Goal: Task Accomplishment & Management: Complete application form

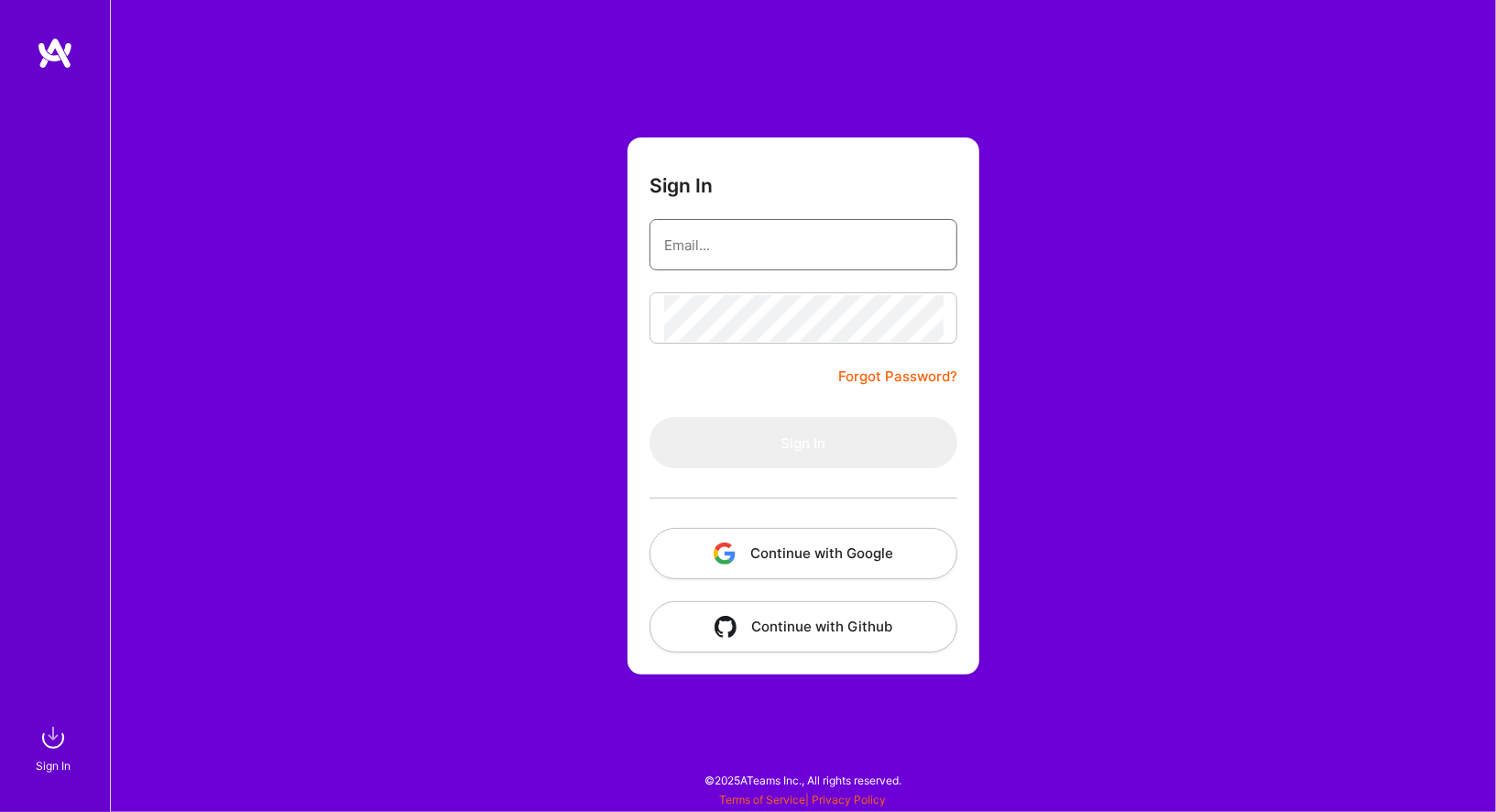
click at [718, 250] on input "email" at bounding box center [803, 245] width 278 height 47
click at [705, 381] on form "Sign In Forgot Password? Sign In Continue with Google Continue with Github" at bounding box center [803, 406] width 352 height 536
click at [784, 546] on button "Continue with Google" at bounding box center [802, 553] width 308 height 51
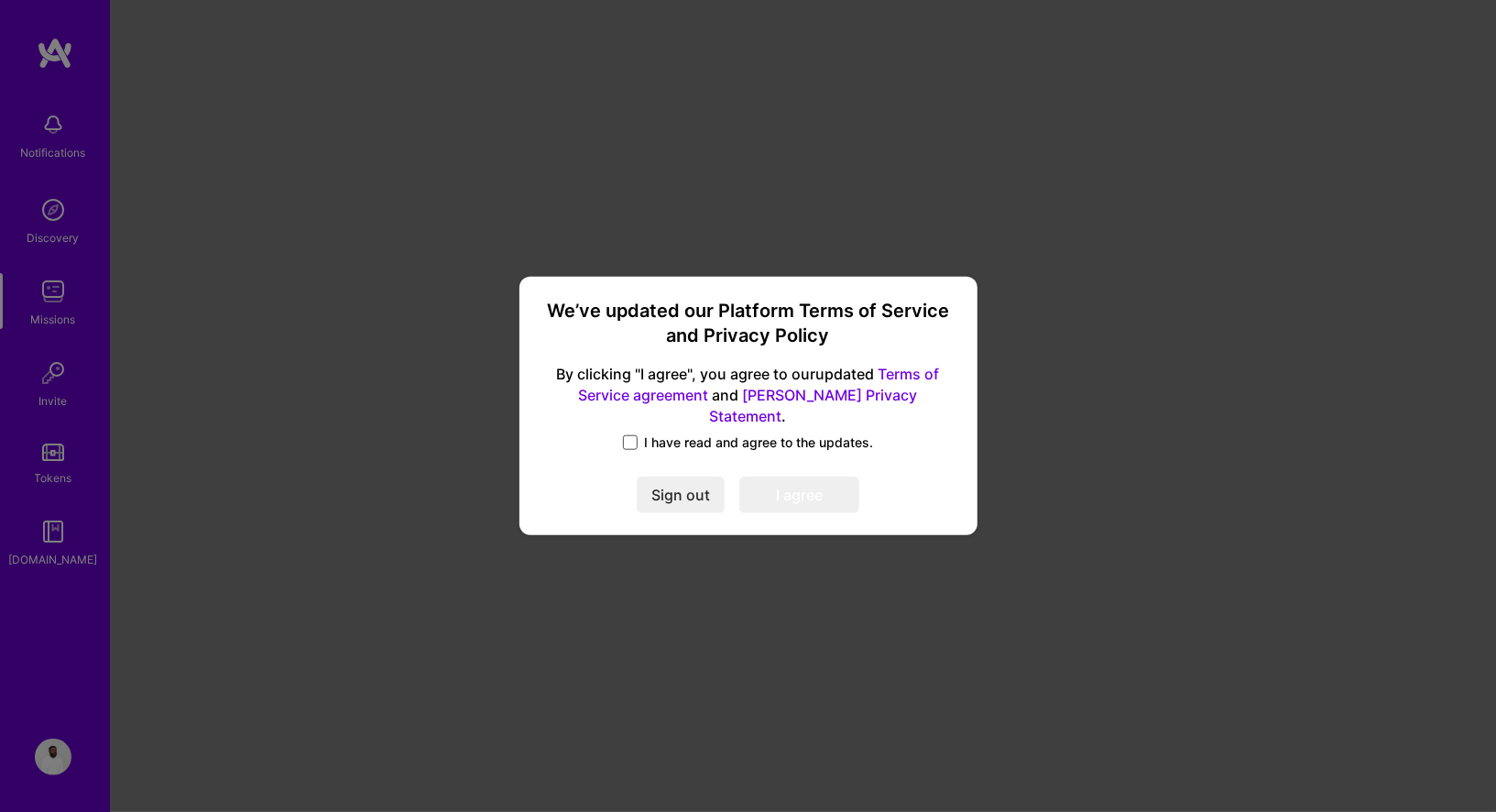
click at [630, 436] on span at bounding box center [630, 442] width 15 height 15
click at [0, 0] on input "I have read and agree to the updates." at bounding box center [0, 0] width 0 height 0
click at [788, 486] on button "I agree" at bounding box center [799, 496] width 120 height 37
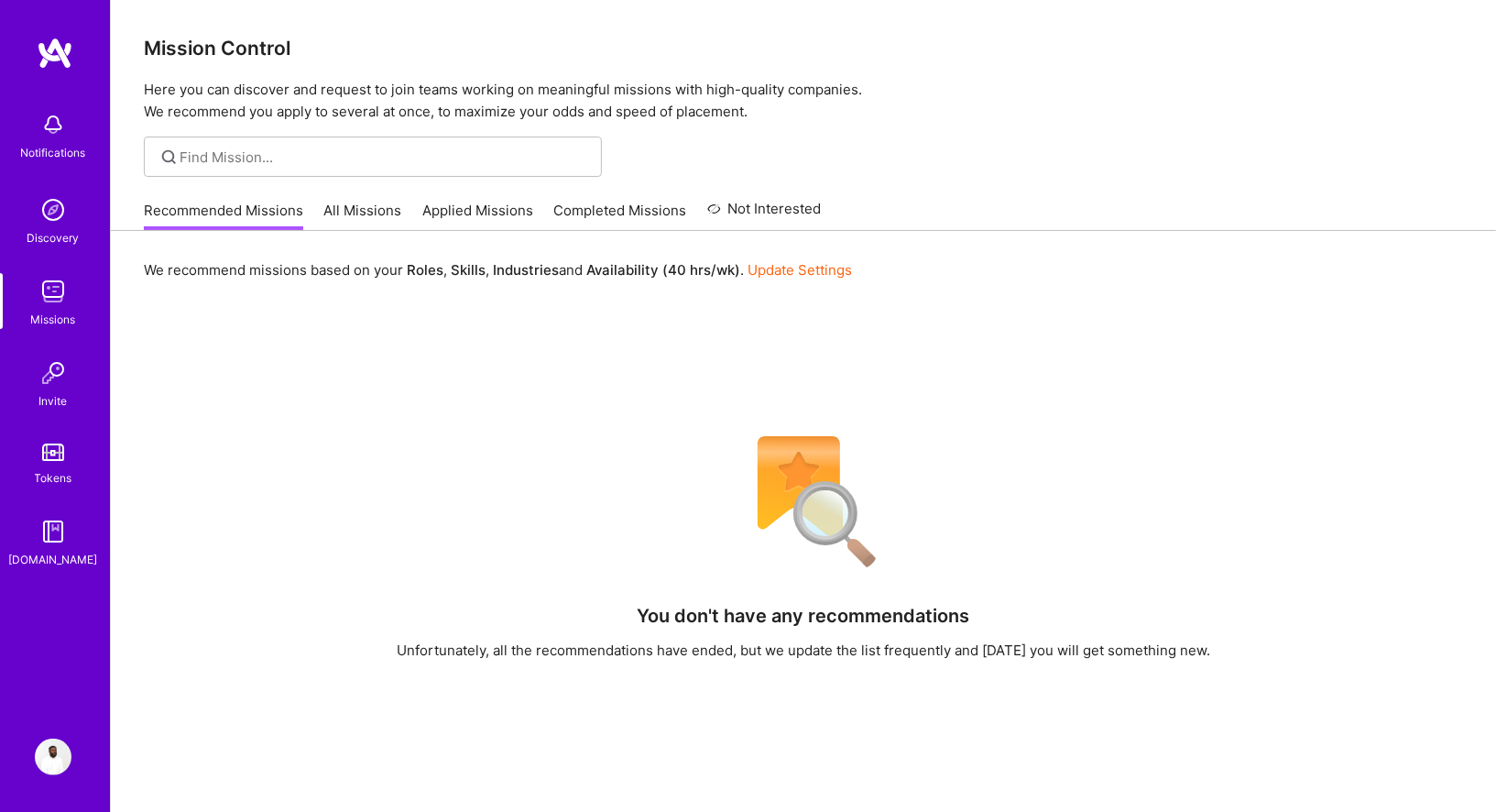
drag, startPoint x: 361, startPoint y: 207, endPoint x: 386, endPoint y: 207, distance: 25.0
click at [361, 207] on link "All Missions" at bounding box center [363, 215] width 78 height 30
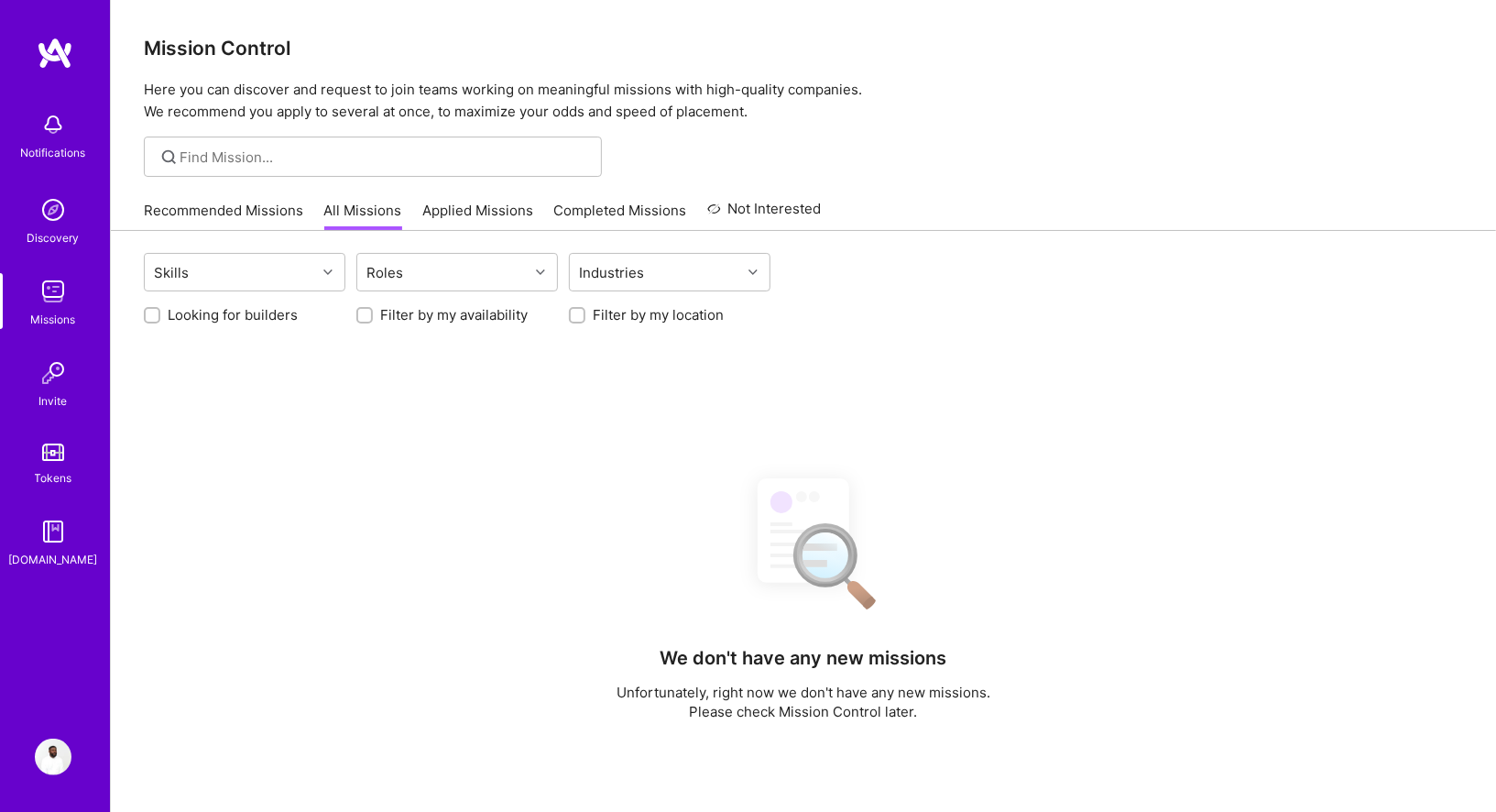
click at [506, 206] on link "Applied Missions" at bounding box center [477, 215] width 111 height 30
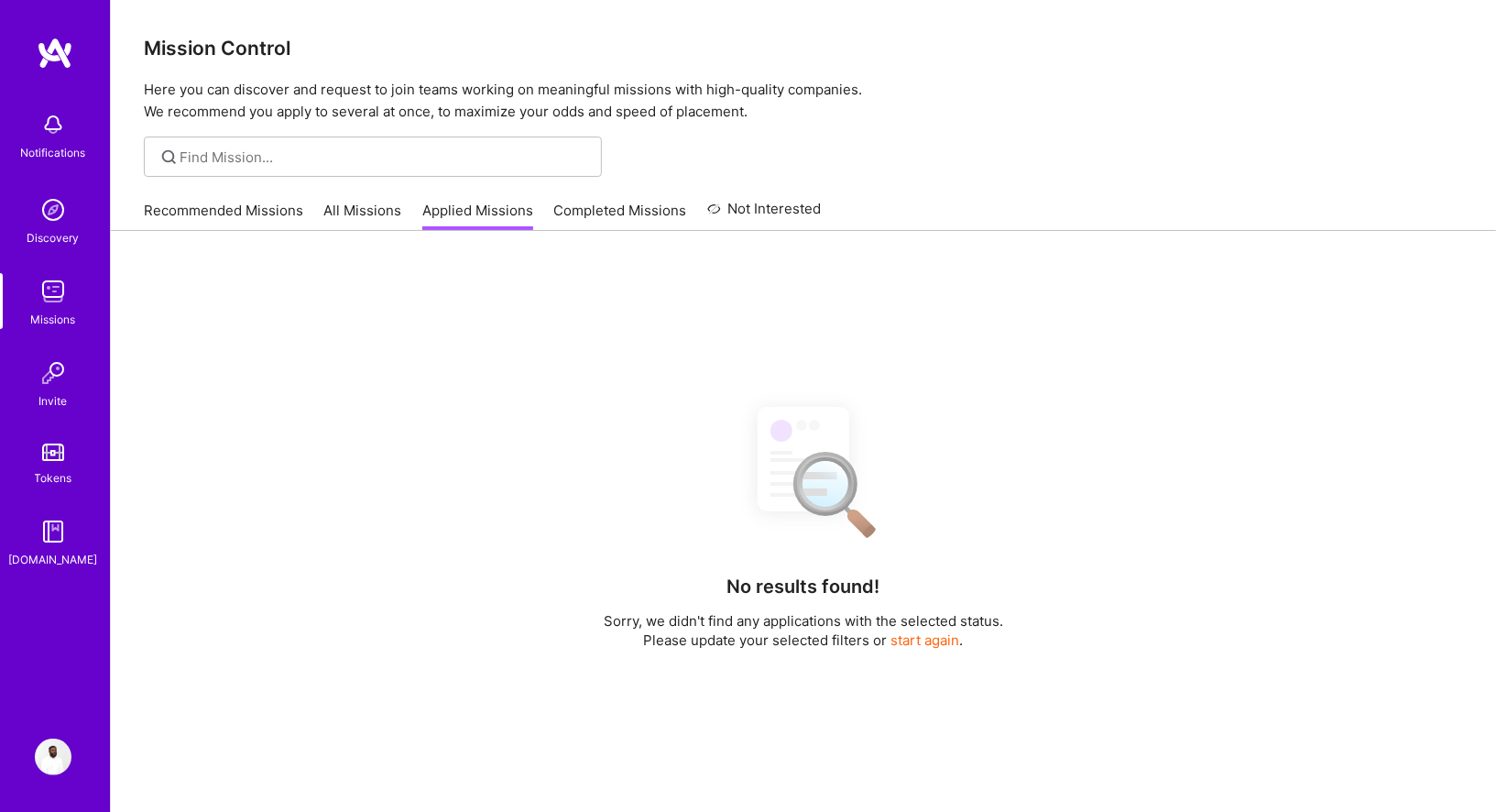
click at [637, 201] on link "Completed Missions" at bounding box center [620, 215] width 133 height 30
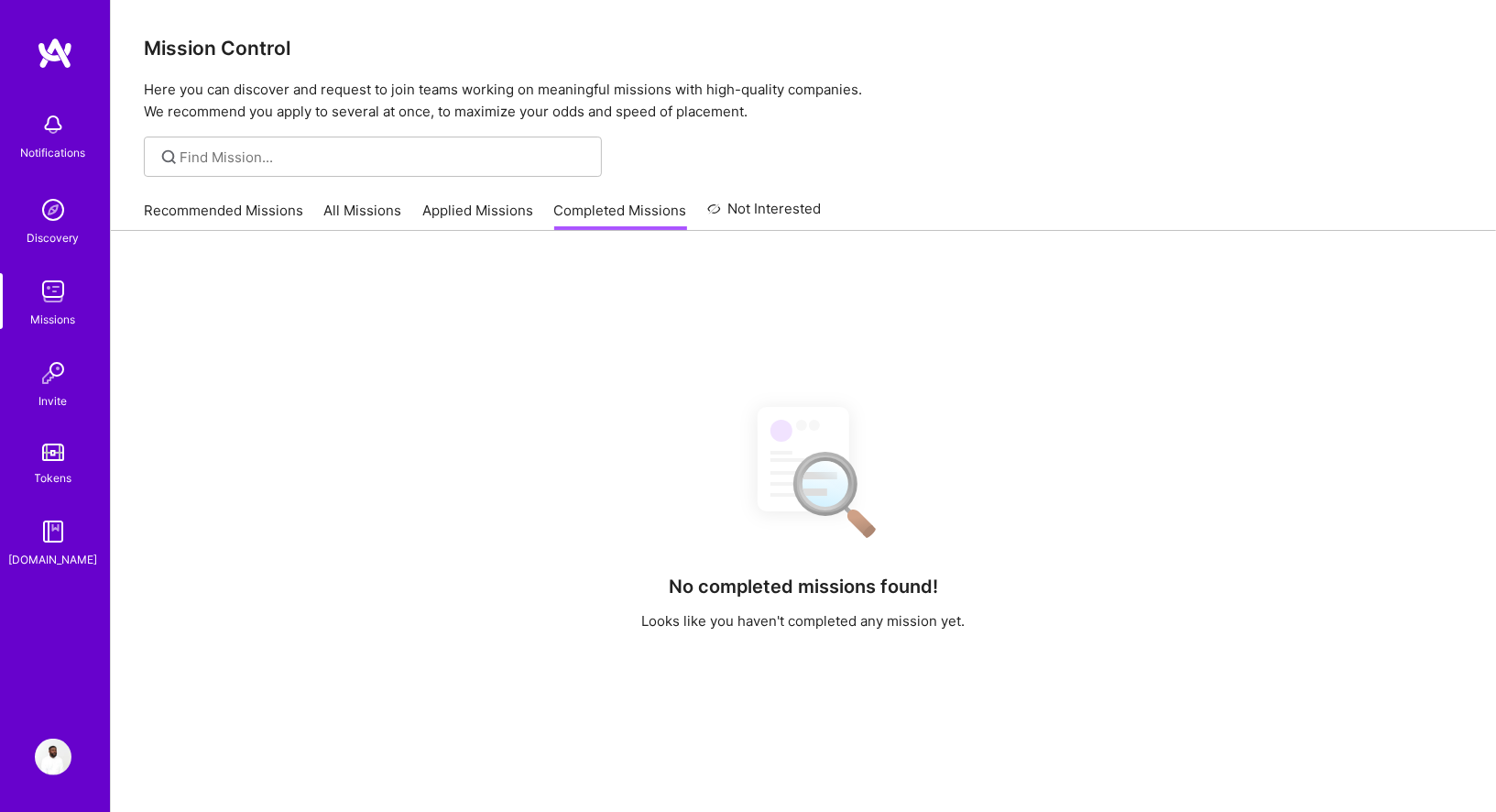
click at [795, 194] on div "Recommended Missions All Missions Applied Missions Completed Missions Not Inter…" at bounding box center [482, 210] width 678 height 40
click at [740, 216] on link "Not Interested" at bounding box center [764, 214] width 114 height 33
click at [38, 118] on img at bounding box center [53, 125] width 37 height 37
click at [48, 731] on div "Notifications Discovery Missions Invite Tokens [DOMAIN_NAME] Profile" at bounding box center [54, 406] width 110 height 812
click at [49, 755] on img at bounding box center [53, 757] width 37 height 37
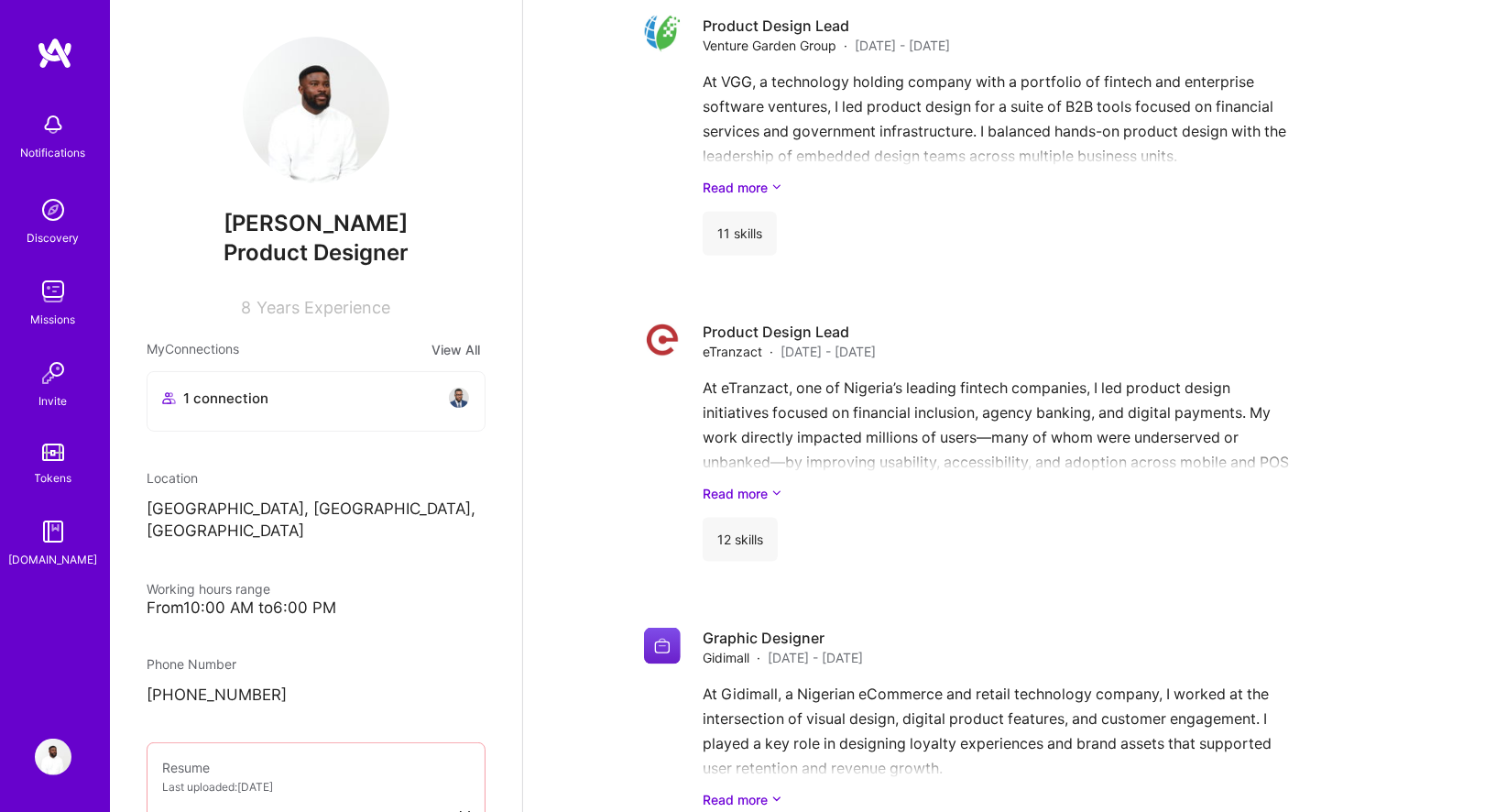
scroll to position [1331, 0]
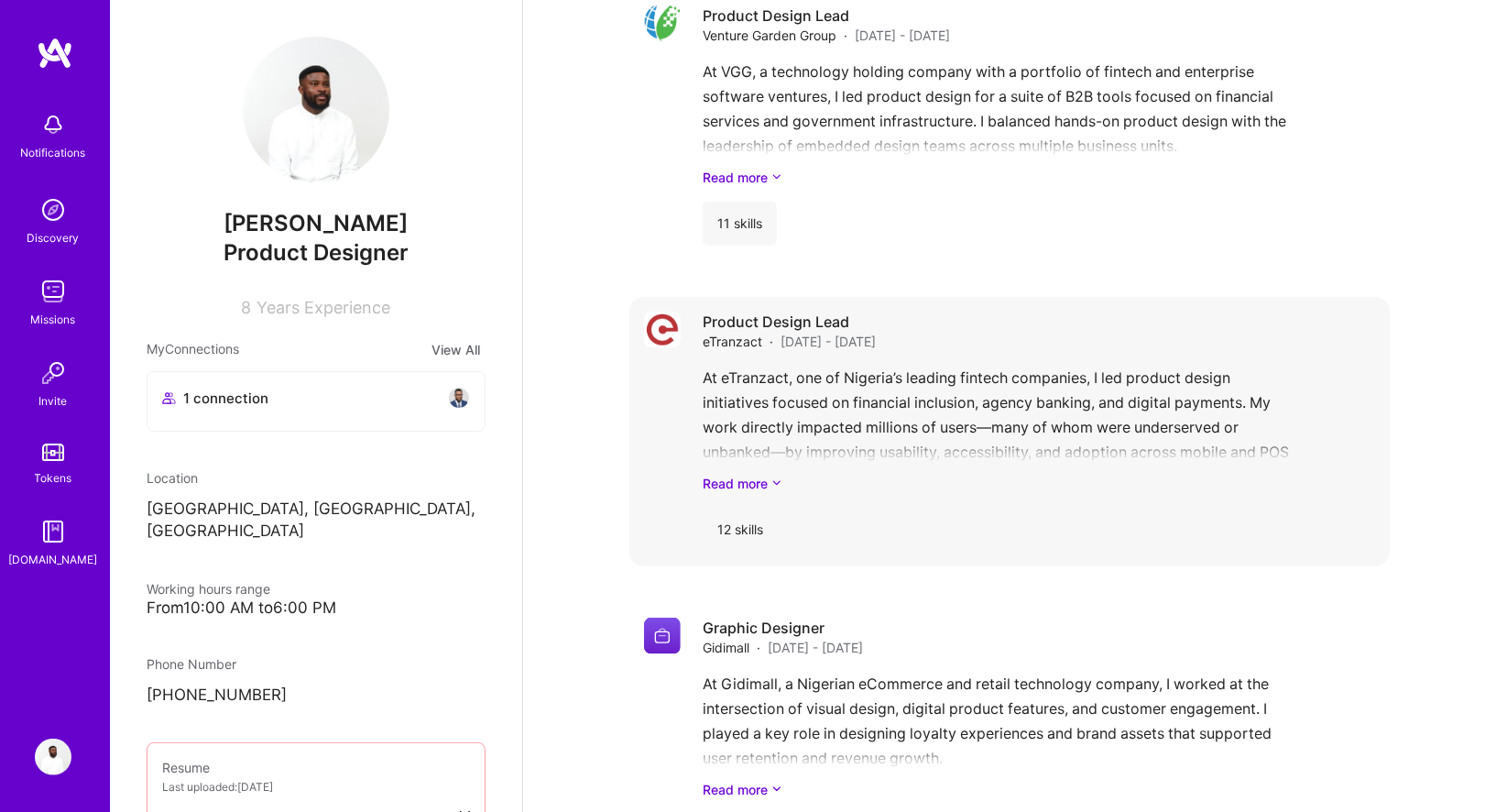
click at [749, 507] on div "12 skills" at bounding box center [739, 529] width 75 height 44
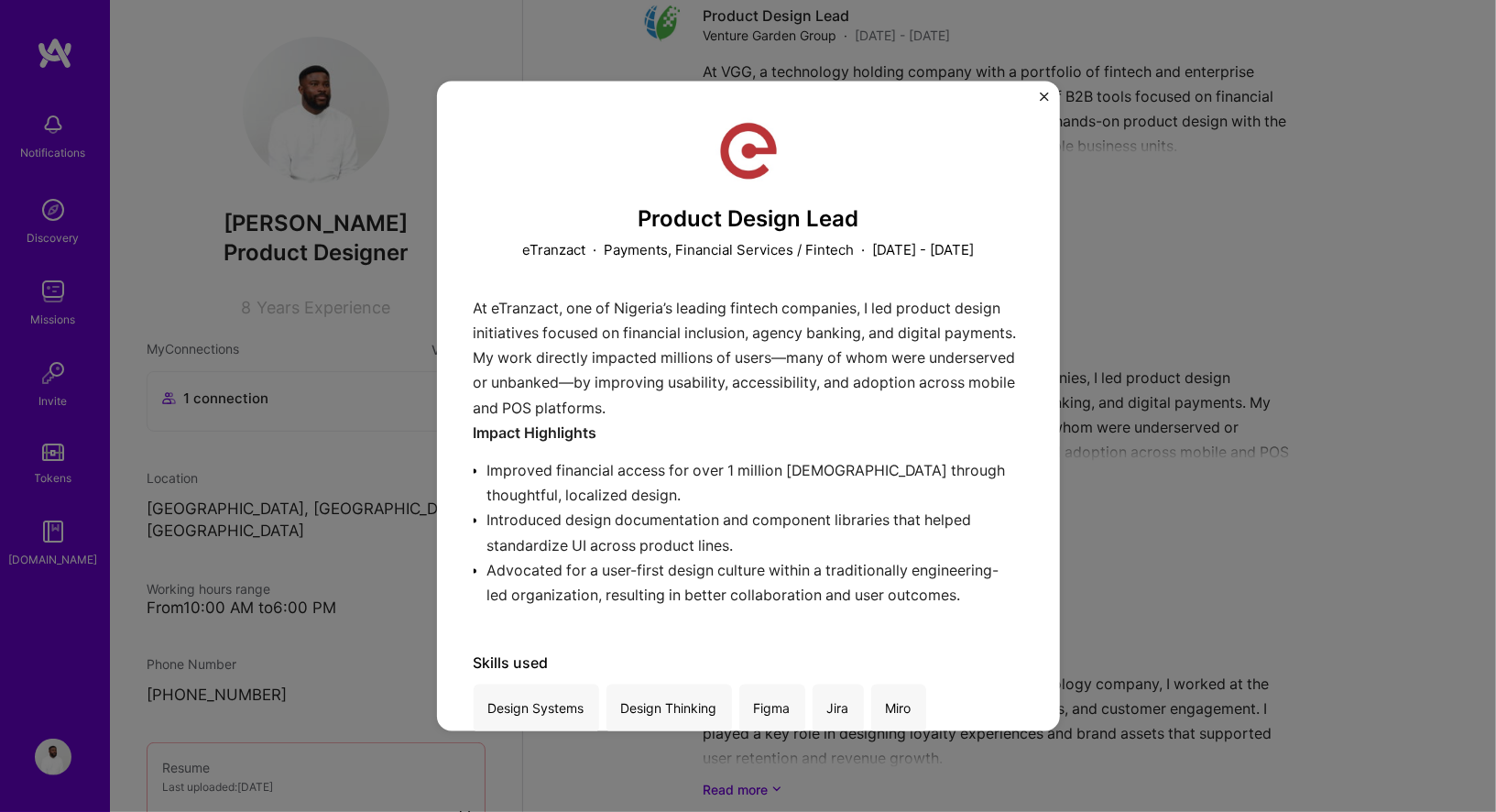
click at [1086, 502] on div "Product Design Lead eTranzact · Payments, Financial Services / Fintech · [DATE]…" at bounding box center [748, 406] width 1496 height 812
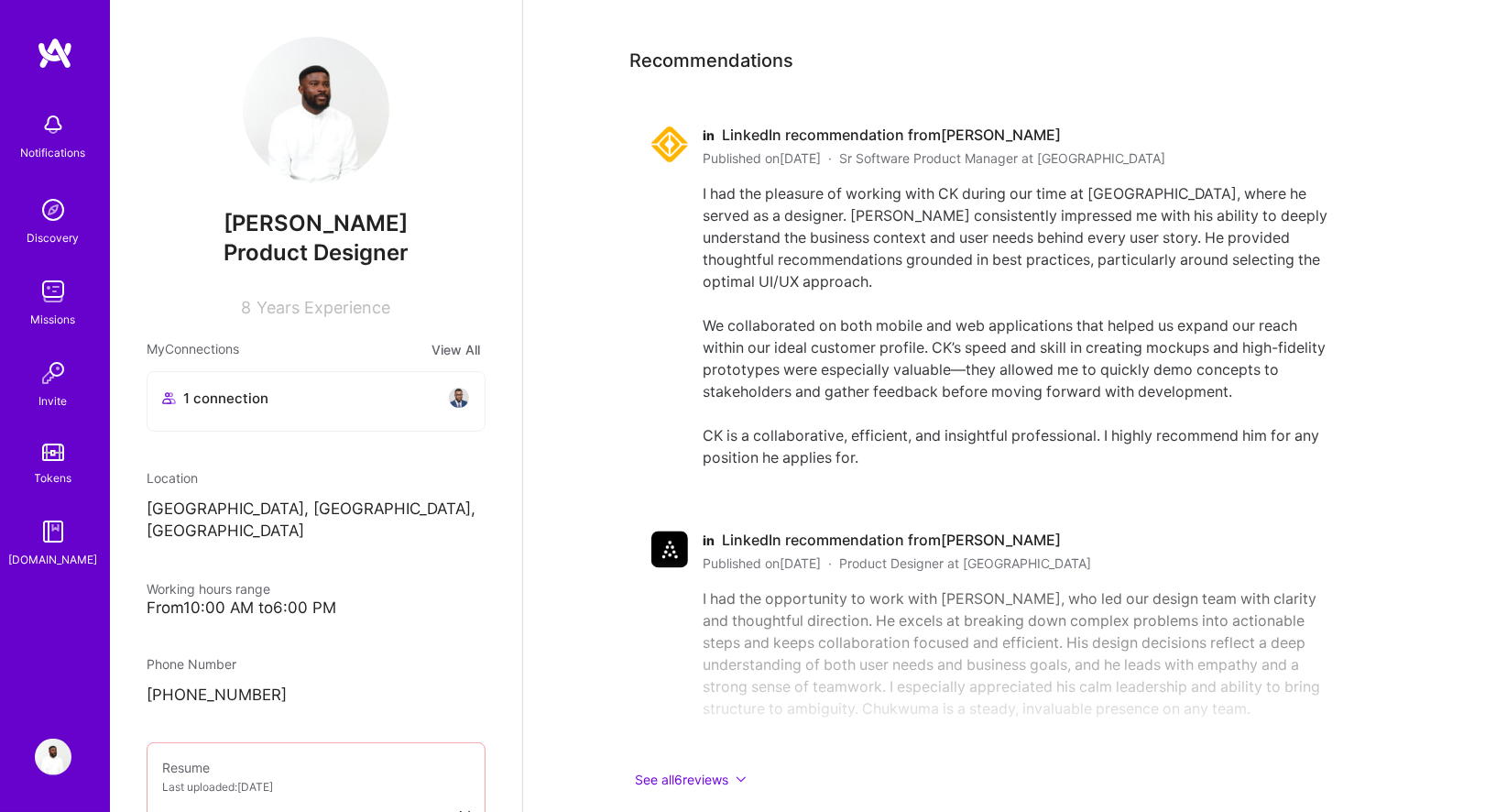
scroll to position [2232, 0]
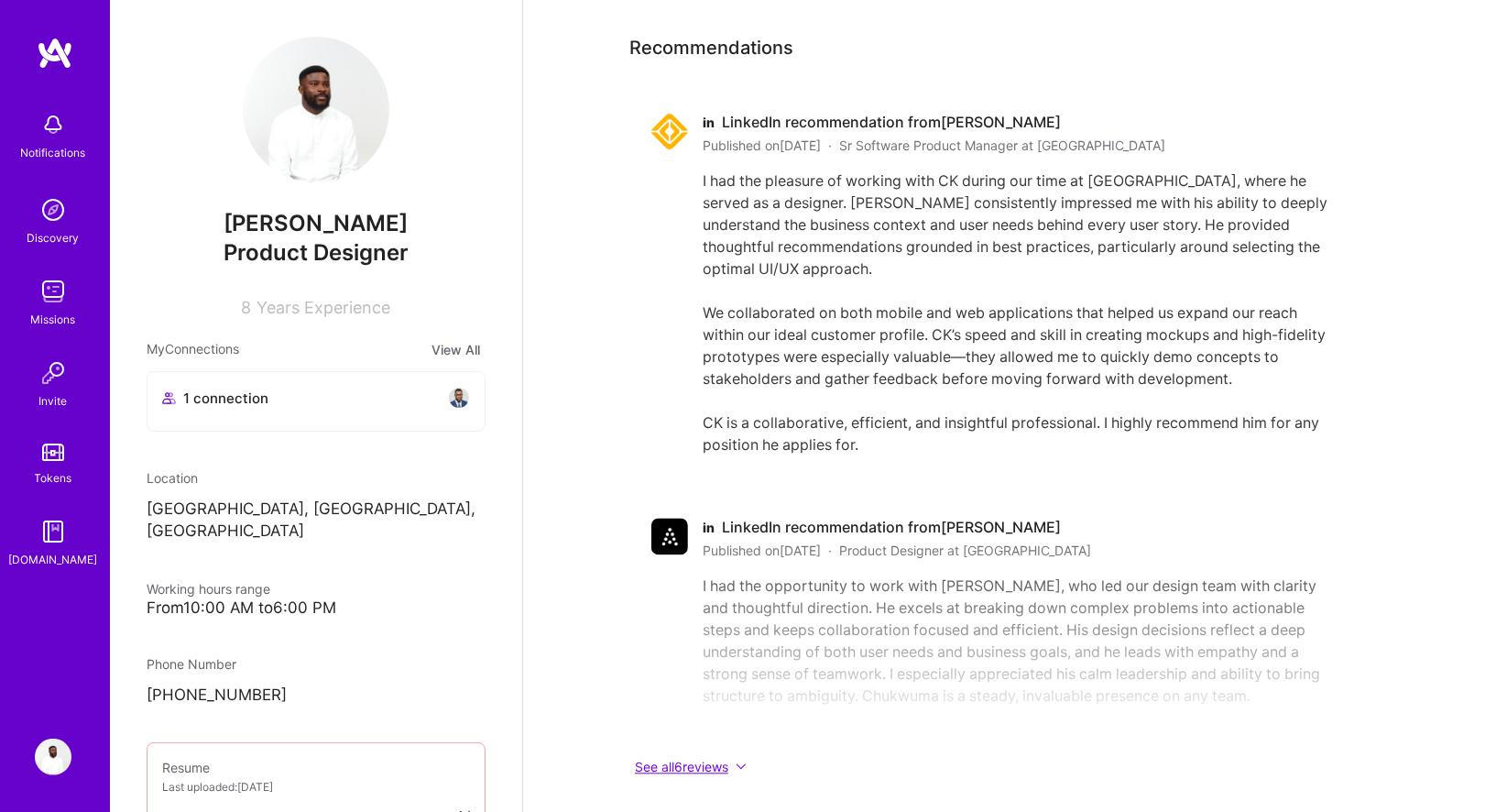
click at [683, 757] on button "See all 6 reviews" at bounding box center [995, 767] width 732 height 21
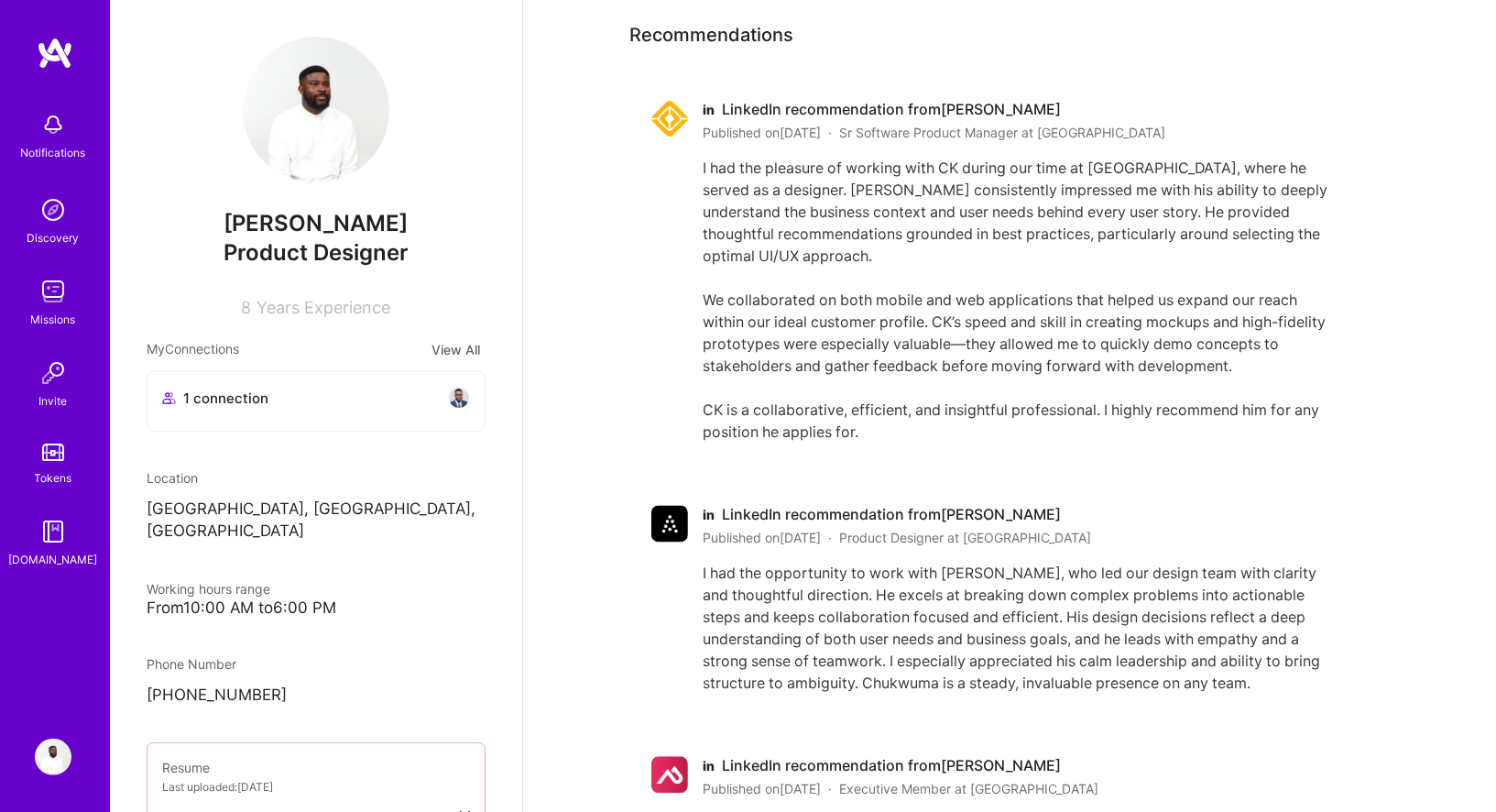
scroll to position [2215, 0]
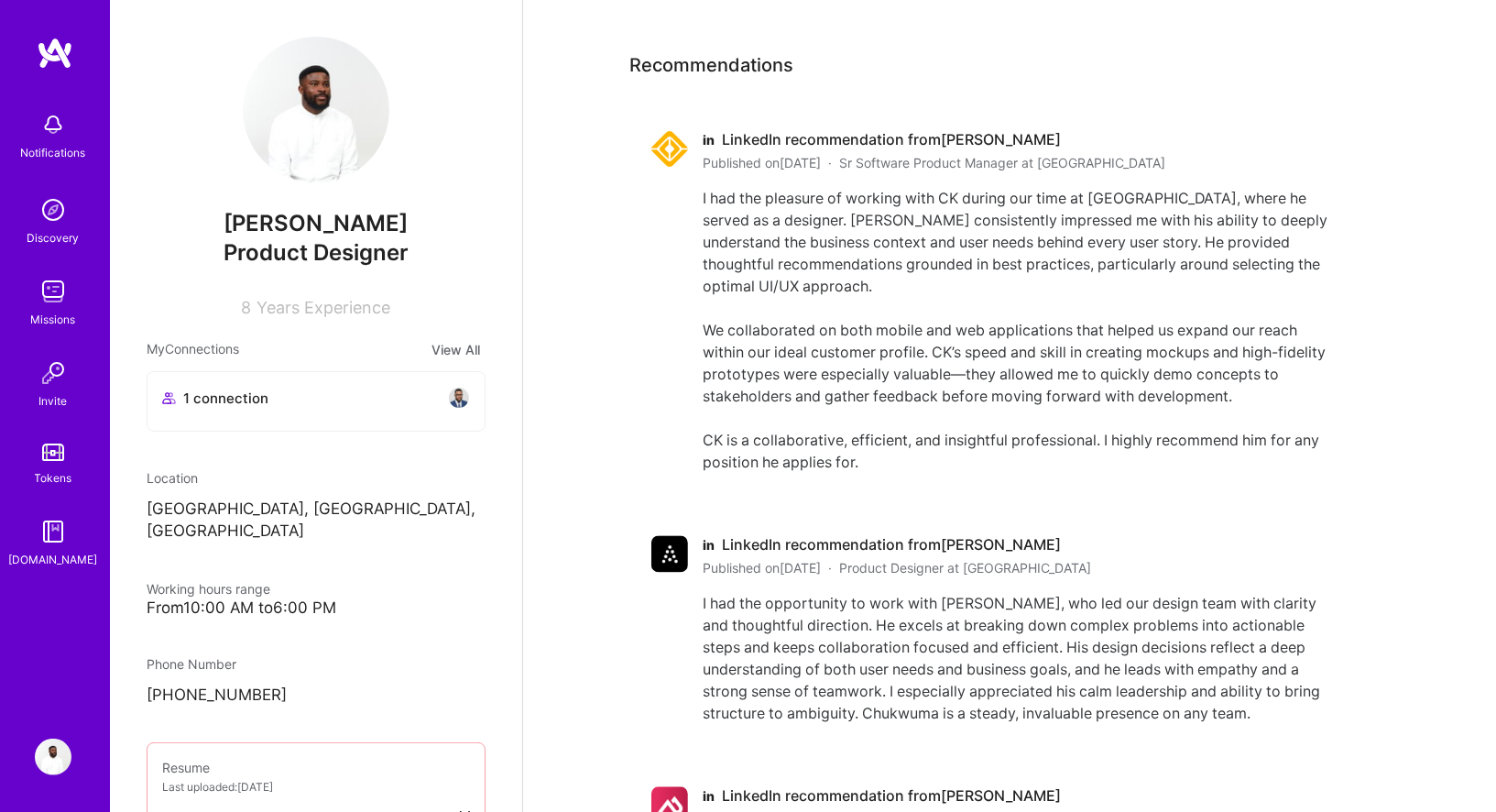
click at [676, 131] on img at bounding box center [669, 149] width 37 height 37
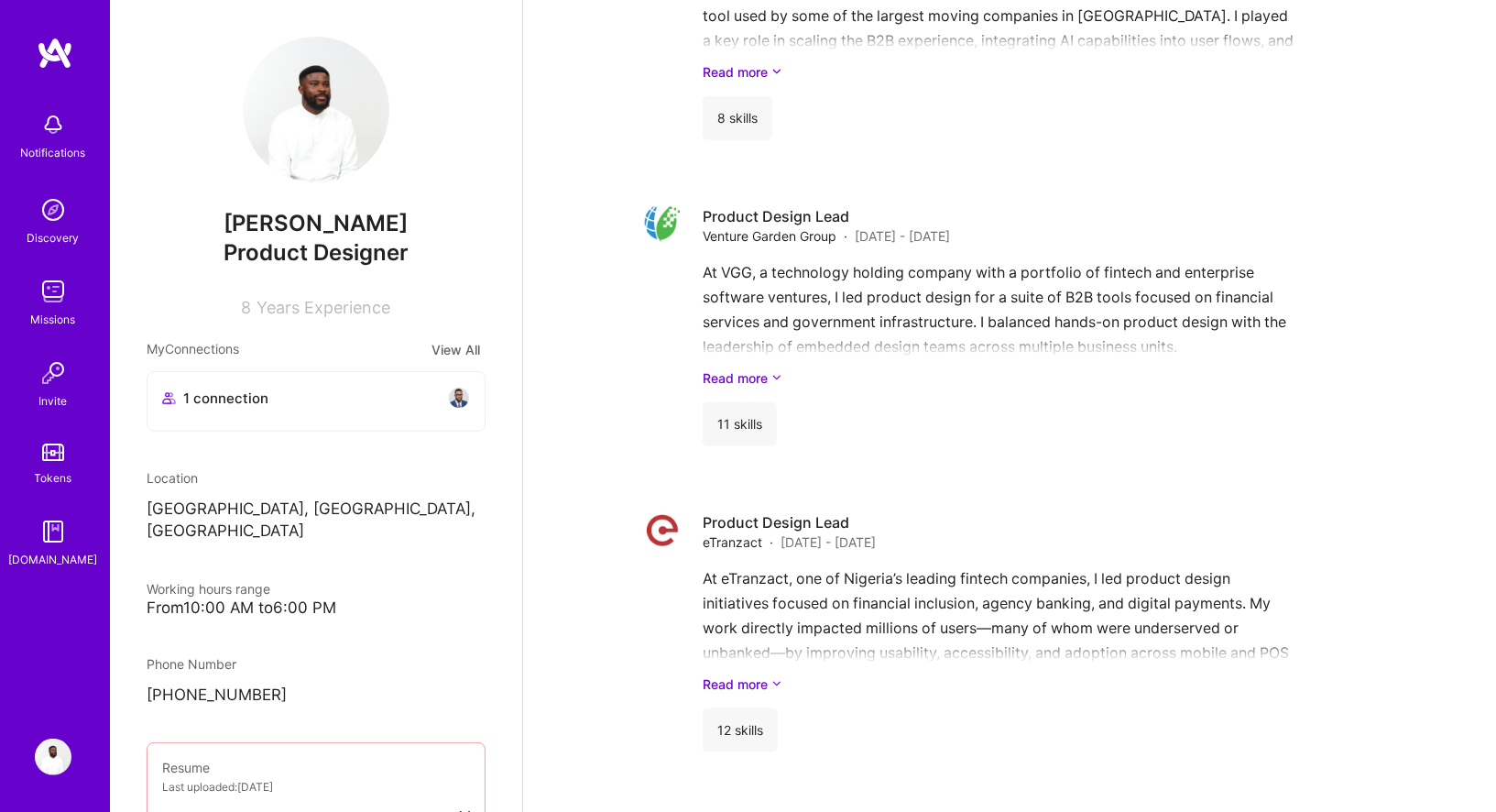
scroll to position [969, 0]
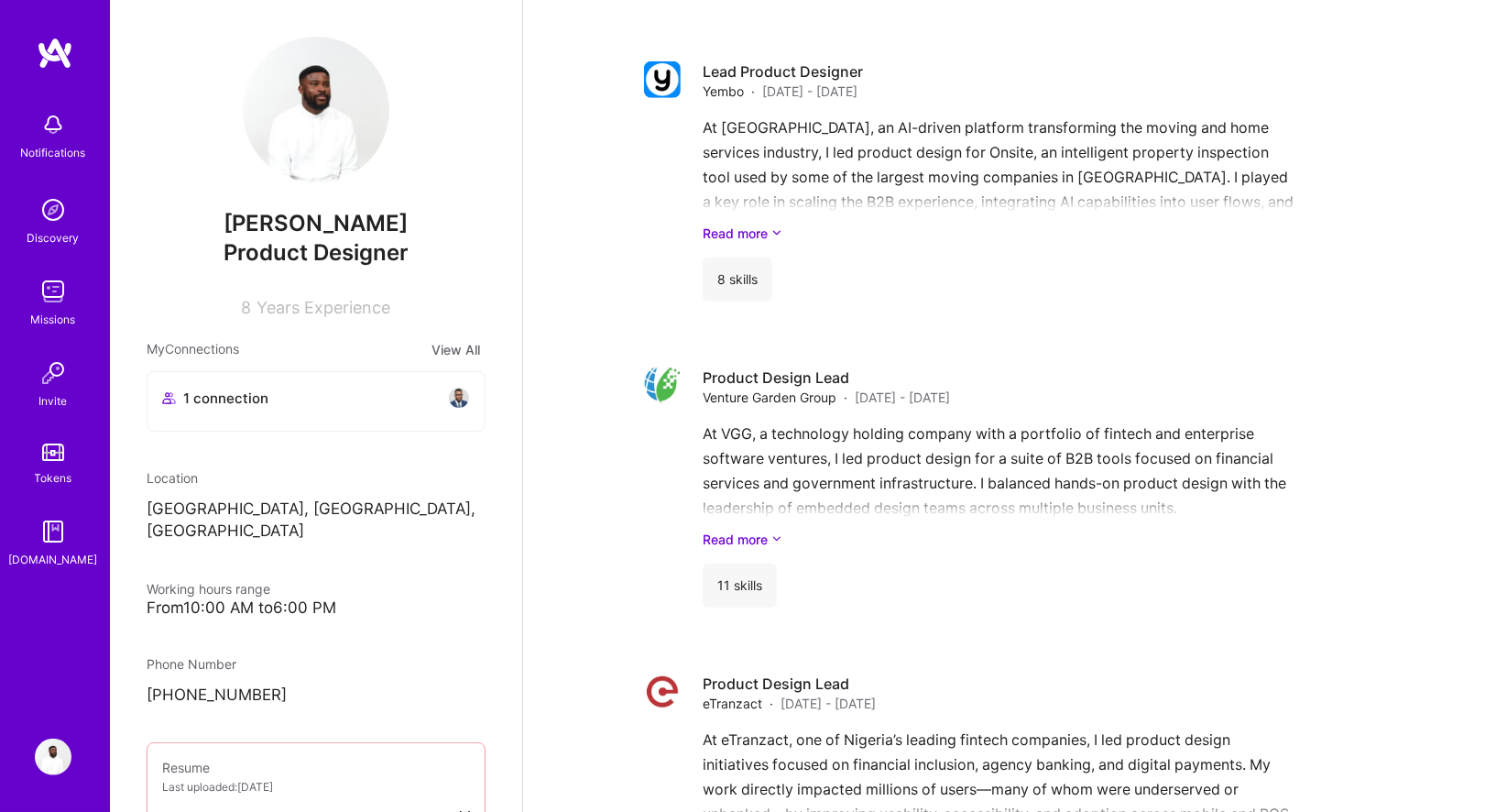
click at [296, 409] on div "1 connection" at bounding box center [315, 401] width 337 height 58
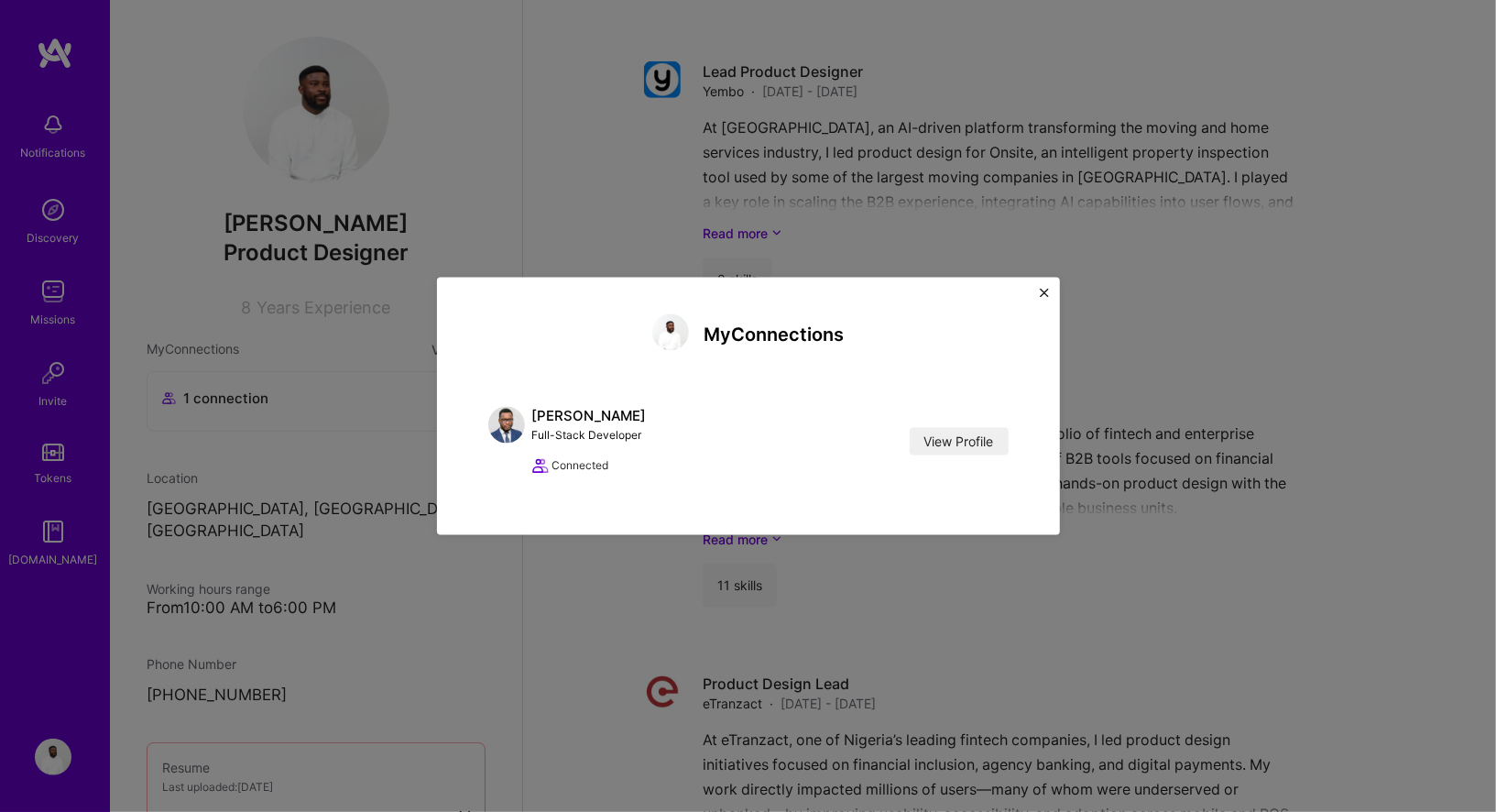
click at [626, 215] on div "My Connections Chijioke Udokporo Full-Stack Developer View Profile Connected Vi…" at bounding box center [748, 406] width 1496 height 812
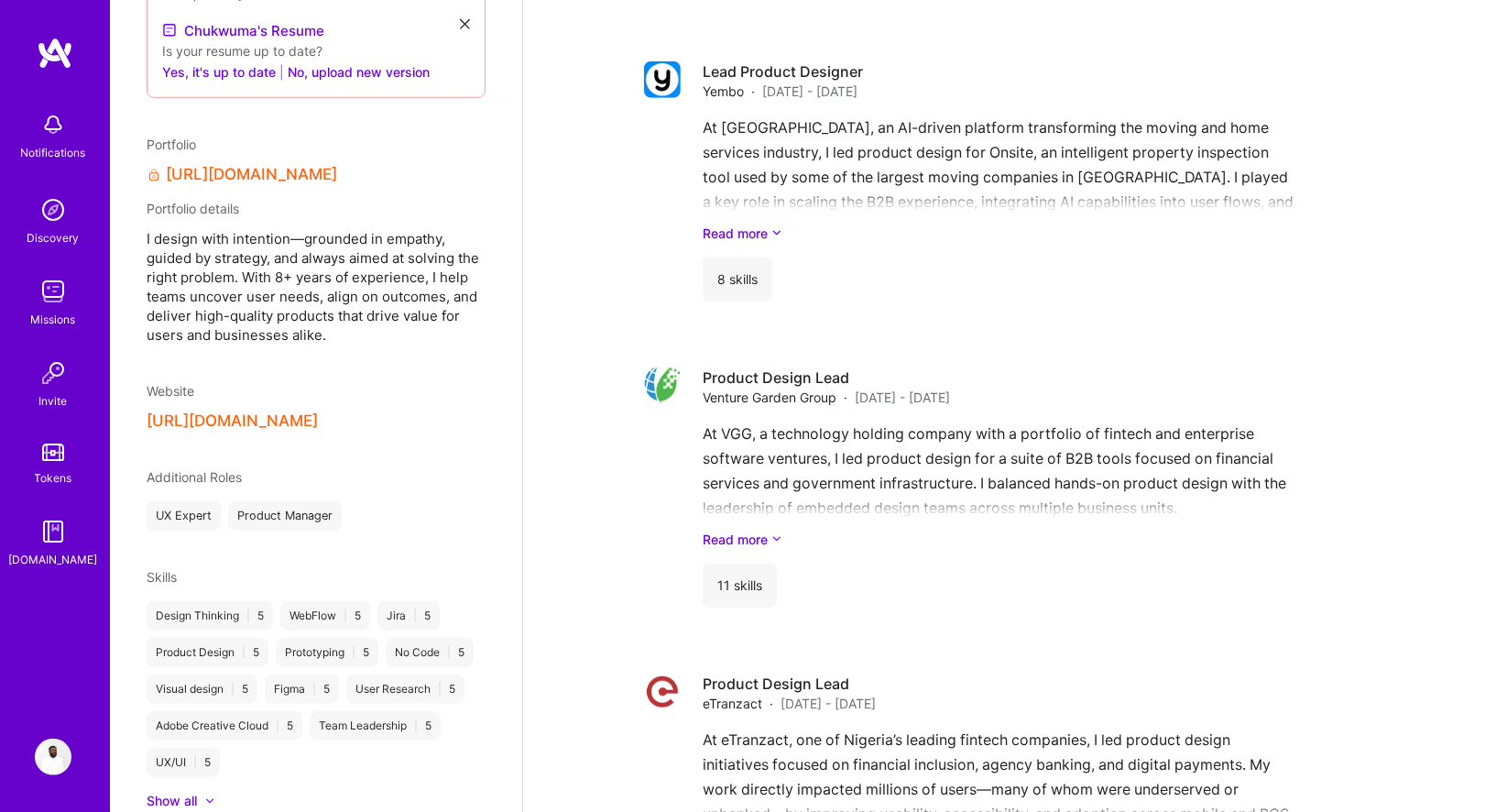
scroll to position [798, 0]
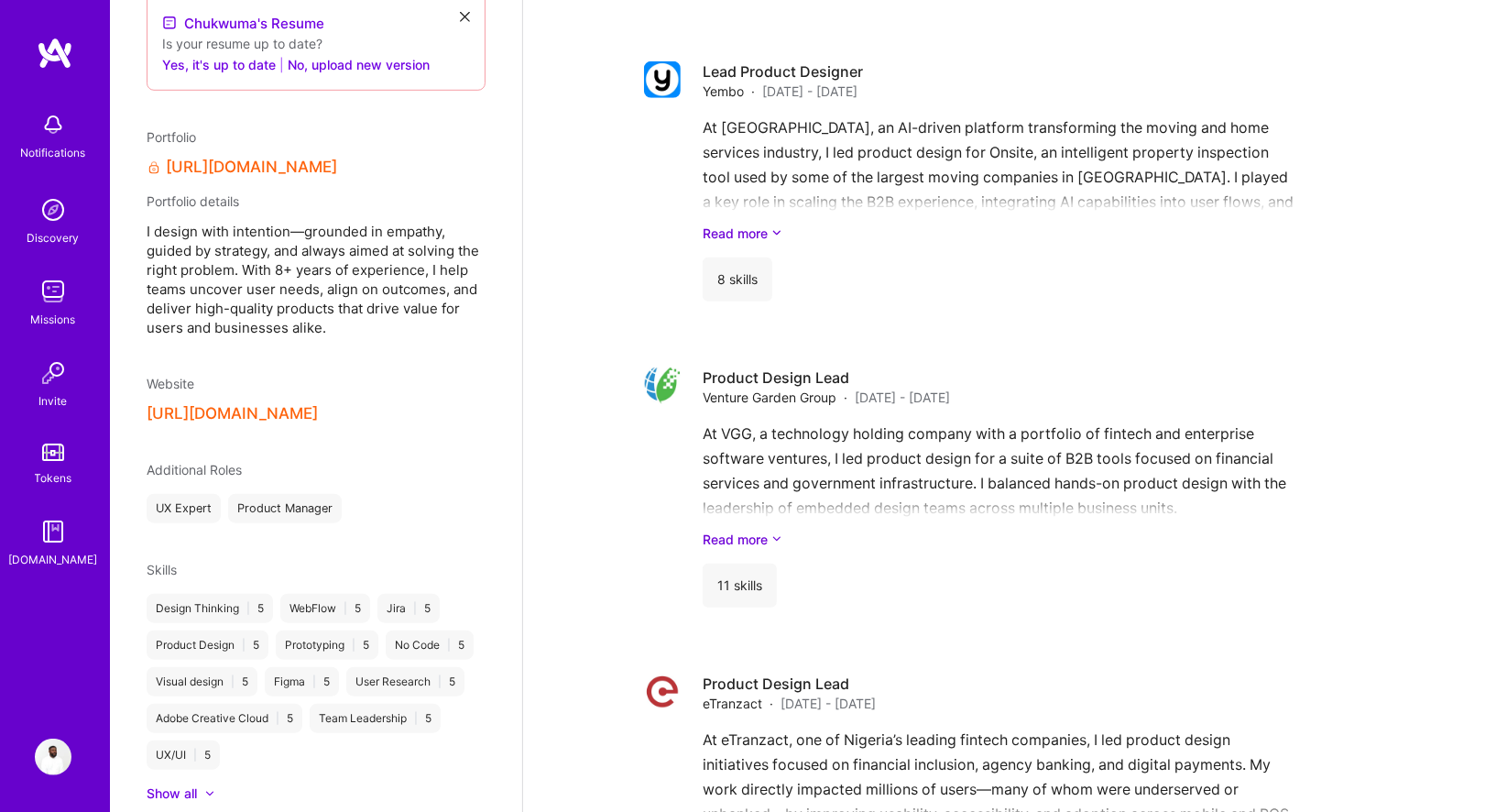
click at [267, 404] on button "[URL][DOMAIN_NAME]" at bounding box center [232, 413] width 172 height 19
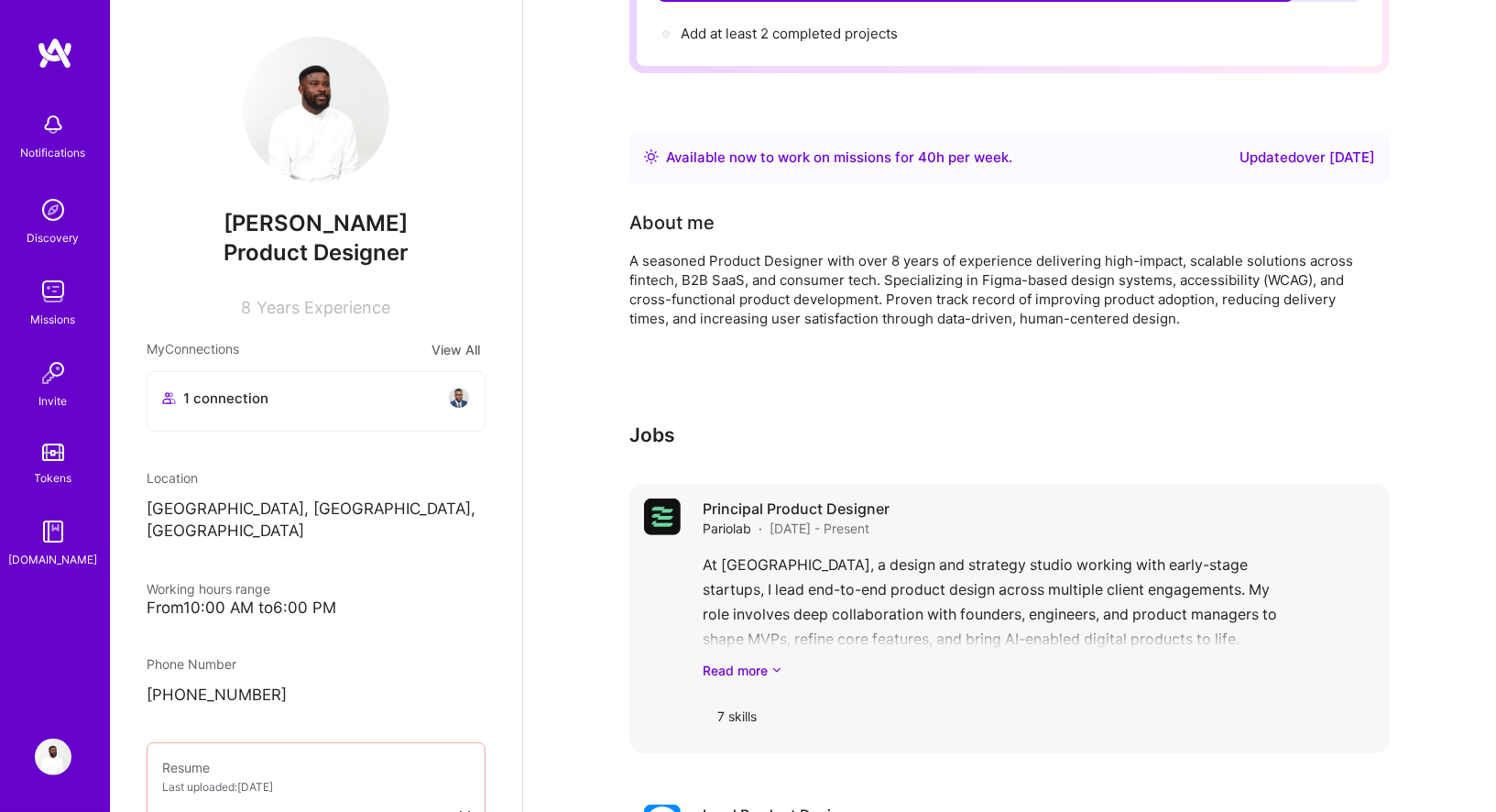
scroll to position [0, 0]
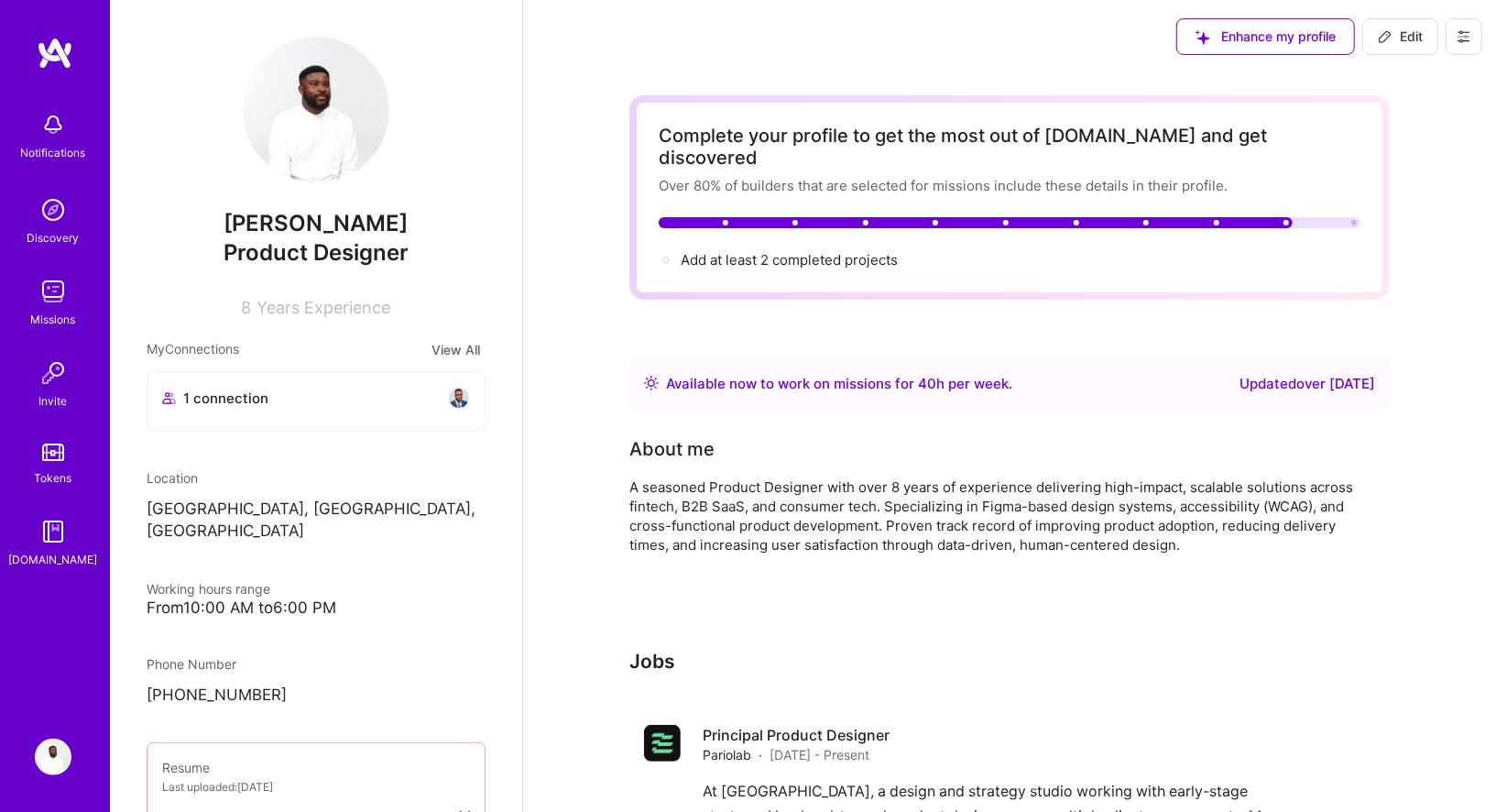
click at [1471, 48] on button at bounding box center [1464, 37] width 37 height 37
click at [1476, 32] on button at bounding box center [1464, 37] width 37 height 37
click at [1416, 126] on button "Payment method" at bounding box center [1414, 125] width 138 height 47
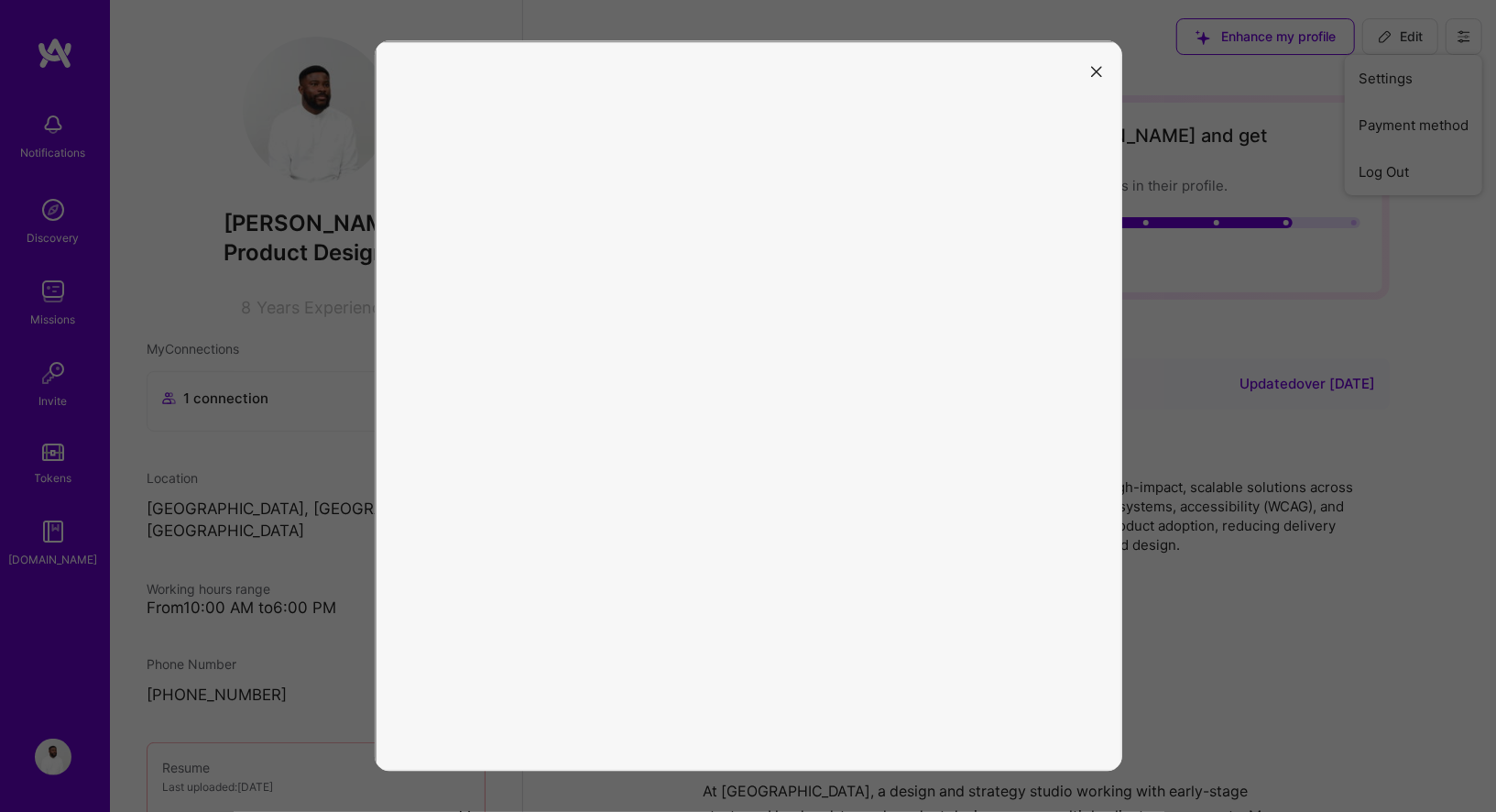
scroll to position [16, 0]
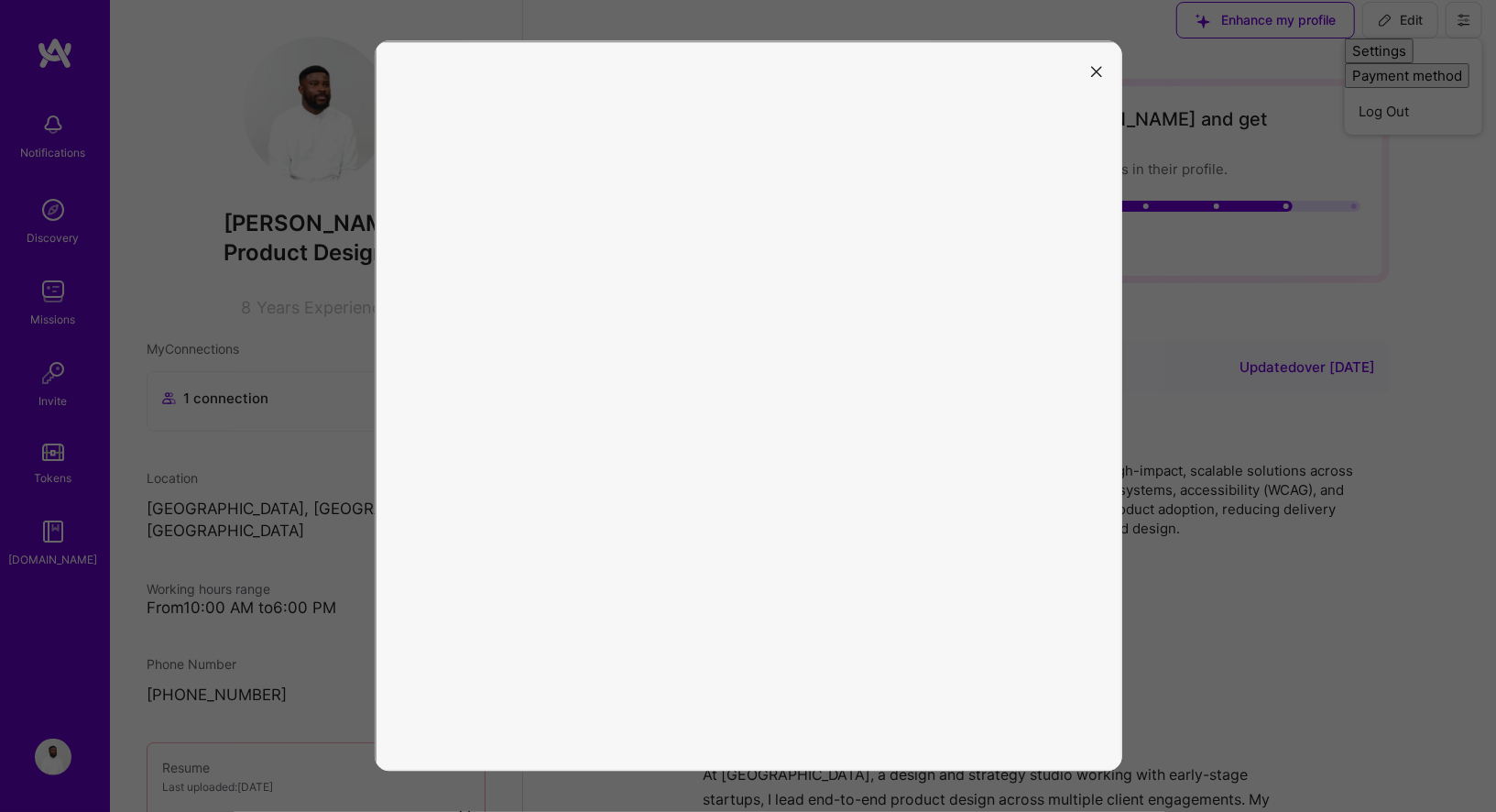
click at [1102, 70] on button "modal" at bounding box center [1096, 70] width 22 height 30
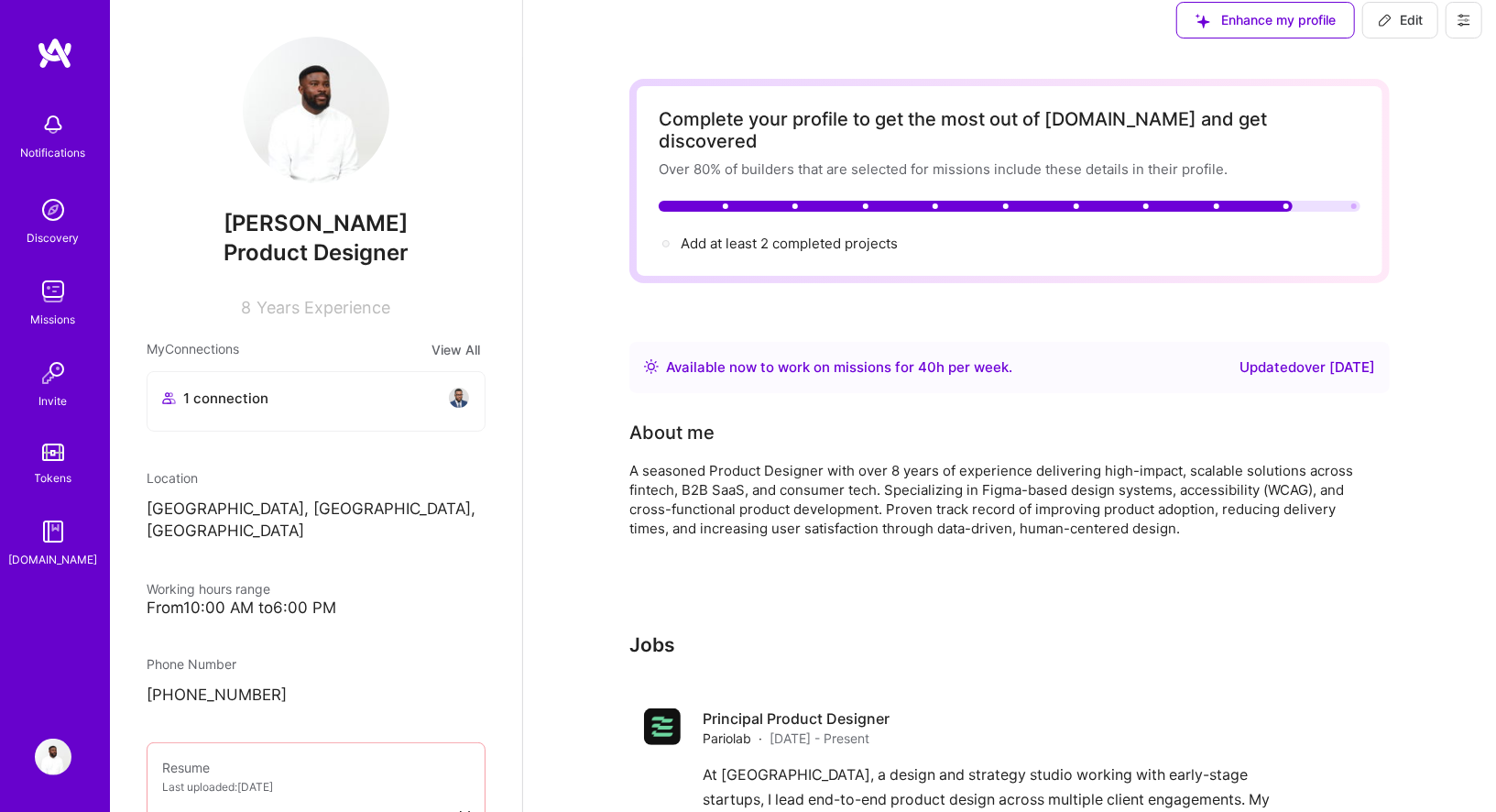
click at [44, 224] on img at bounding box center [53, 210] width 37 height 37
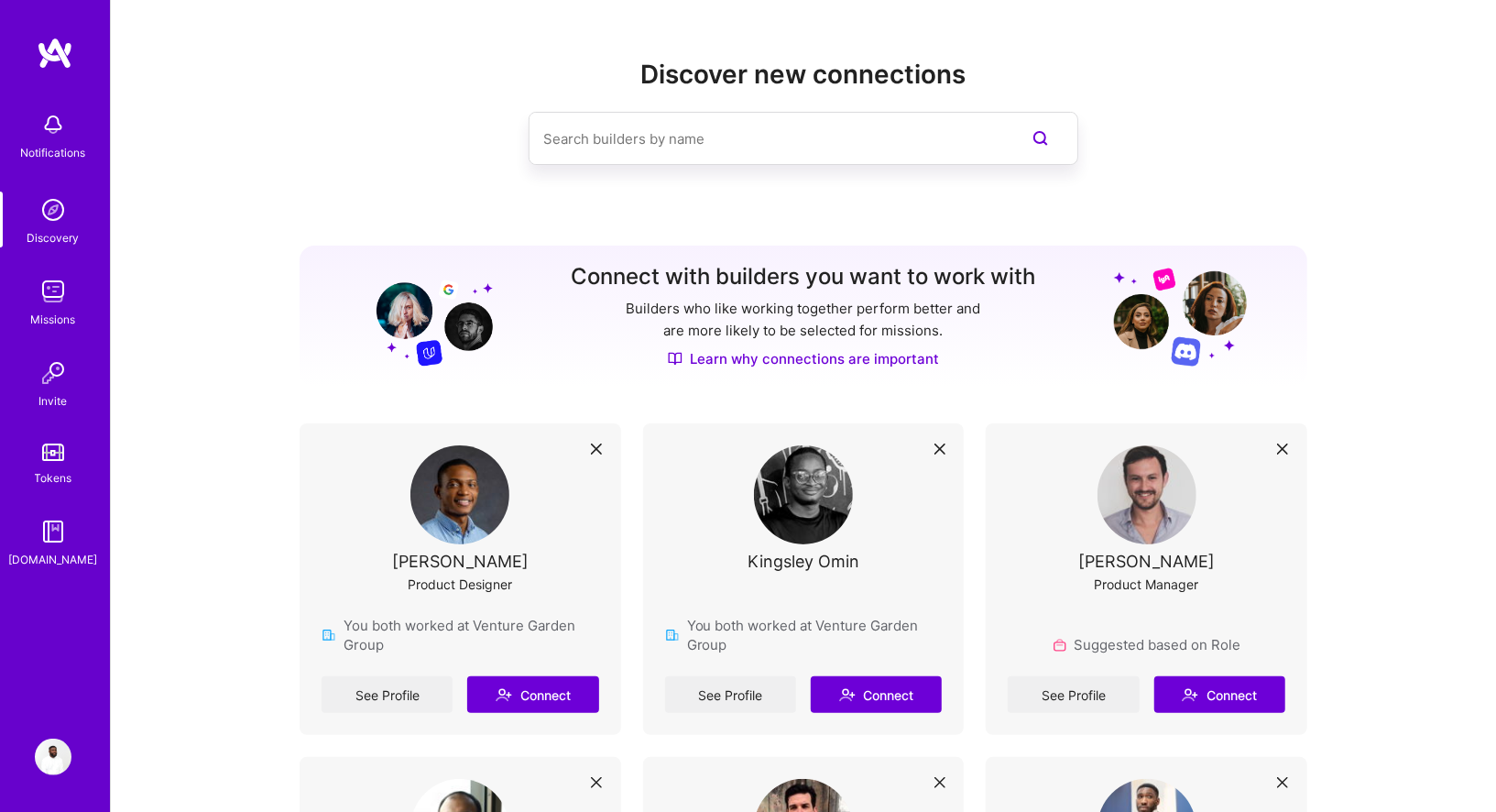
click at [74, 135] on div "Notifications" at bounding box center [52, 134] width 114 height 63
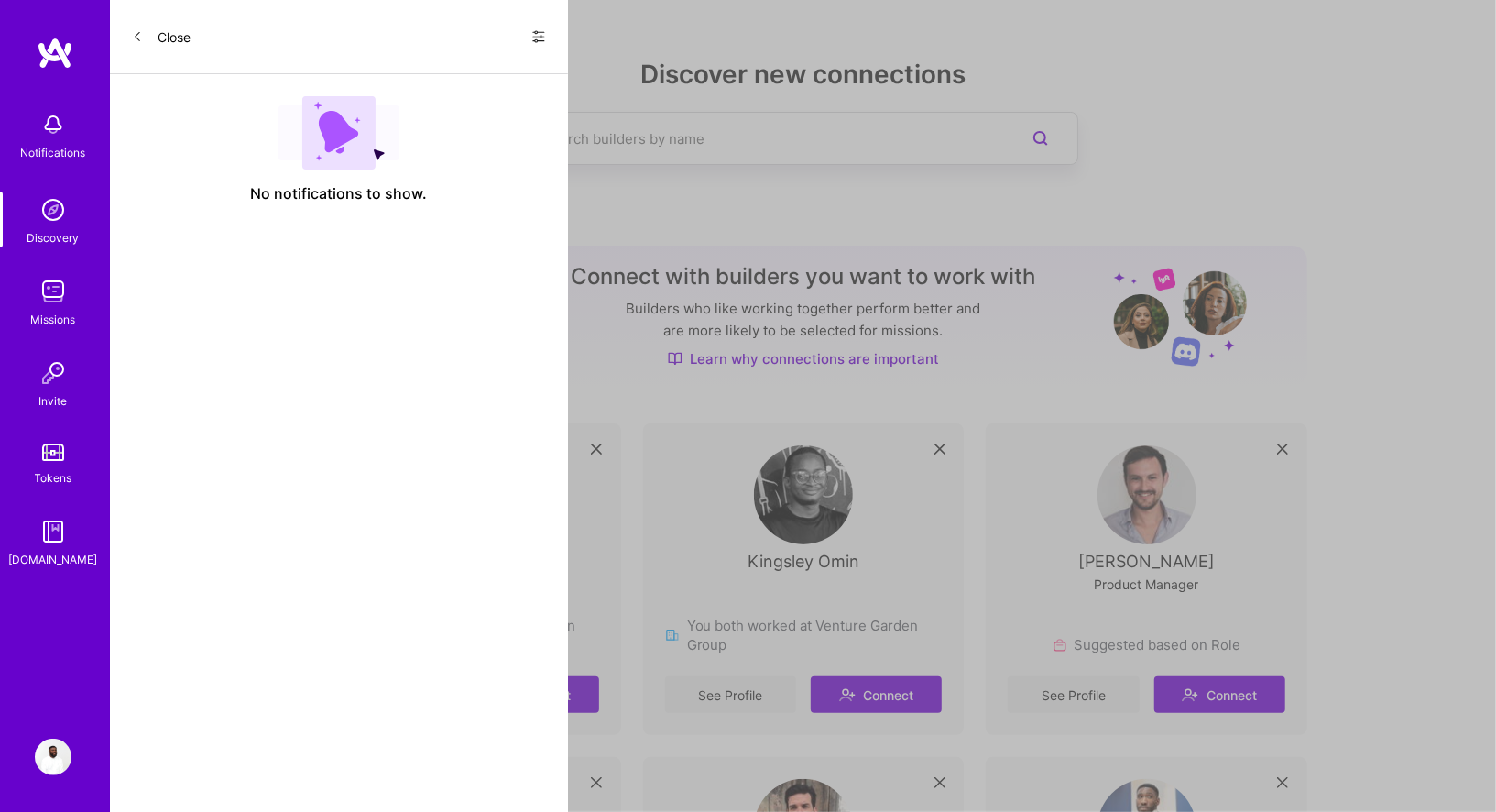
click at [180, 39] on button "Close" at bounding box center [161, 37] width 58 height 29
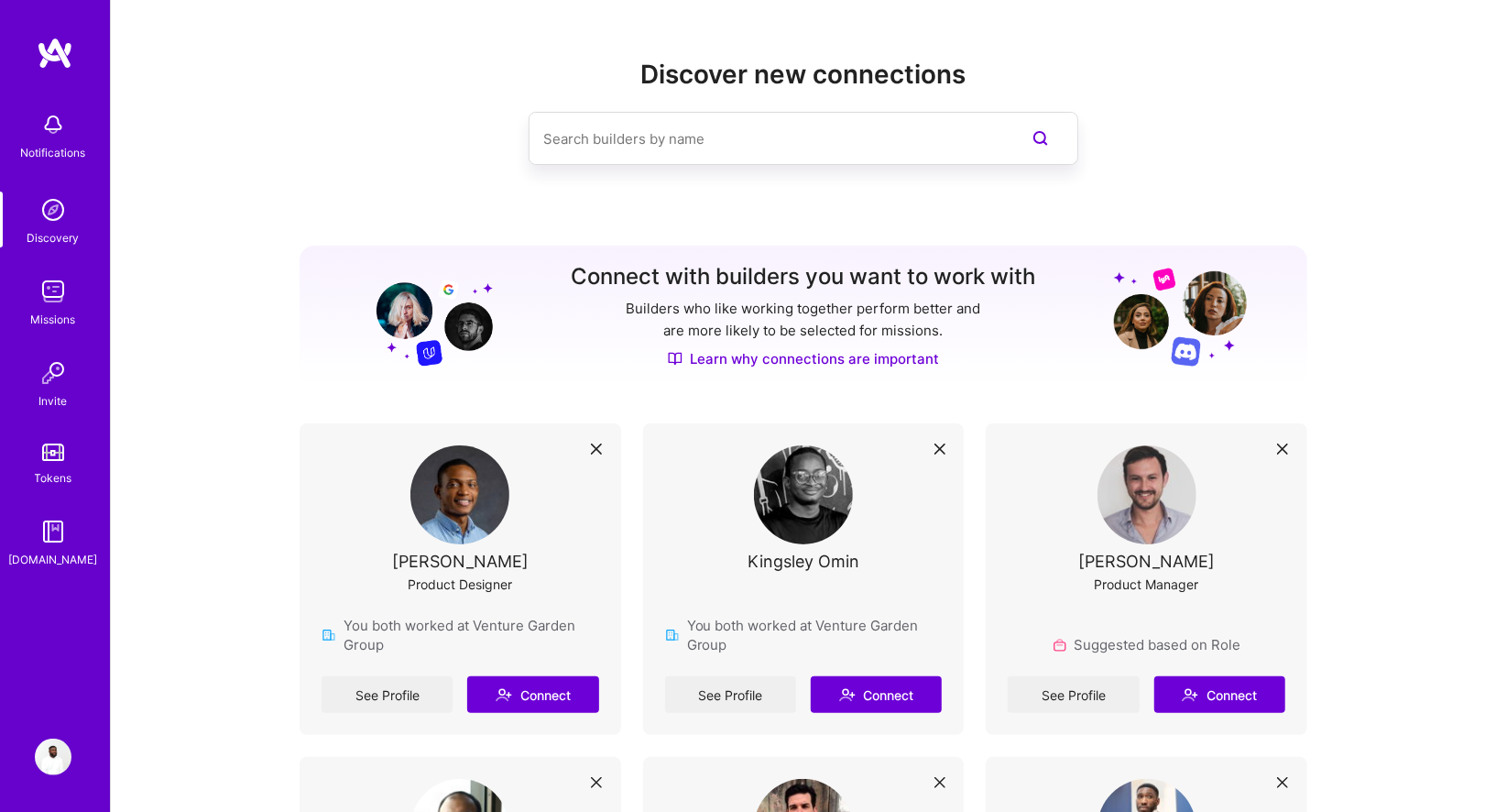
click at [57, 300] on img at bounding box center [53, 291] width 37 height 37
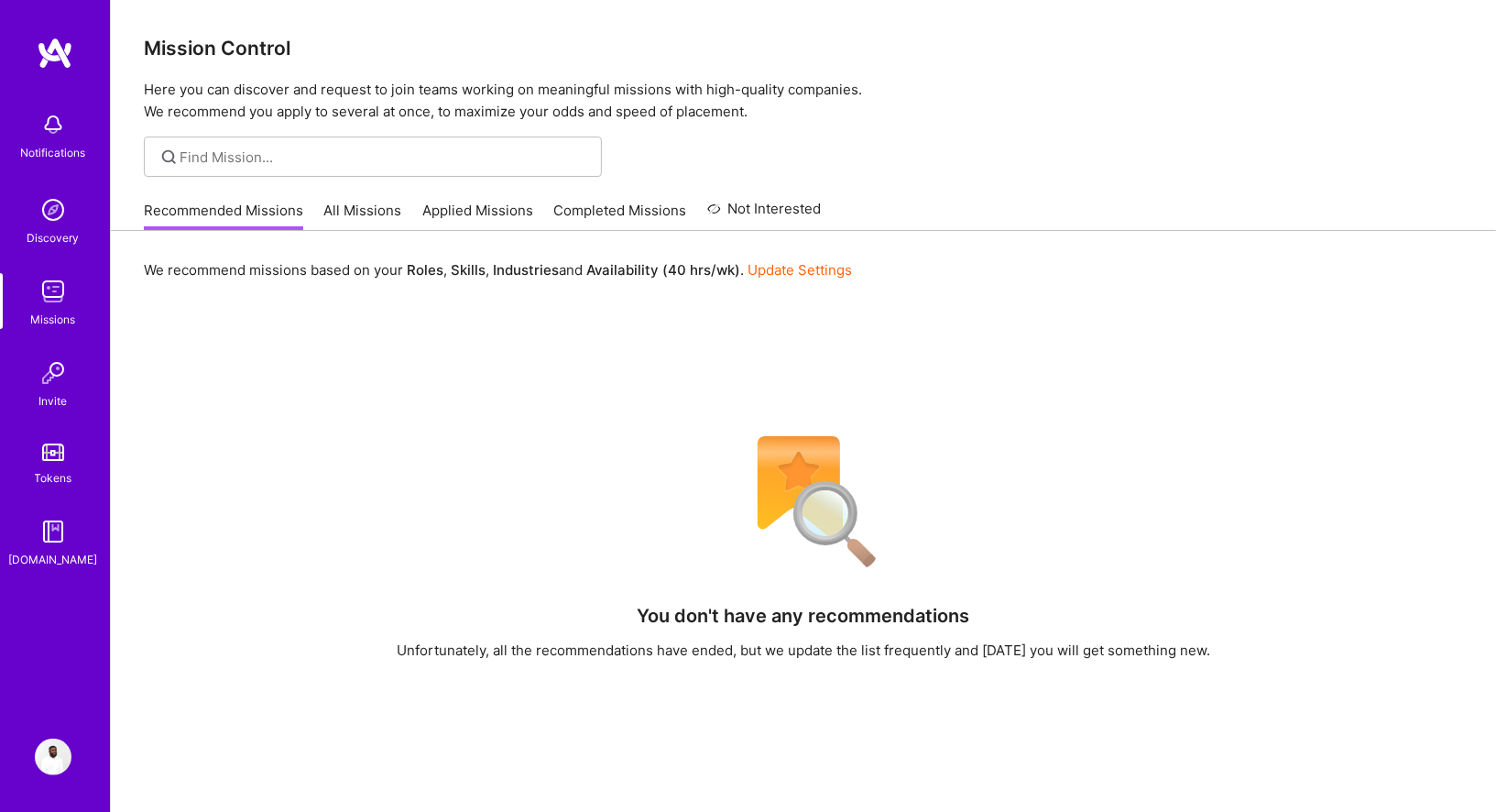
click at [342, 210] on link "All Missions" at bounding box center [363, 215] width 78 height 30
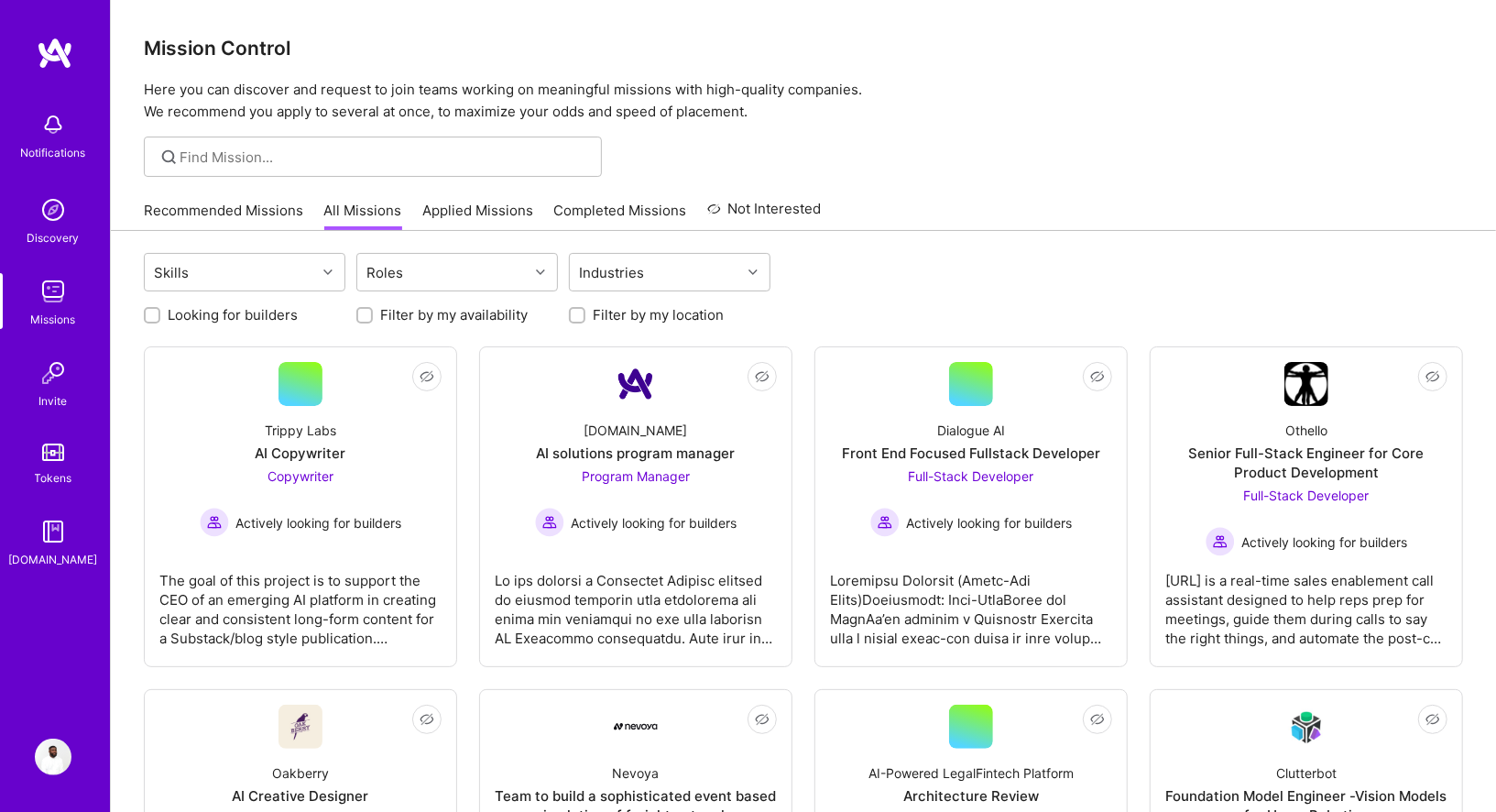
click at [247, 208] on link "Recommended Missions" at bounding box center [223, 215] width 159 height 30
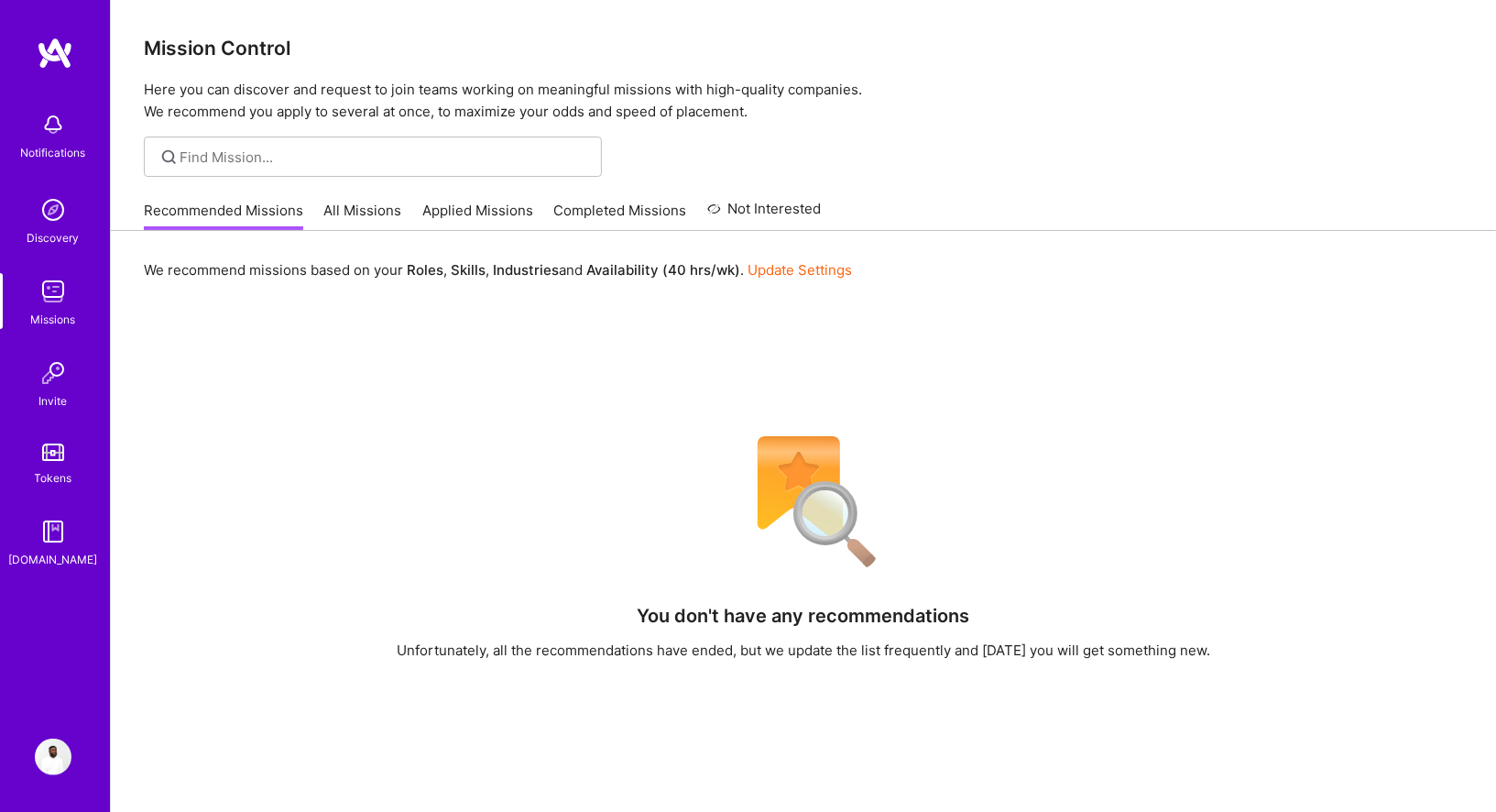
click at [341, 207] on link "All Missions" at bounding box center [363, 215] width 78 height 30
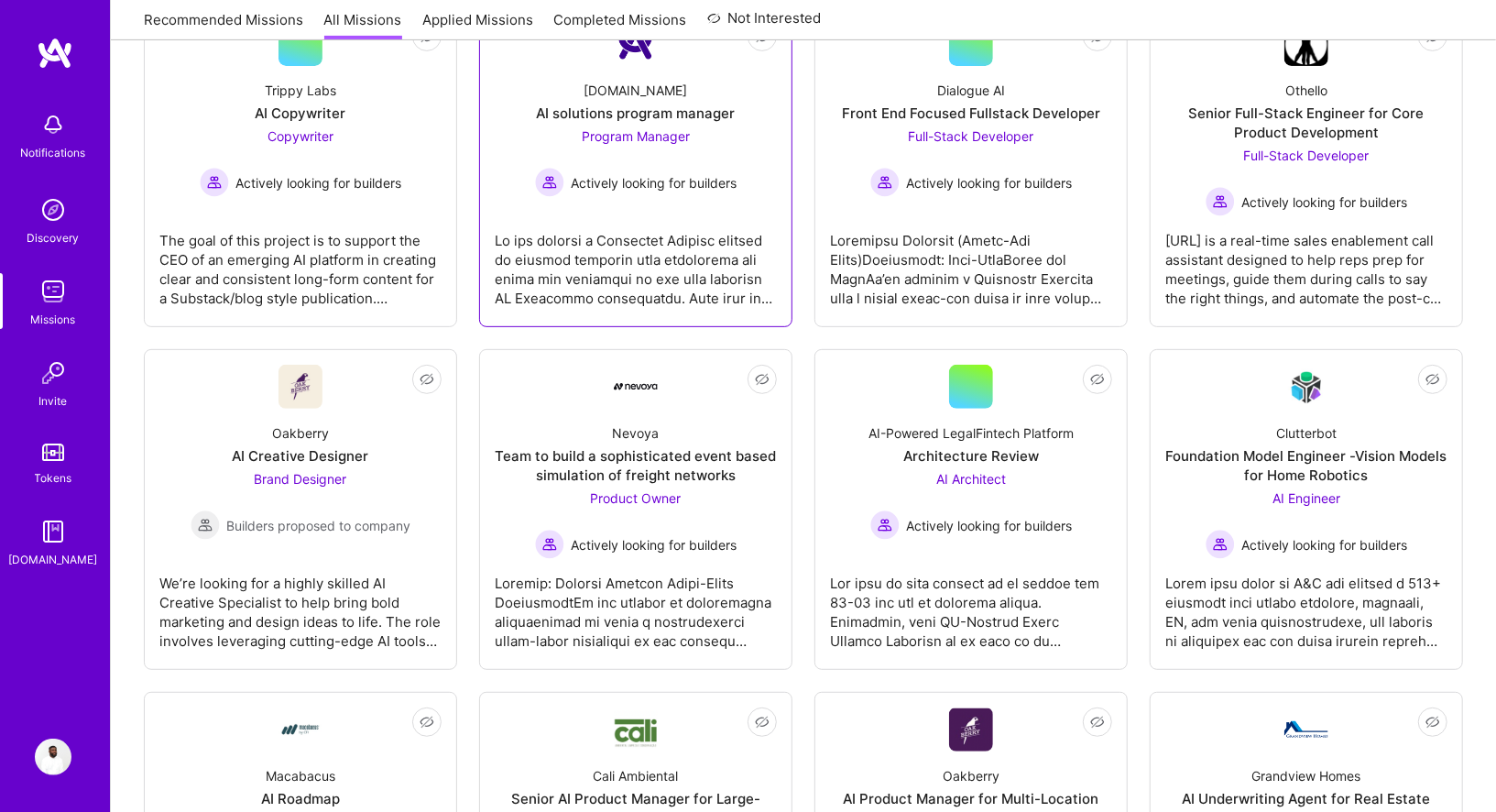
scroll to position [341, 0]
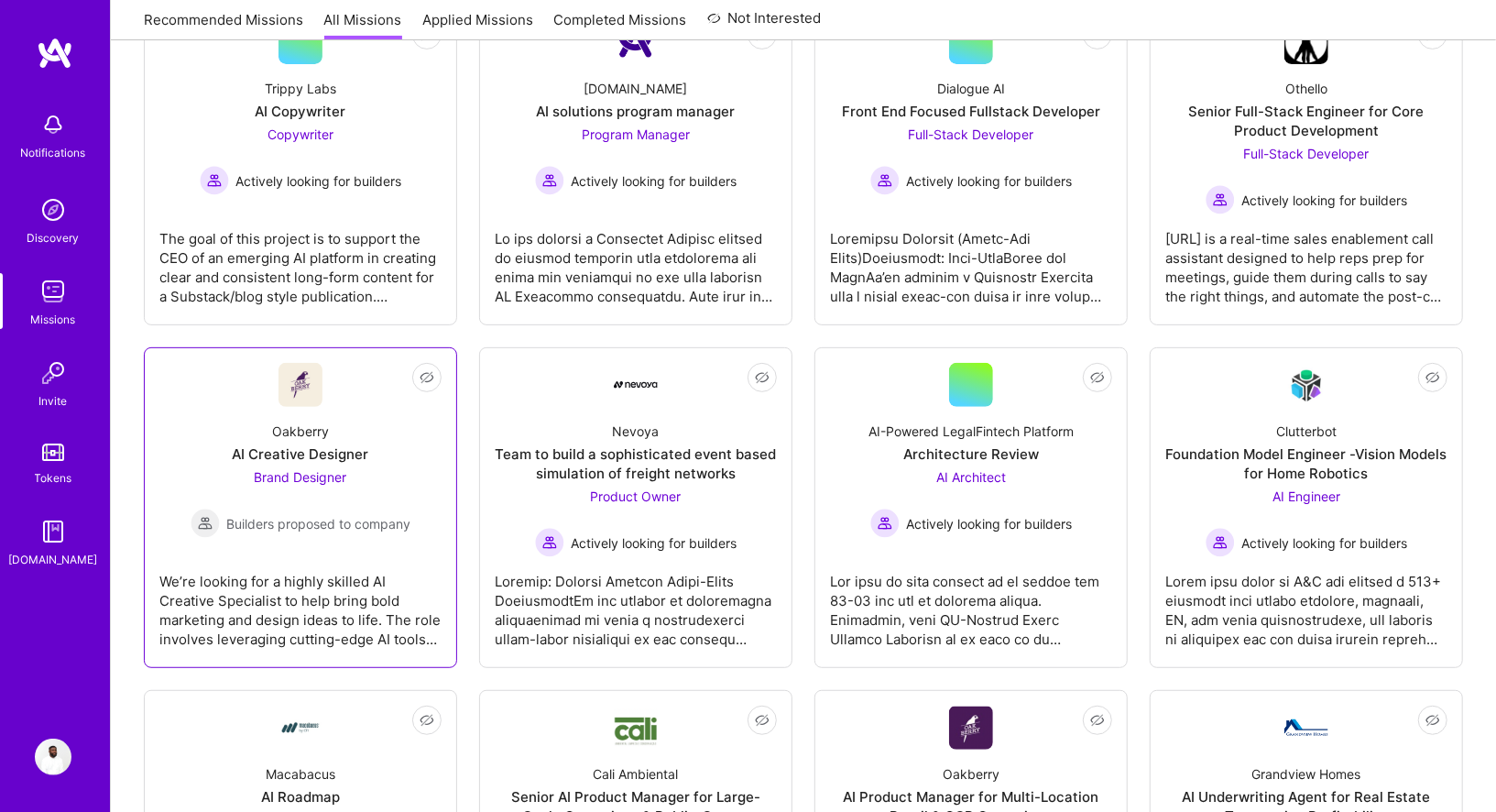
click at [418, 599] on div "We’re looking for a highly skilled AI Creative Specialist to help bring bold ma…" at bounding box center [300, 602] width 282 height 91
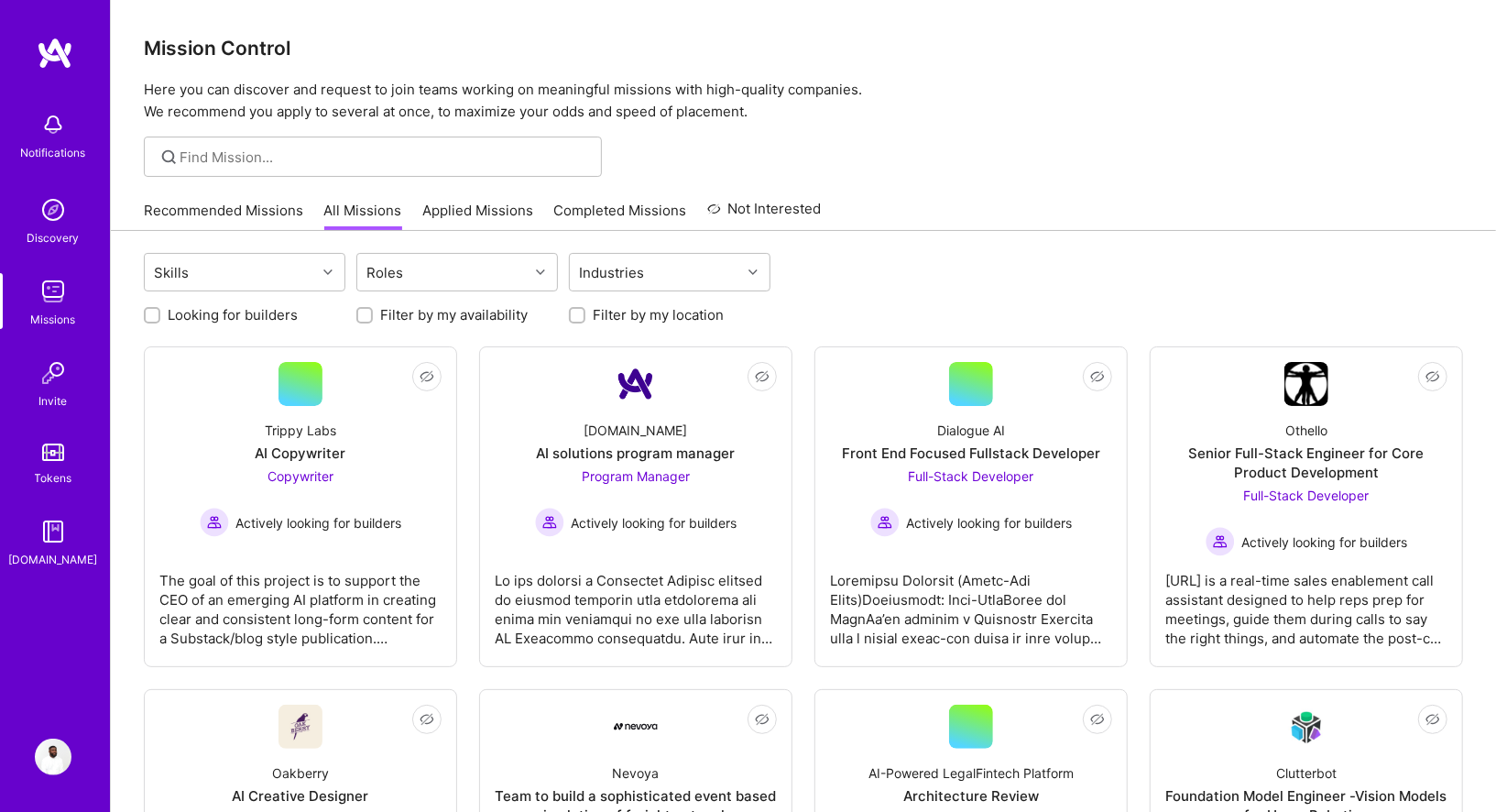
click at [38, 757] on img at bounding box center [53, 757] width 37 height 37
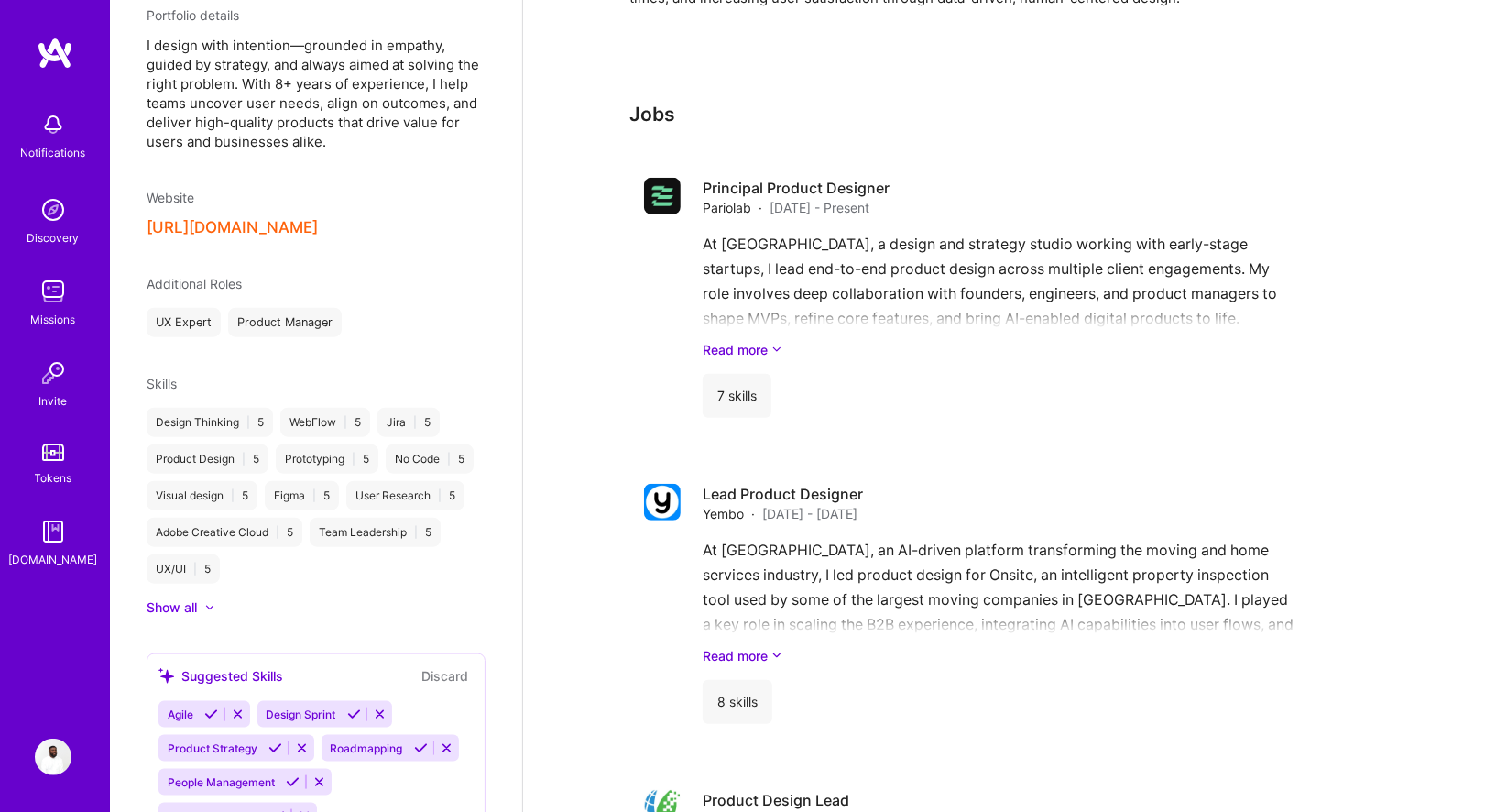
scroll to position [1009, 0]
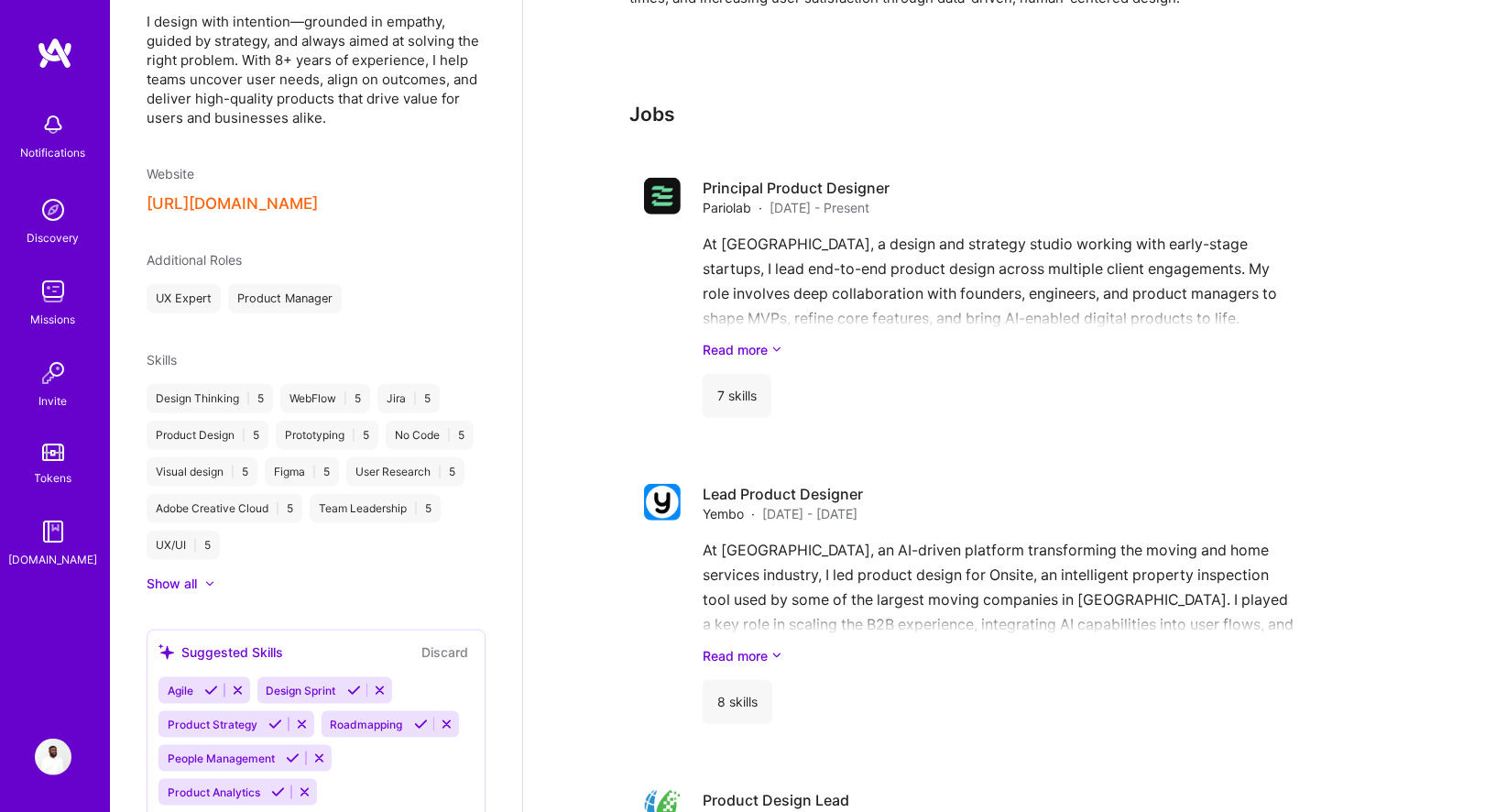
click at [185, 574] on div "Show all" at bounding box center [172, 583] width 50 height 18
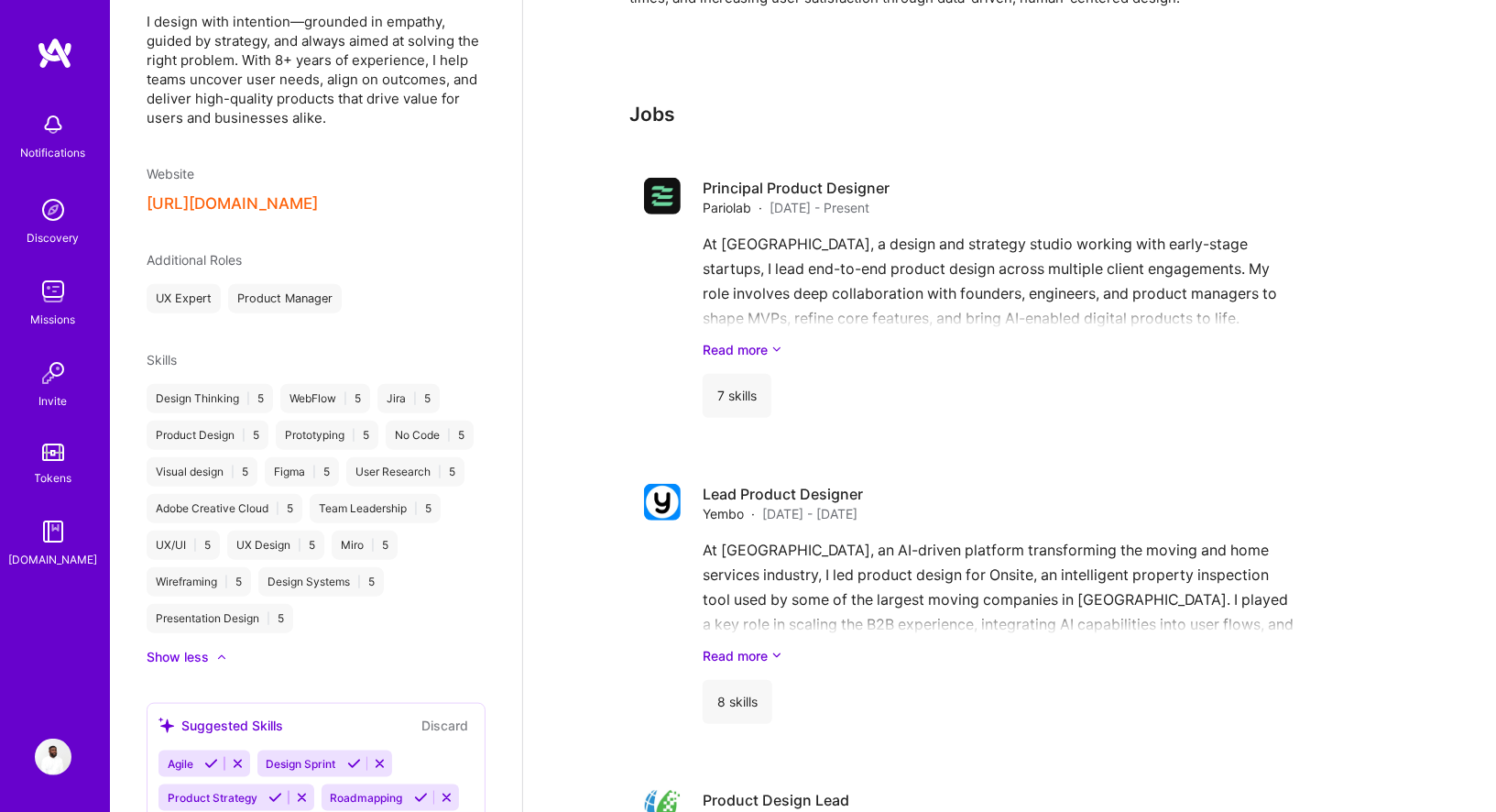
click at [174, 352] on span "Skills" at bounding box center [161, 360] width 30 height 16
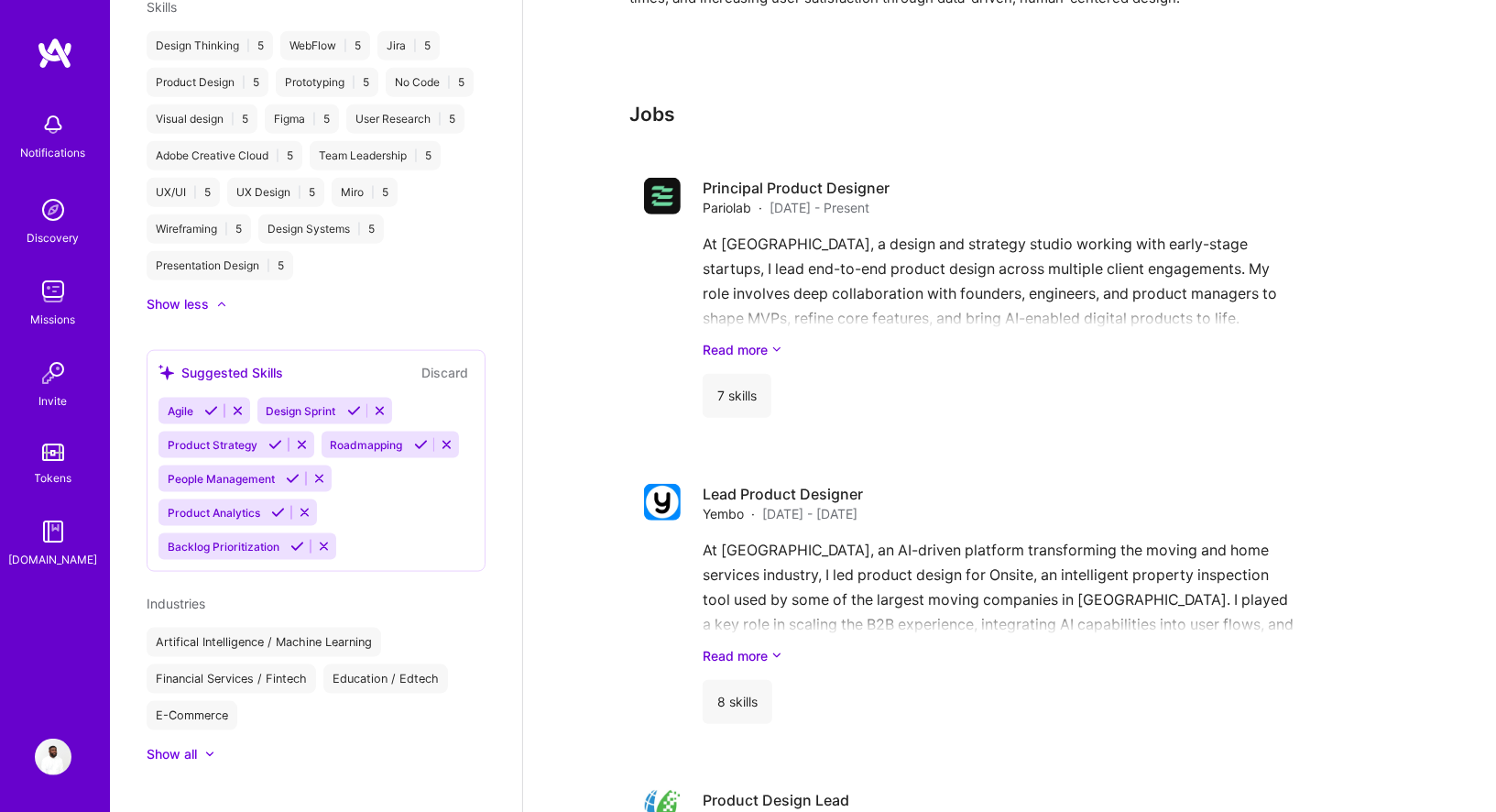
scroll to position [551, 0]
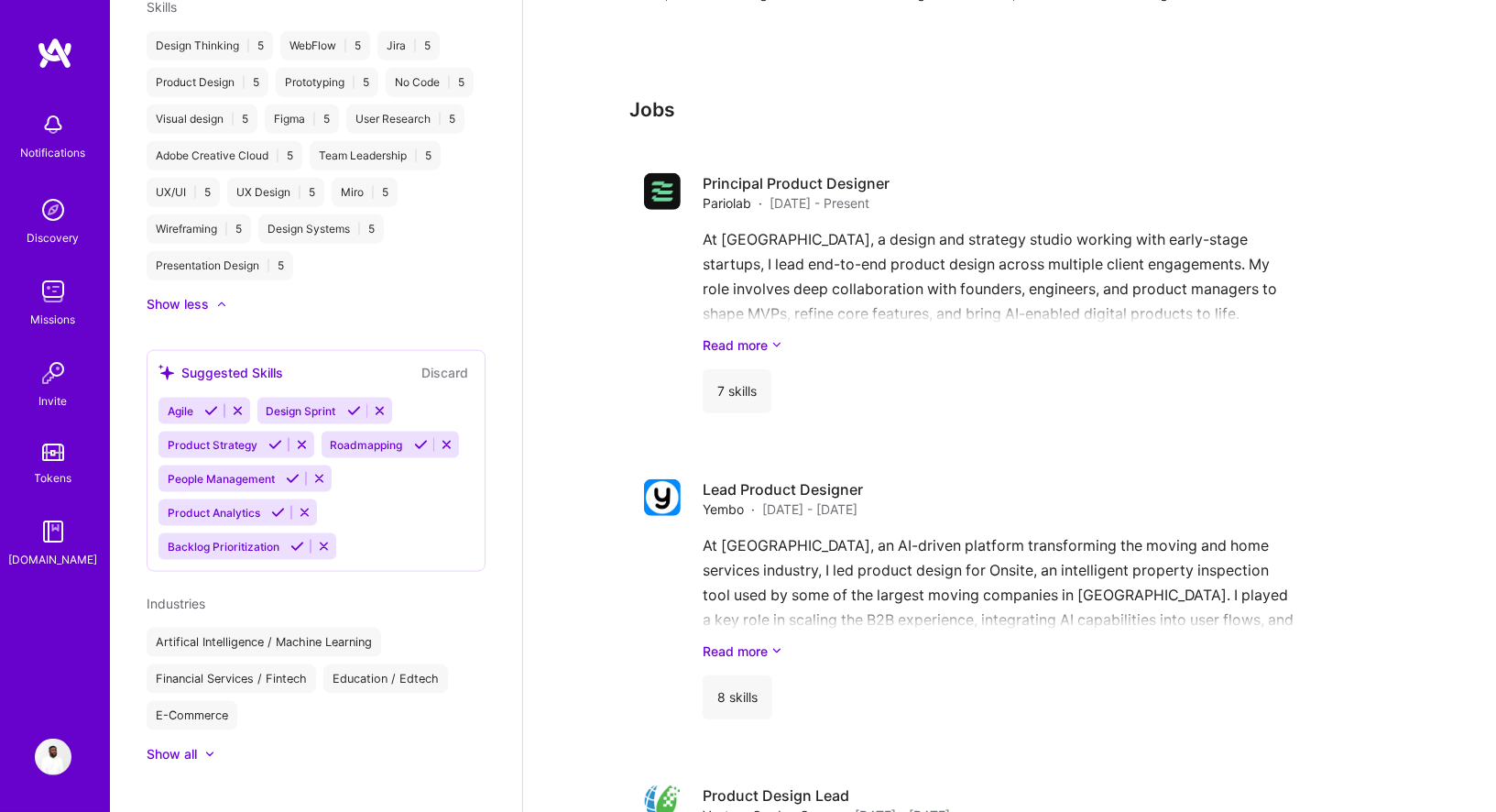
click at [419, 438] on icon at bounding box center [421, 444] width 14 height 14
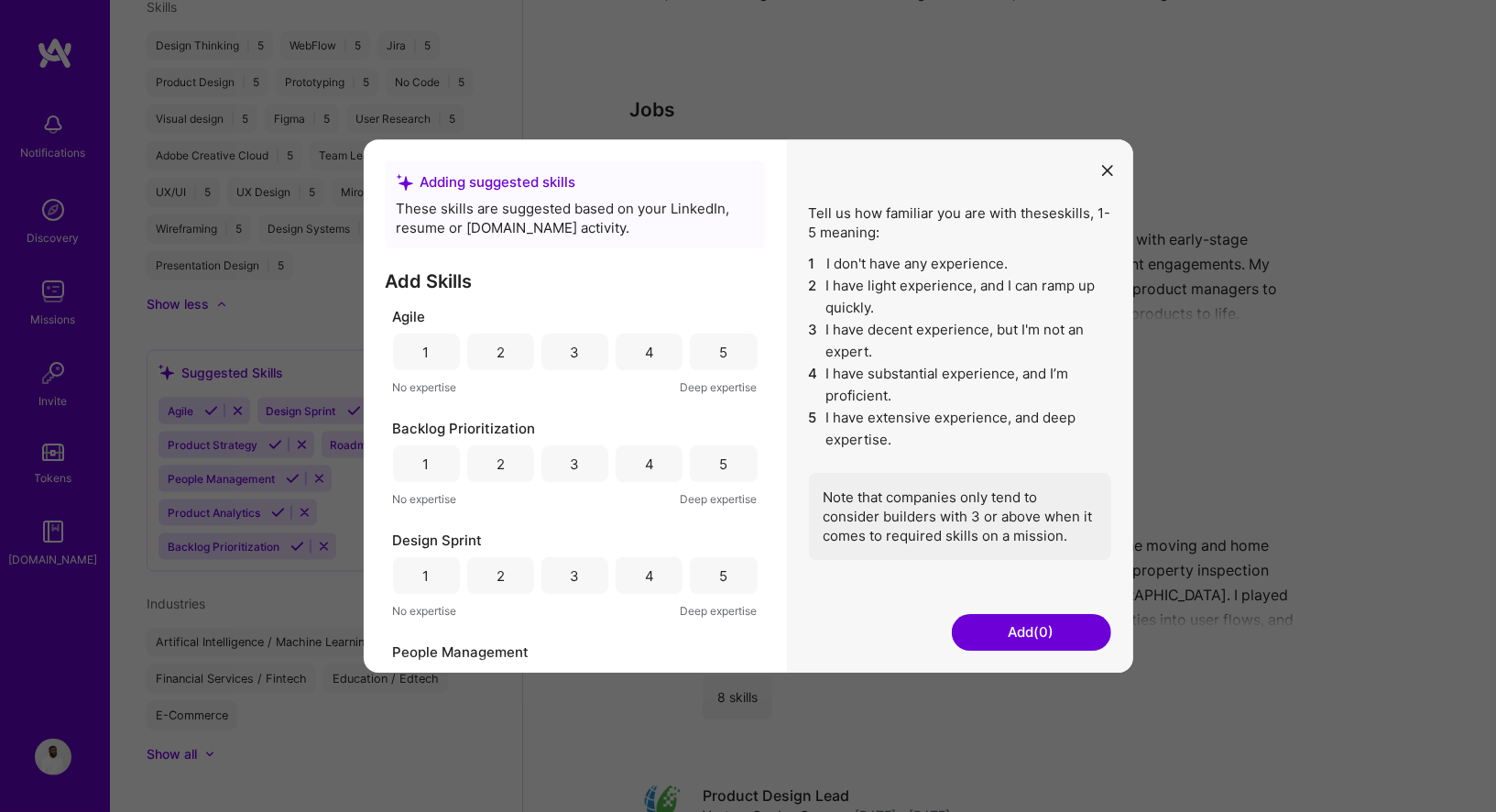
click at [1109, 169] on icon "modal" at bounding box center [1107, 170] width 11 height 11
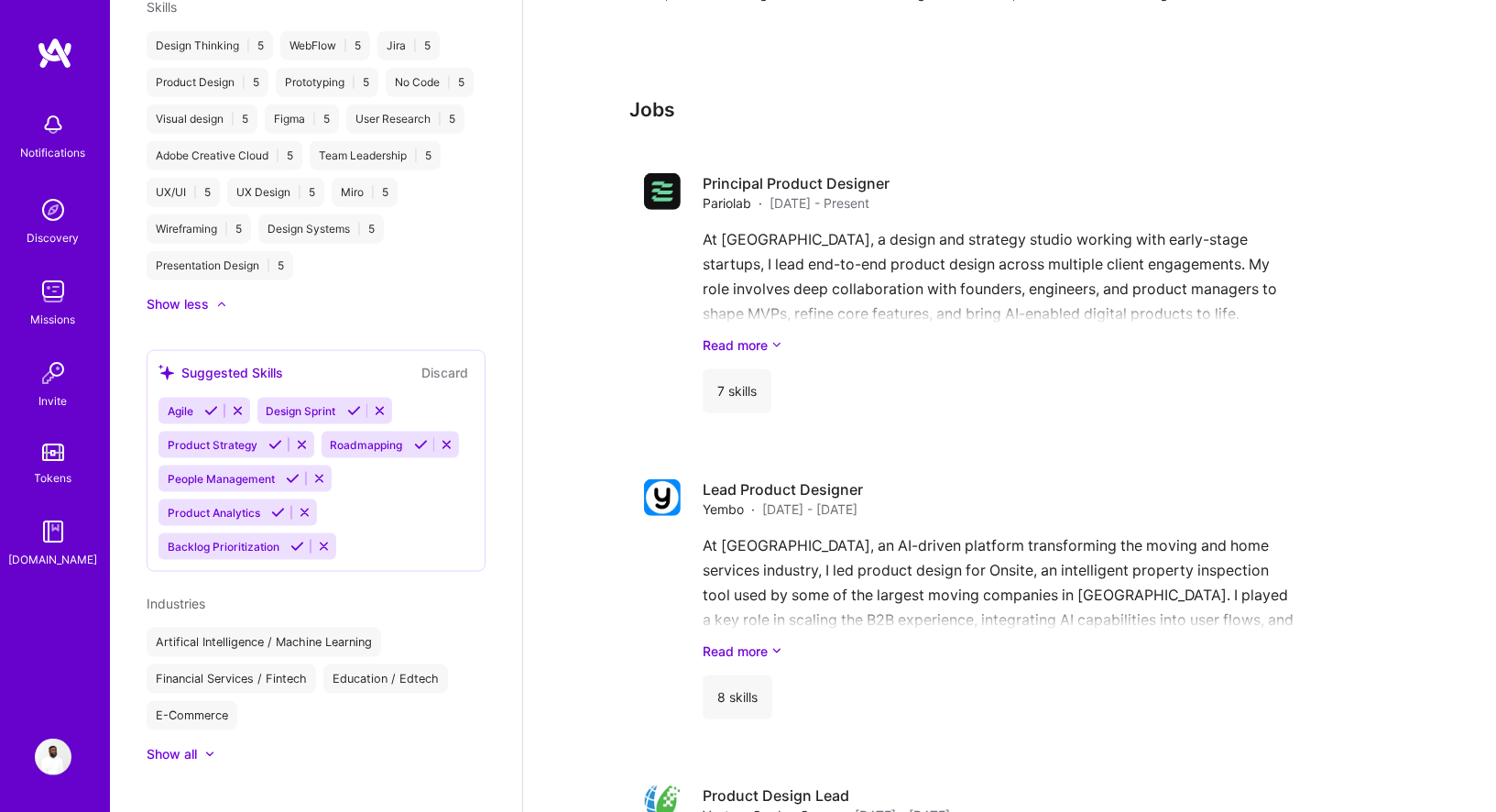
click at [411, 507] on div "Agile Design Sprint Product Strategy Roadmapping People Management Product Anal…" at bounding box center [315, 478] width 315 height 162
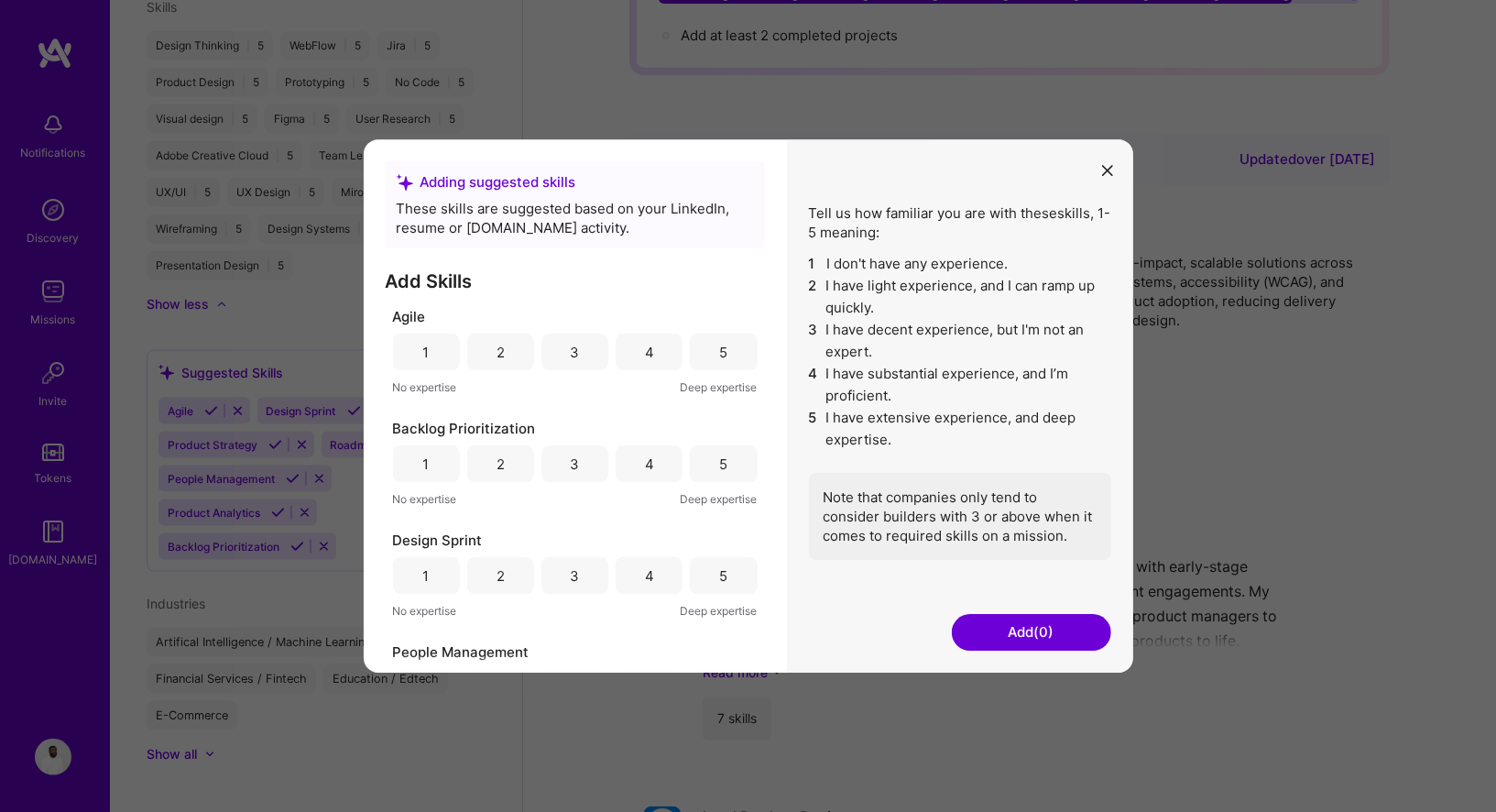
scroll to position [62, 0]
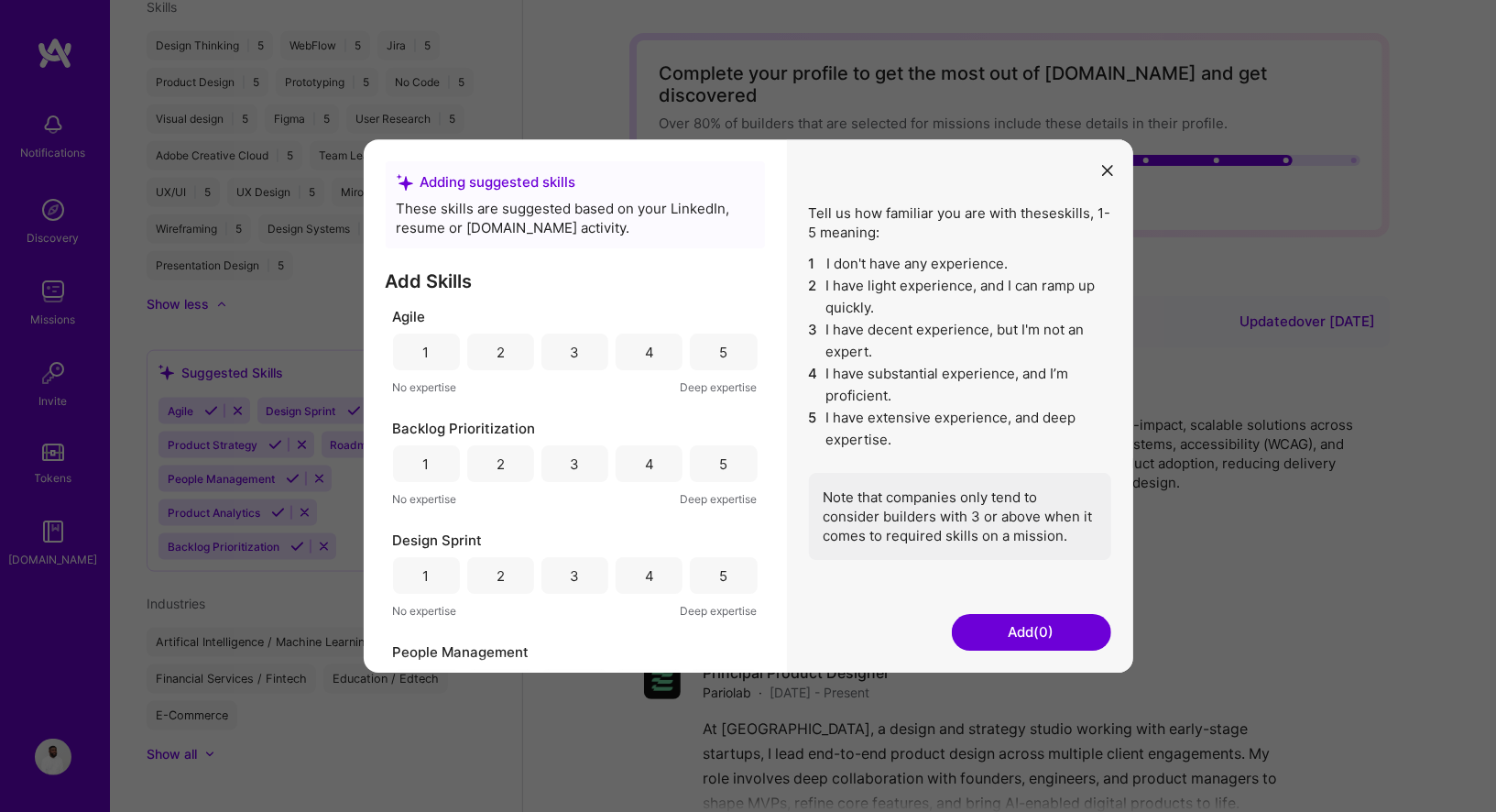
click at [1102, 168] on icon "modal" at bounding box center [1107, 170] width 11 height 11
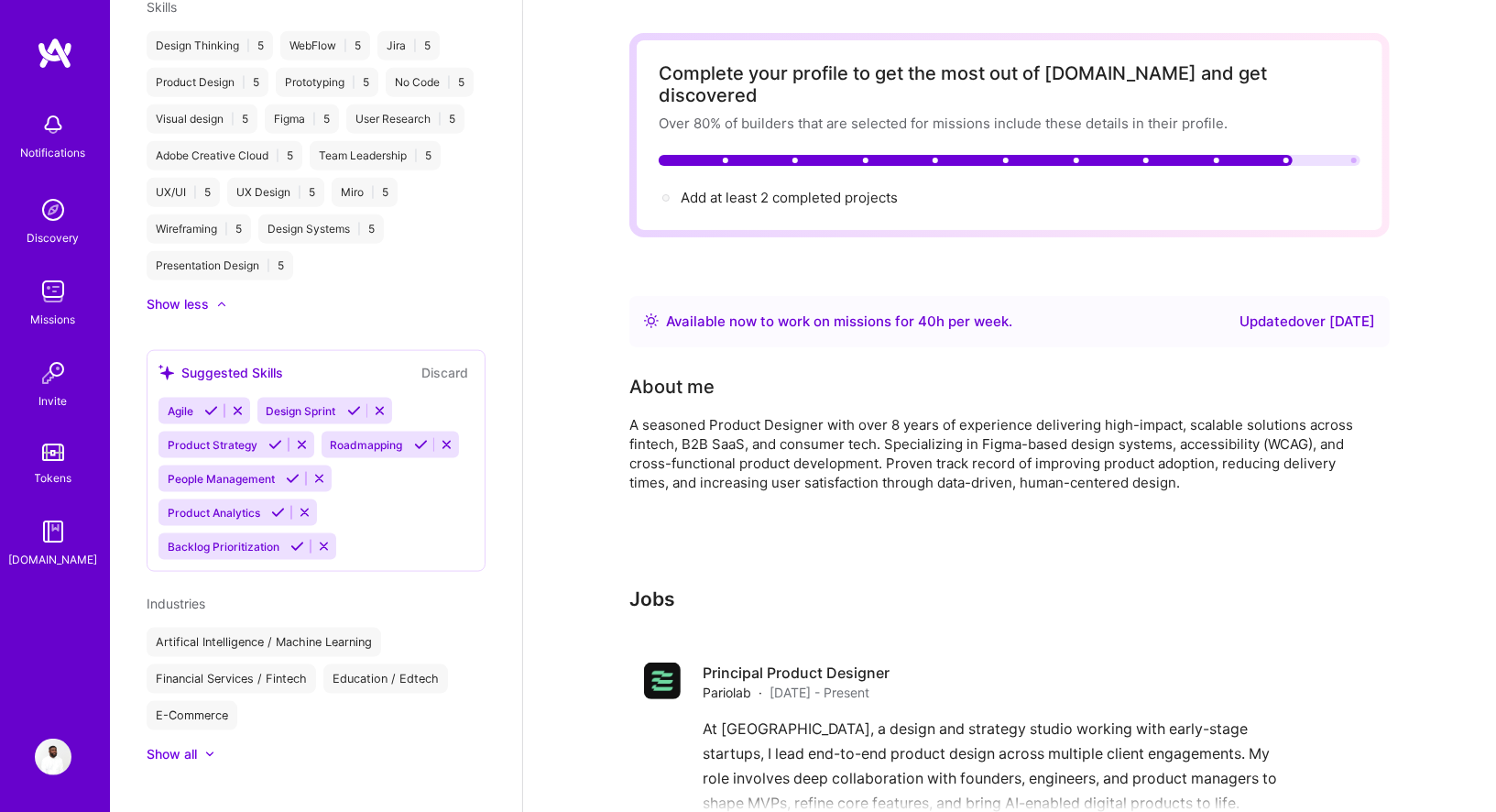
scroll to position [0, 0]
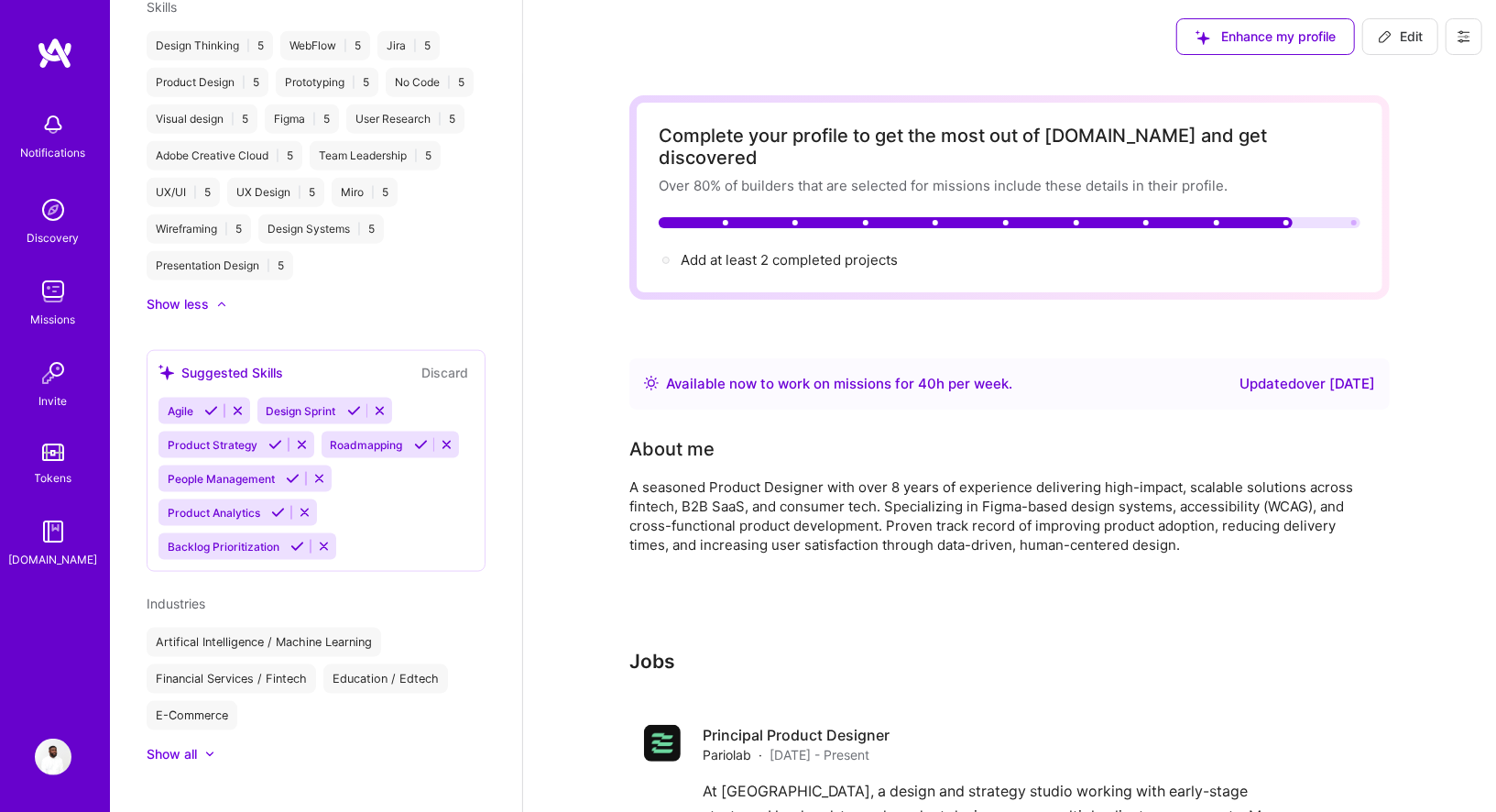
click at [1402, 44] on span "Edit" at bounding box center [1400, 36] width 45 height 18
select select "CA"
select select "Right Now"
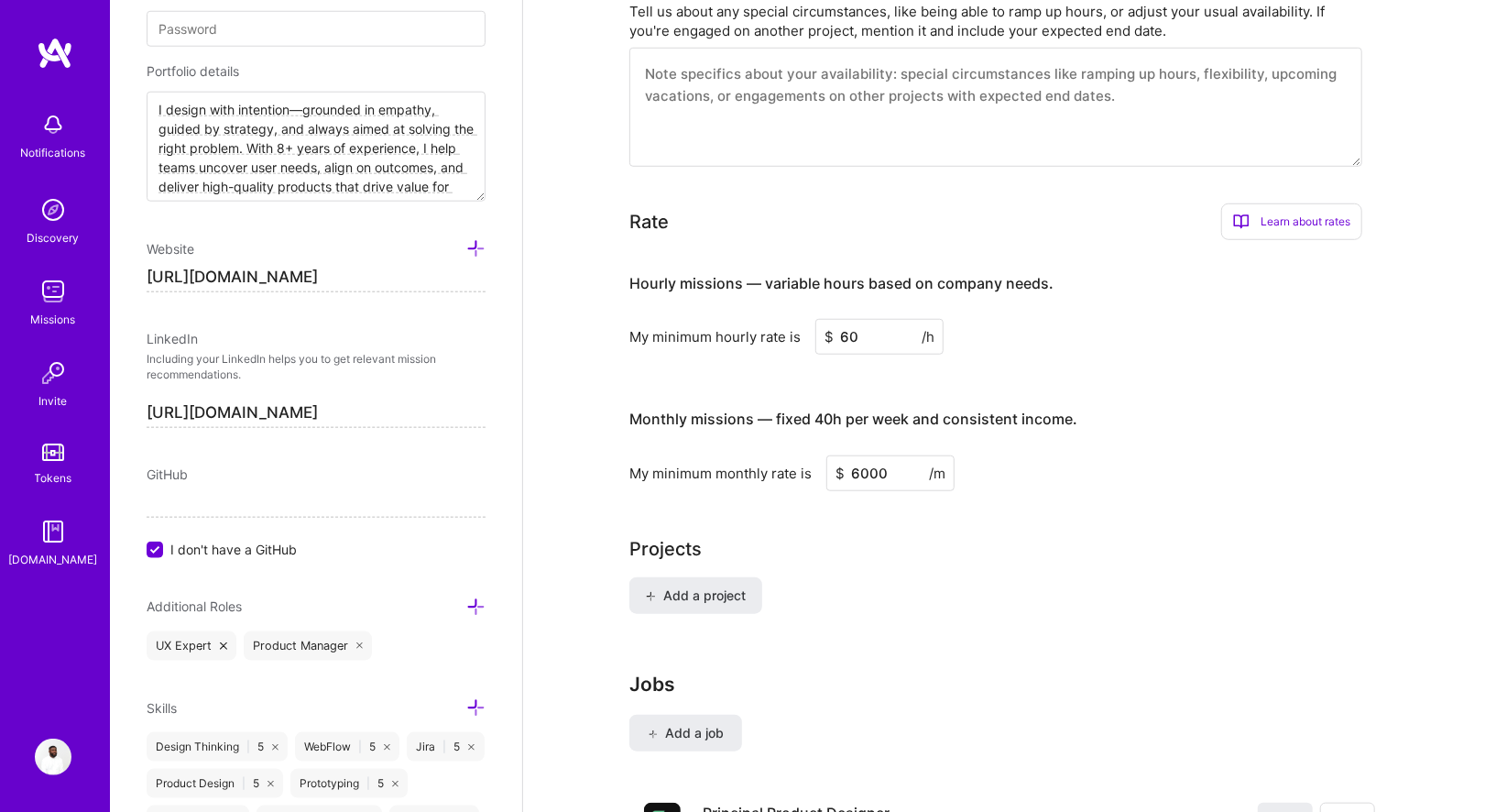
scroll to position [820, 0]
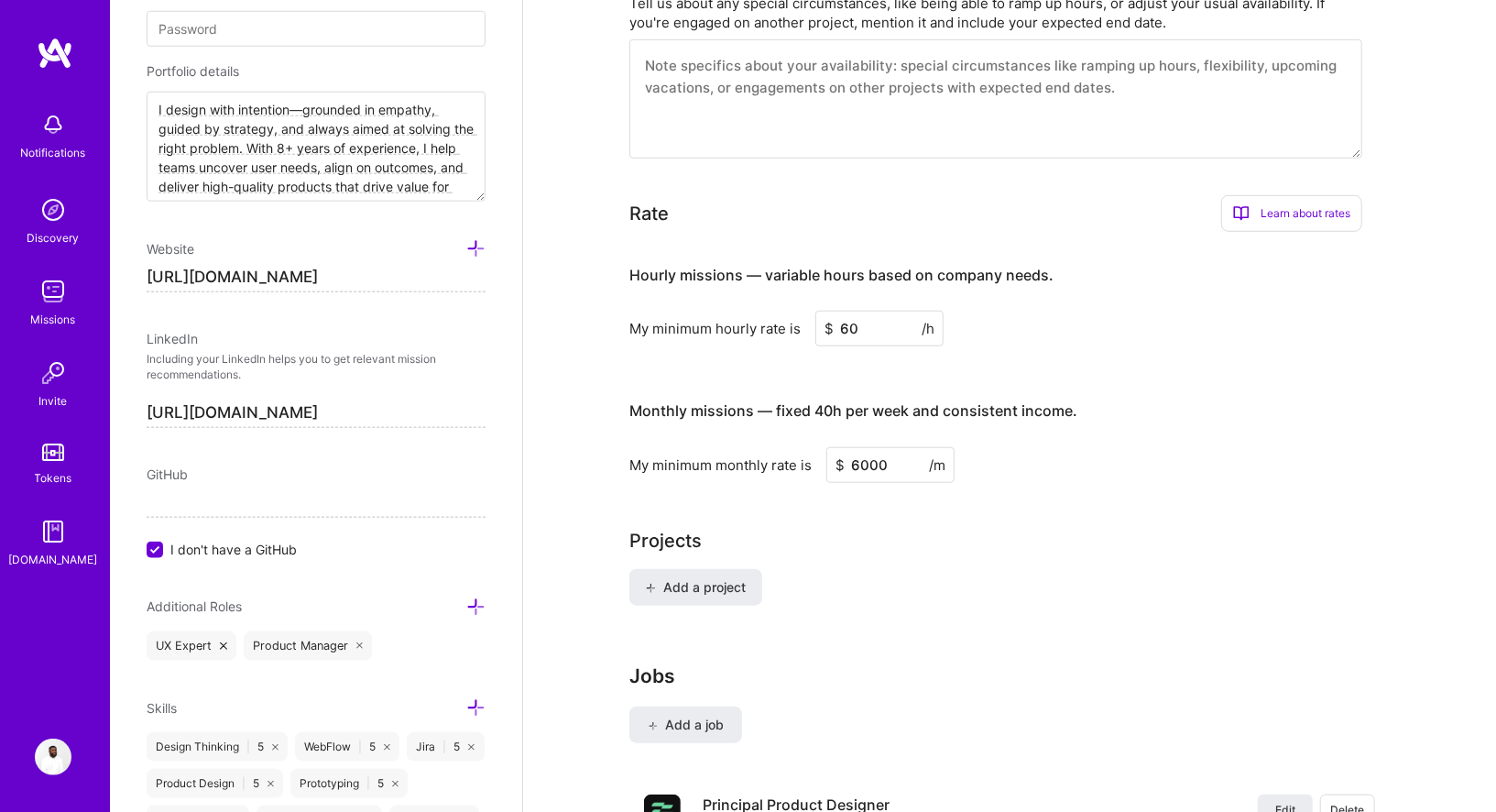
click at [880, 311] on input "60" at bounding box center [879, 328] width 128 height 36
drag, startPoint x: 875, startPoint y: 306, endPoint x: 840, endPoint y: 306, distance: 35.0
click at [840, 310] on input "60" at bounding box center [879, 328] width 128 height 36
type input "70"
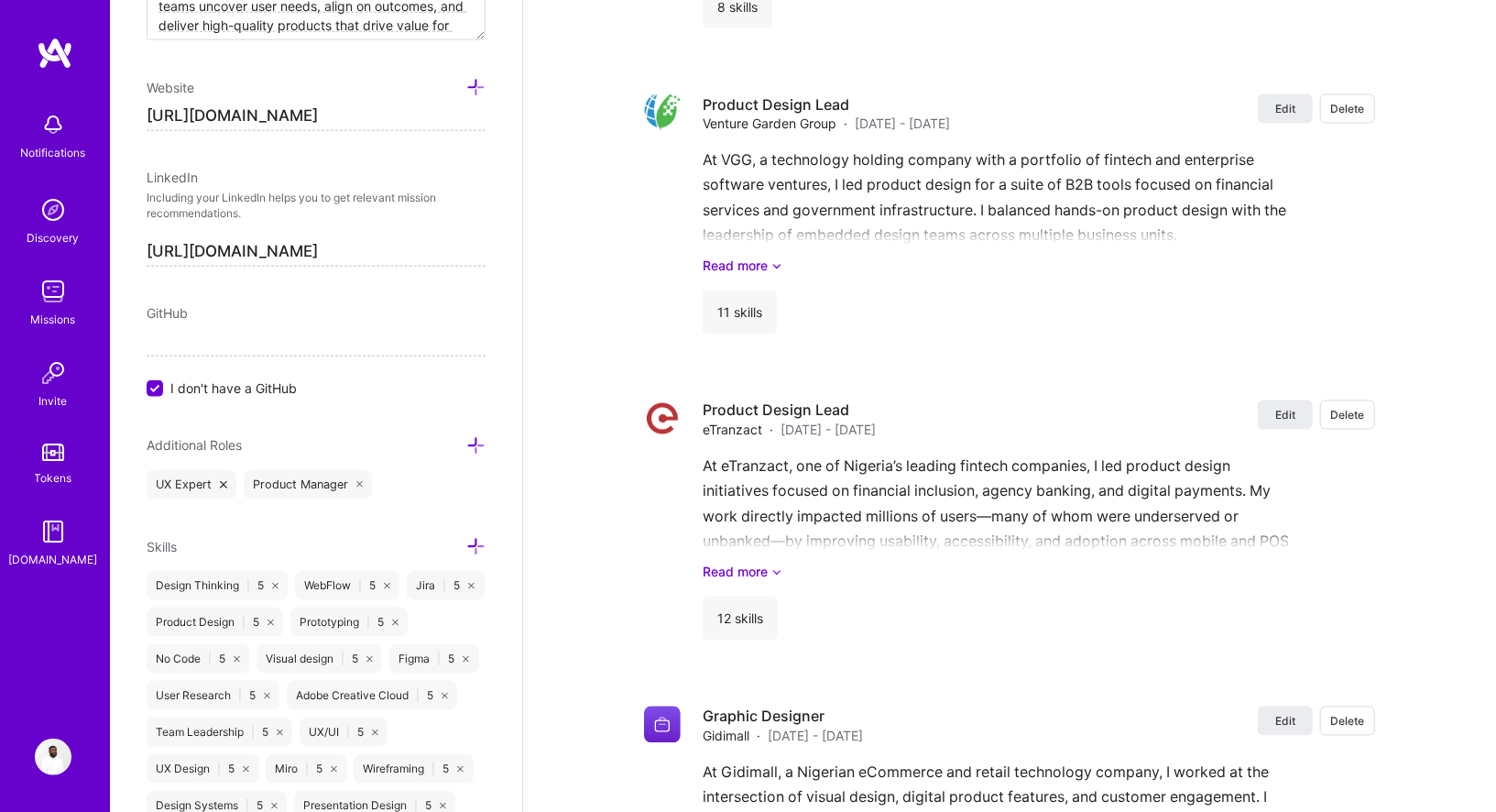
scroll to position [1404, 0]
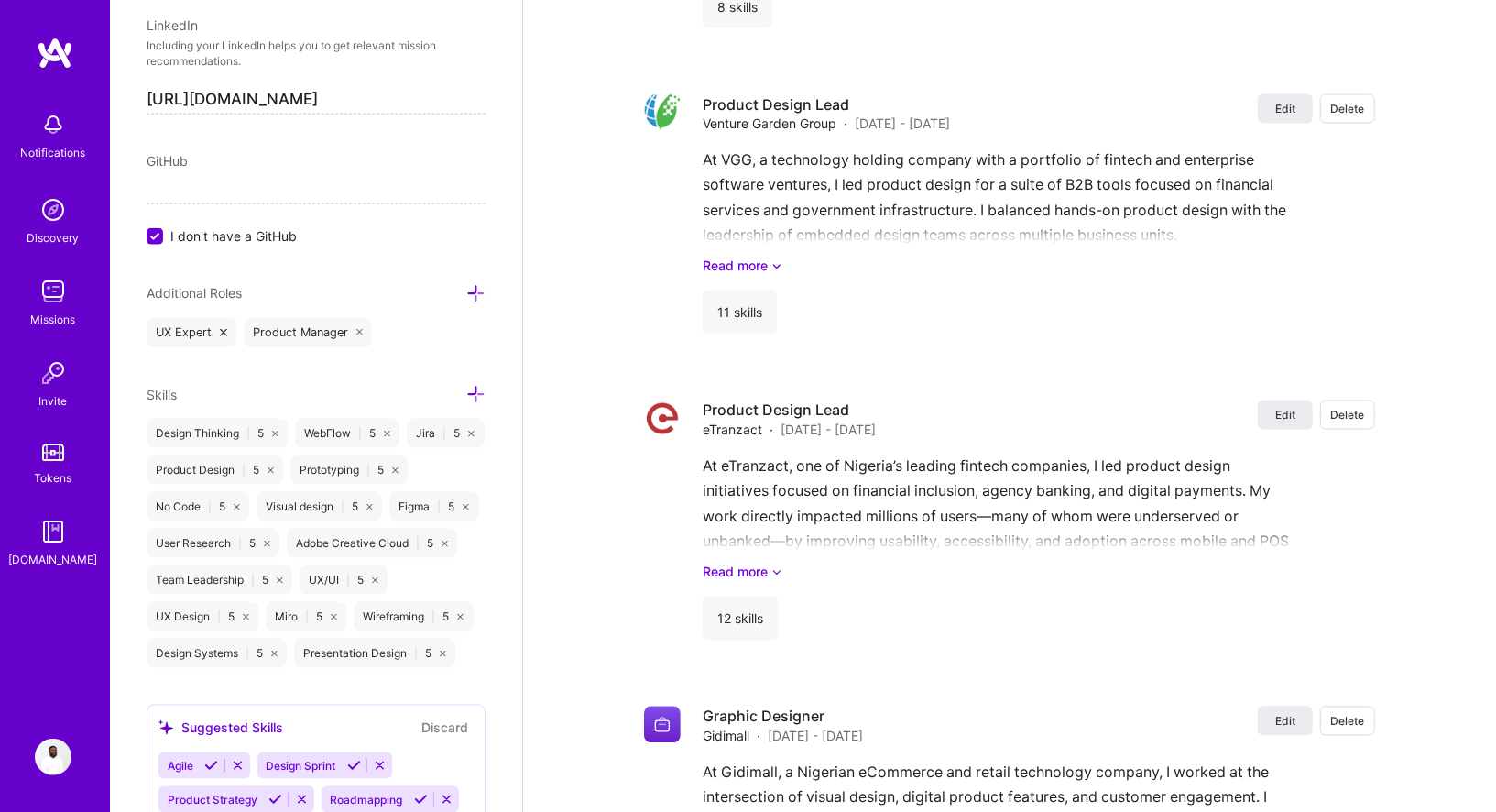
click at [475, 385] on icon at bounding box center [476, 395] width 19 height 19
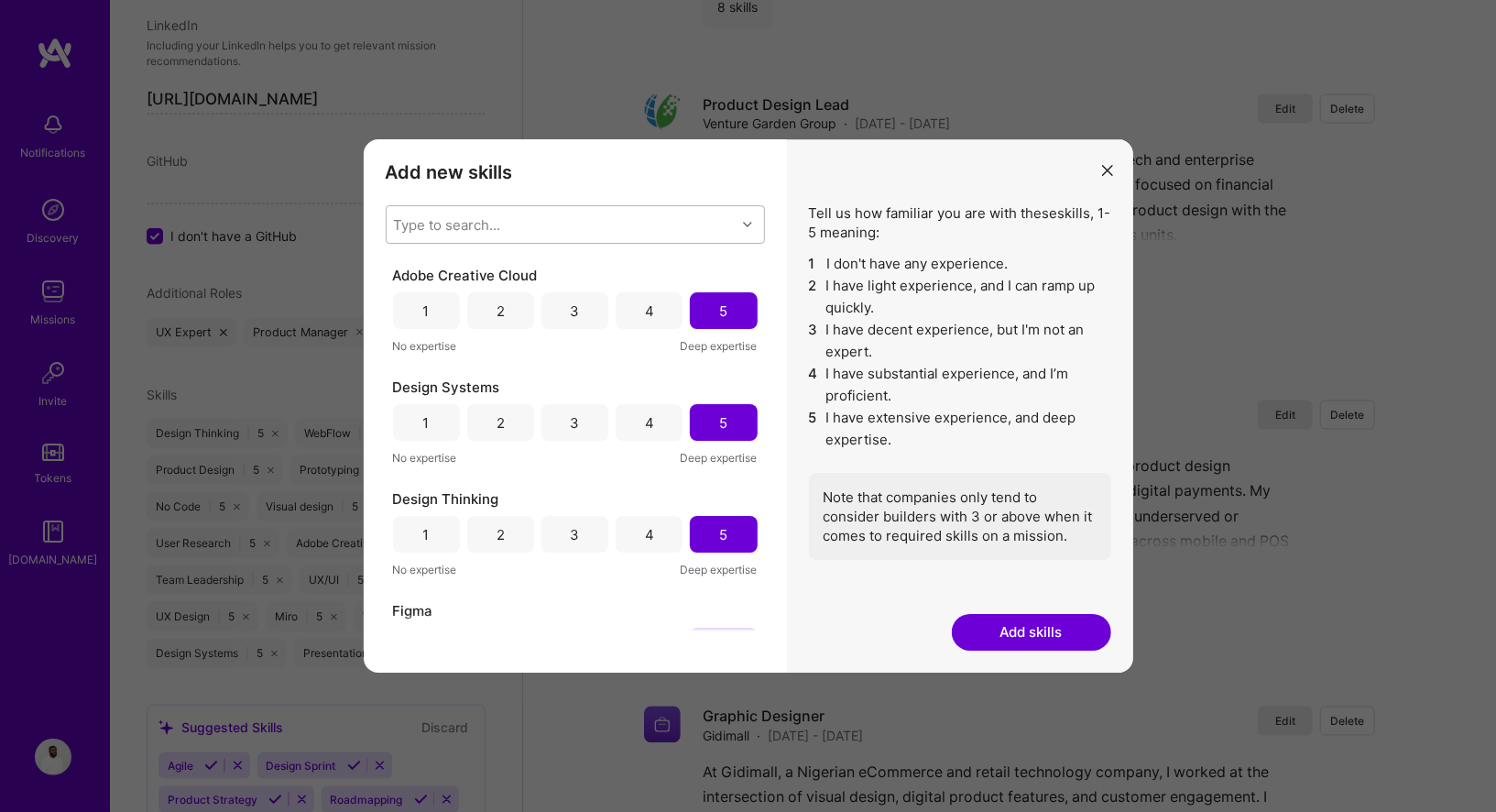
click at [485, 223] on div "Type to search..." at bounding box center [446, 225] width 107 height 19
type input "ar"
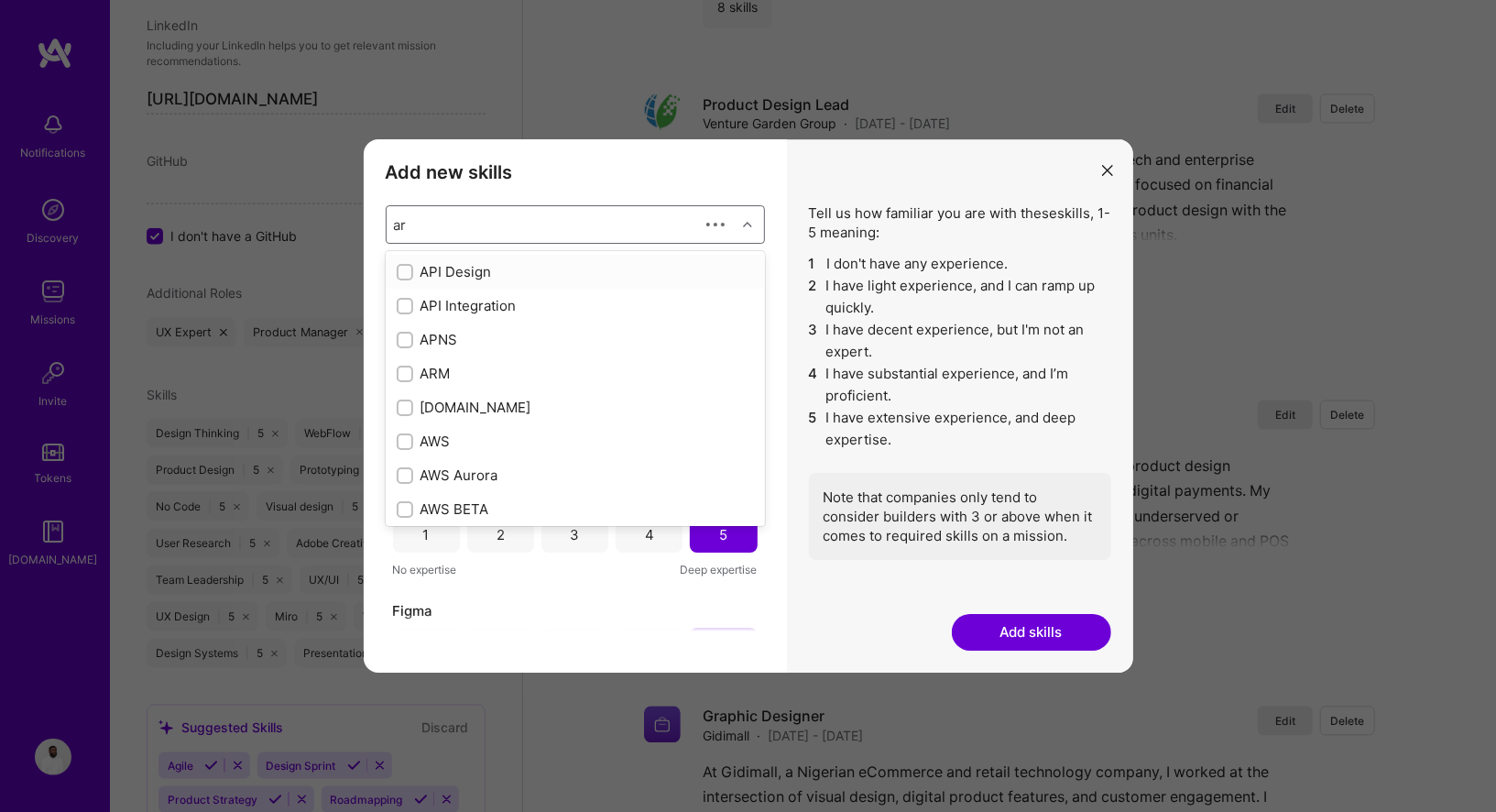
checkbox input "false"
checkbox input "true"
click at [474, 469] on div "Artificial Intelligence (AI)" at bounding box center [575, 475] width 357 height 19
checkbox input "true"
checkbox input "false"
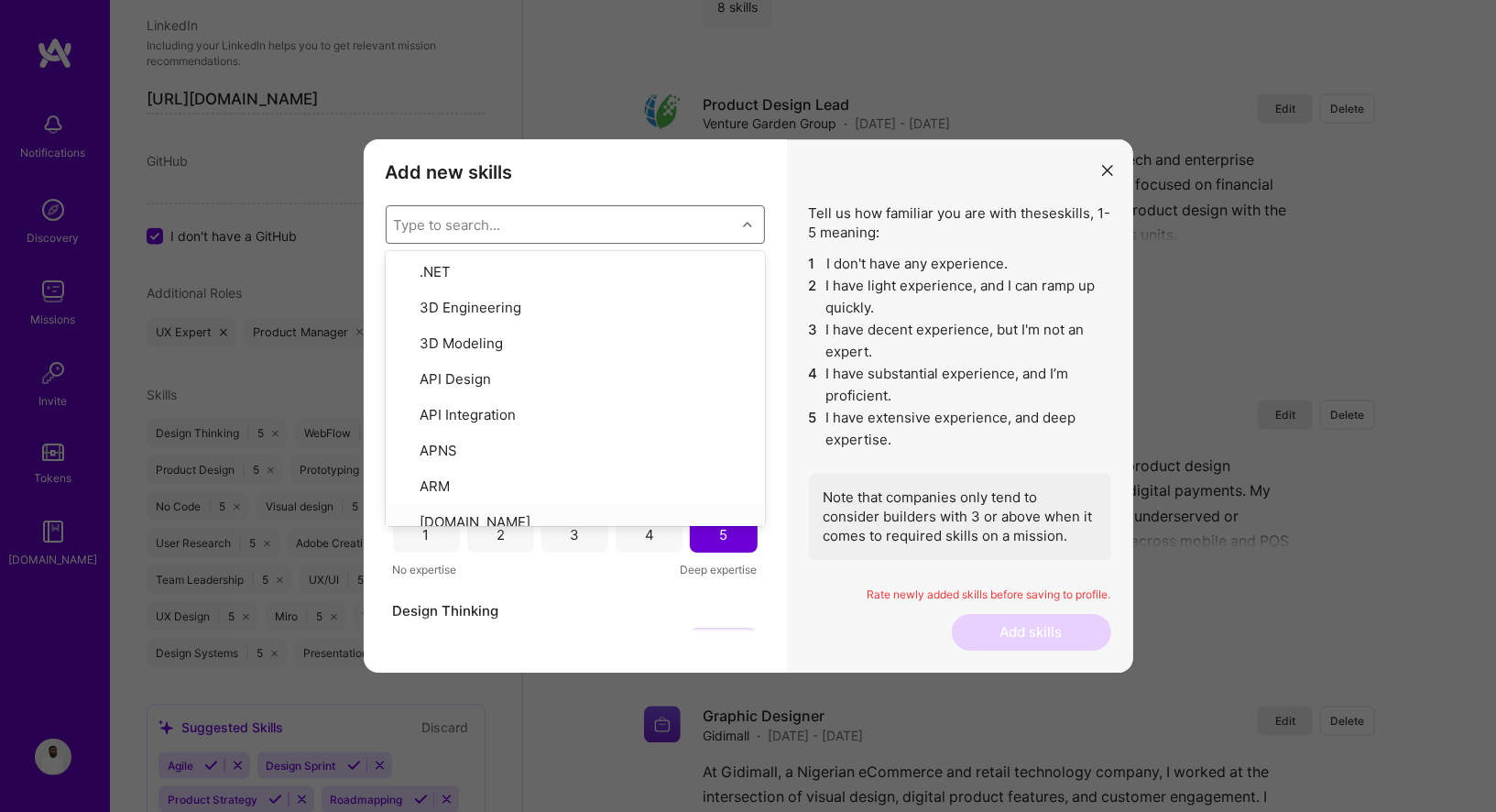
click at [777, 577] on div "Add new skills Tell us how familiar you are with given skills, using between 1 …" at bounding box center [575, 406] width 423 height 534
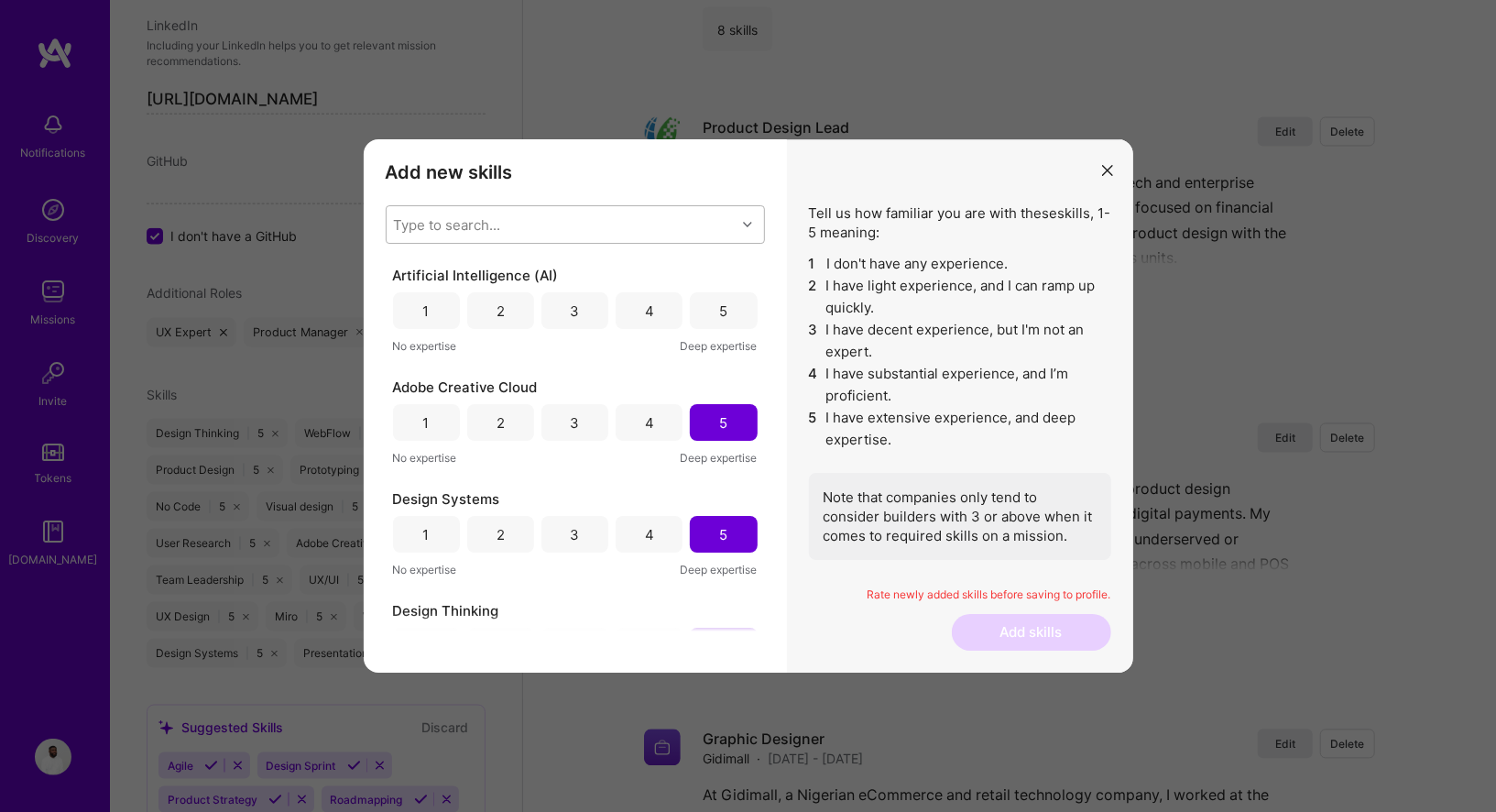
scroll to position [2101, 0]
click at [645, 306] on div "4" at bounding box center [649, 311] width 9 height 19
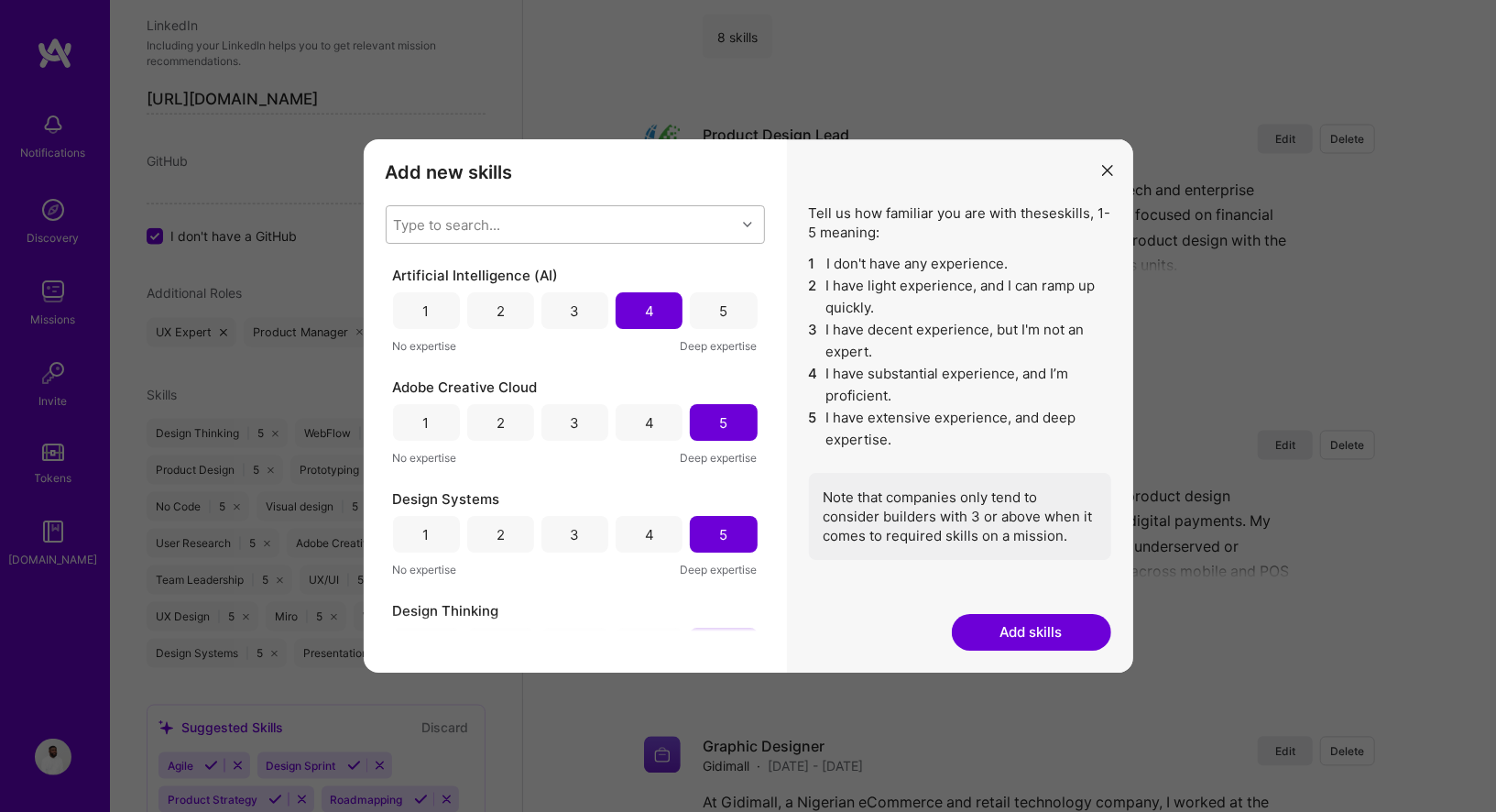
scroll to position [74, 0]
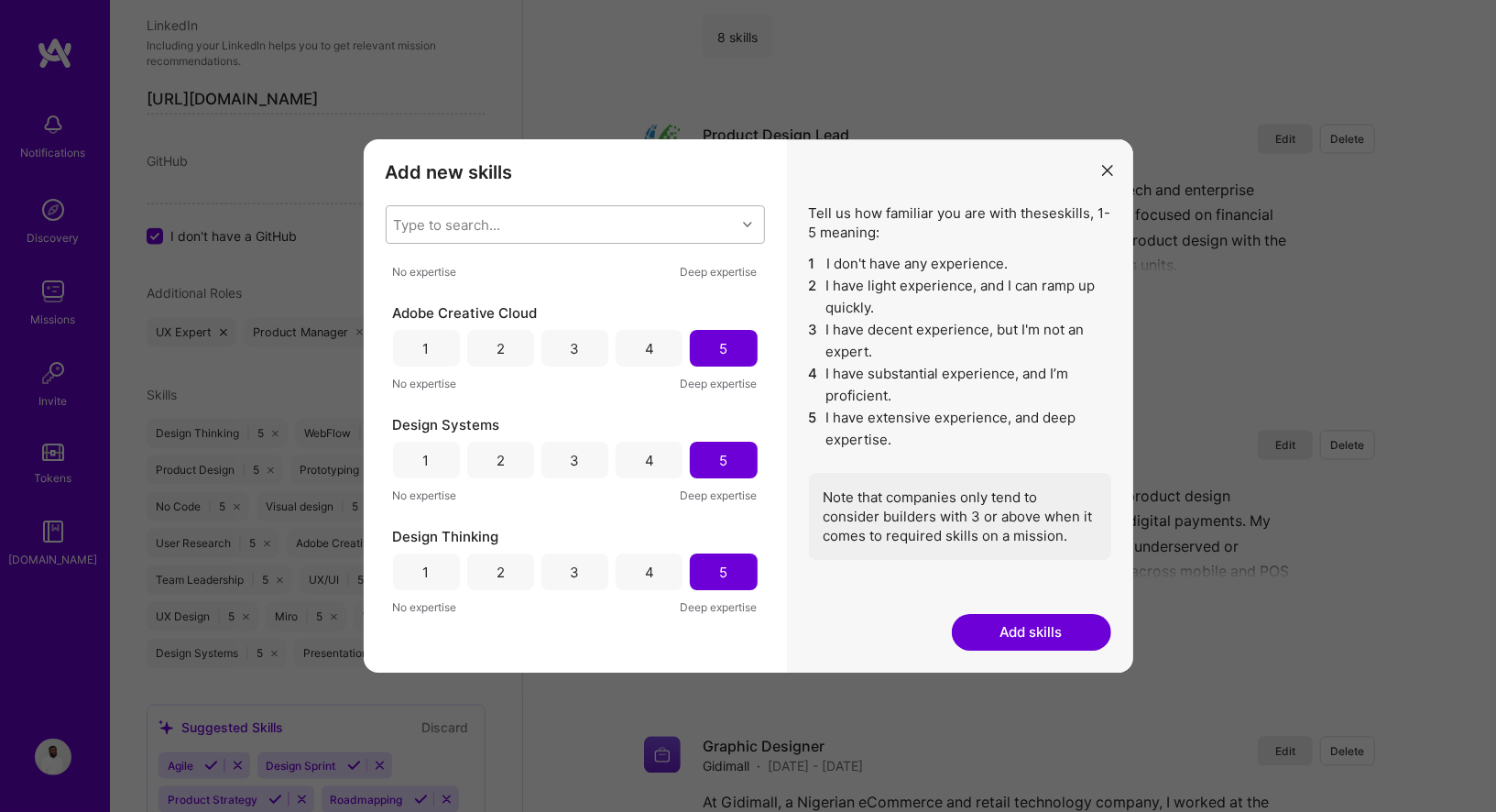
click at [1021, 633] on button "Add skills" at bounding box center [1031, 633] width 159 height 37
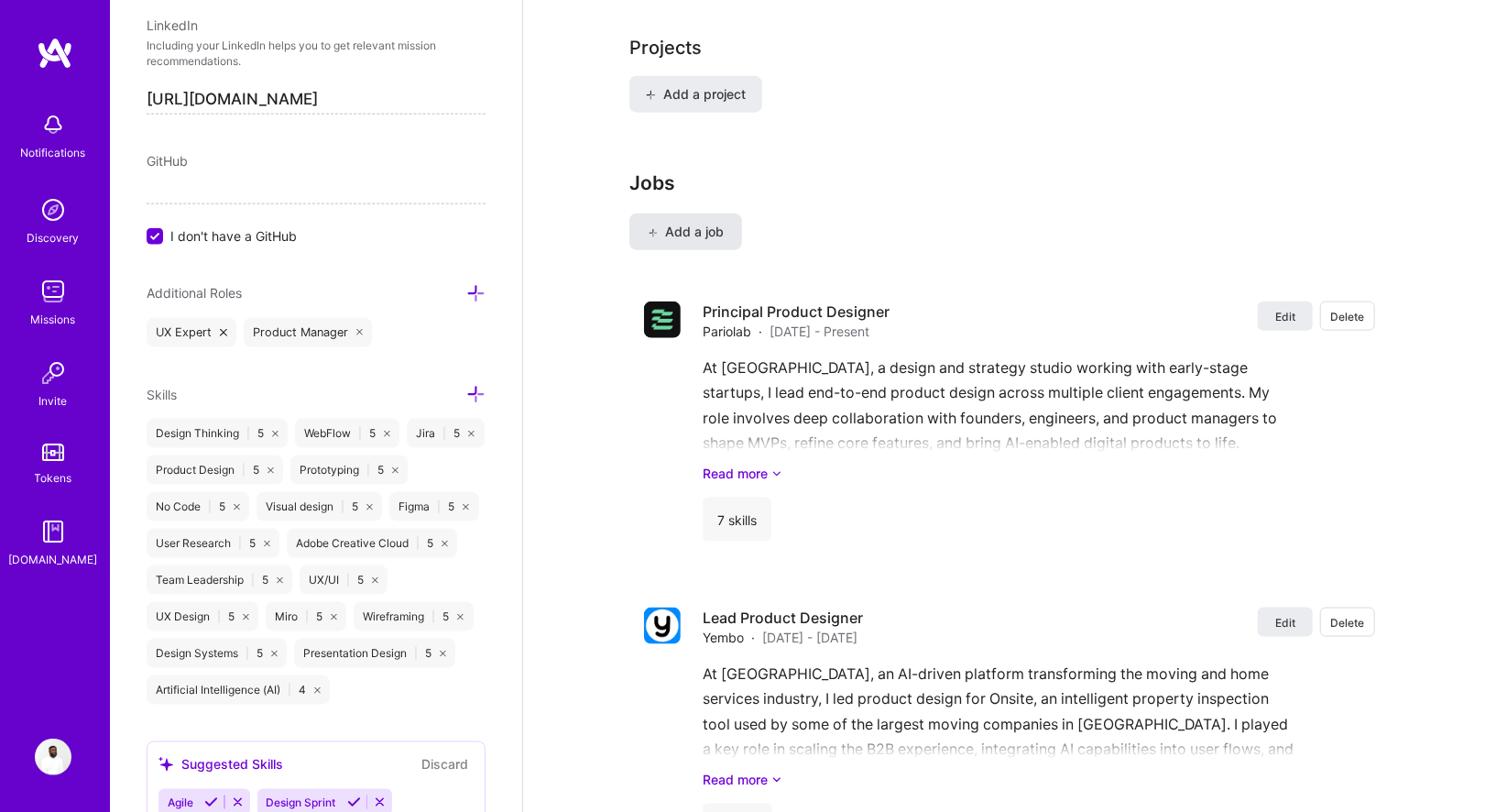
scroll to position [1196, 0]
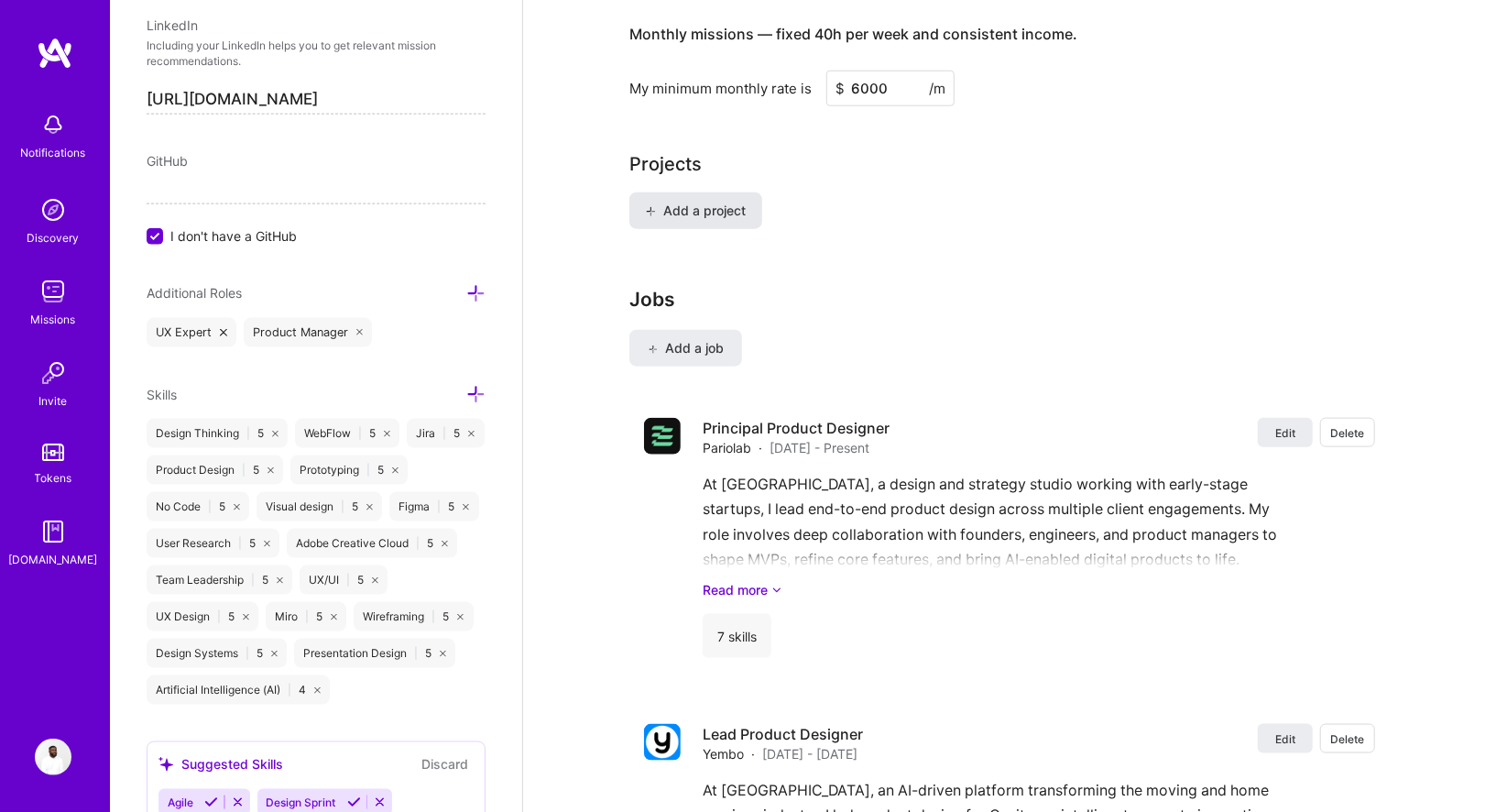
click at [697, 202] on span "Add a project" at bounding box center [696, 211] width 100 height 18
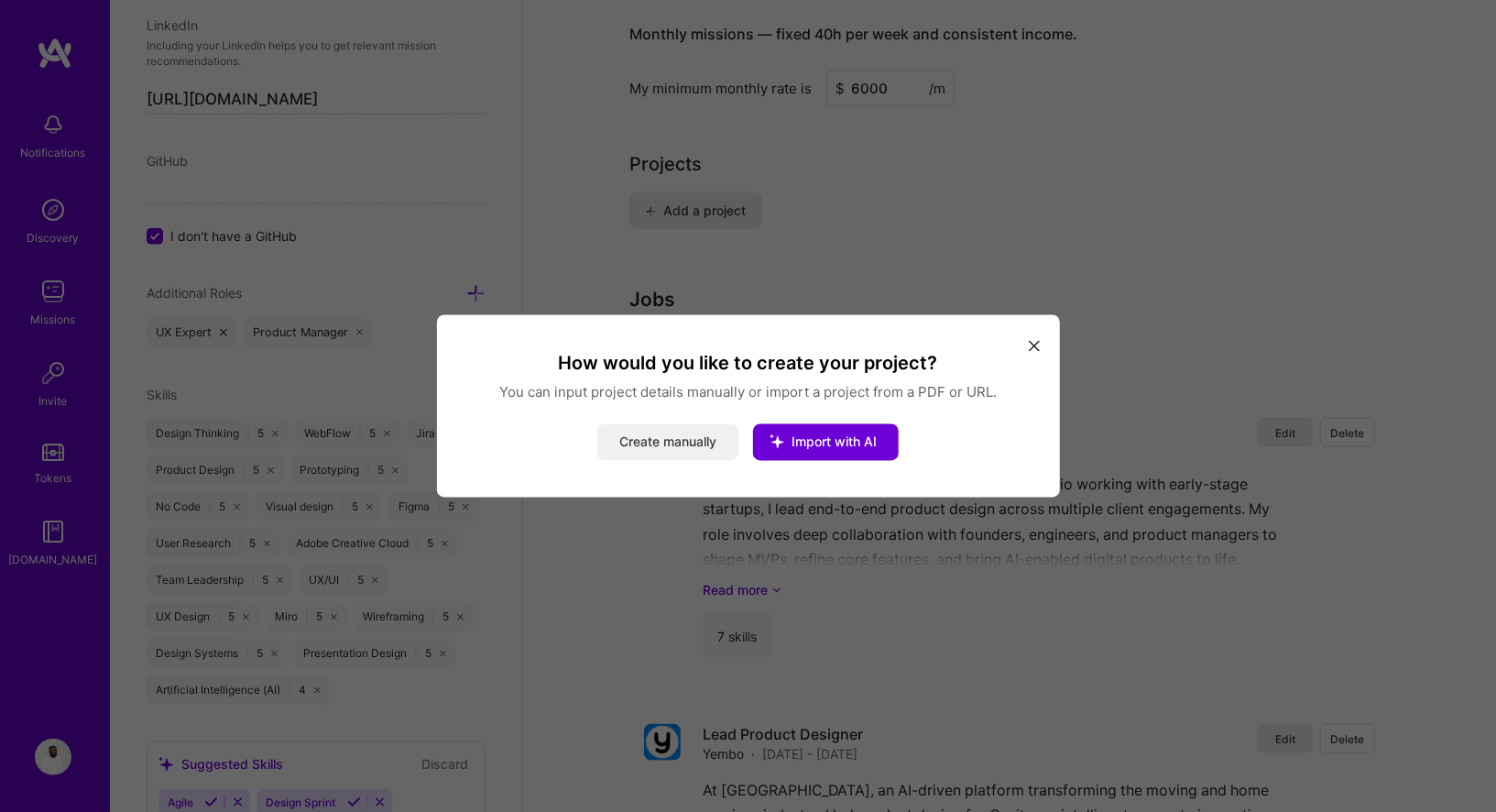
click at [672, 438] on button "Create manually" at bounding box center [667, 442] width 141 height 37
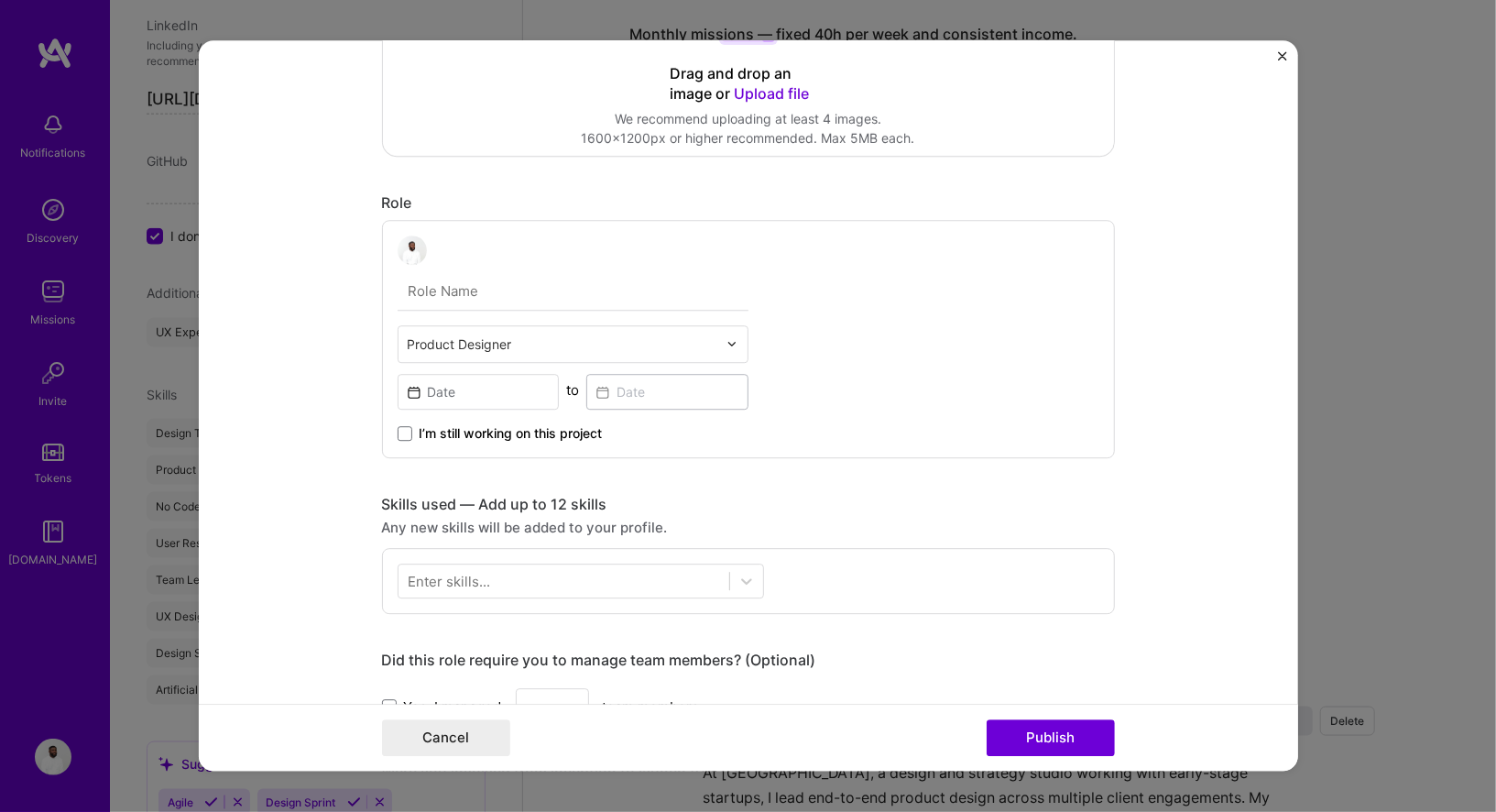
scroll to position [397, 0]
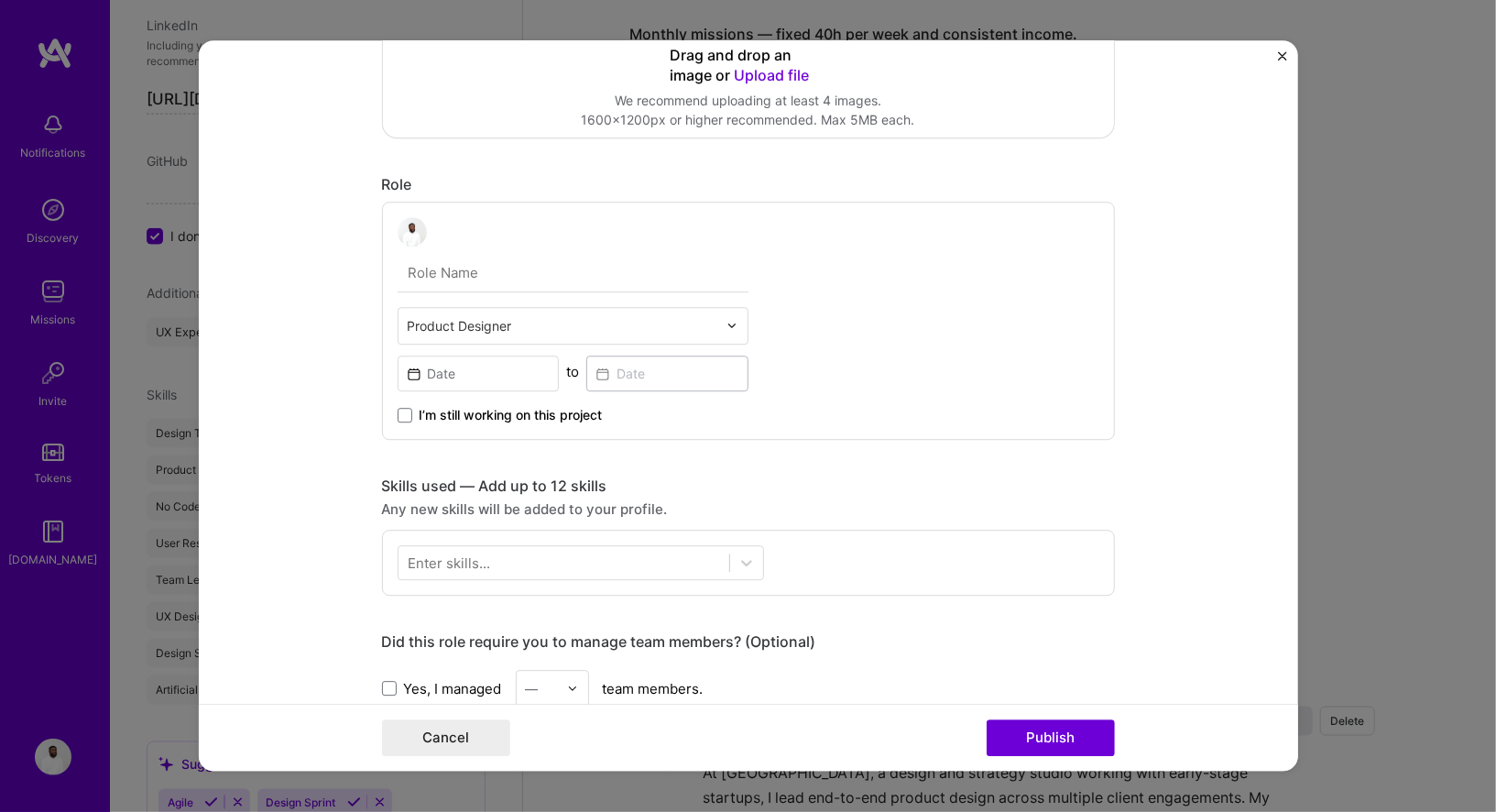
click at [468, 271] on input "text" at bounding box center [573, 274] width 351 height 39
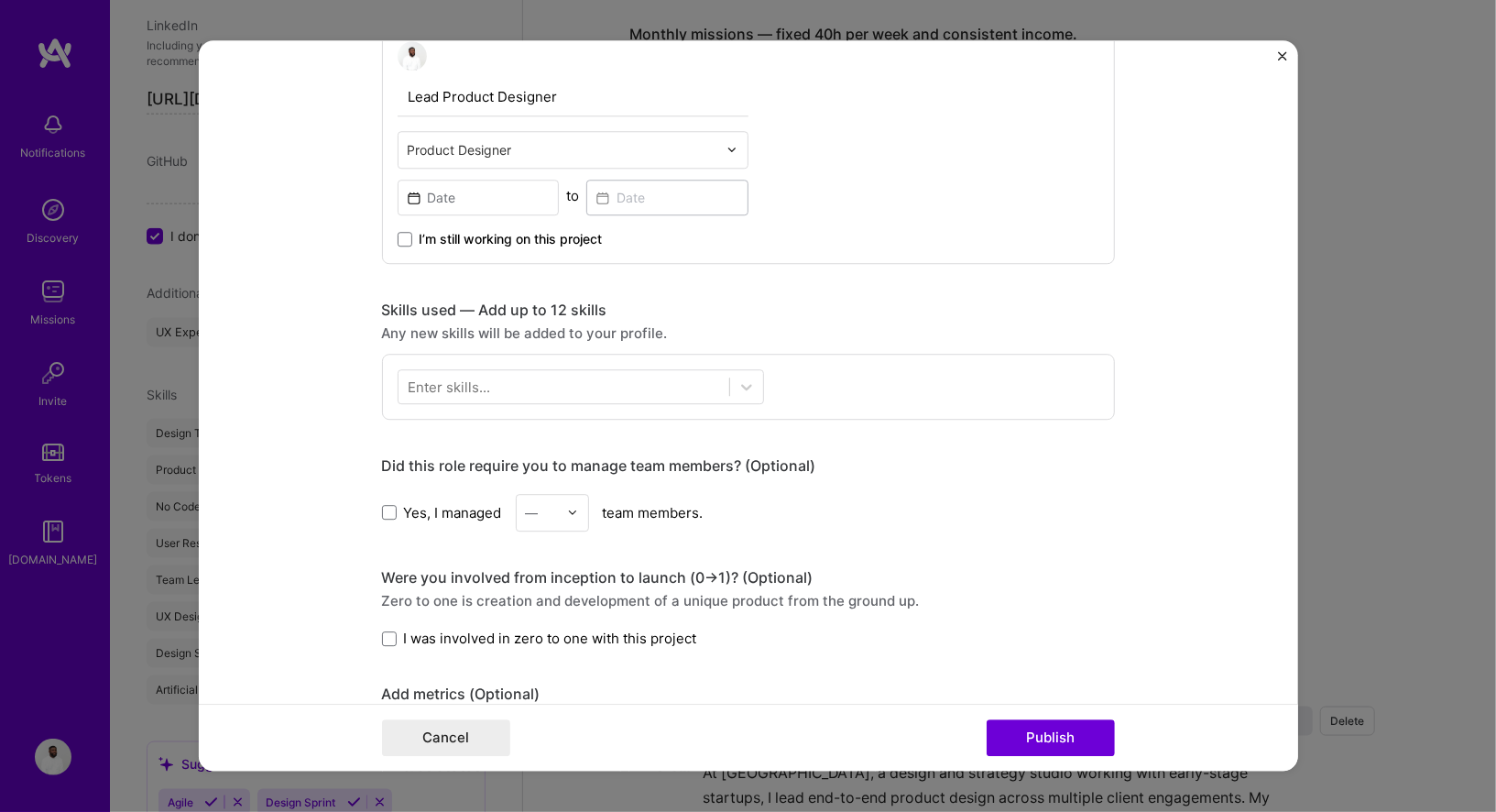
scroll to position [589, 0]
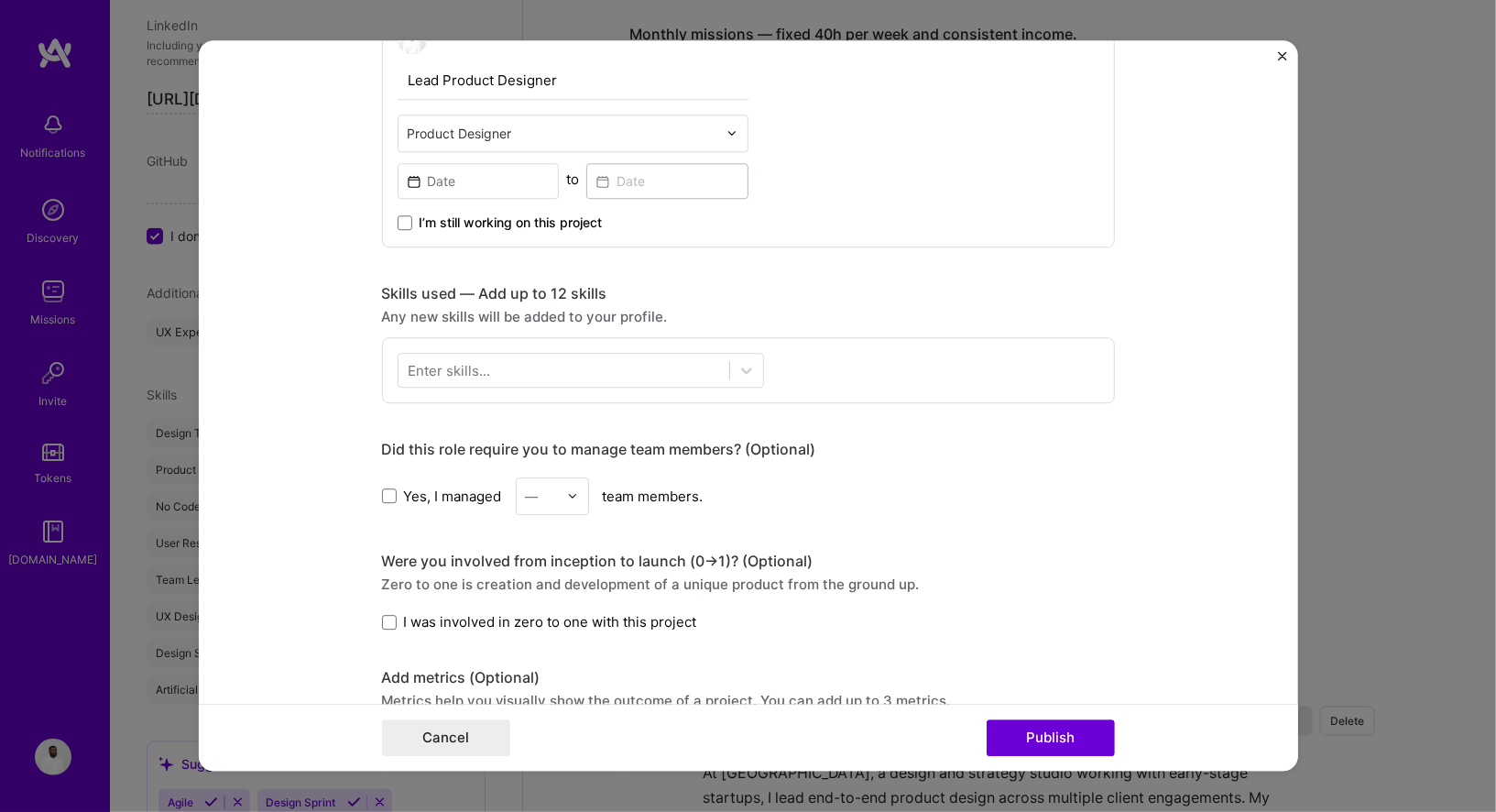
type input "Lead Product Designer"
click at [591, 477] on div "Yes, I managed — team members." at bounding box center [748, 496] width 732 height 38
click at [570, 479] on div at bounding box center [577, 496] width 21 height 36
click at [647, 468] on div "Did this role require you to manage team members? (Optional) Yes, I managed opt…" at bounding box center [748, 476] width 732 height 75
click at [387, 616] on span at bounding box center [389, 622] width 15 height 15
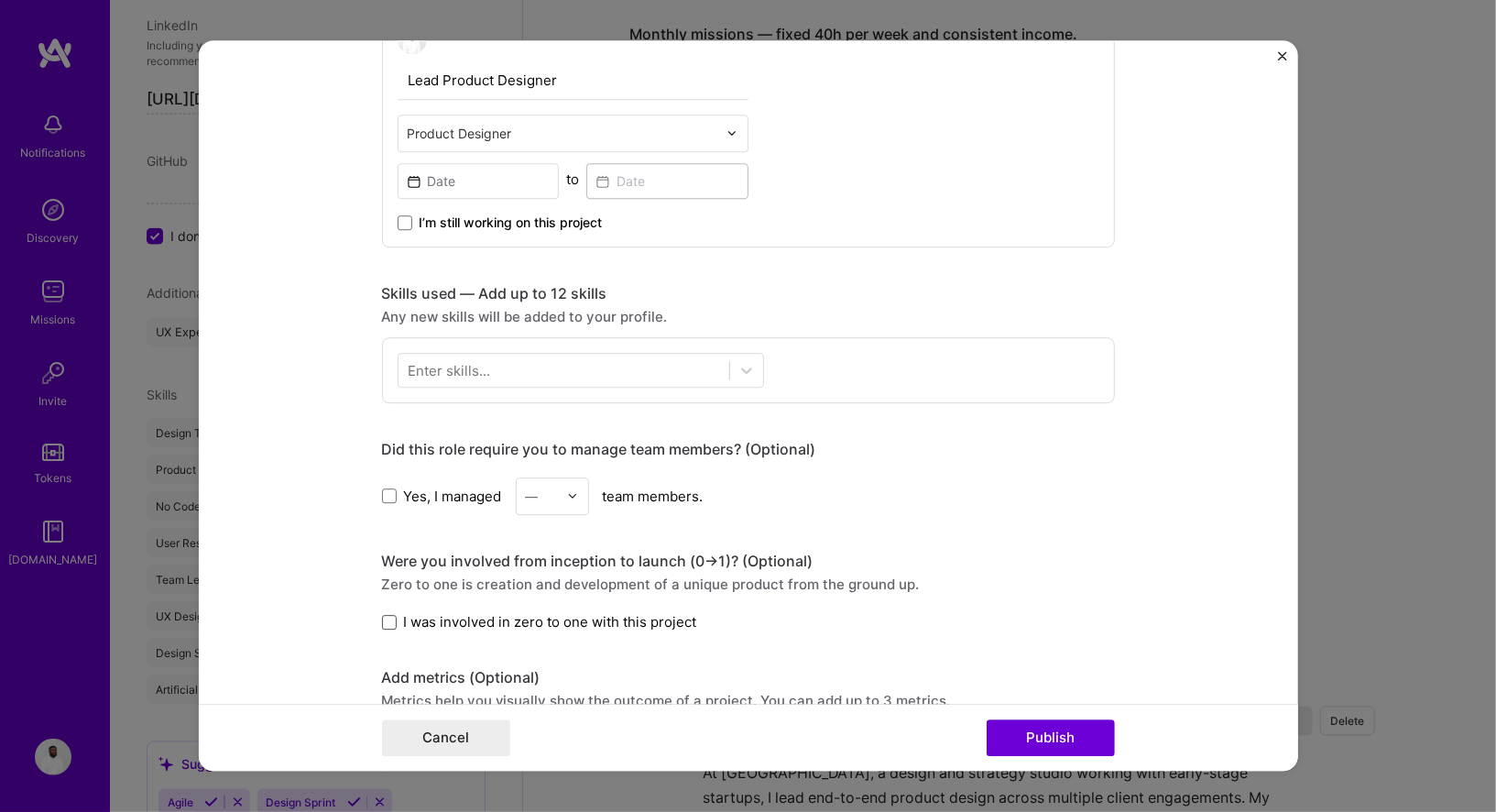
click at [0, 0] on input "I was involved in zero to one with this project" at bounding box center [0, 0] width 0 height 0
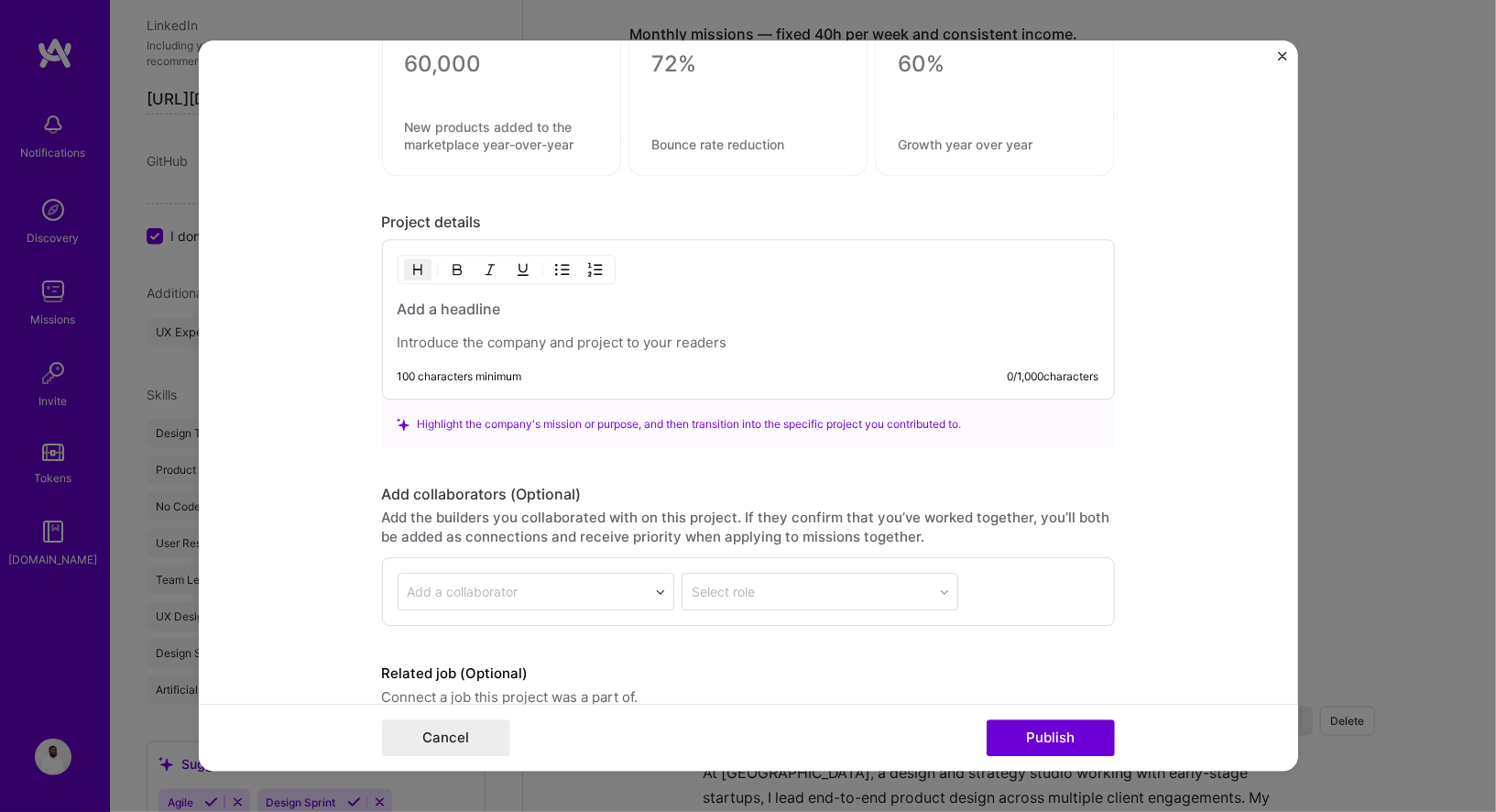
scroll to position [1359, 0]
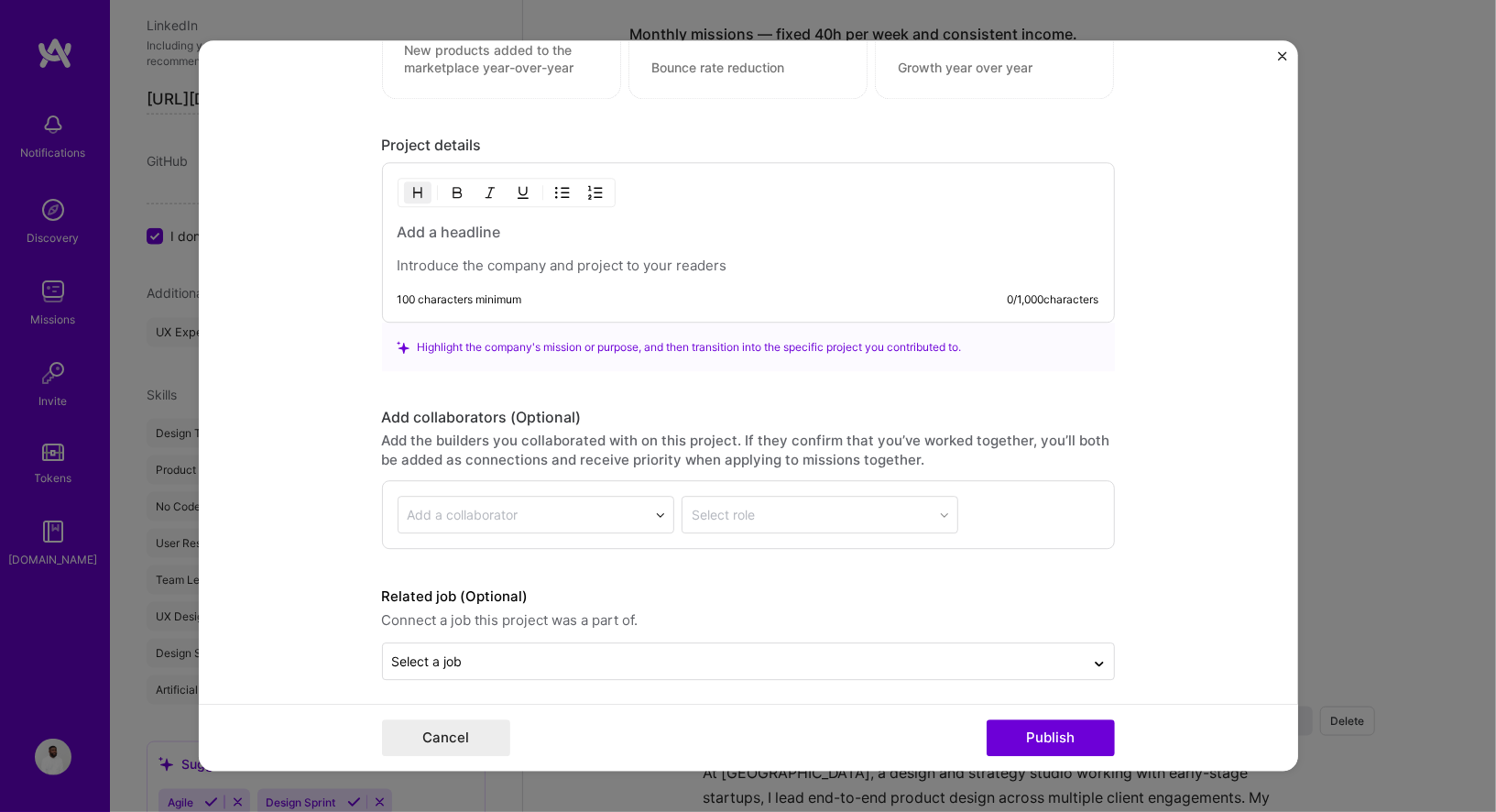
click at [540, 671] on form "Project title Company Project industry Industry Project Link (Optional) Drag an…" at bounding box center [748, 406] width 1099 height 731
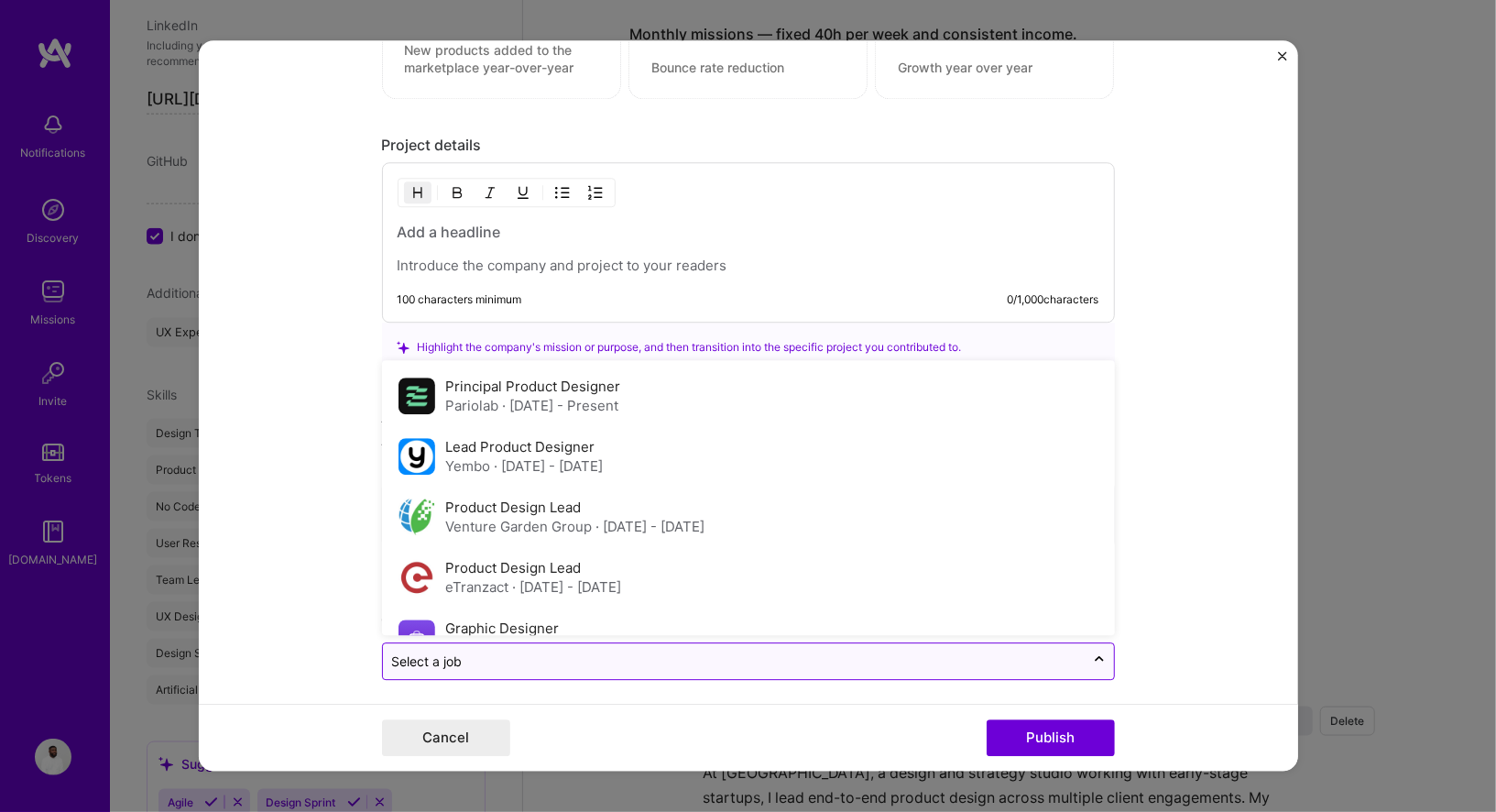
click at [540, 656] on input "text" at bounding box center [733, 662] width 683 height 19
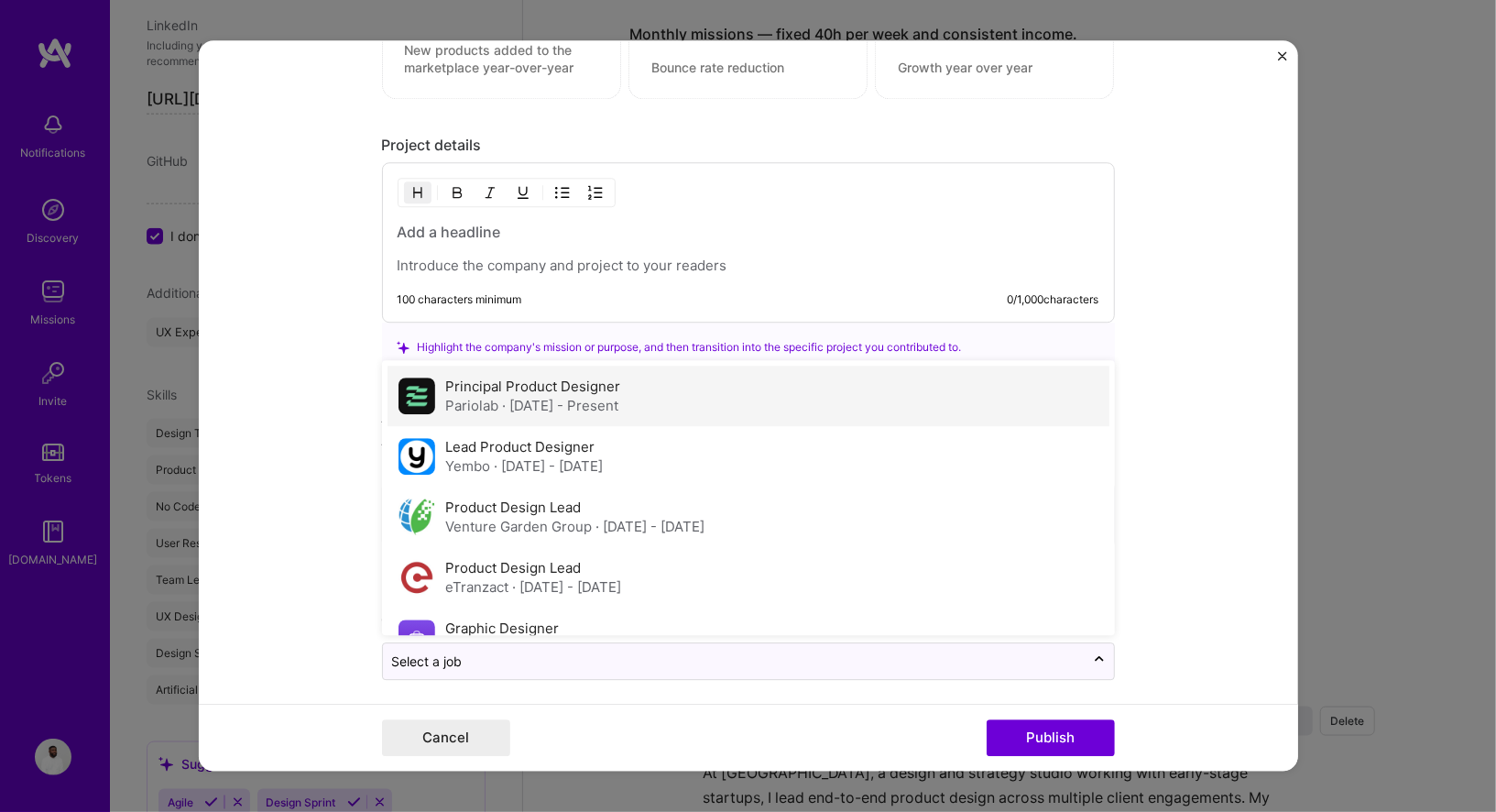
click at [504, 398] on span "· [DATE] - Present" at bounding box center [561, 406] width 116 height 17
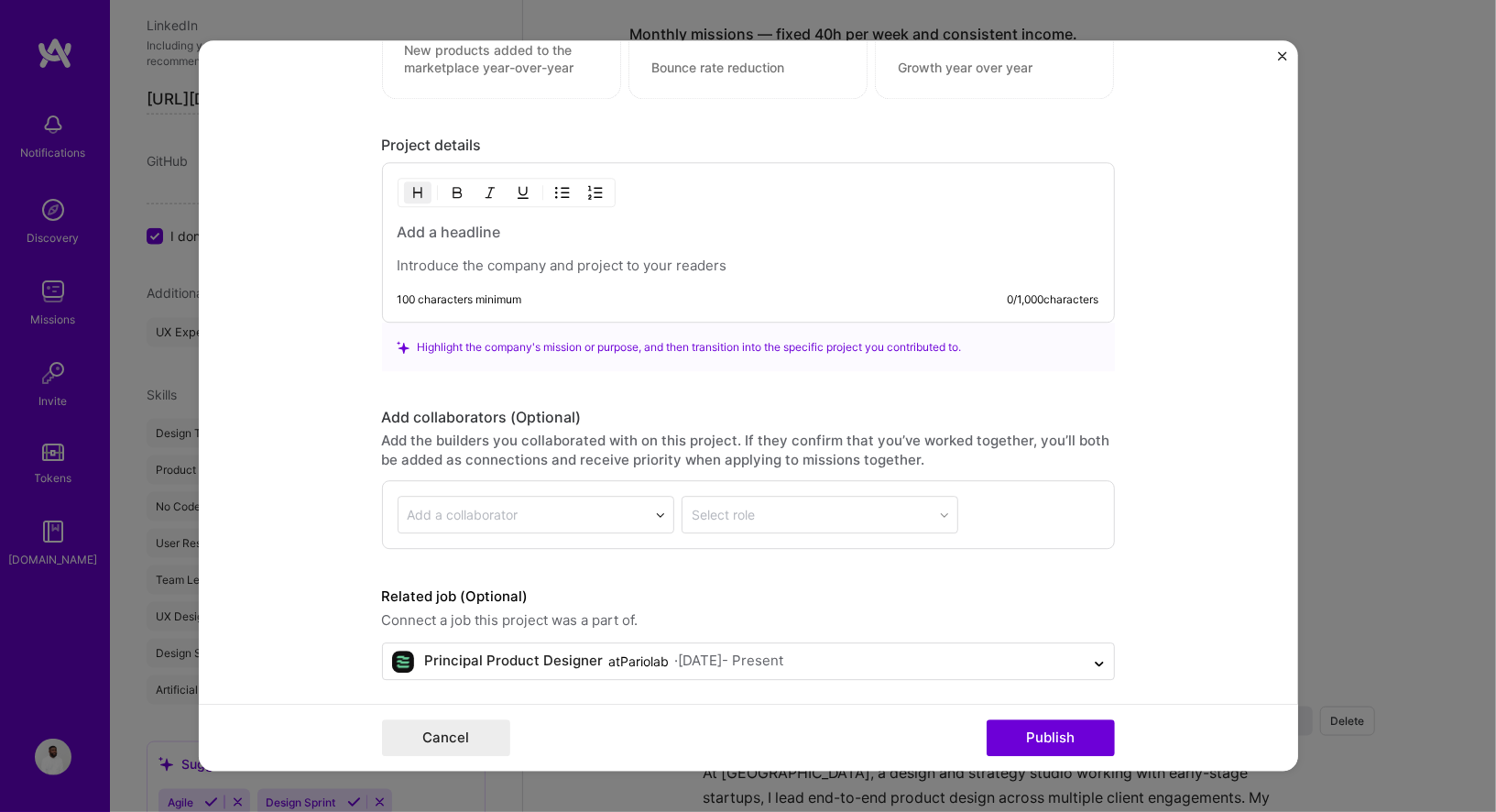
click at [304, 568] on form "Project title Company Project industry Industry Project Link (Optional) Drag an…" at bounding box center [748, 406] width 1099 height 731
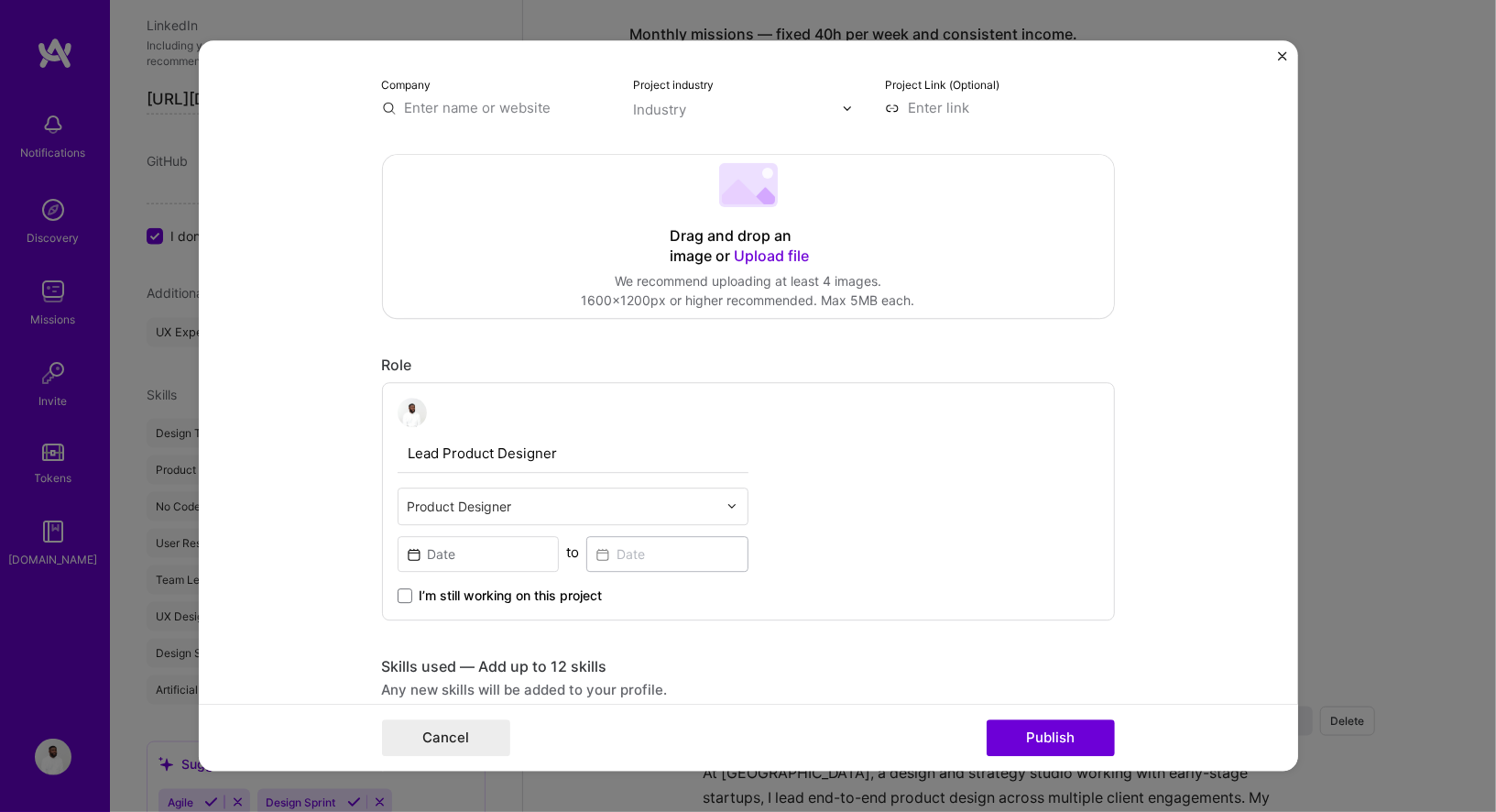
scroll to position [256, 0]
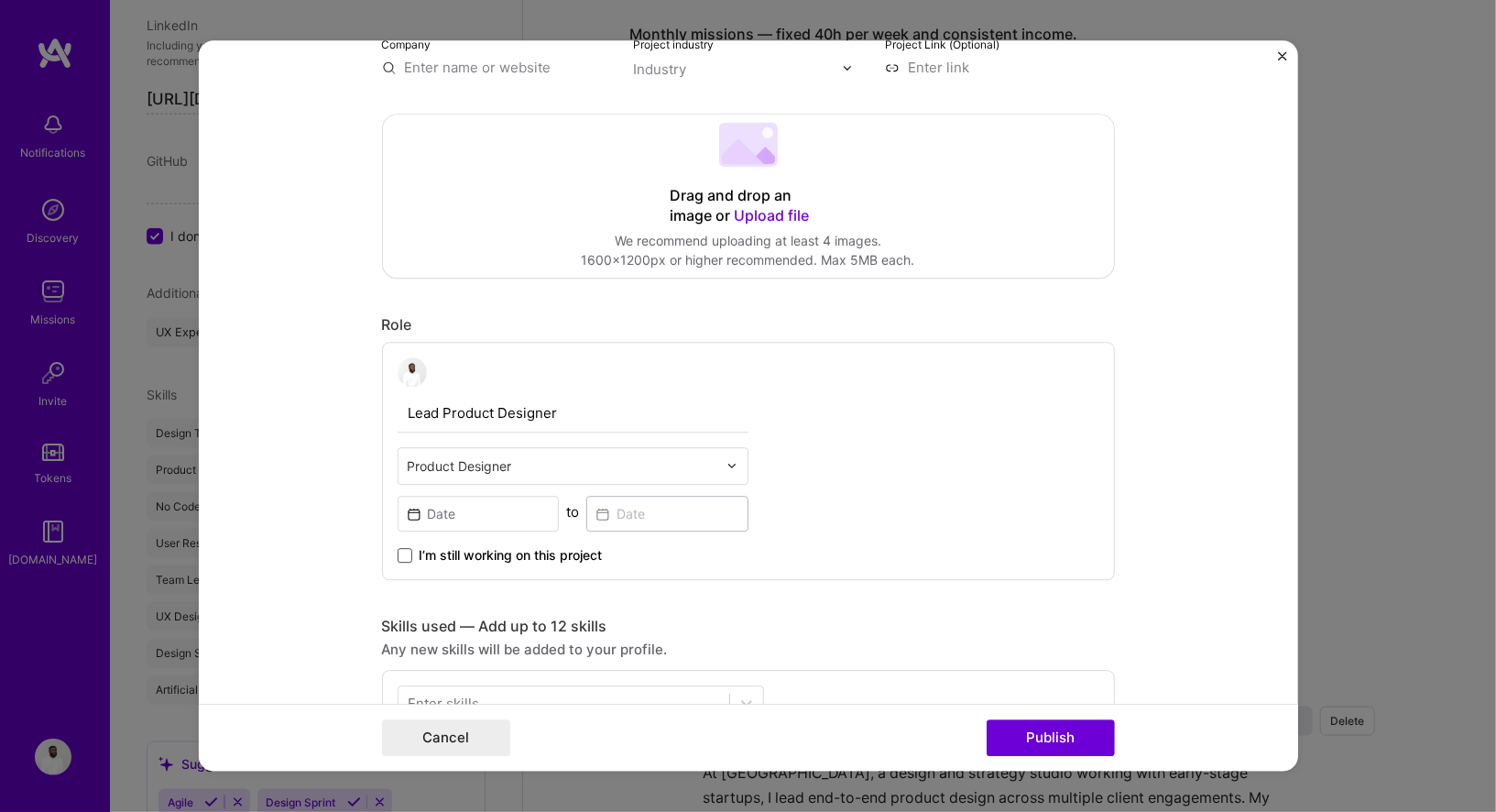
click at [409, 555] on span at bounding box center [405, 555] width 15 height 15
click at [0, 0] on input "I’m still working on this project" at bounding box center [0, 0] width 0 height 0
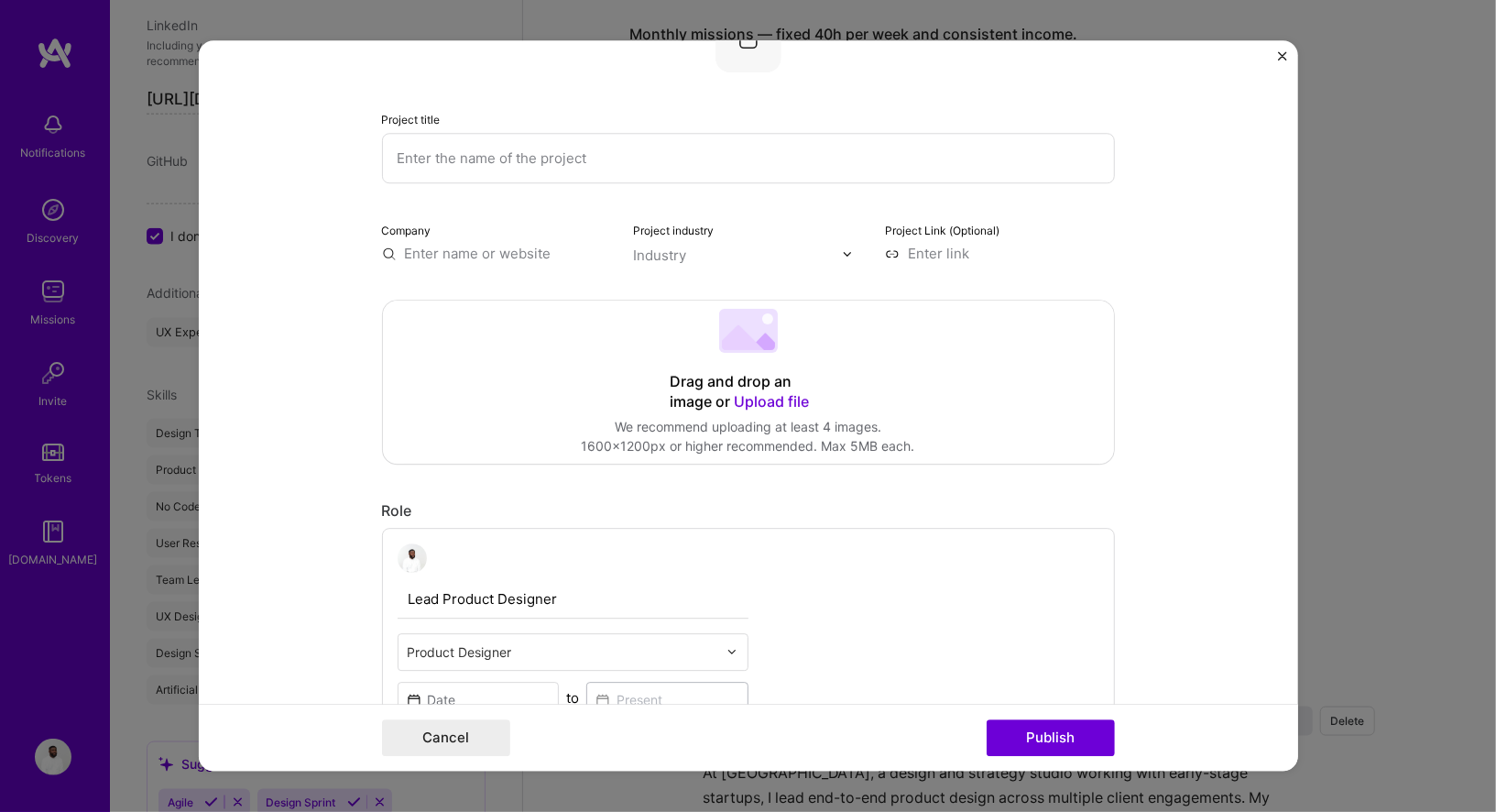
scroll to position [0, 0]
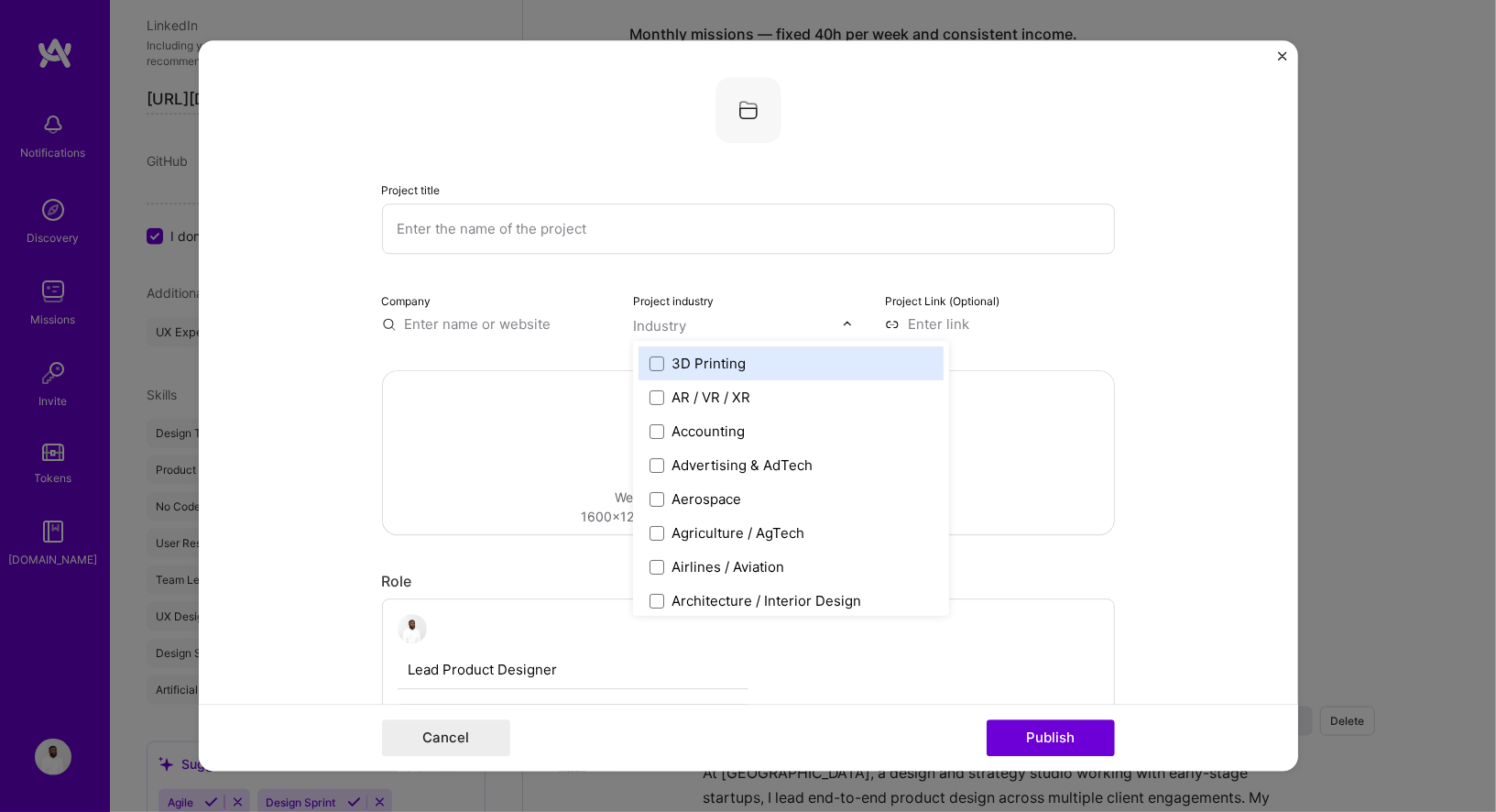
click at [699, 326] on input "text" at bounding box center [736, 326] width 209 height 19
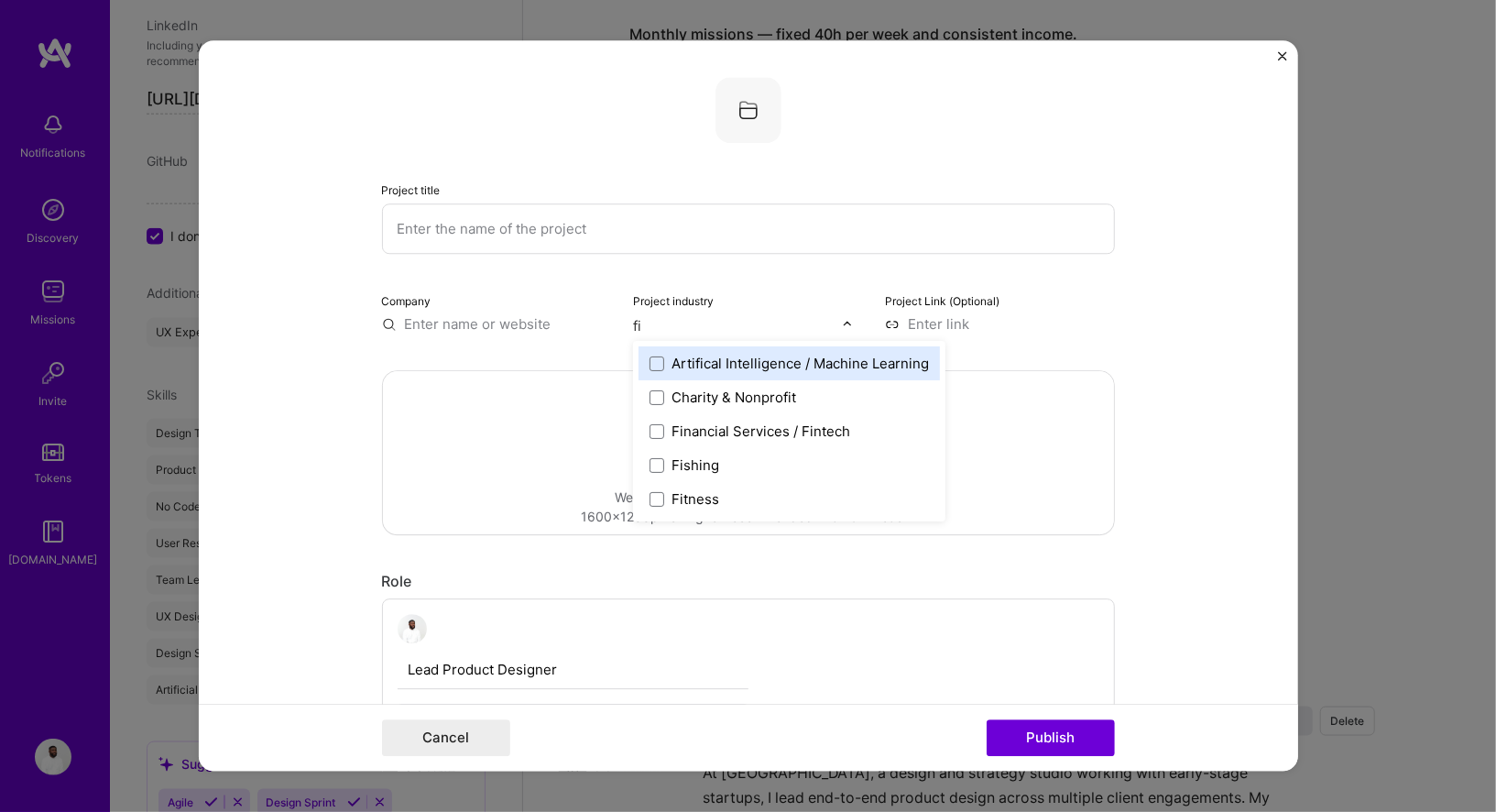
type input "fin"
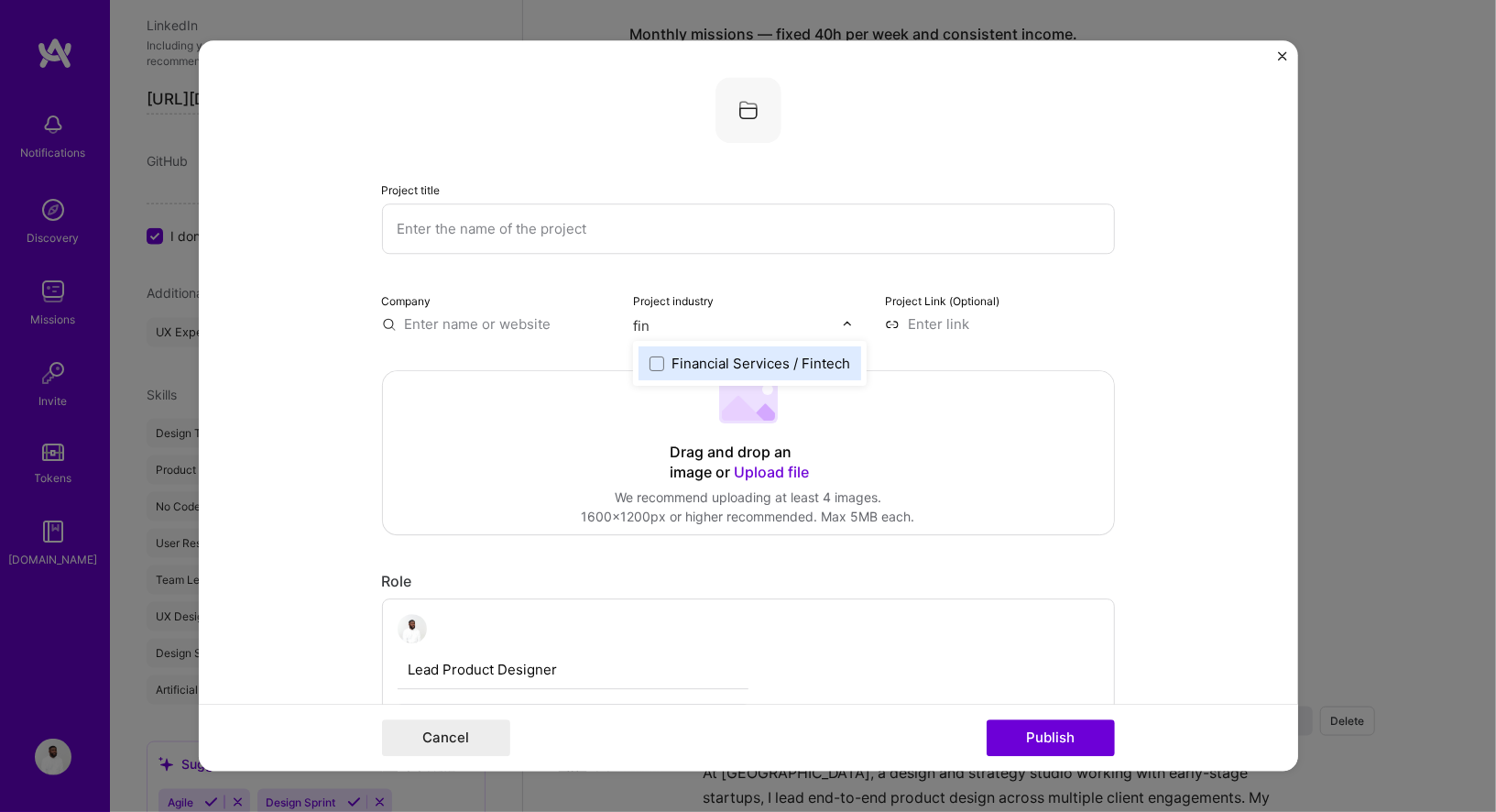
click at [749, 361] on div "Financial Services / Fintech" at bounding box center [761, 363] width 179 height 19
click at [1128, 283] on form "Project title Company Project industry Industry 1 Project Link (Optional) Drag …" at bounding box center [748, 406] width 1099 height 731
click at [513, 325] on input "text" at bounding box center [497, 324] width 230 height 19
click at [573, 277] on div "Project title Company Project industry Industry 1 Project Link (Optional)" at bounding box center [748, 205] width 732 height 256
click at [548, 231] on input "text" at bounding box center [748, 229] width 732 height 50
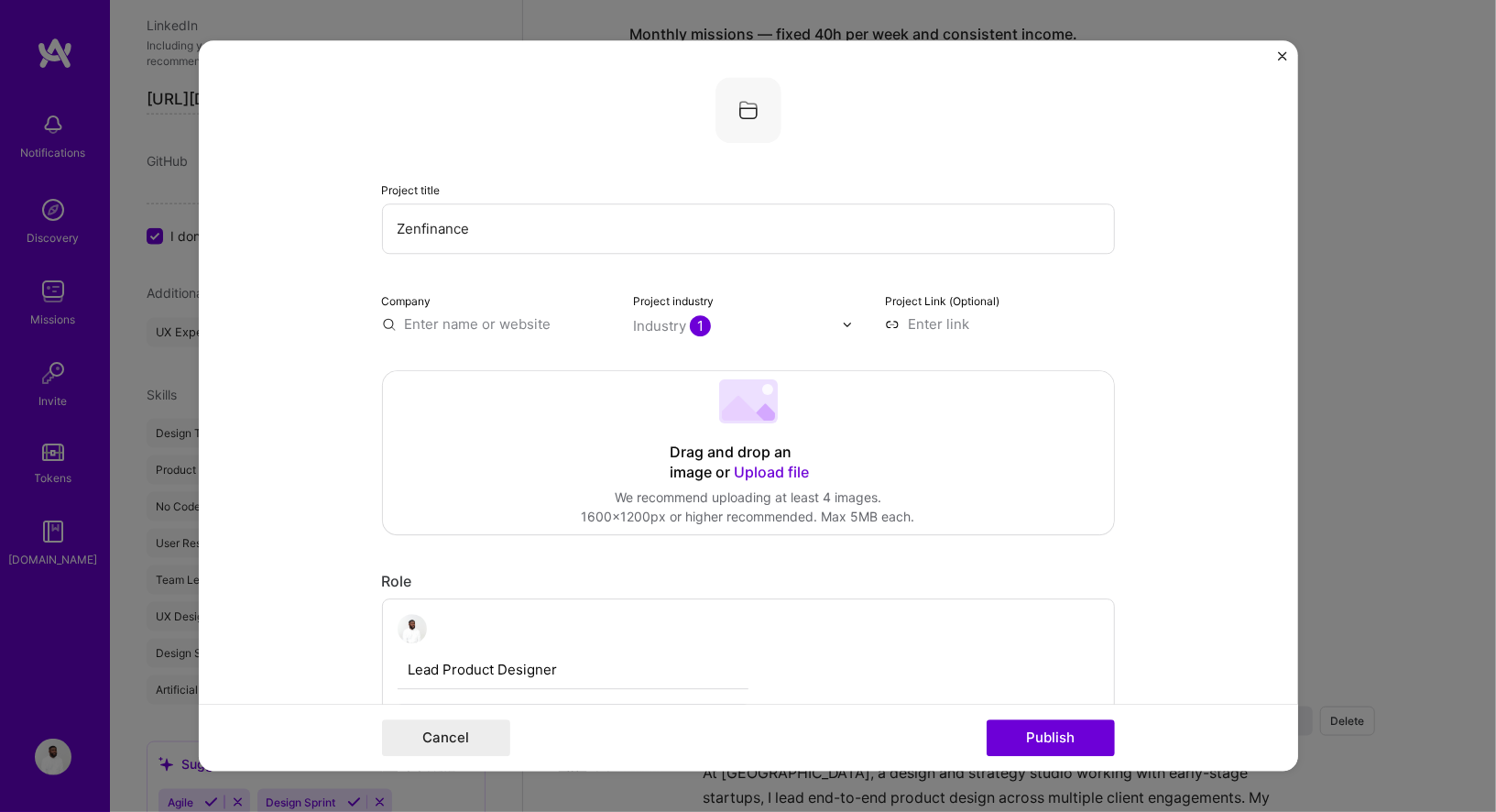
click at [429, 225] on input "Zenfinance" at bounding box center [748, 229] width 732 height 50
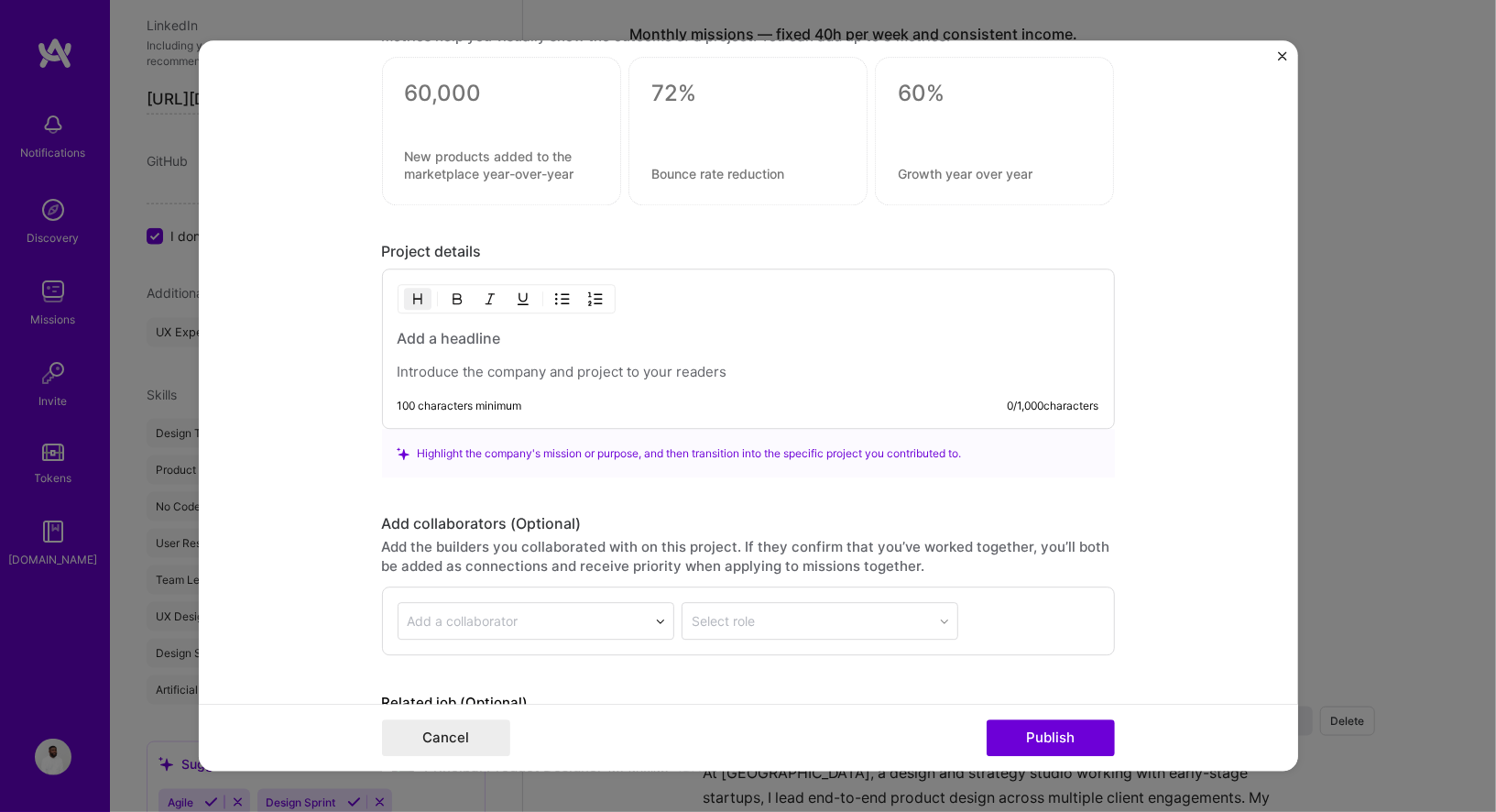
scroll to position [1359, 0]
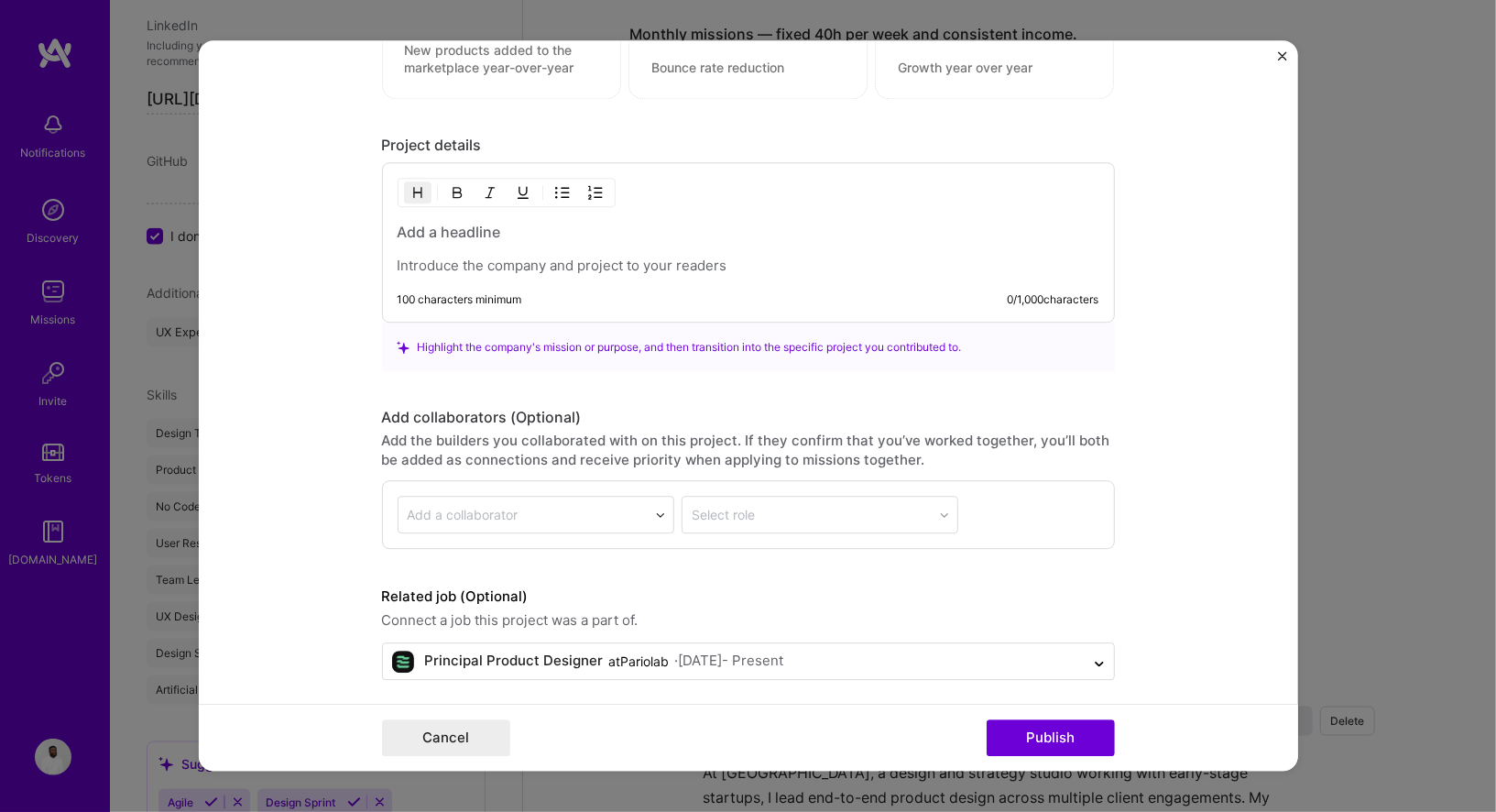
type input "Debtsy"
click at [447, 748] on button "Cancel" at bounding box center [446, 738] width 128 height 37
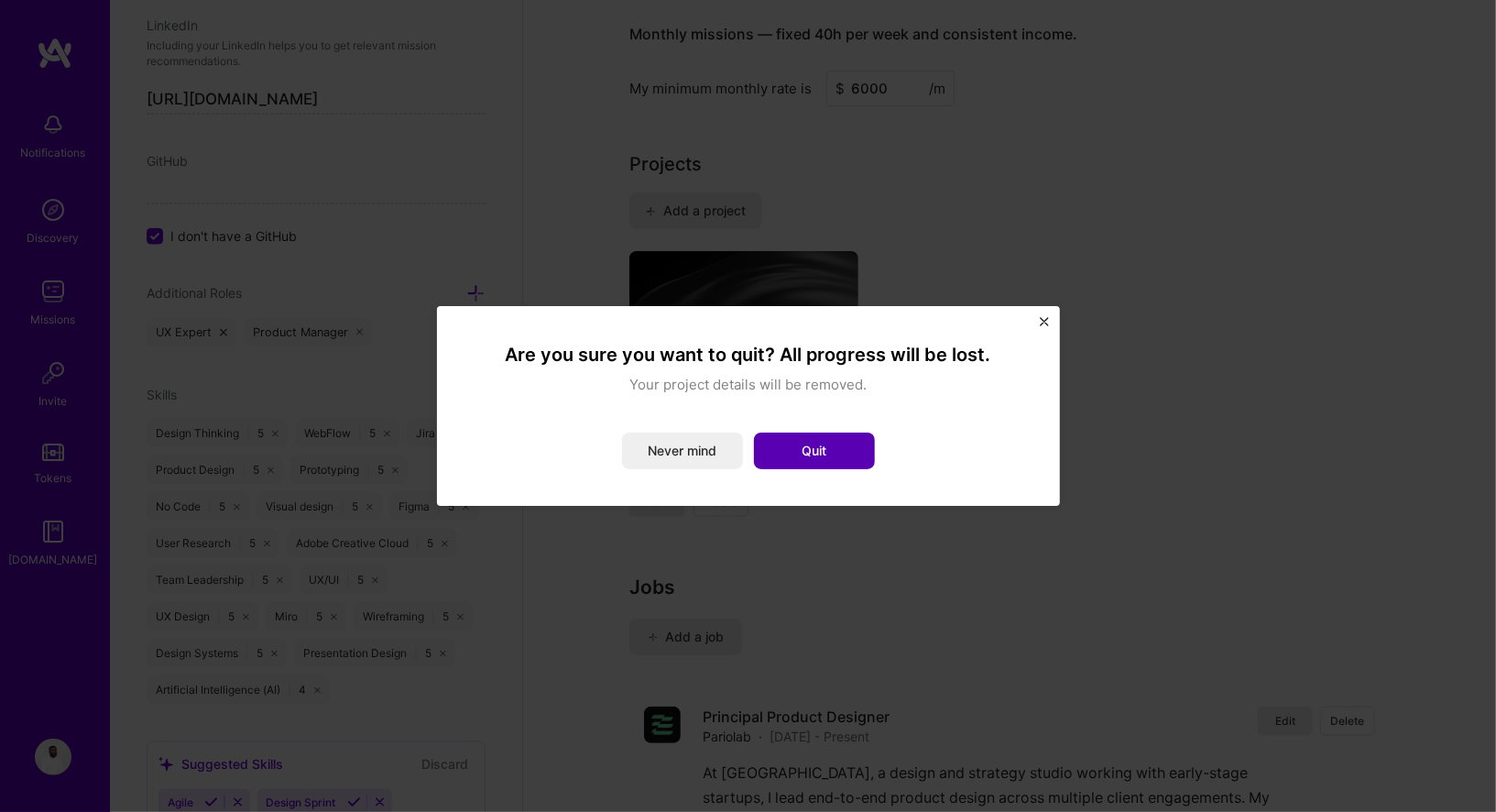
click at [815, 452] on button "Quit" at bounding box center [814, 451] width 121 height 37
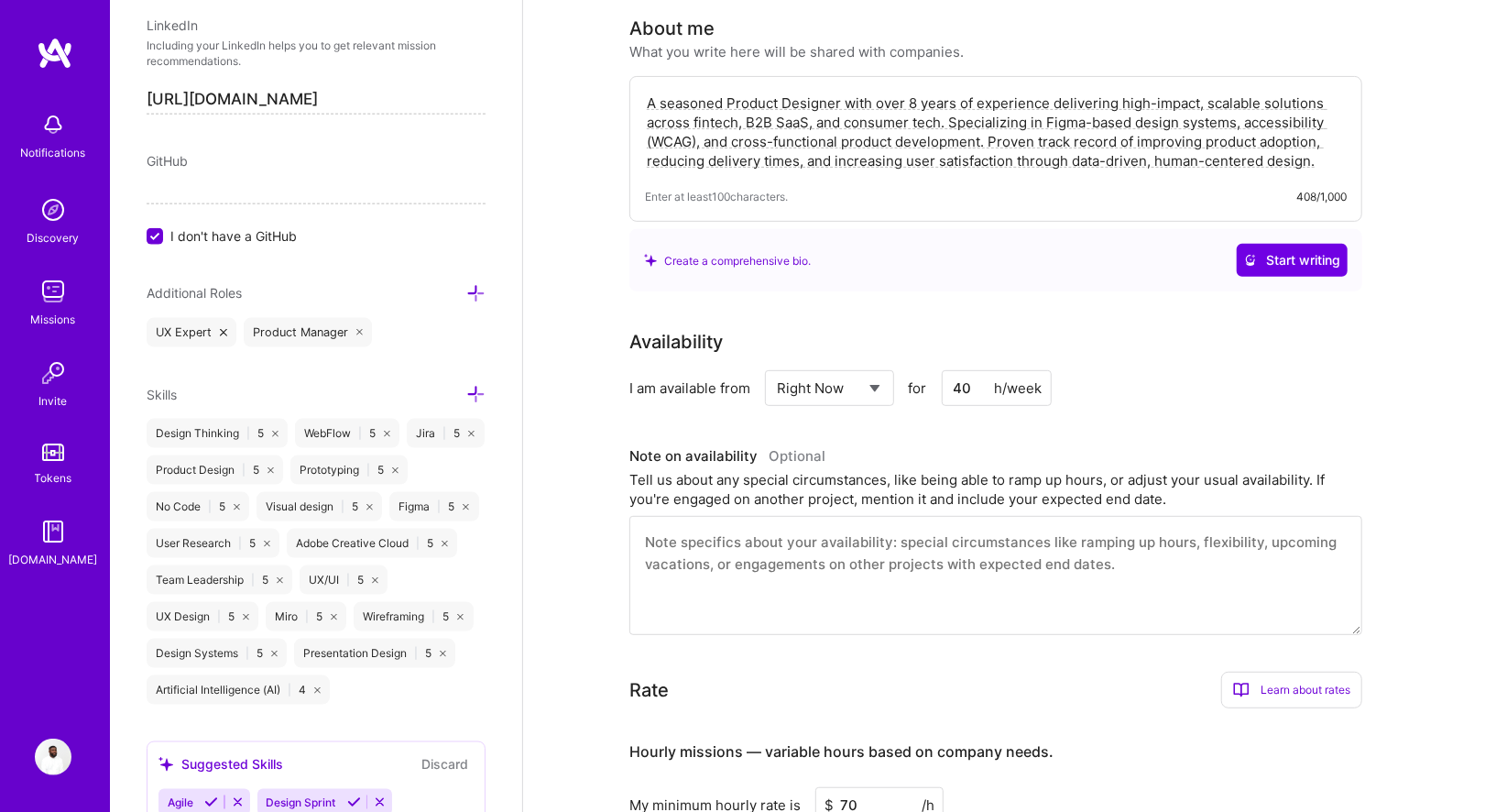
scroll to position [0, 0]
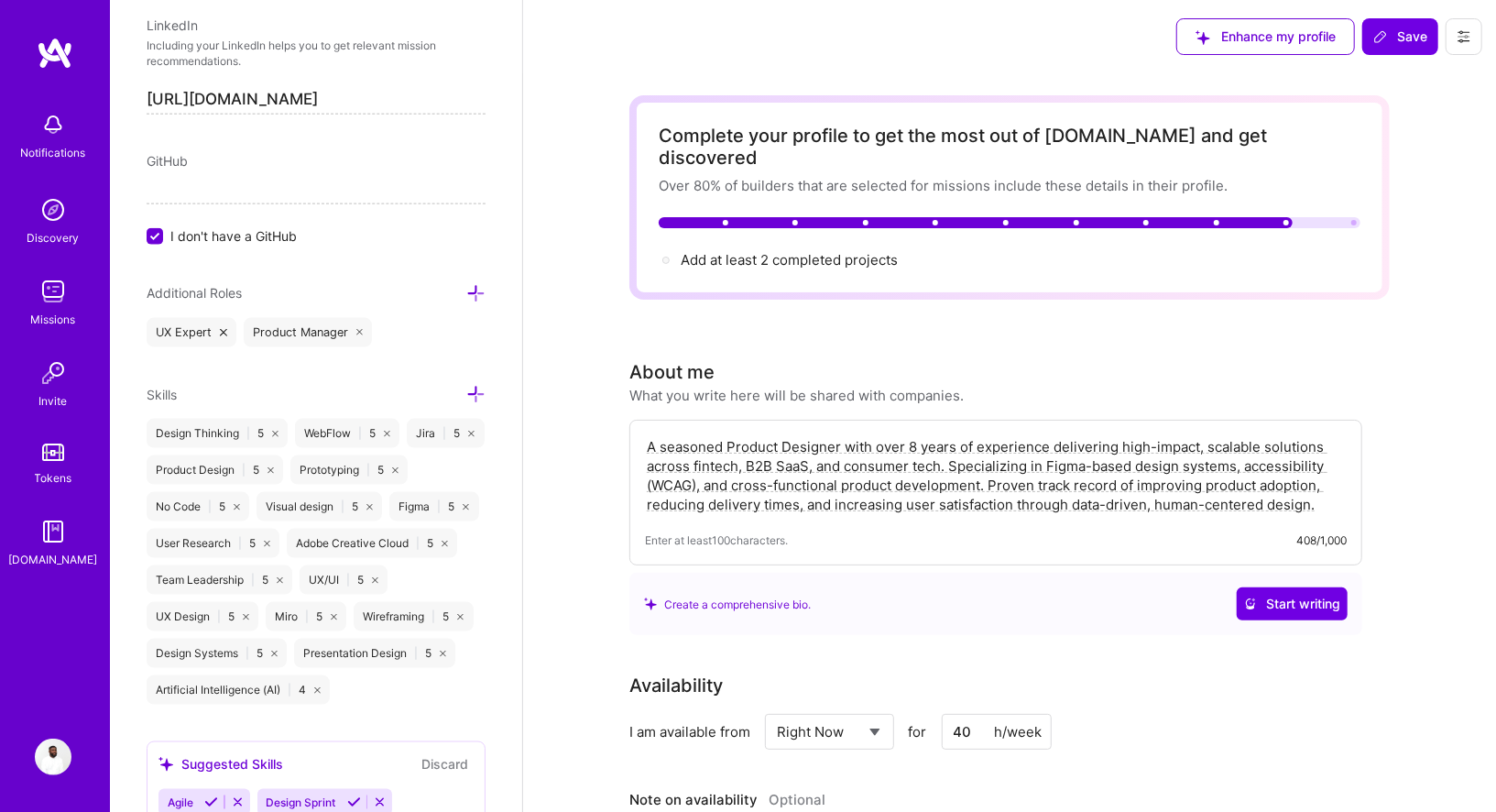
click at [55, 289] on img at bounding box center [53, 291] width 37 height 37
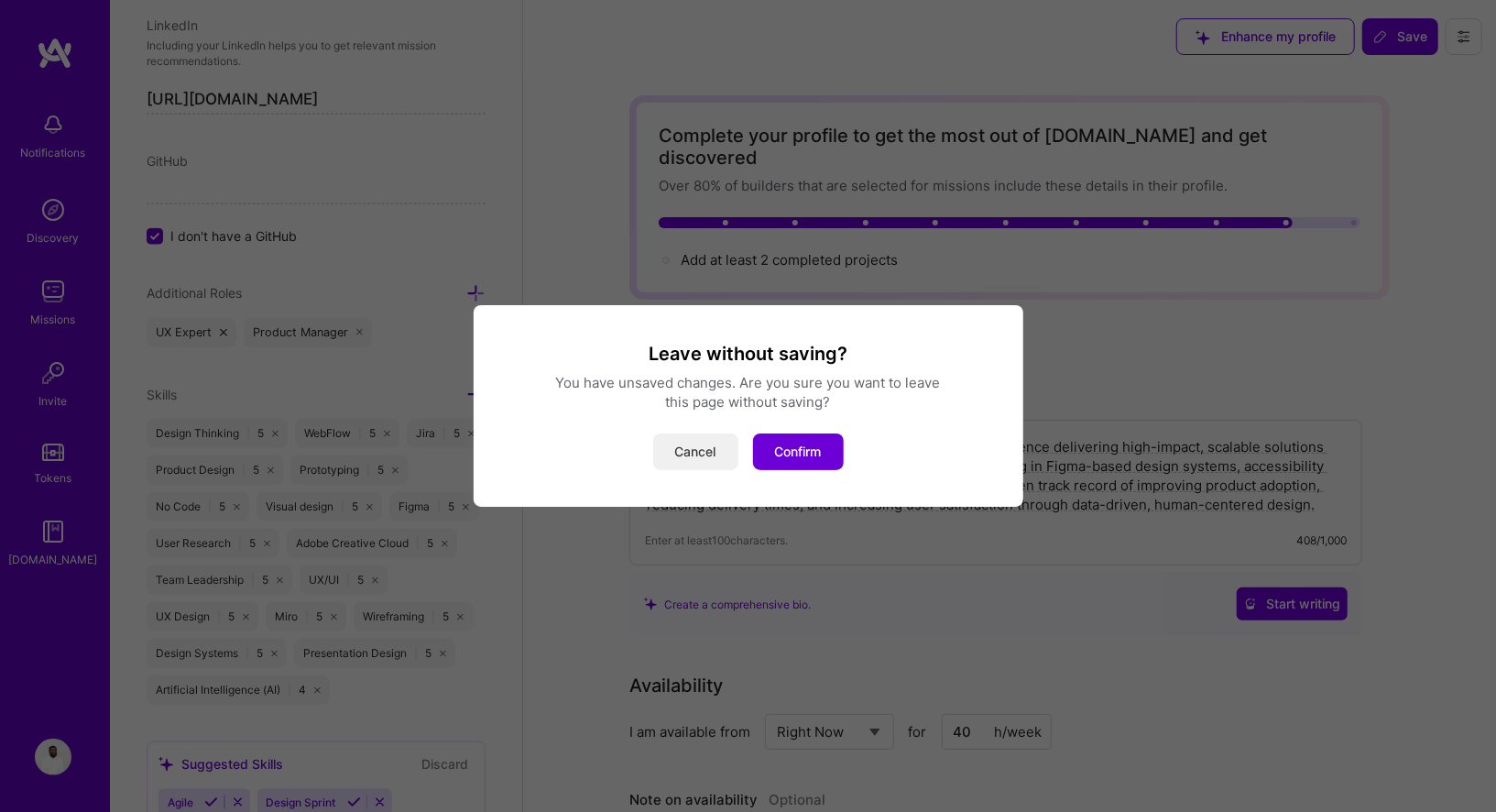
click at [710, 441] on button "Cancel" at bounding box center [696, 452] width 85 height 37
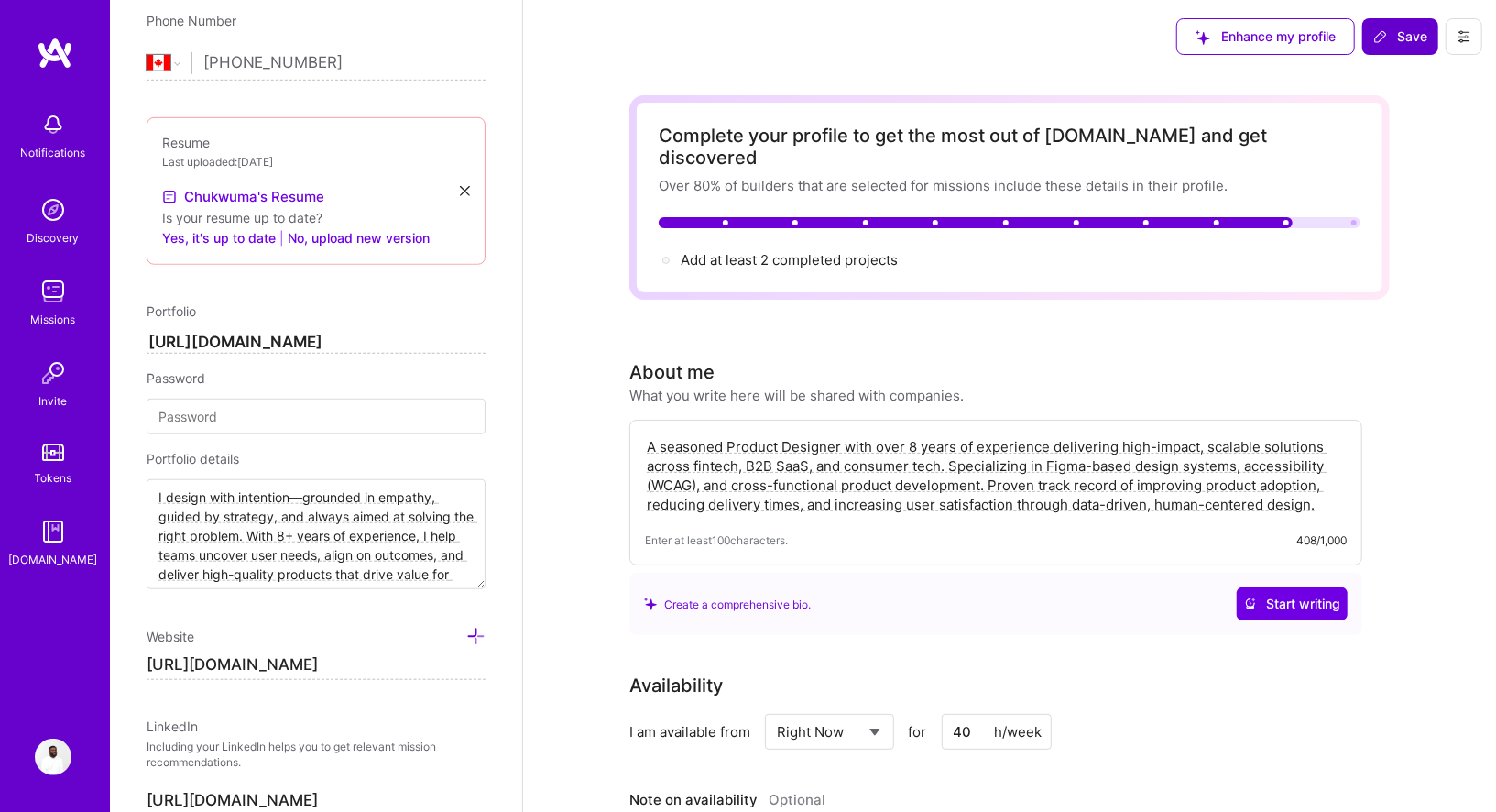
click at [1403, 24] on button "Save" at bounding box center [1400, 37] width 76 height 37
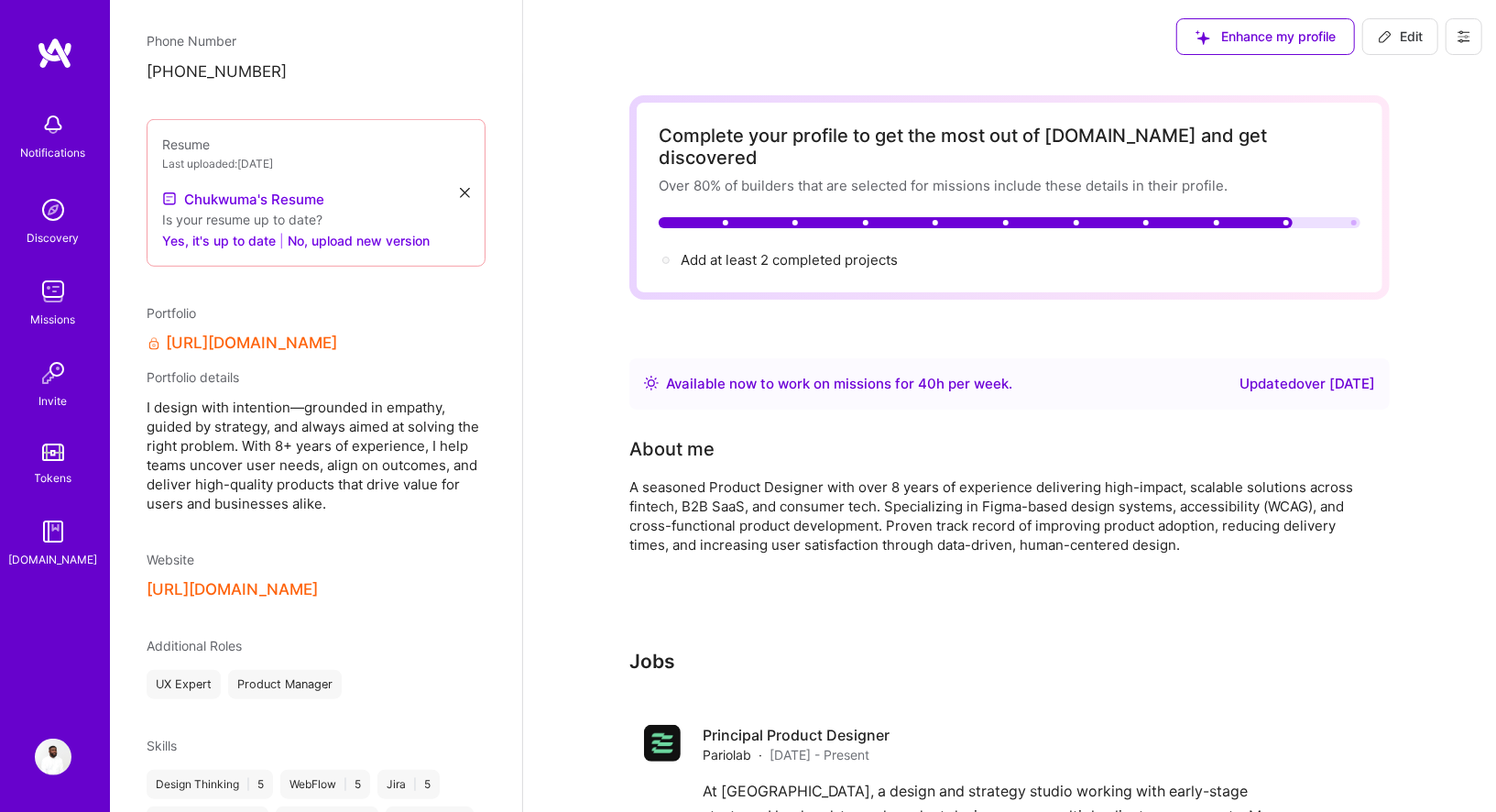
scroll to position [595, 0]
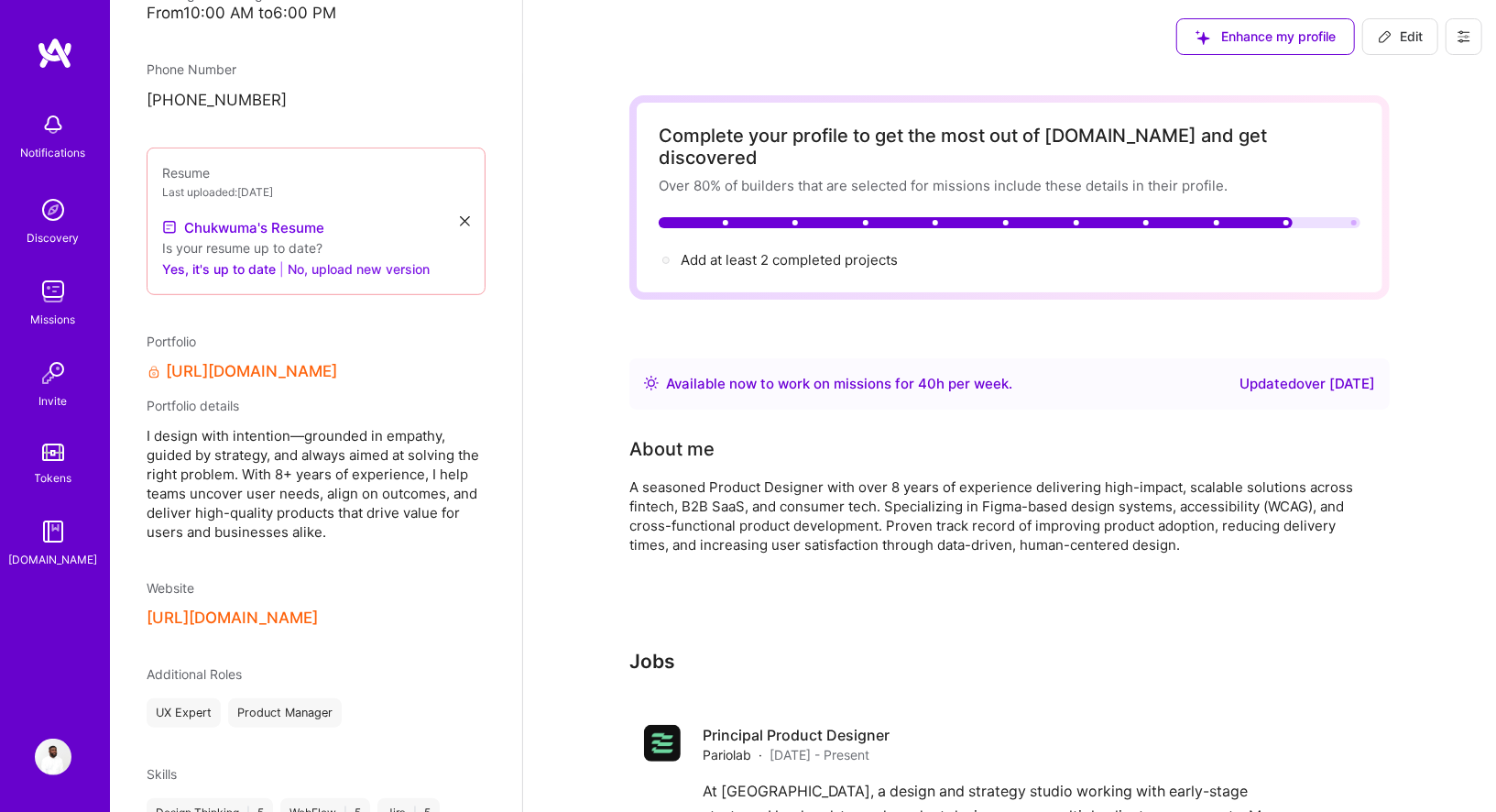
click at [343, 257] on button "No, upload new version" at bounding box center [358, 268] width 142 height 22
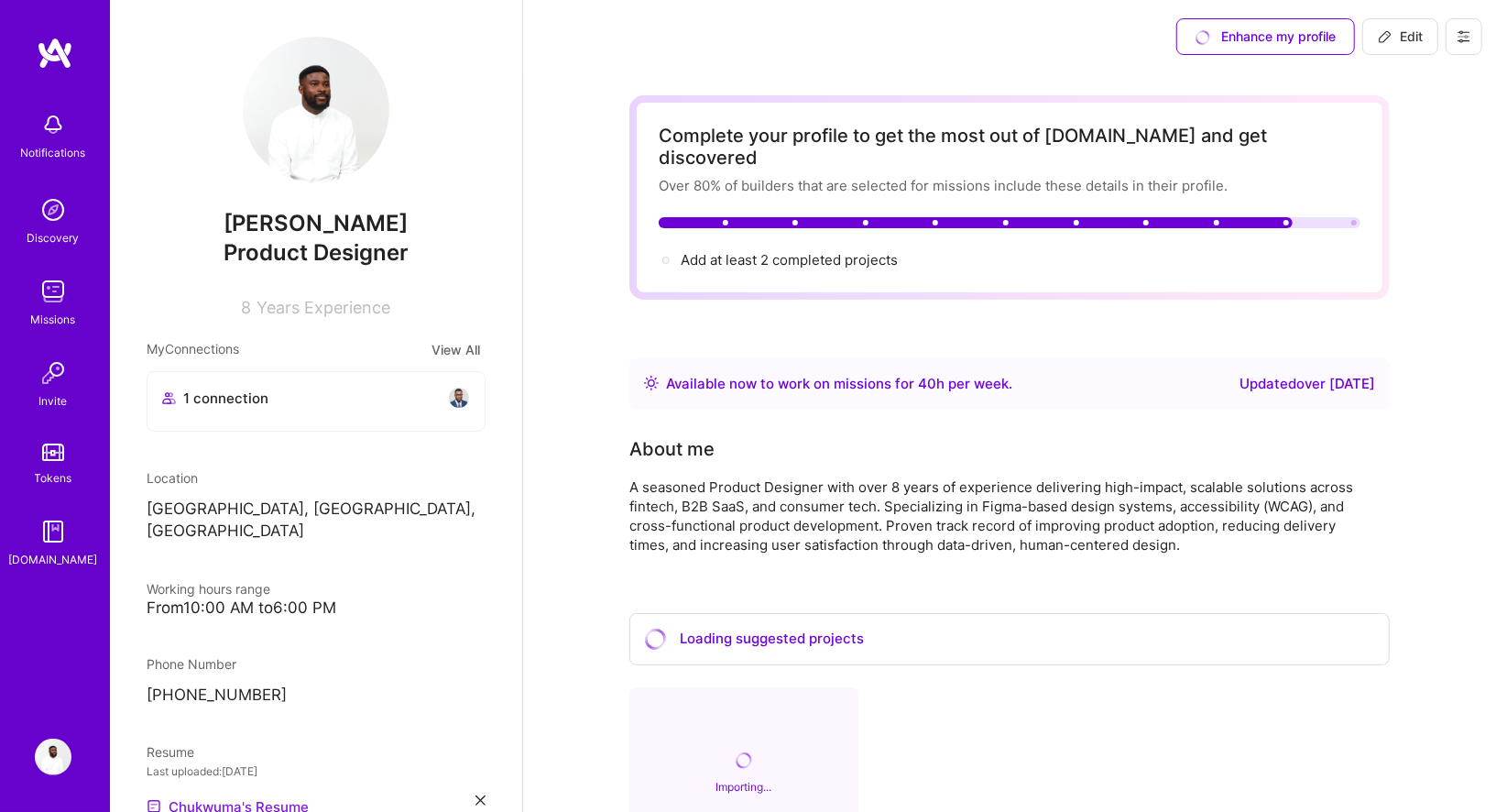
scroll to position [0, 0]
click at [53, 314] on div "Missions" at bounding box center [53, 319] width 45 height 19
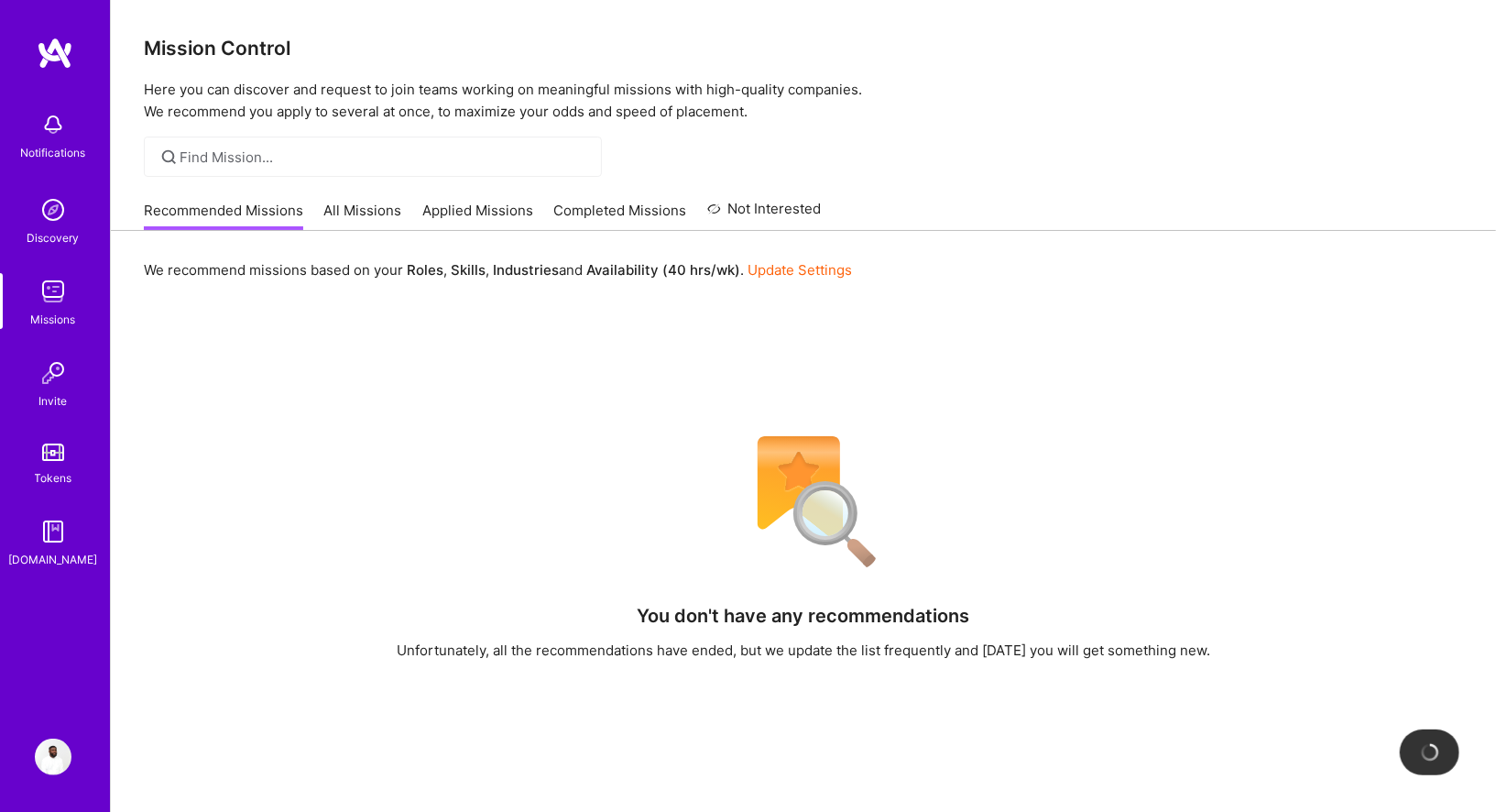
click at [370, 212] on link "All Missions" at bounding box center [363, 215] width 78 height 30
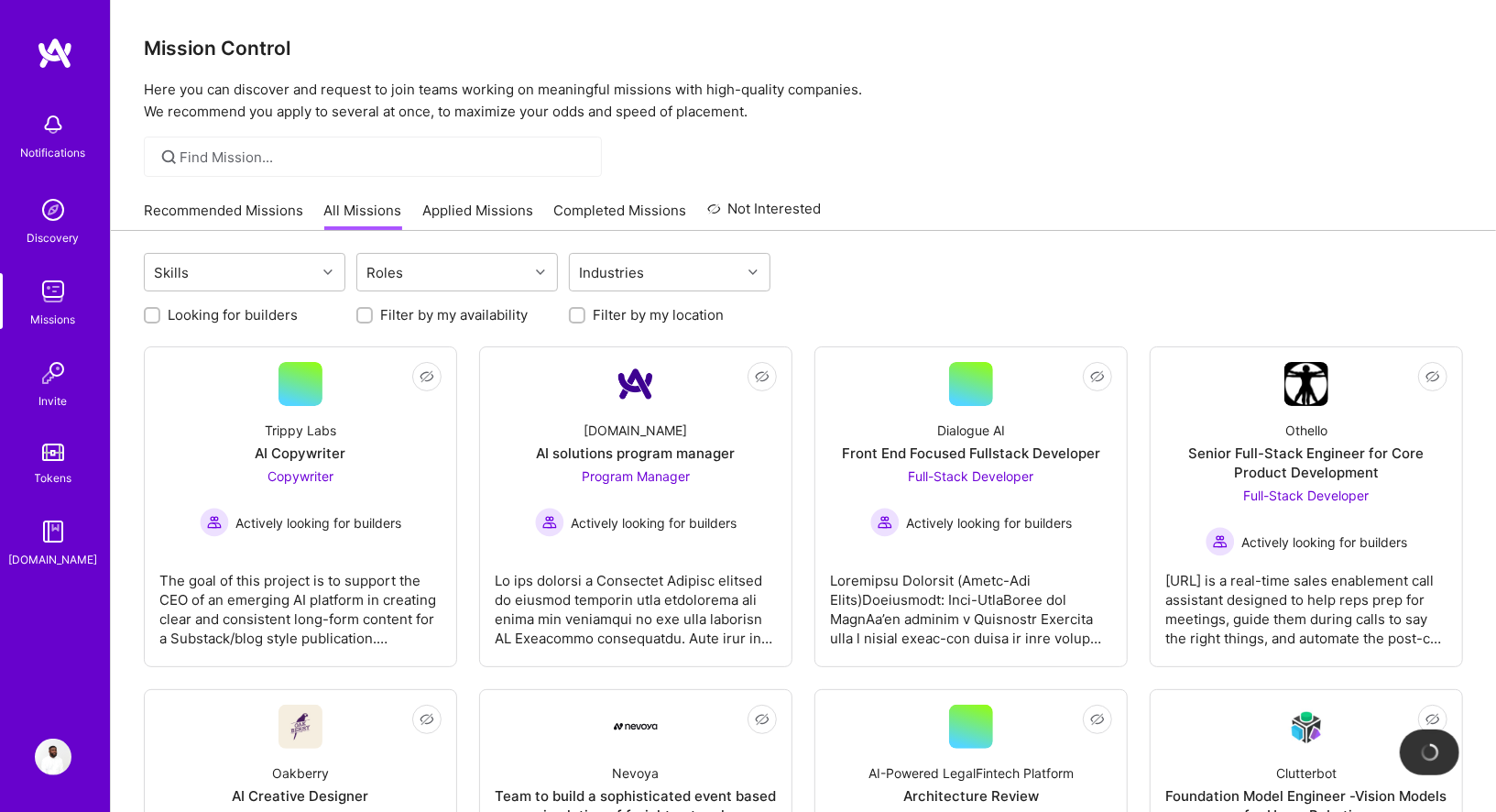
click at [452, 216] on link "Applied Missions" at bounding box center [477, 215] width 111 height 30
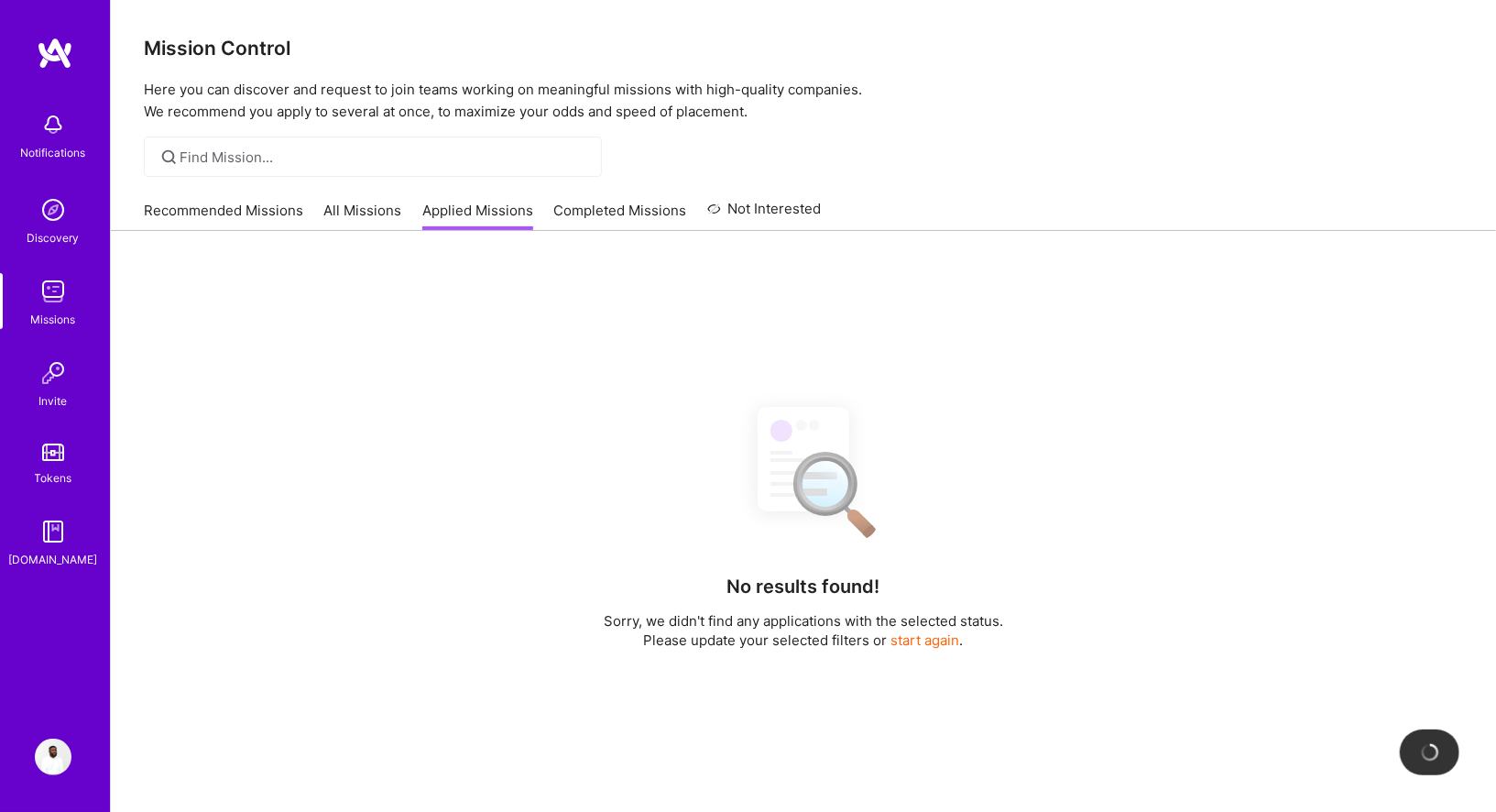
click at [574, 211] on link "Completed Missions" at bounding box center [620, 215] width 133 height 30
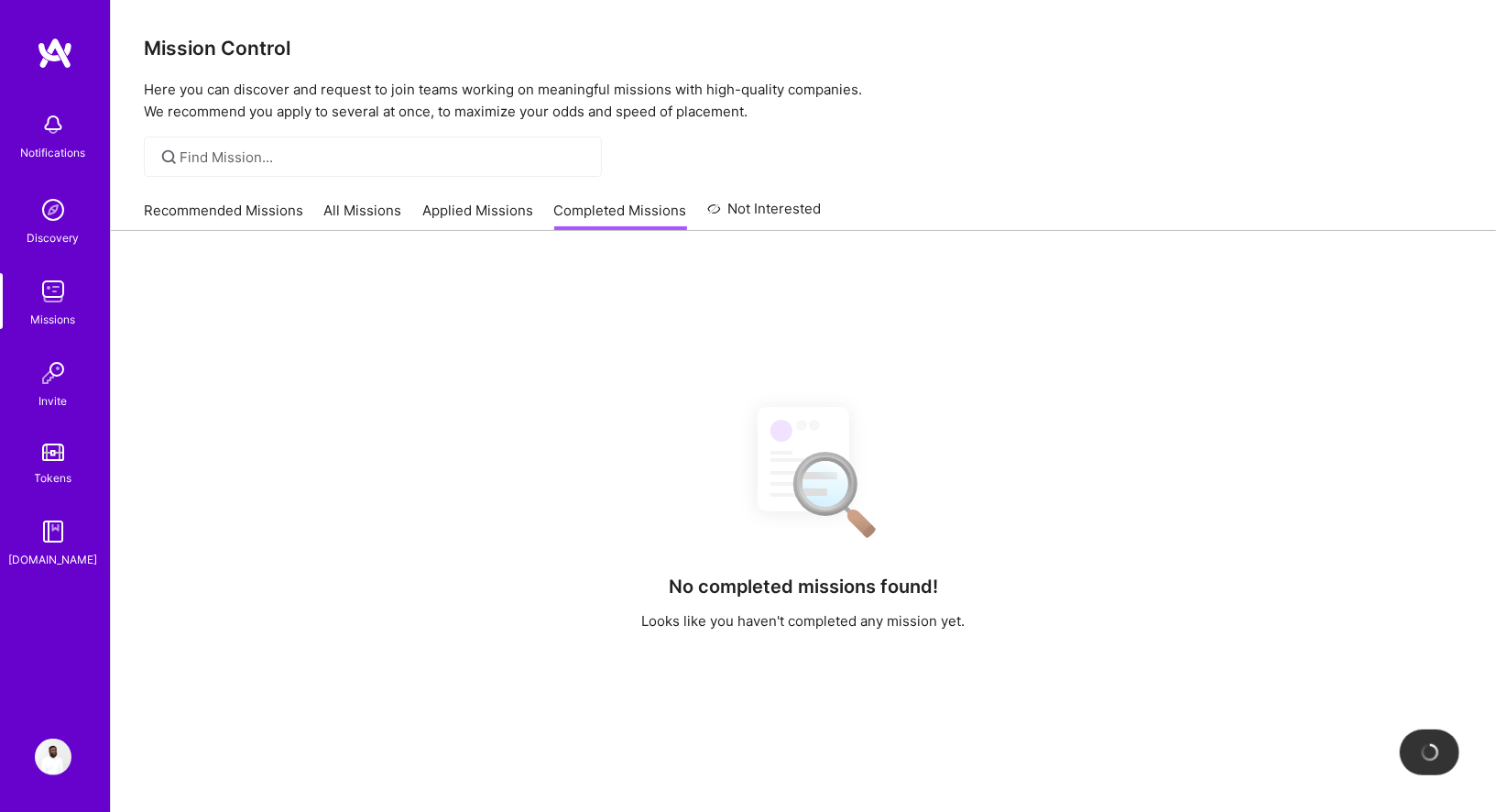
click at [782, 204] on link "Not Interested" at bounding box center [764, 214] width 114 height 33
click at [451, 205] on link "Applied Missions" at bounding box center [477, 215] width 111 height 30
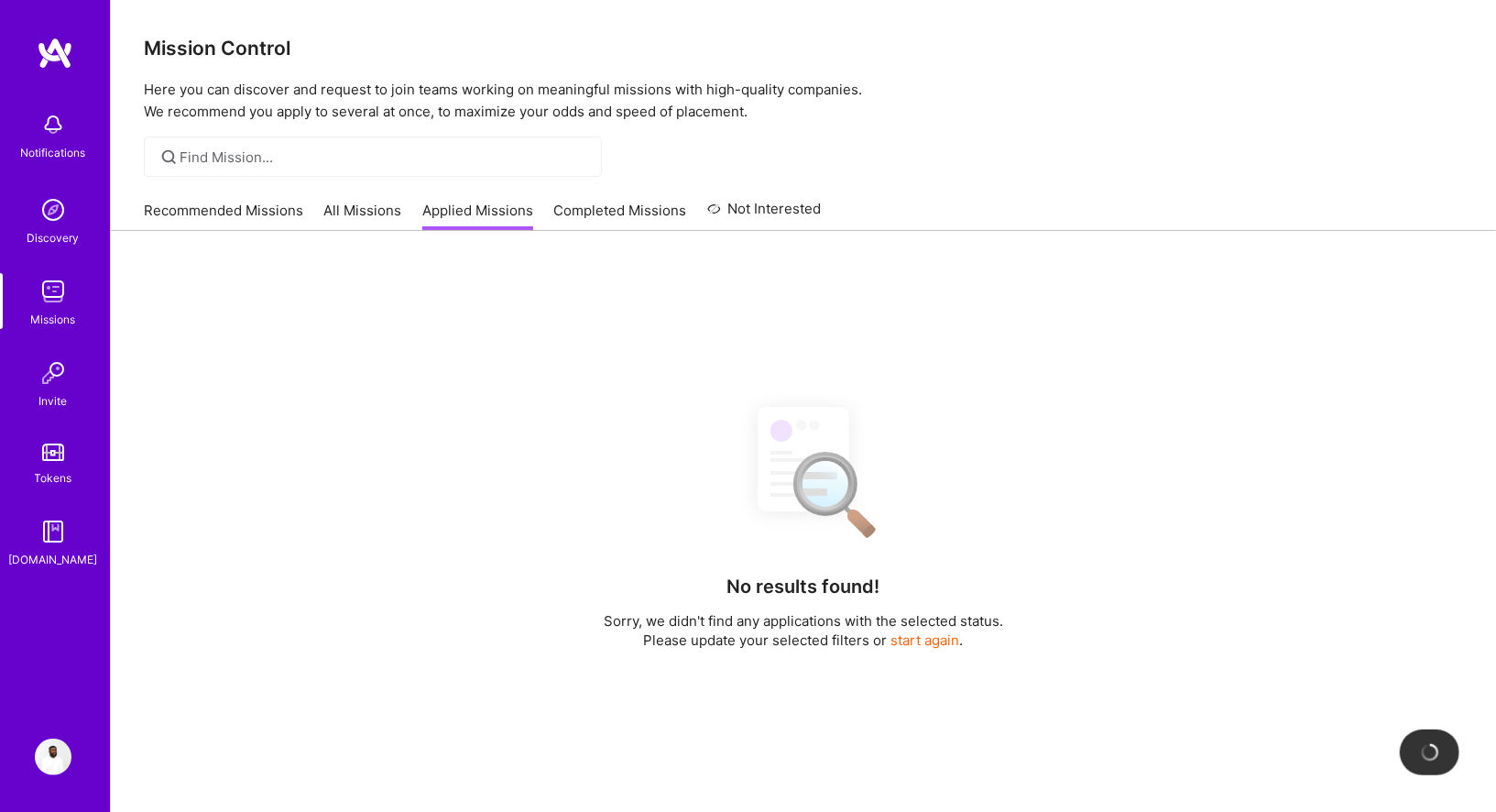
click at [344, 208] on link "All Missions" at bounding box center [363, 215] width 78 height 30
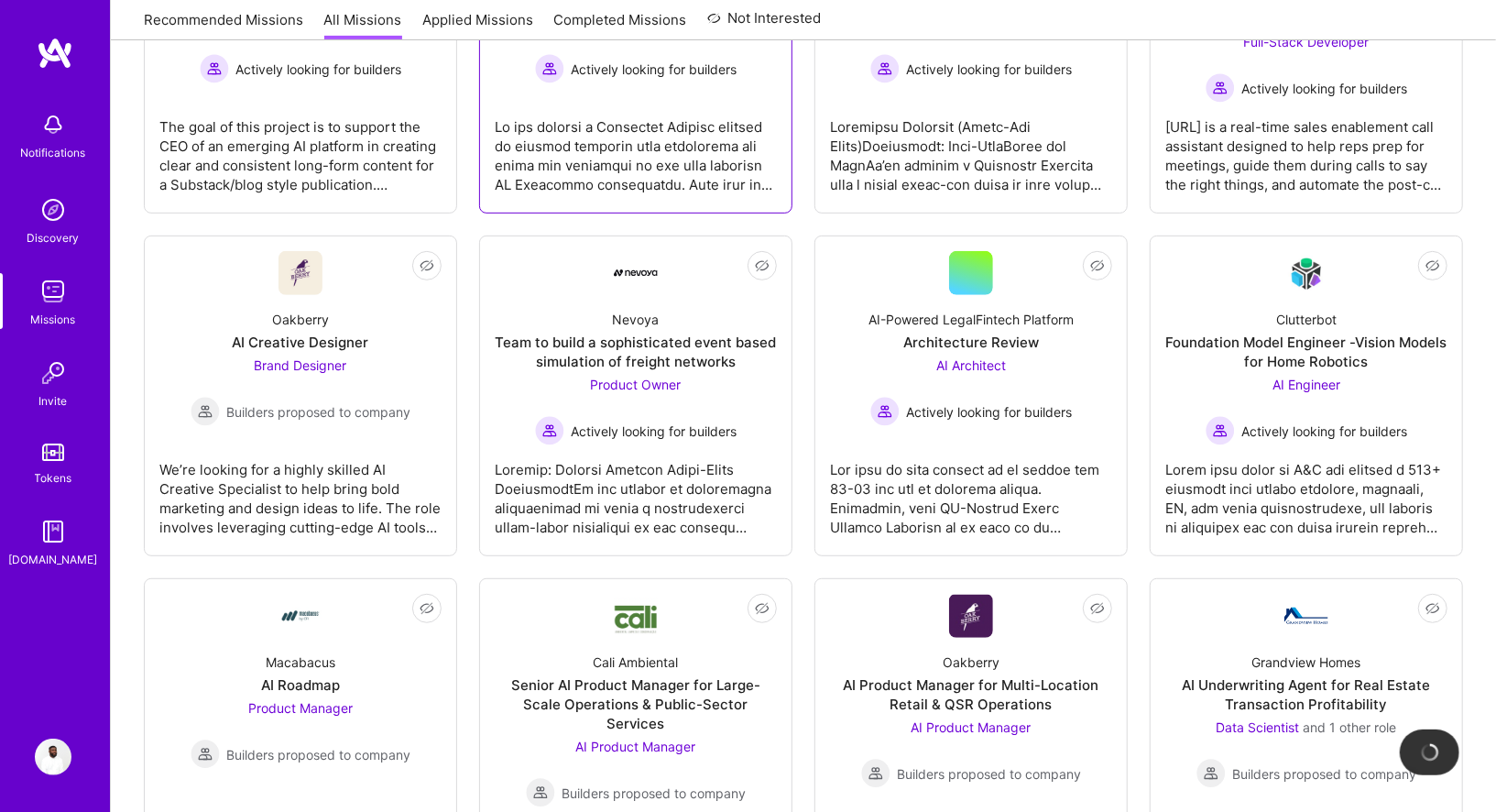
scroll to position [483, 0]
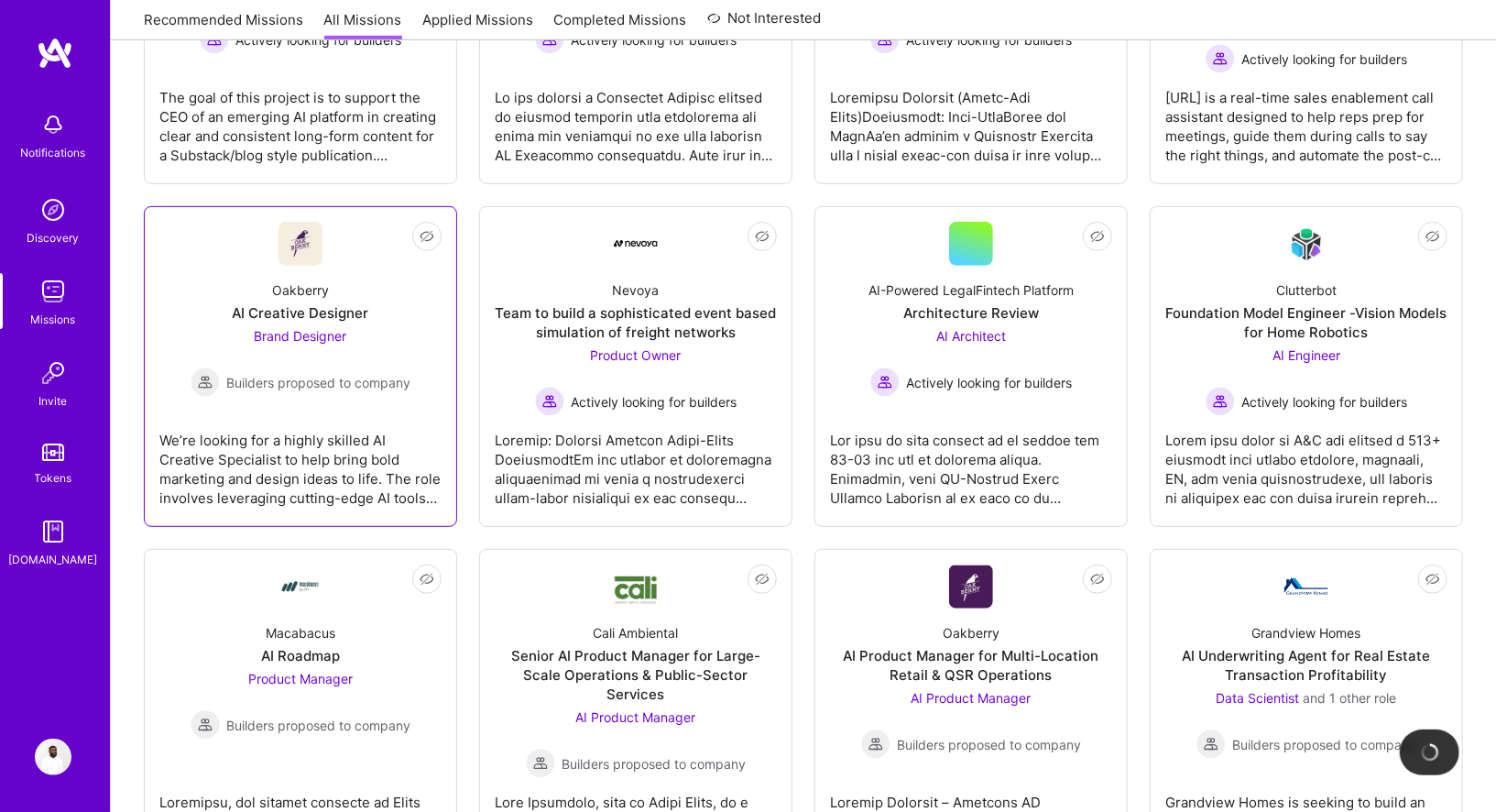
click at [349, 428] on div "We’re looking for a highly skilled AI Creative Specialist to help bring bold ma…" at bounding box center [300, 462] width 282 height 91
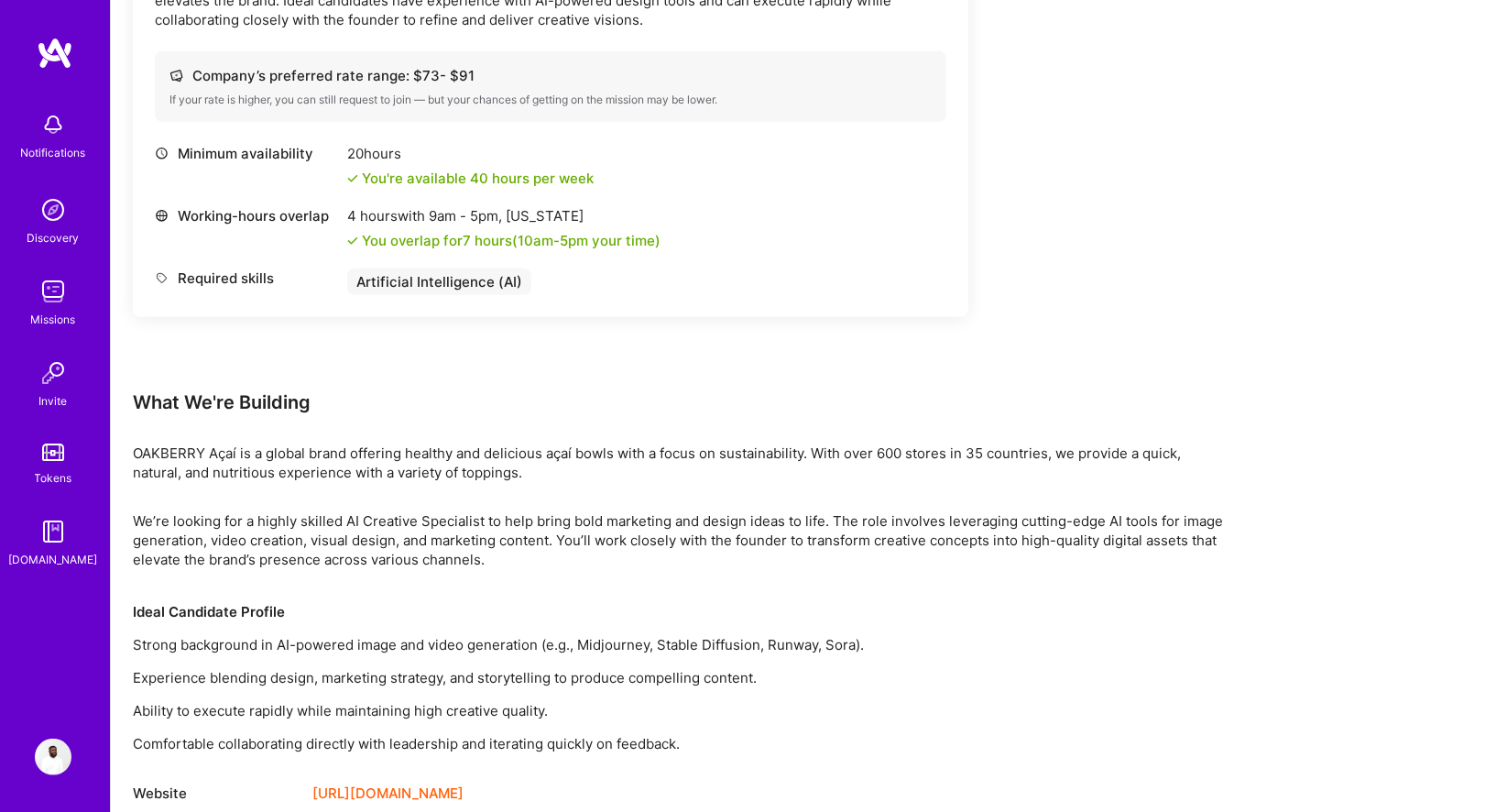
scroll to position [678, 0]
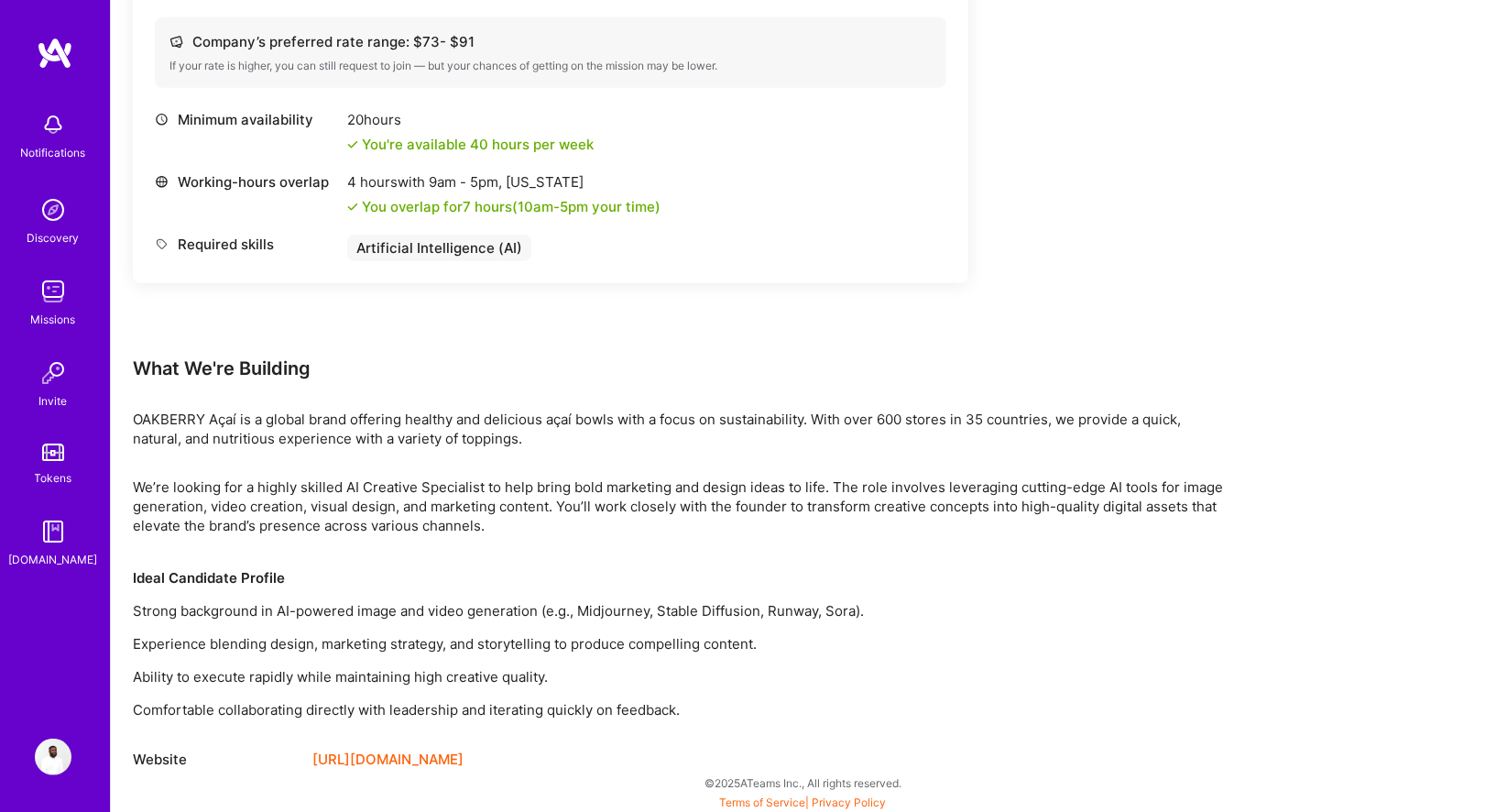
click at [426, 761] on link "[URL][DOMAIN_NAME]" at bounding box center [388, 759] width 151 height 22
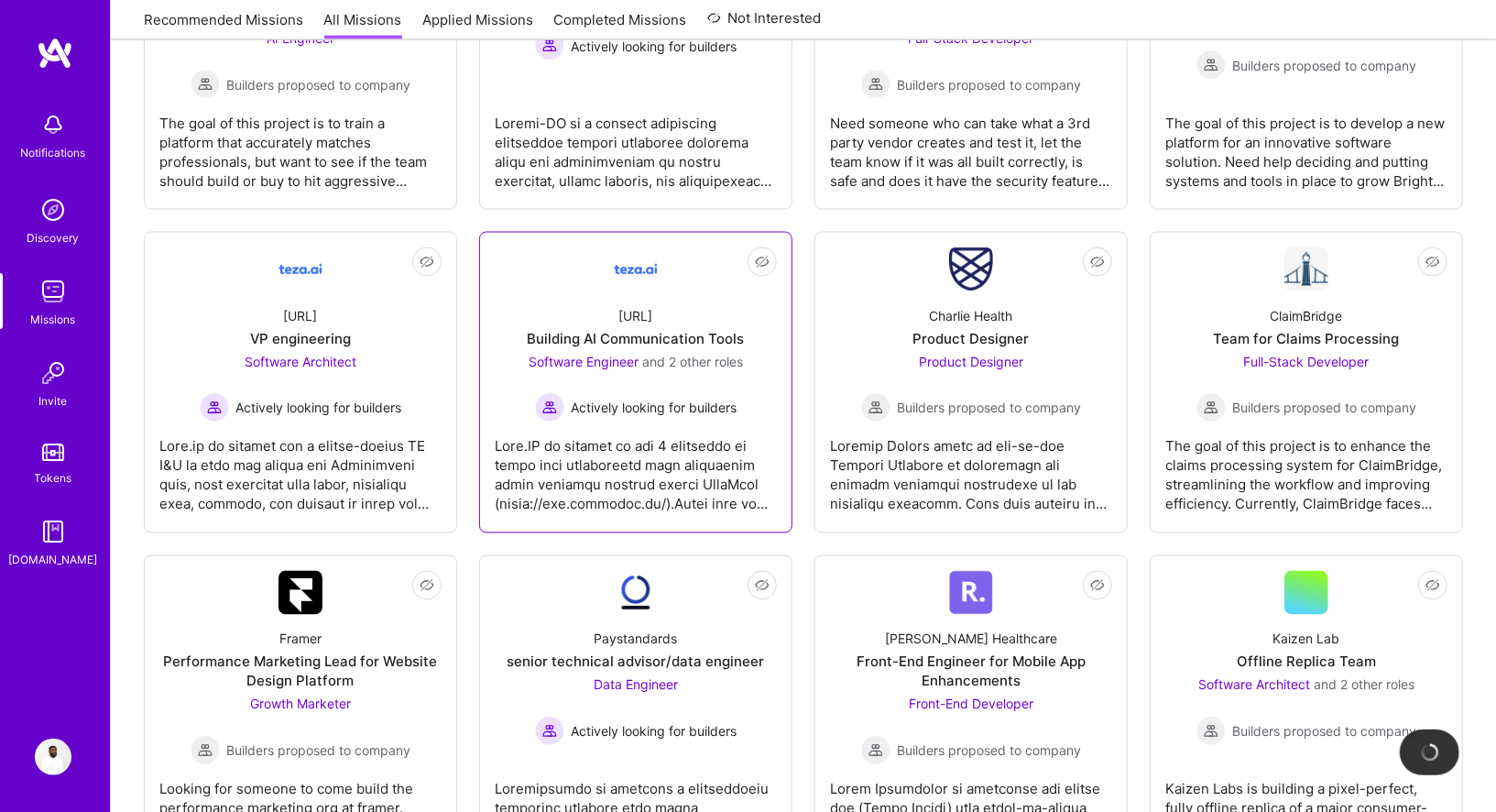
scroll to position [1890, 0]
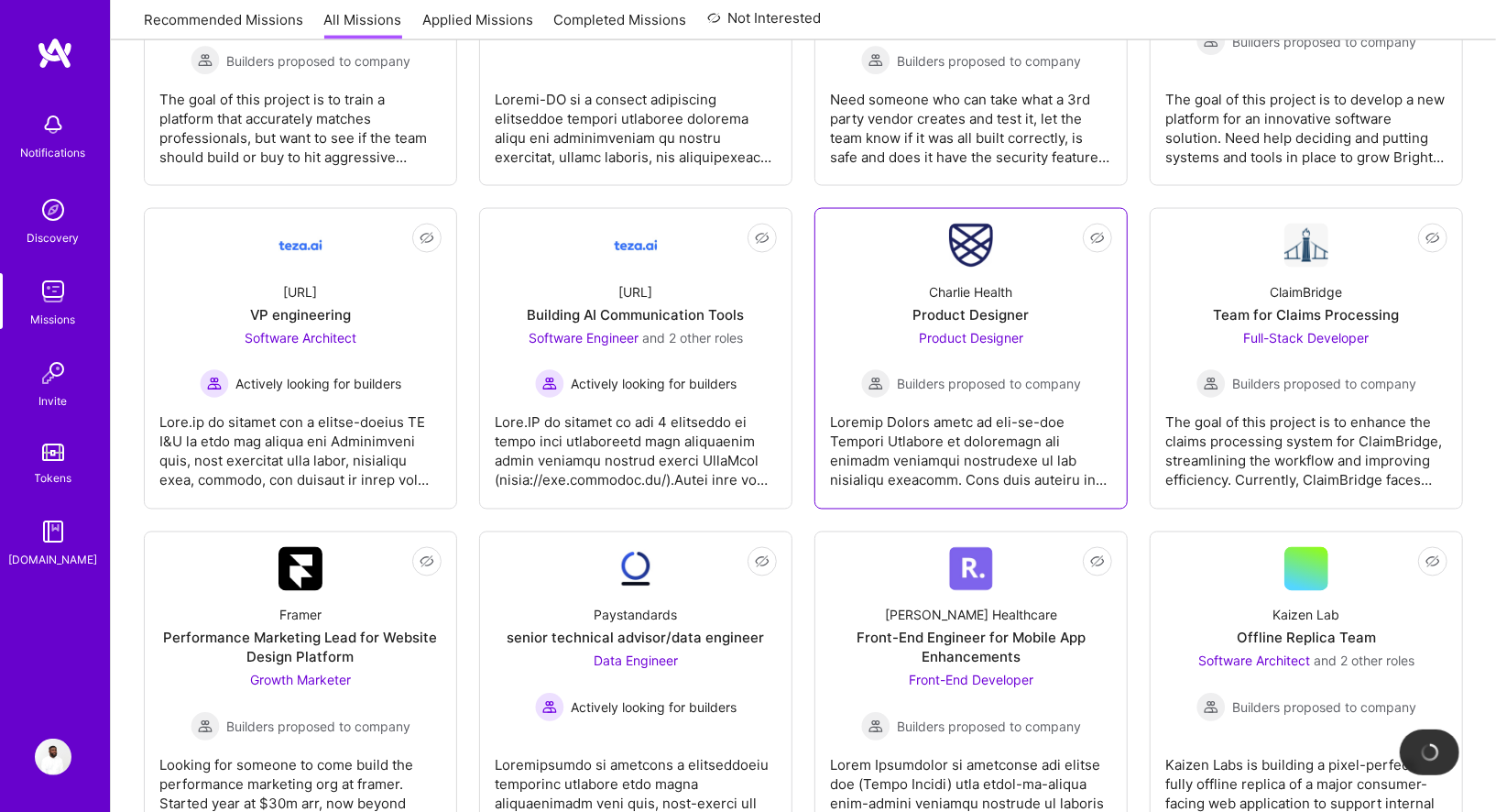
click at [910, 268] on div "Charlie Health Product Designer Product Designer Builders proposed to company" at bounding box center [970, 333] width 282 height 131
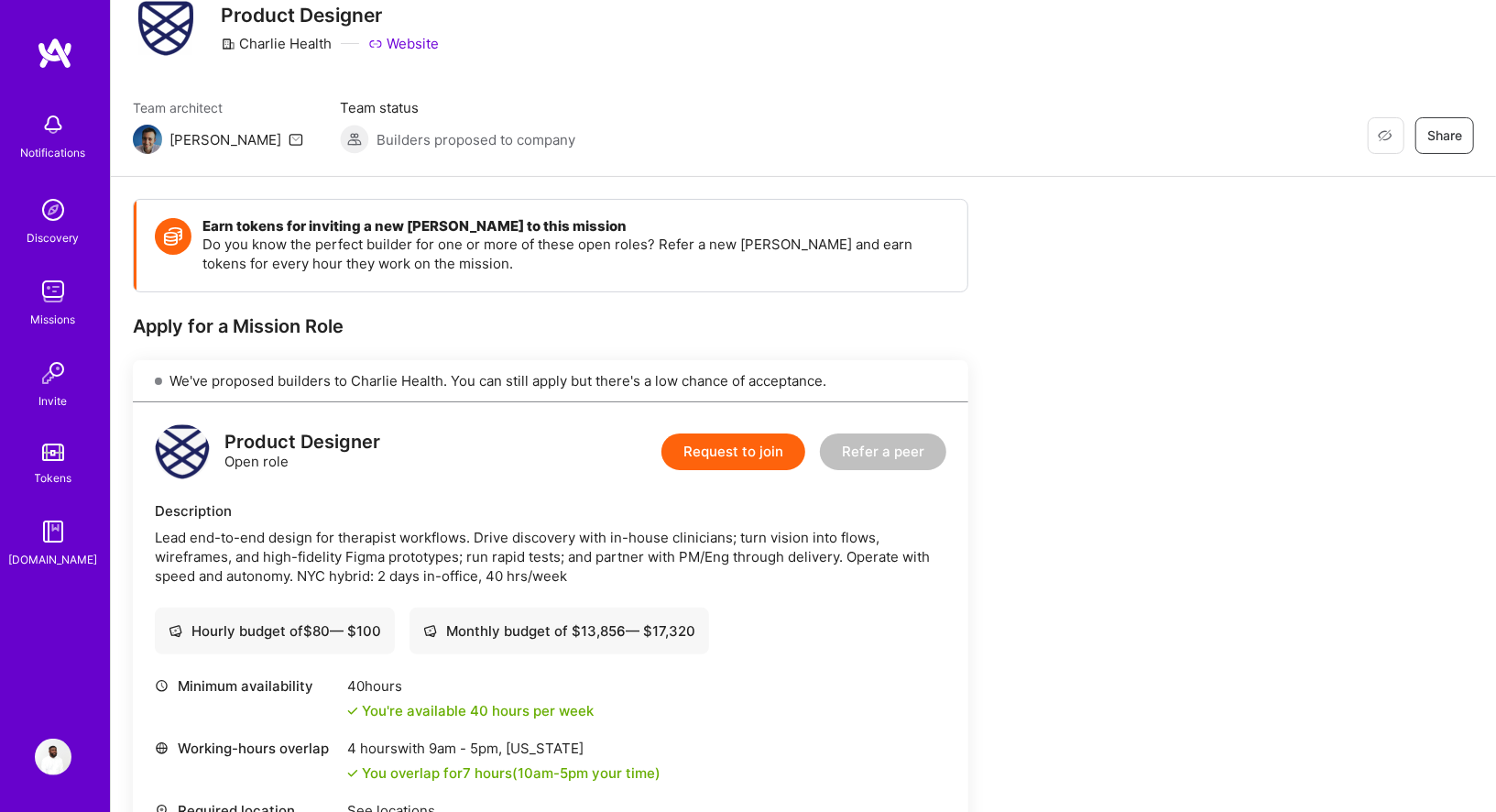
scroll to position [74, 0]
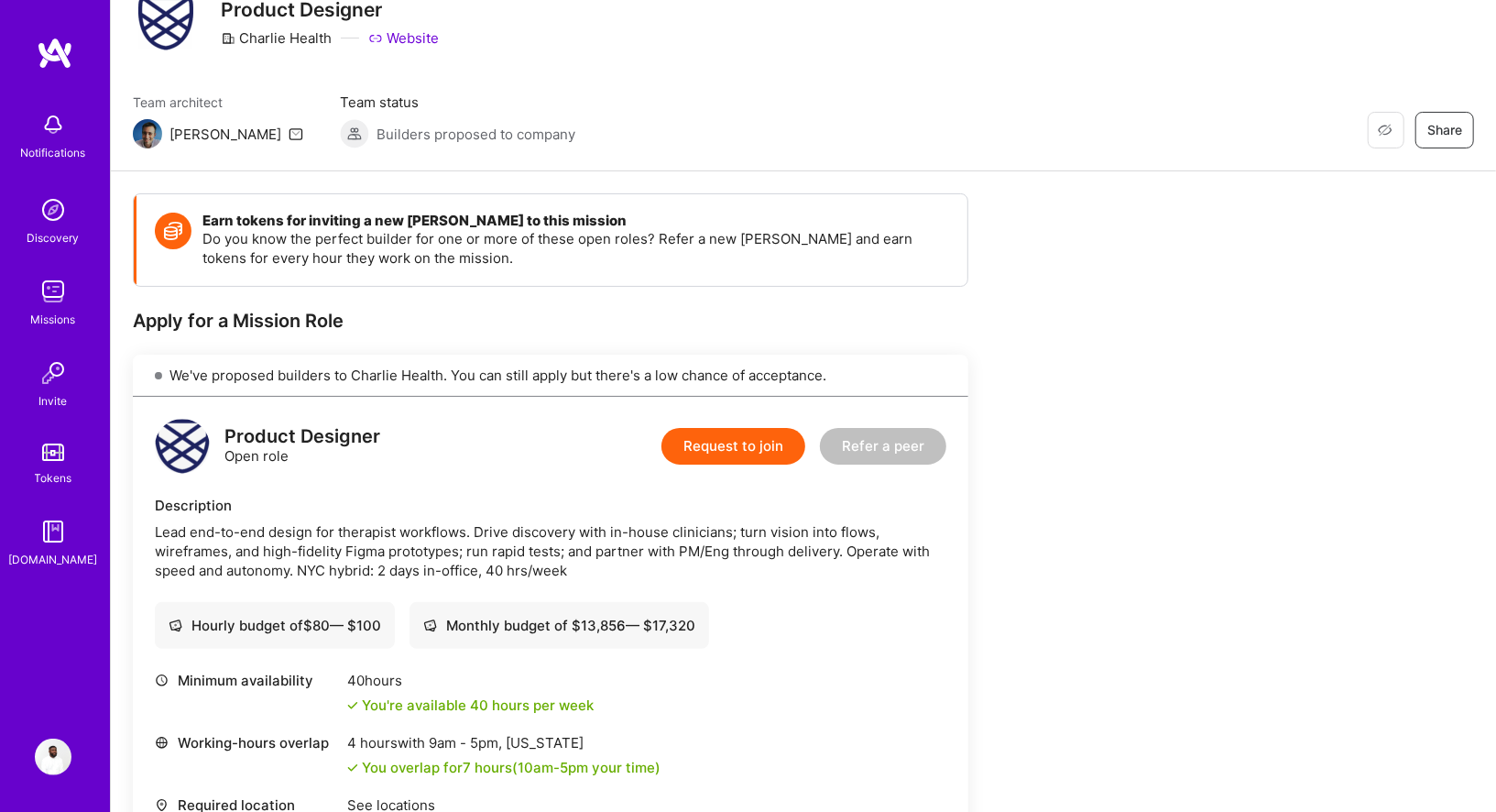
click at [731, 437] on button "Request to join" at bounding box center [733, 446] width 144 height 37
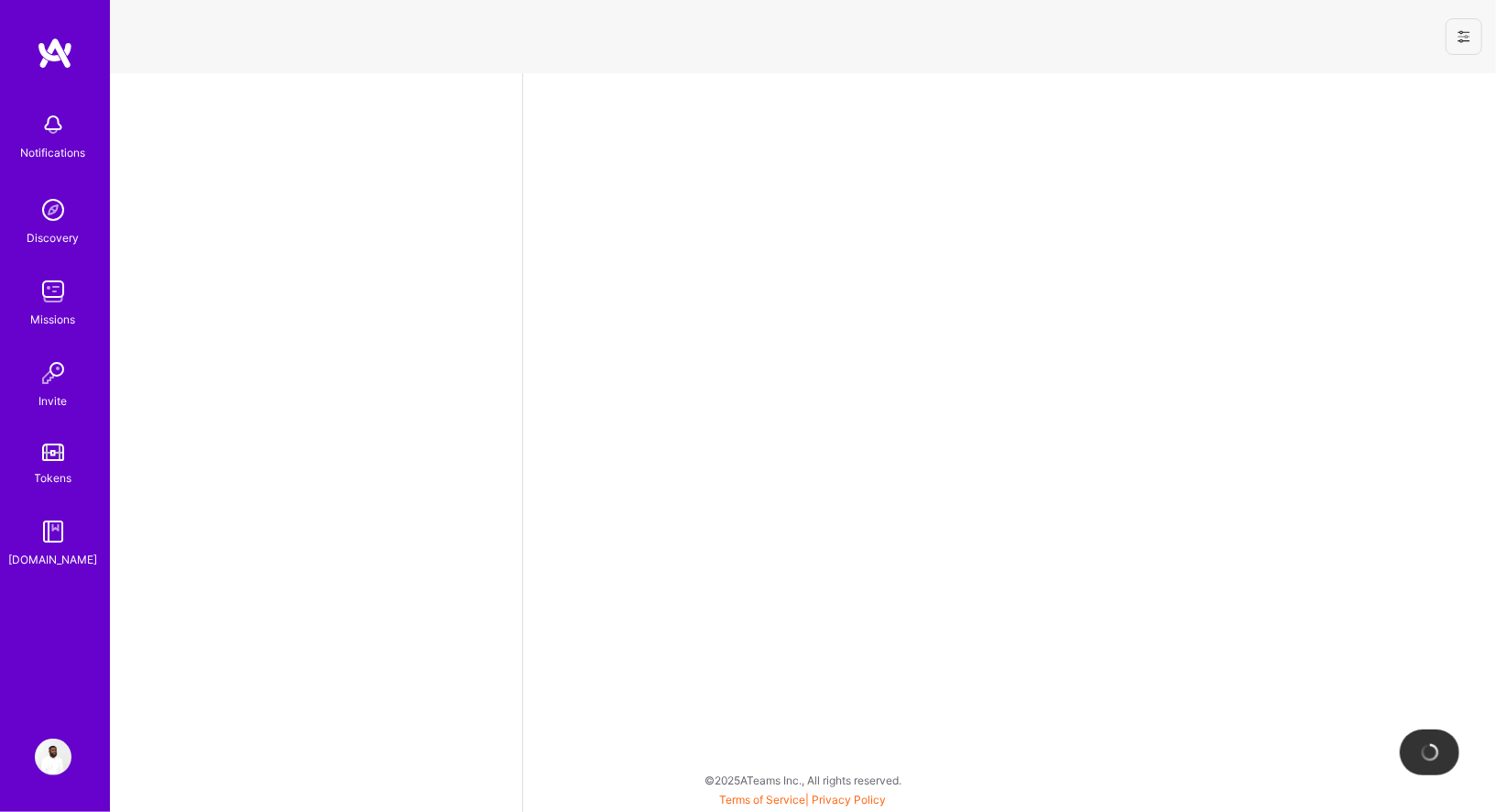
select select "CA"
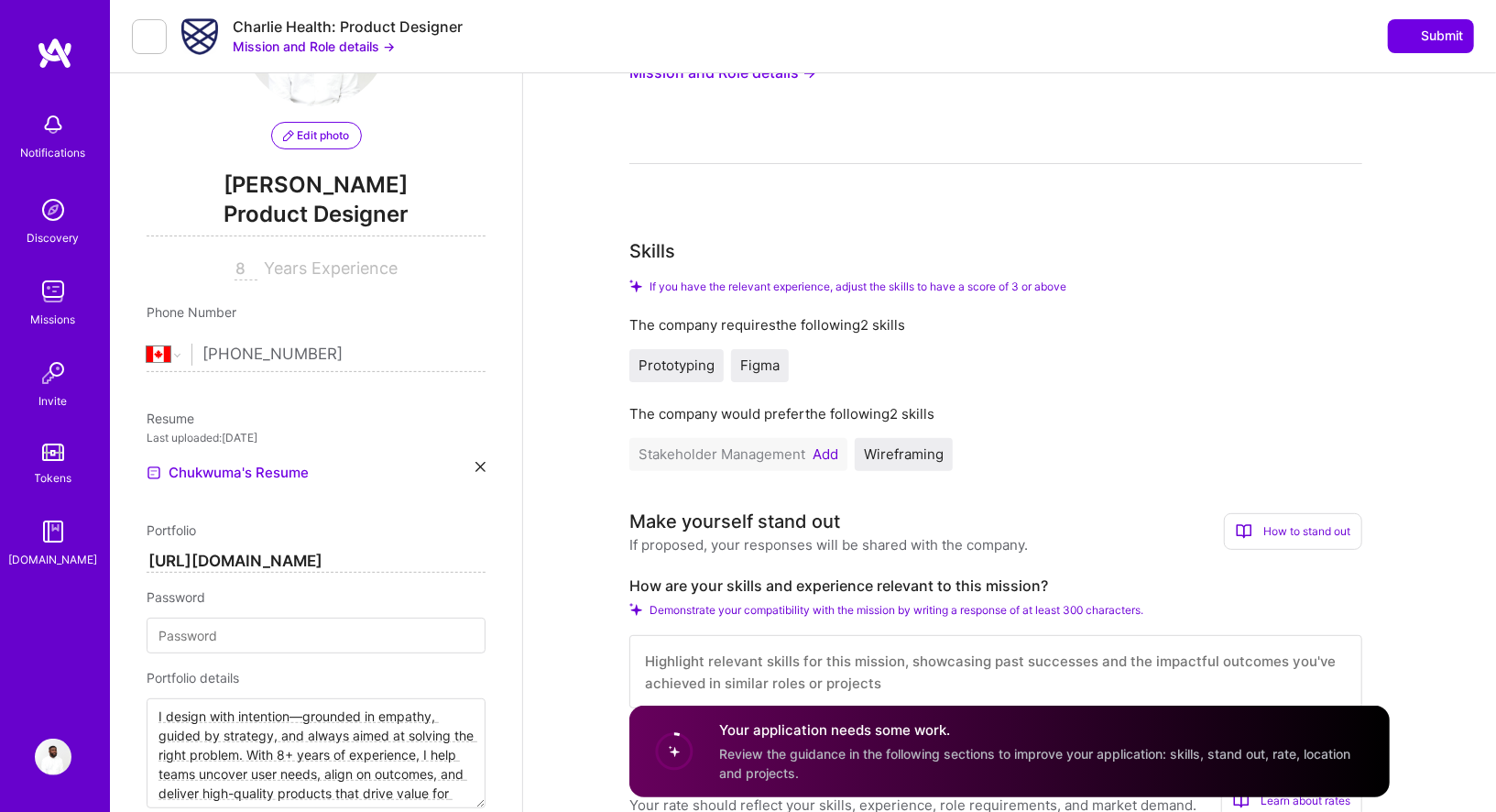
scroll to position [152, 0]
click at [823, 450] on button "Add" at bounding box center [826, 452] width 25 height 15
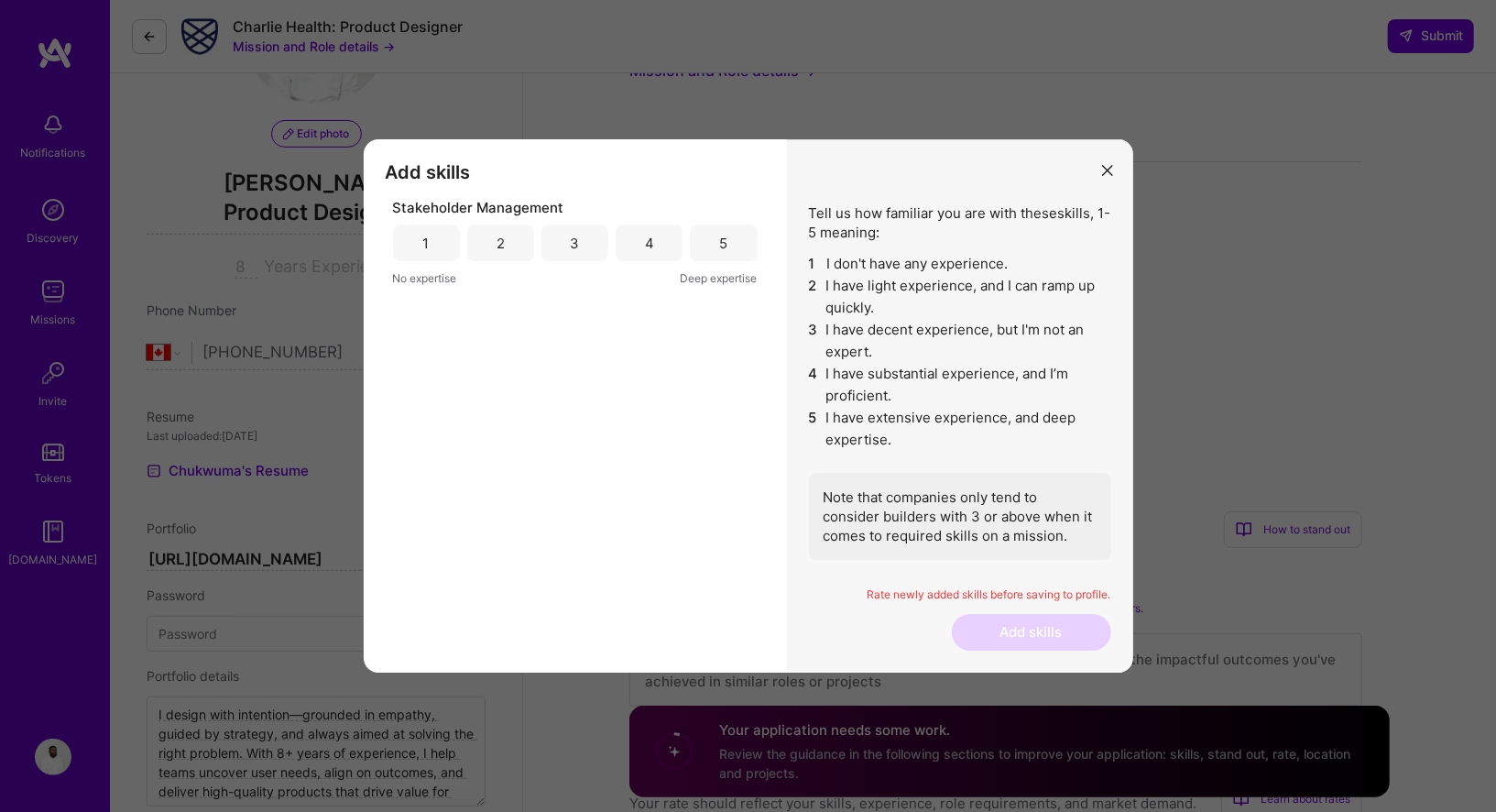
click at [715, 245] on div "5" at bounding box center [723, 243] width 67 height 37
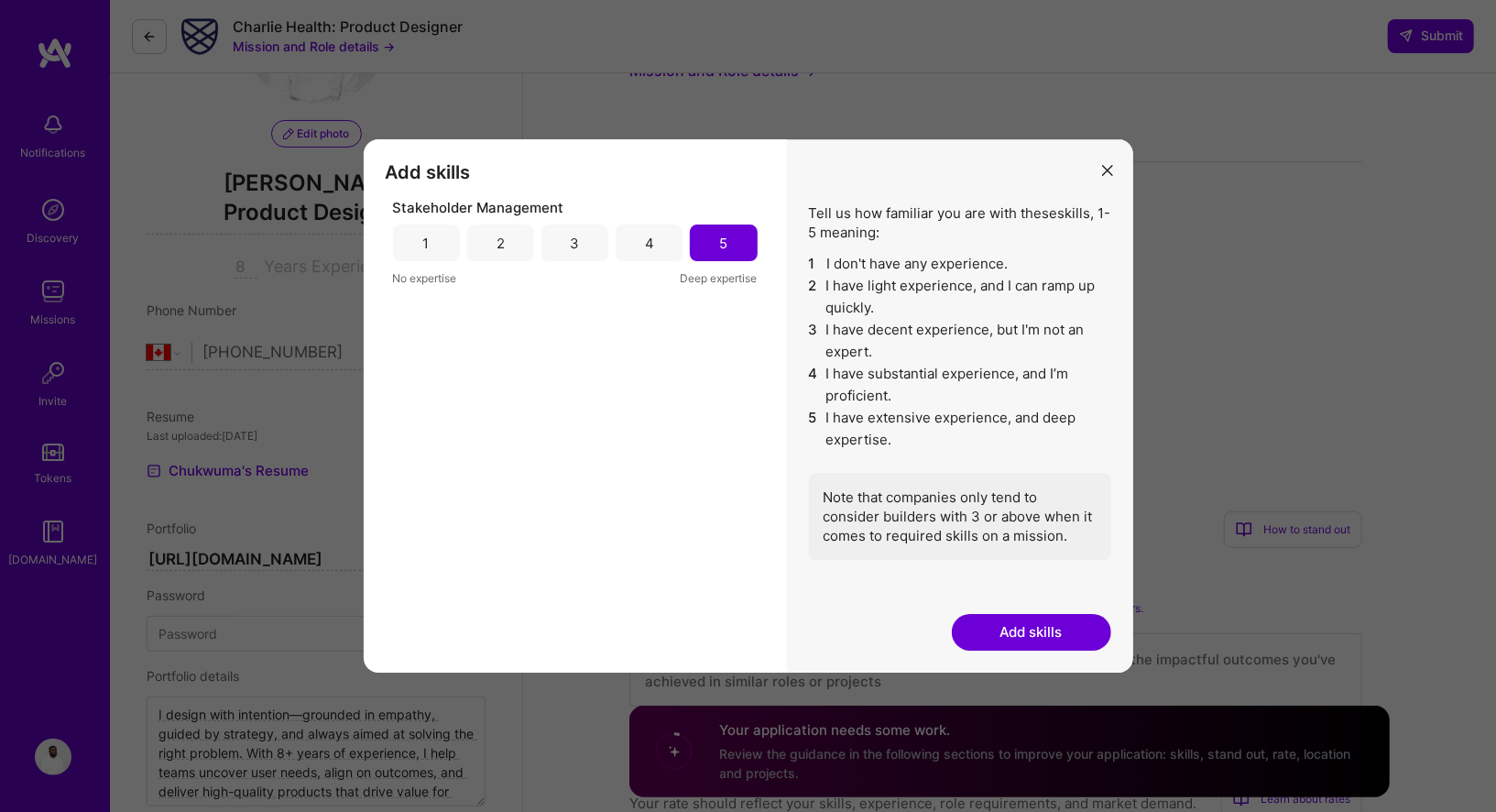
click at [995, 633] on button "Add skills" at bounding box center [1031, 633] width 159 height 37
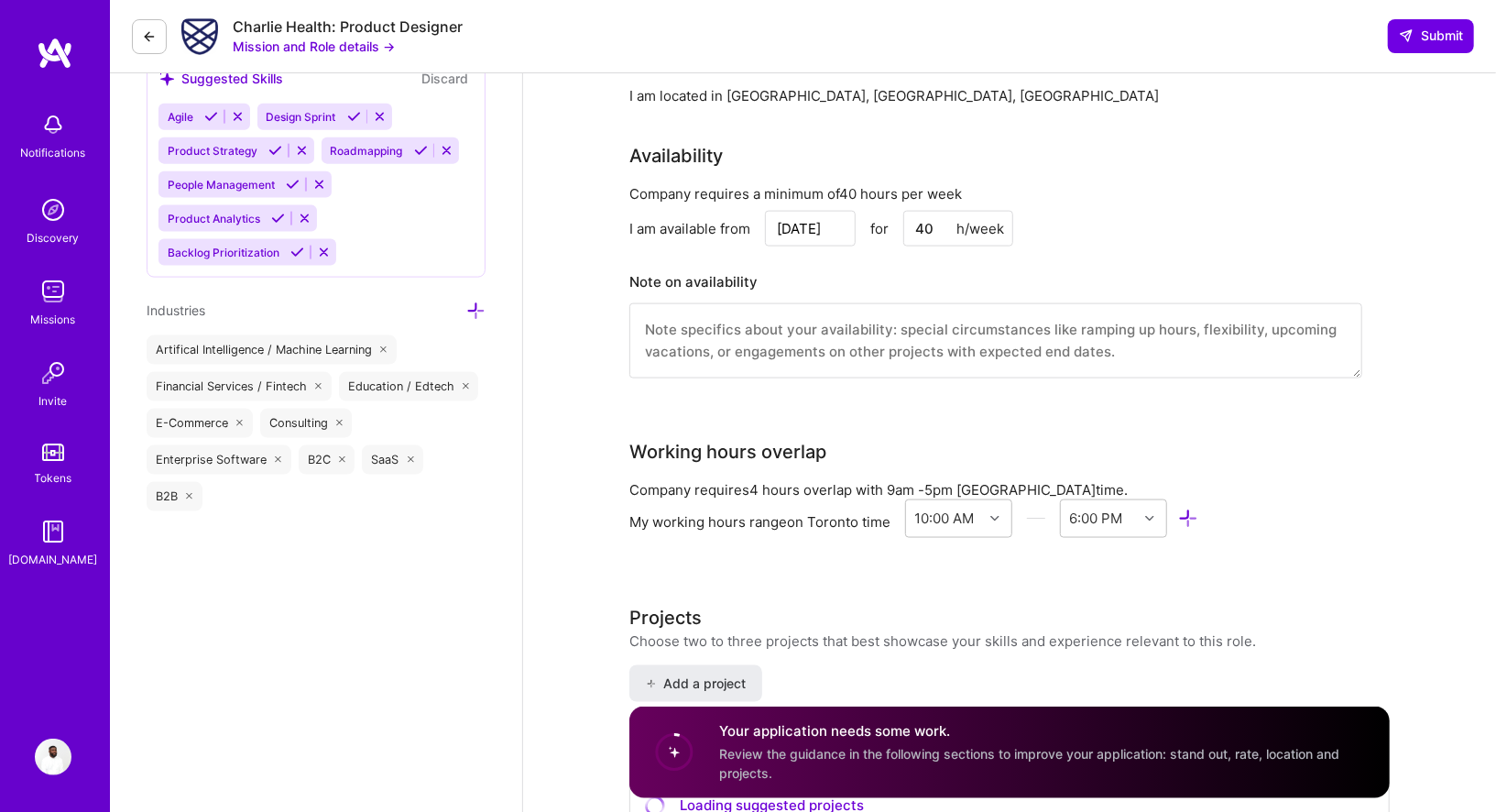
scroll to position [1505, 0]
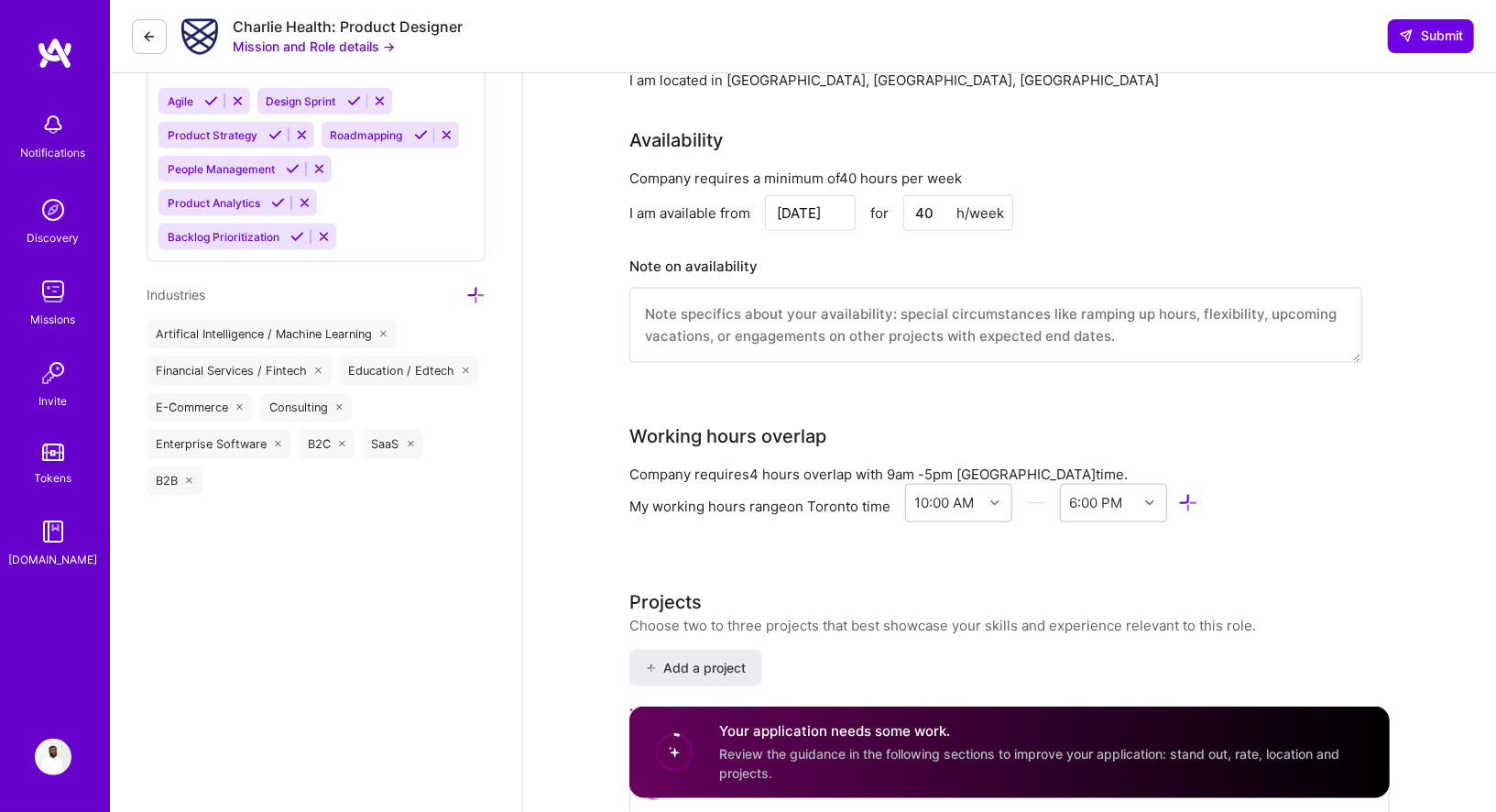
click at [149, 36] on icon at bounding box center [148, 36] width 15 height 15
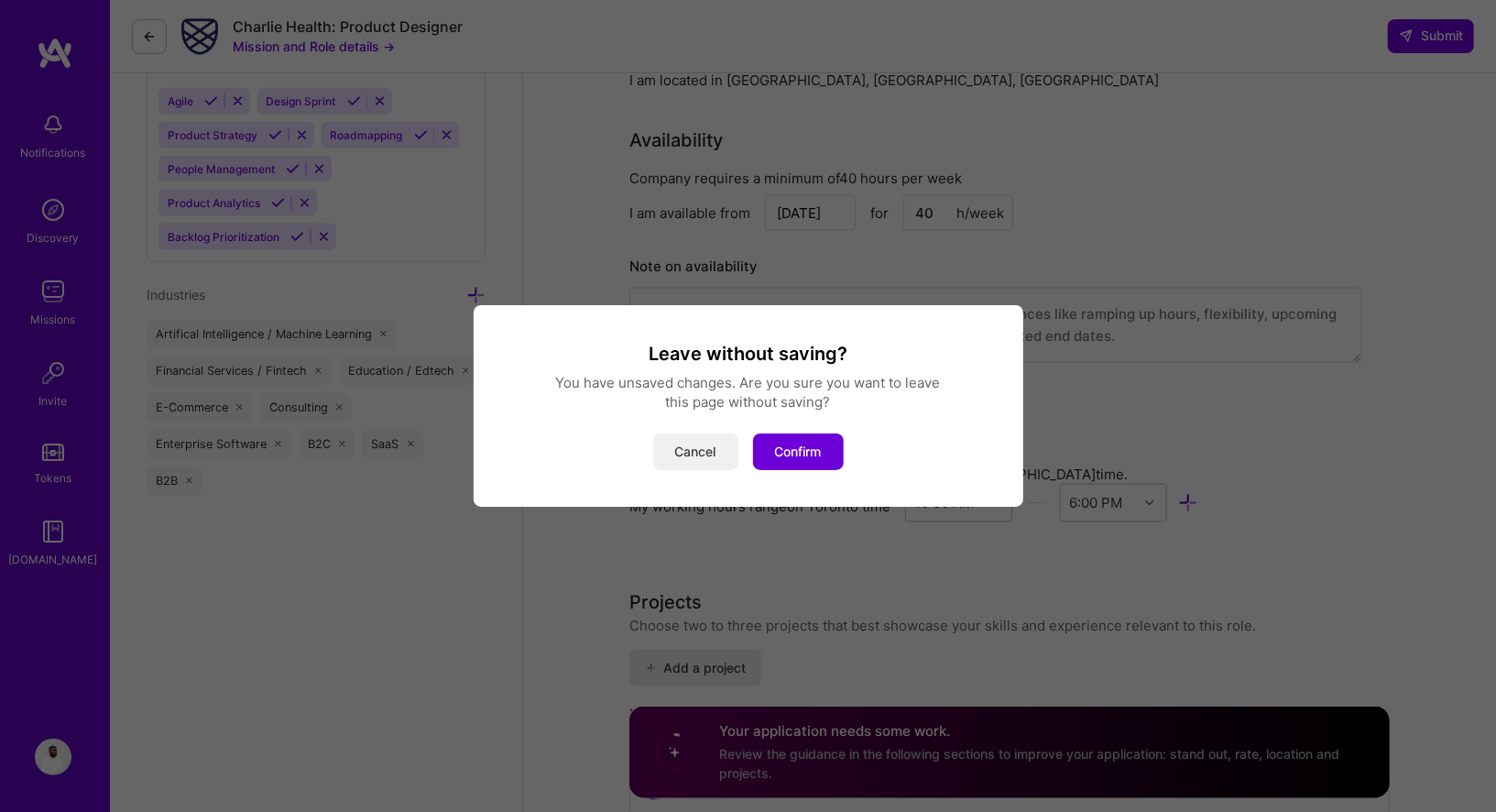
click at [710, 452] on button "Cancel" at bounding box center [696, 452] width 85 height 37
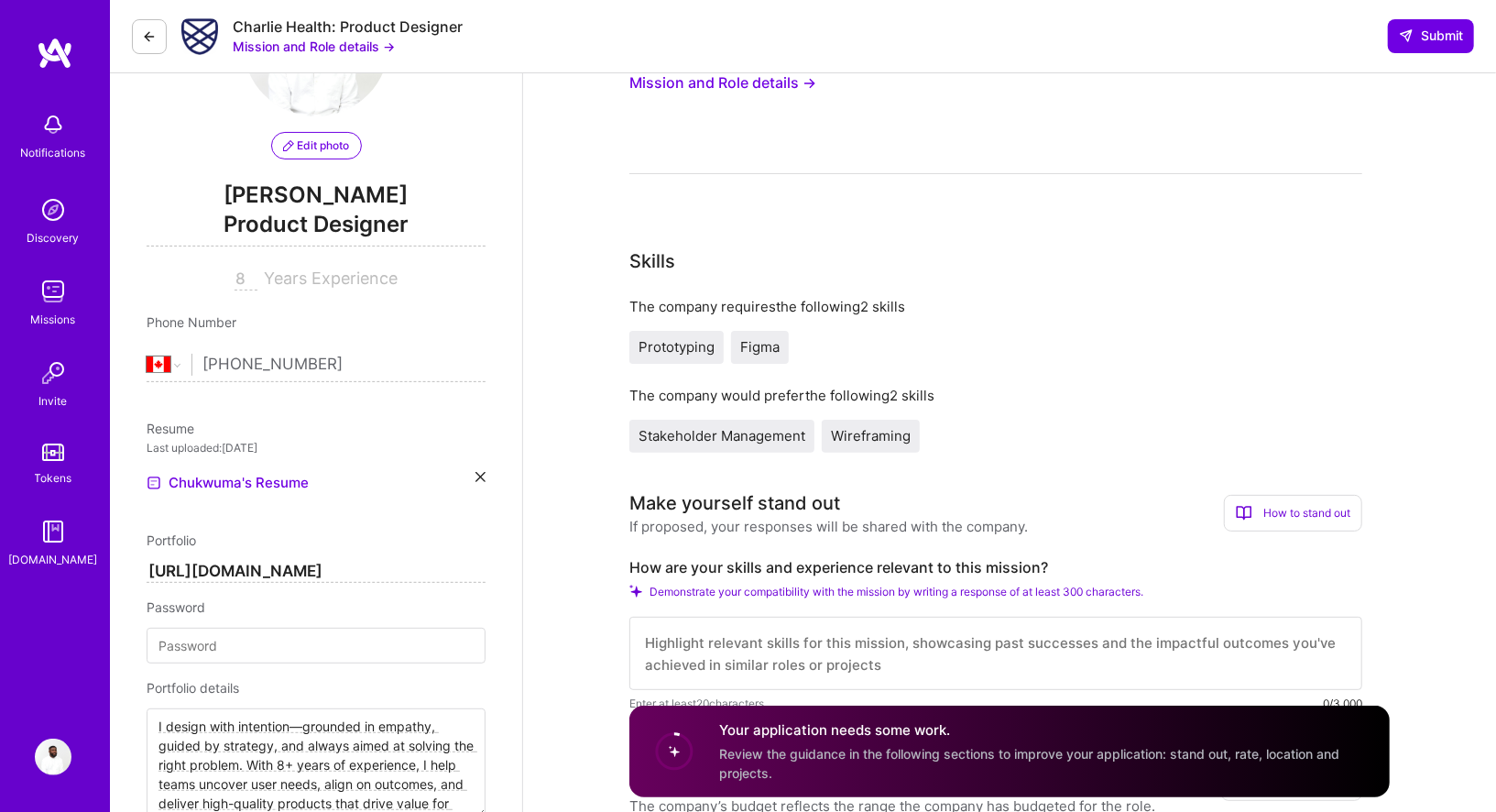
scroll to position [152, 0]
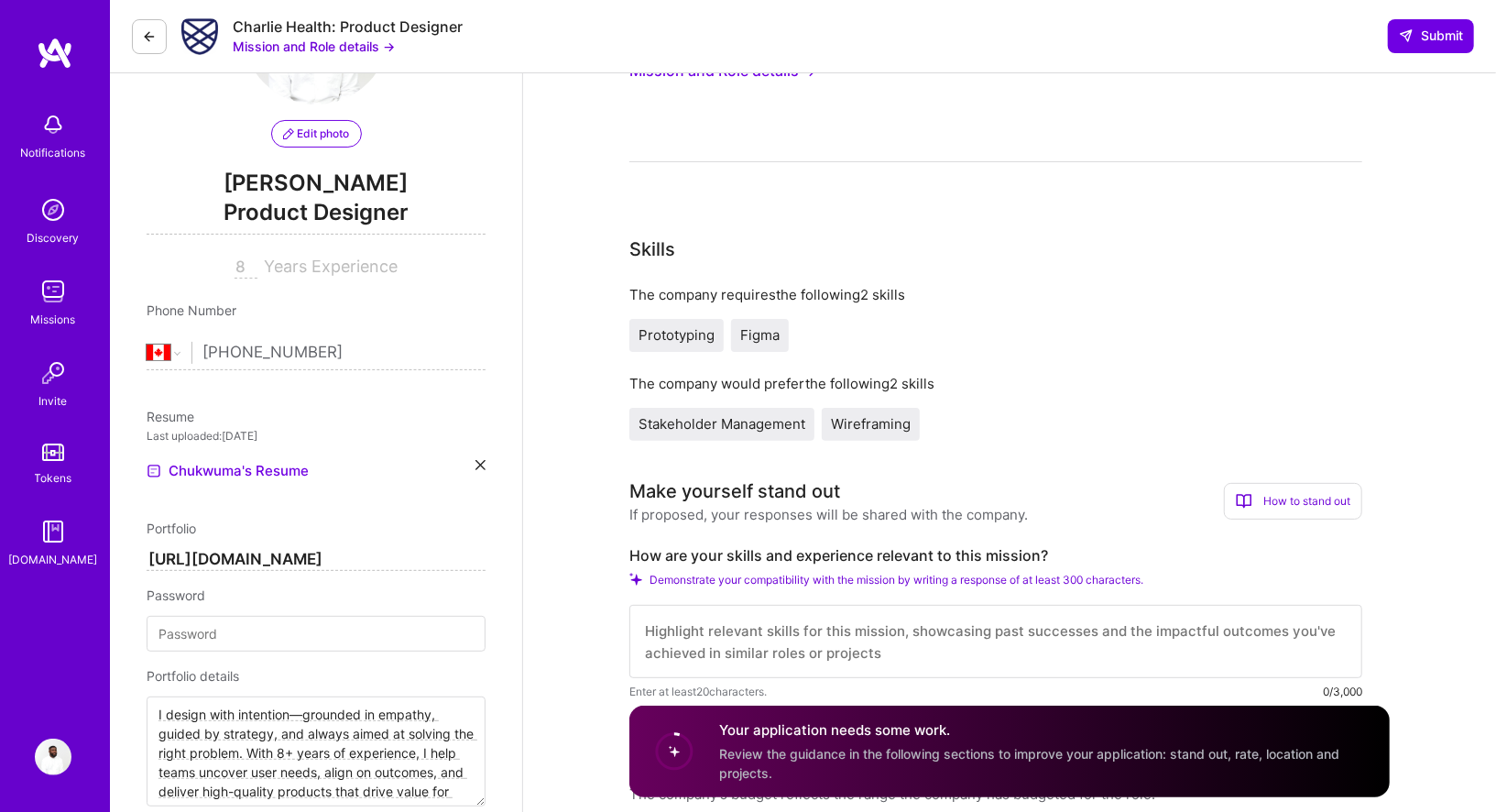
click at [153, 34] on icon at bounding box center [148, 36] width 15 height 15
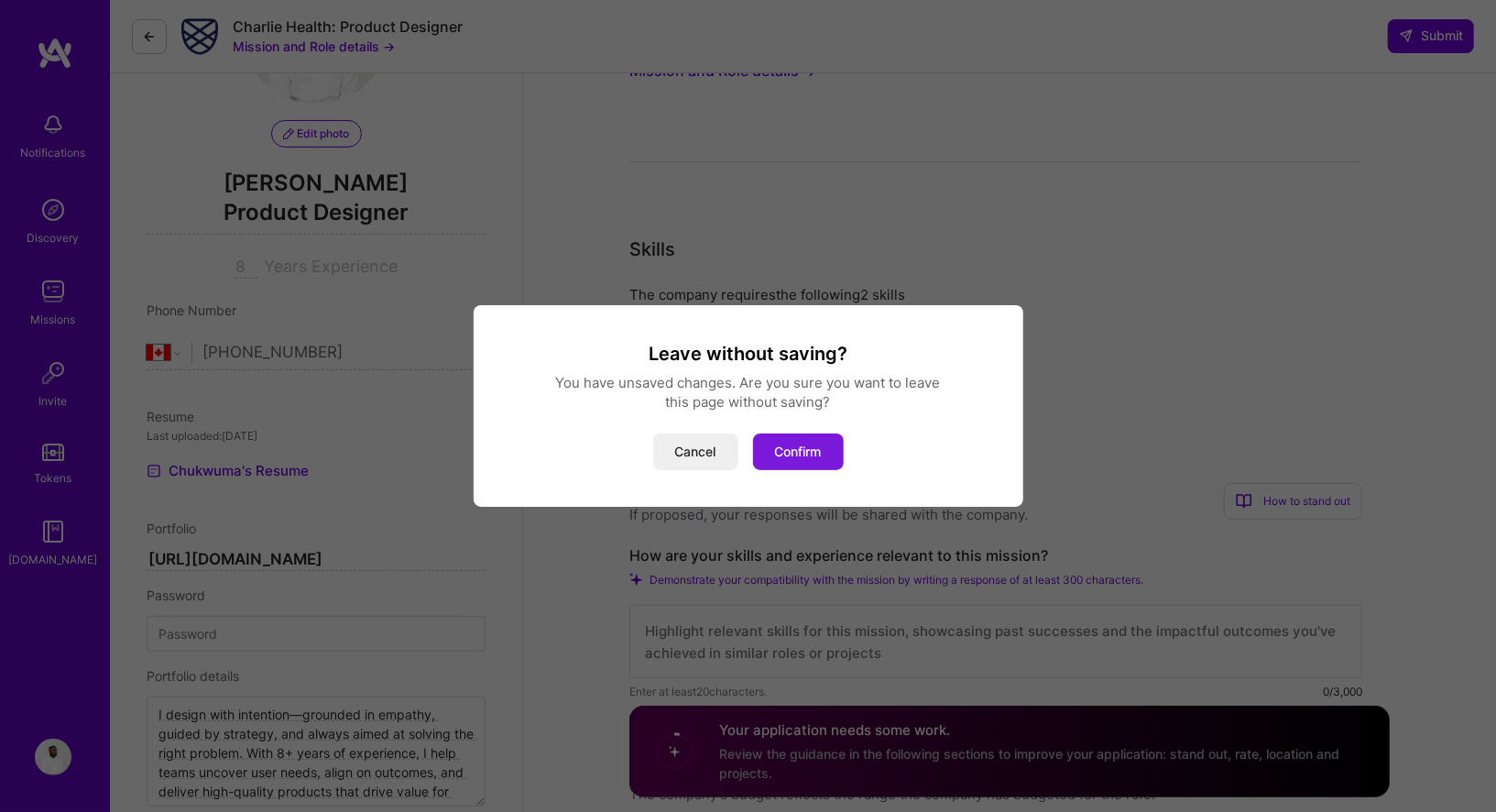
click at [782, 451] on button "Confirm" at bounding box center [797, 452] width 90 height 37
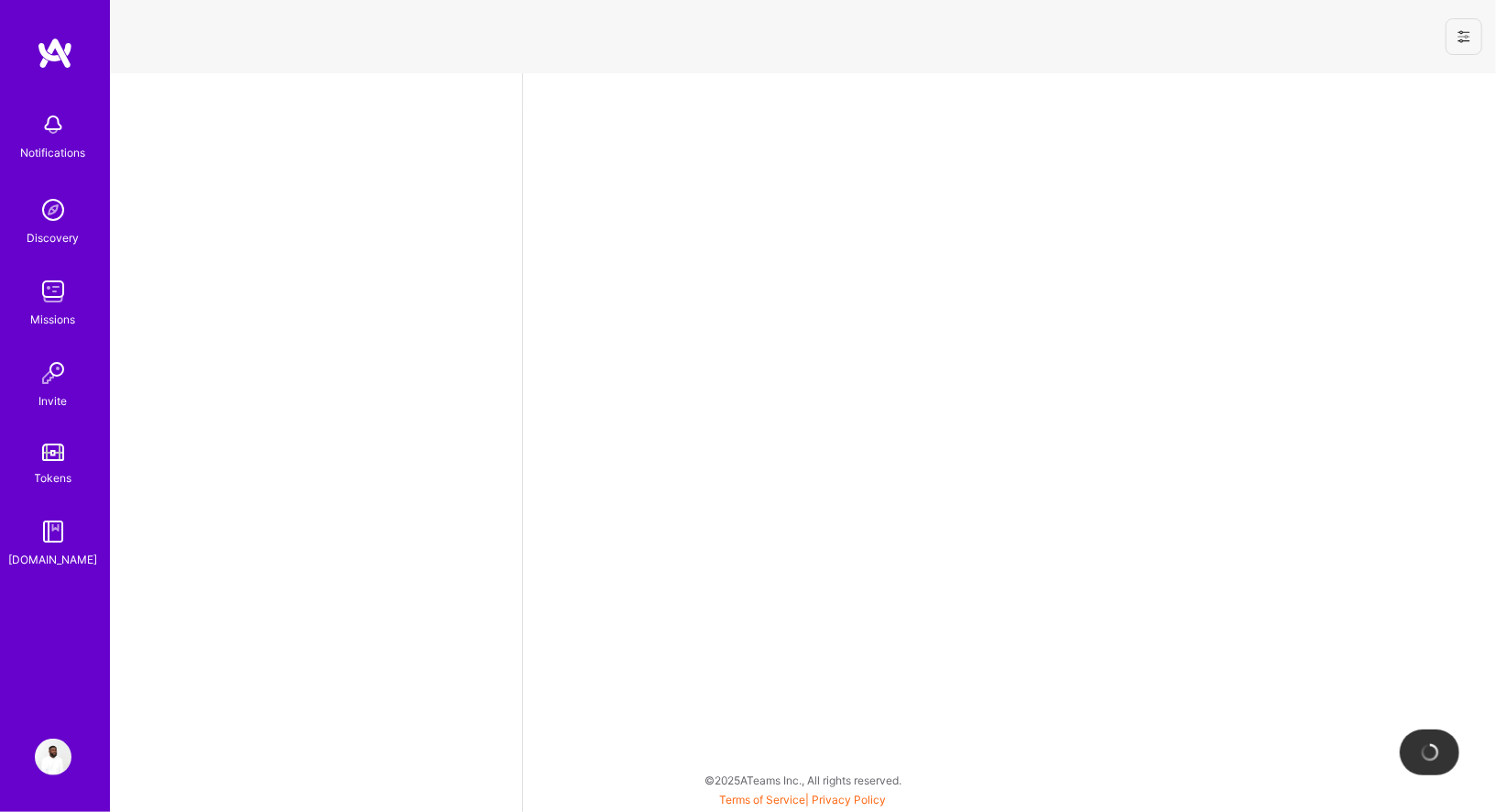
select select "CA"
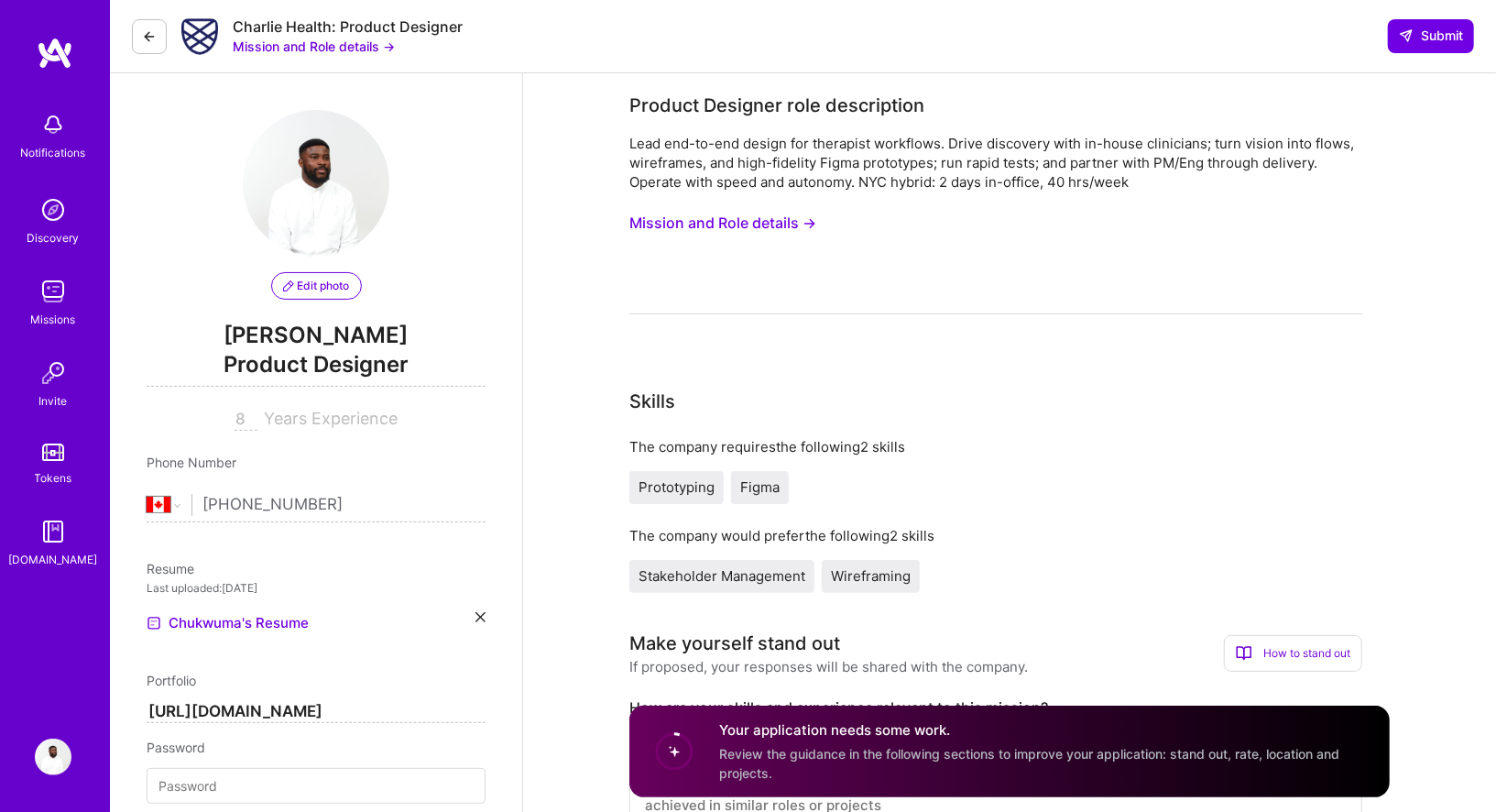
click at [55, 294] on img at bounding box center [53, 291] width 37 height 37
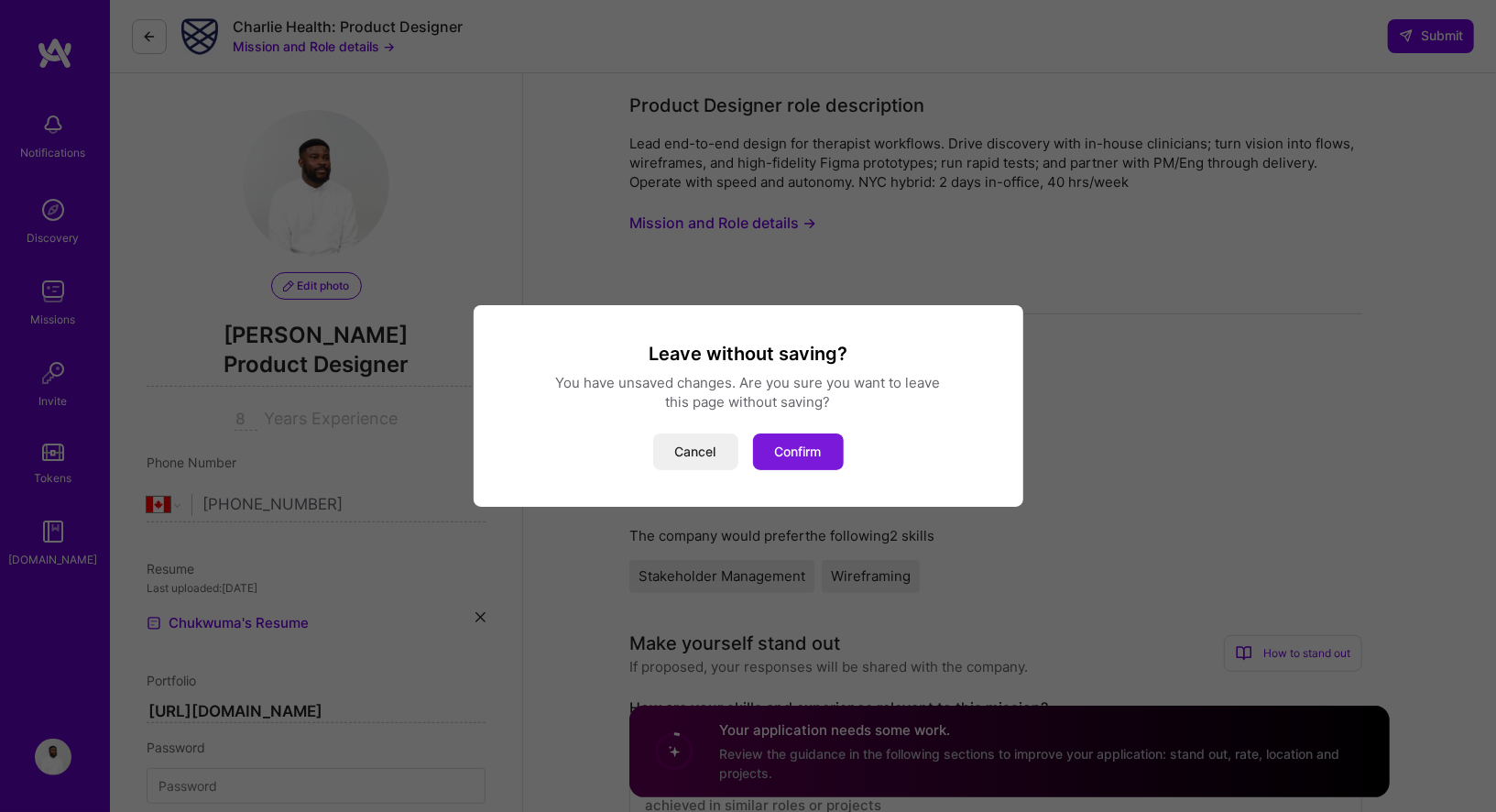
click at [806, 456] on button "Confirm" at bounding box center [797, 452] width 90 height 37
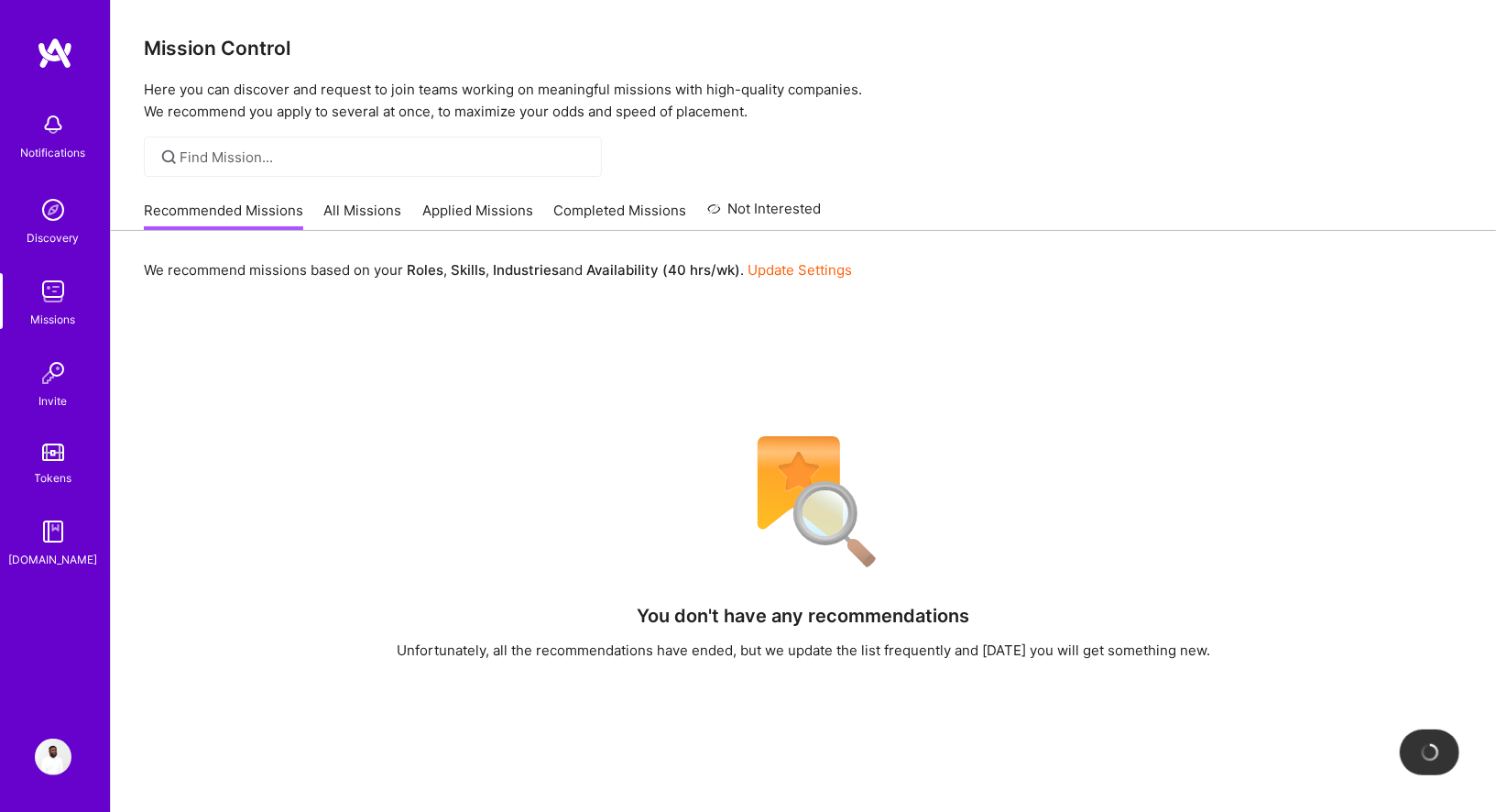
click at [356, 211] on link "All Missions" at bounding box center [363, 215] width 78 height 30
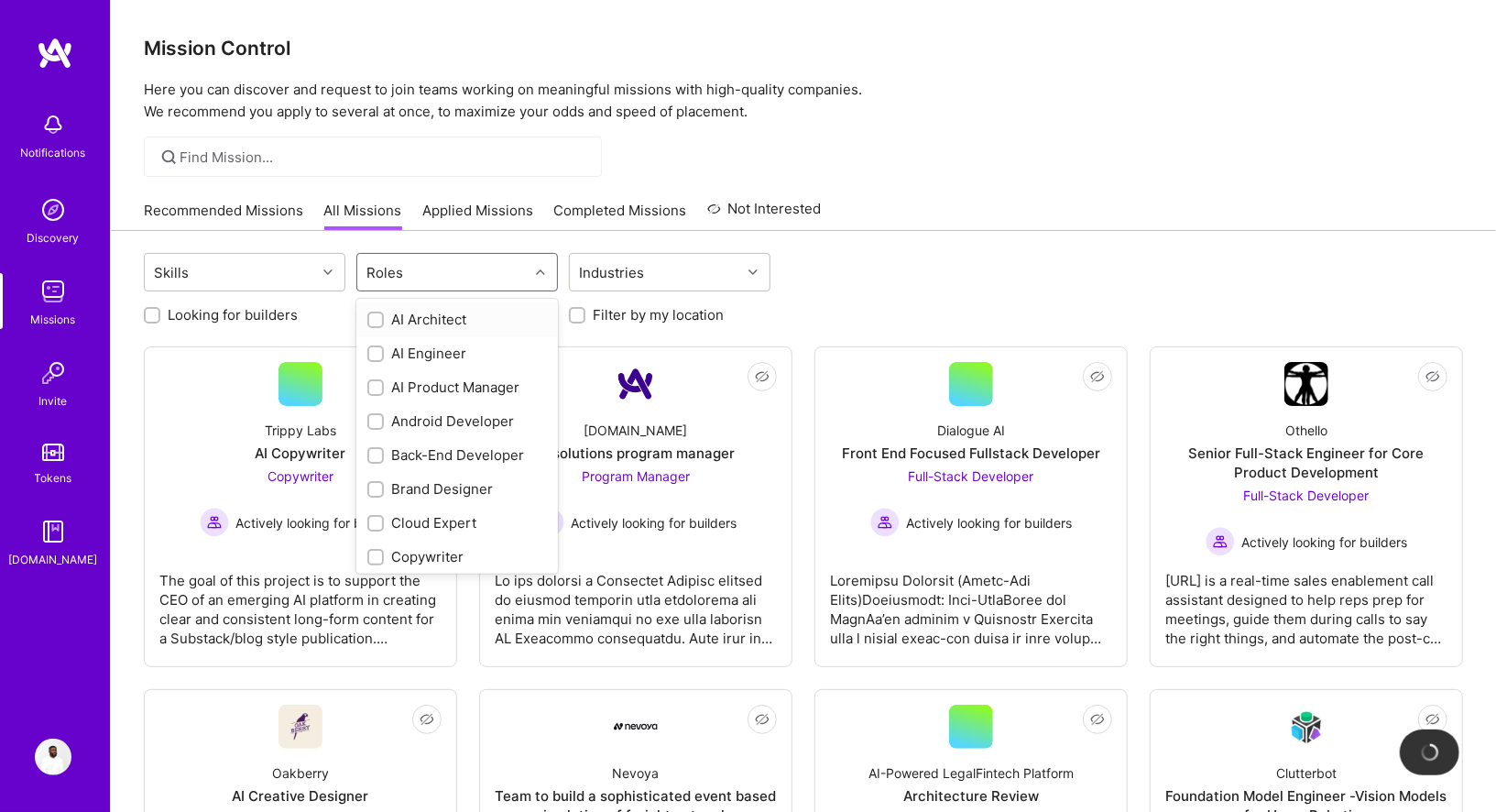
click at [470, 270] on div "Roles" at bounding box center [442, 273] width 172 height 37
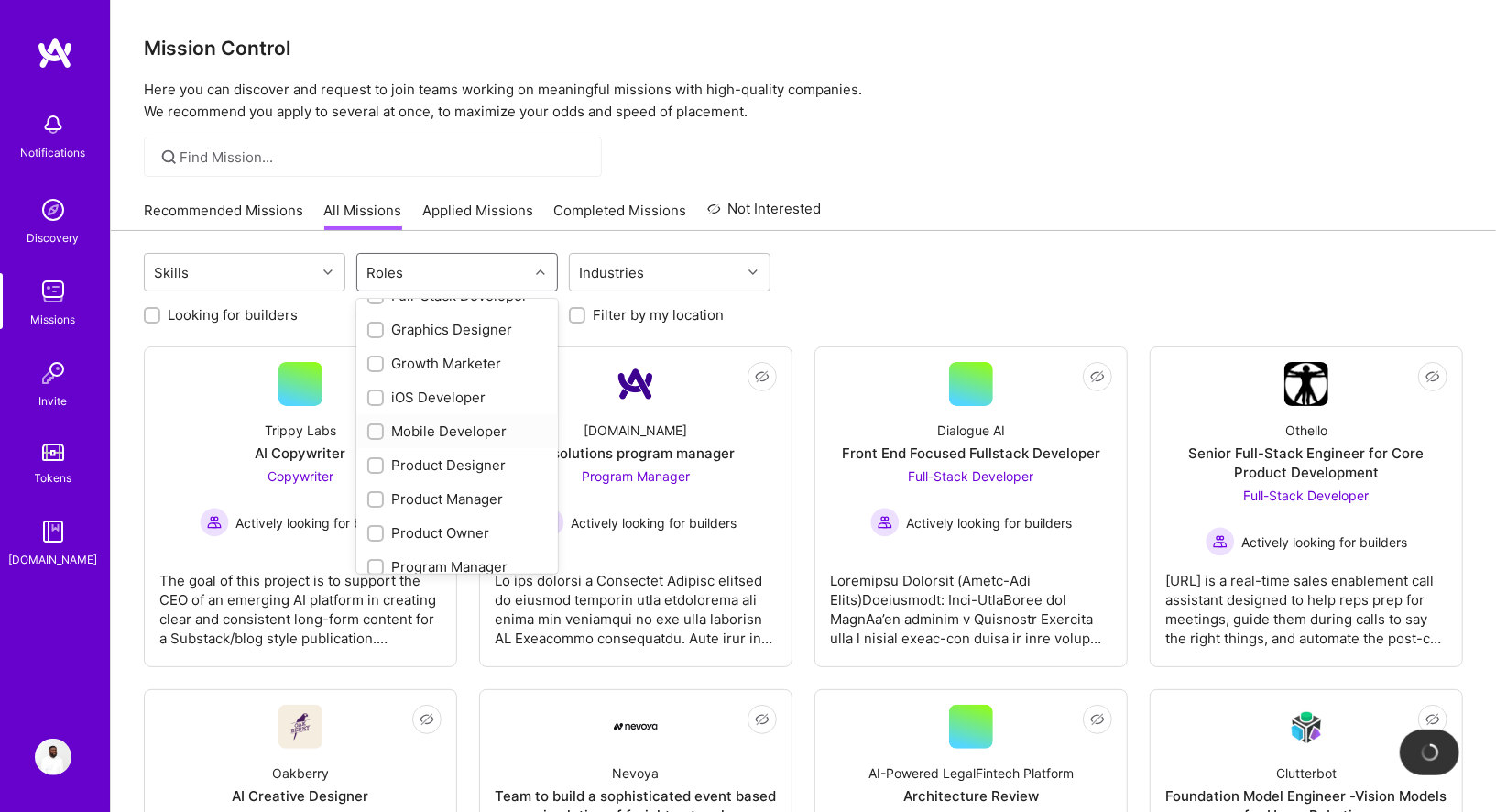
scroll to position [473, 0]
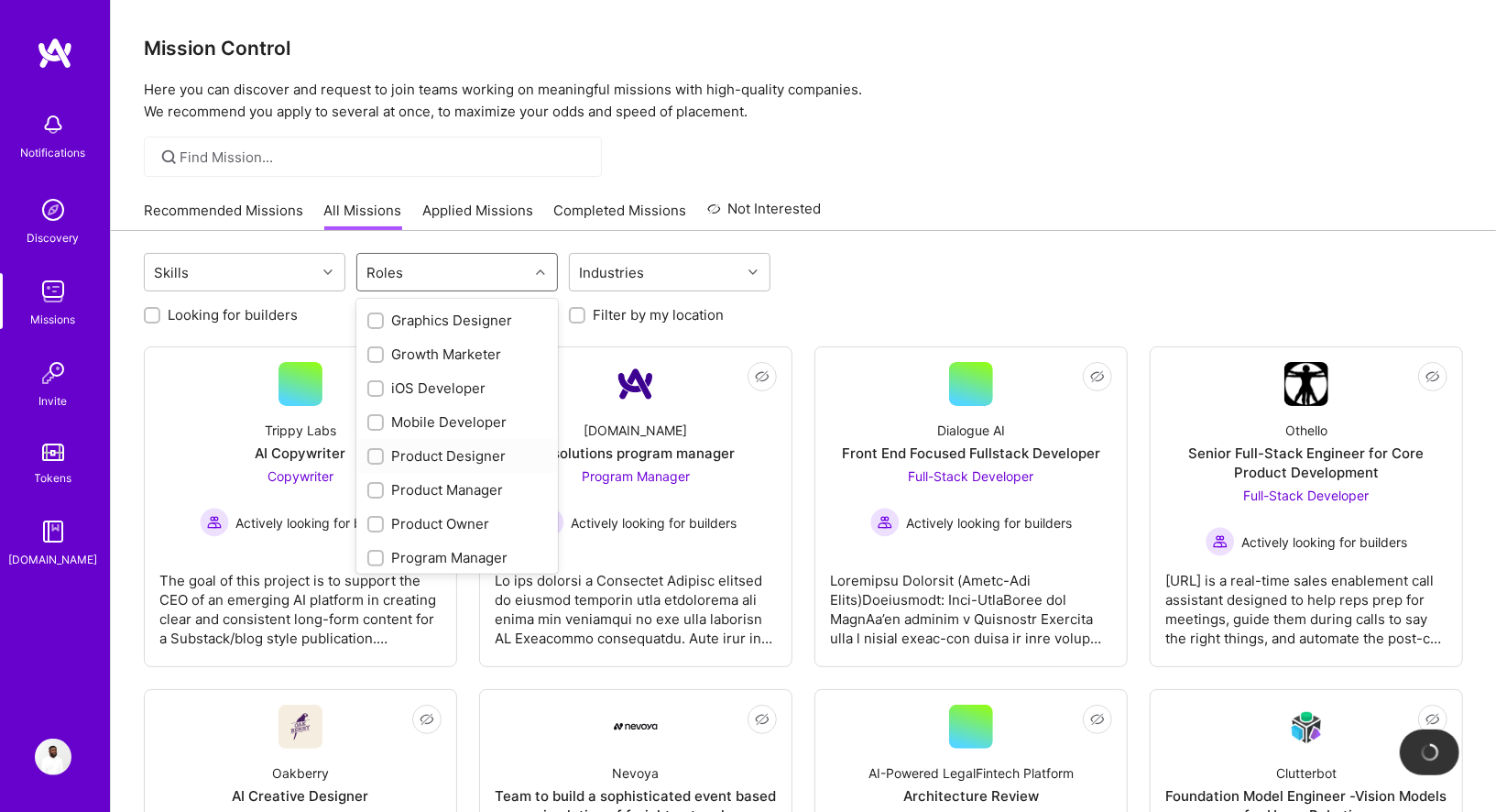
click at [455, 452] on div "Product Designer" at bounding box center [457, 456] width 179 height 19
checkbox input "true"
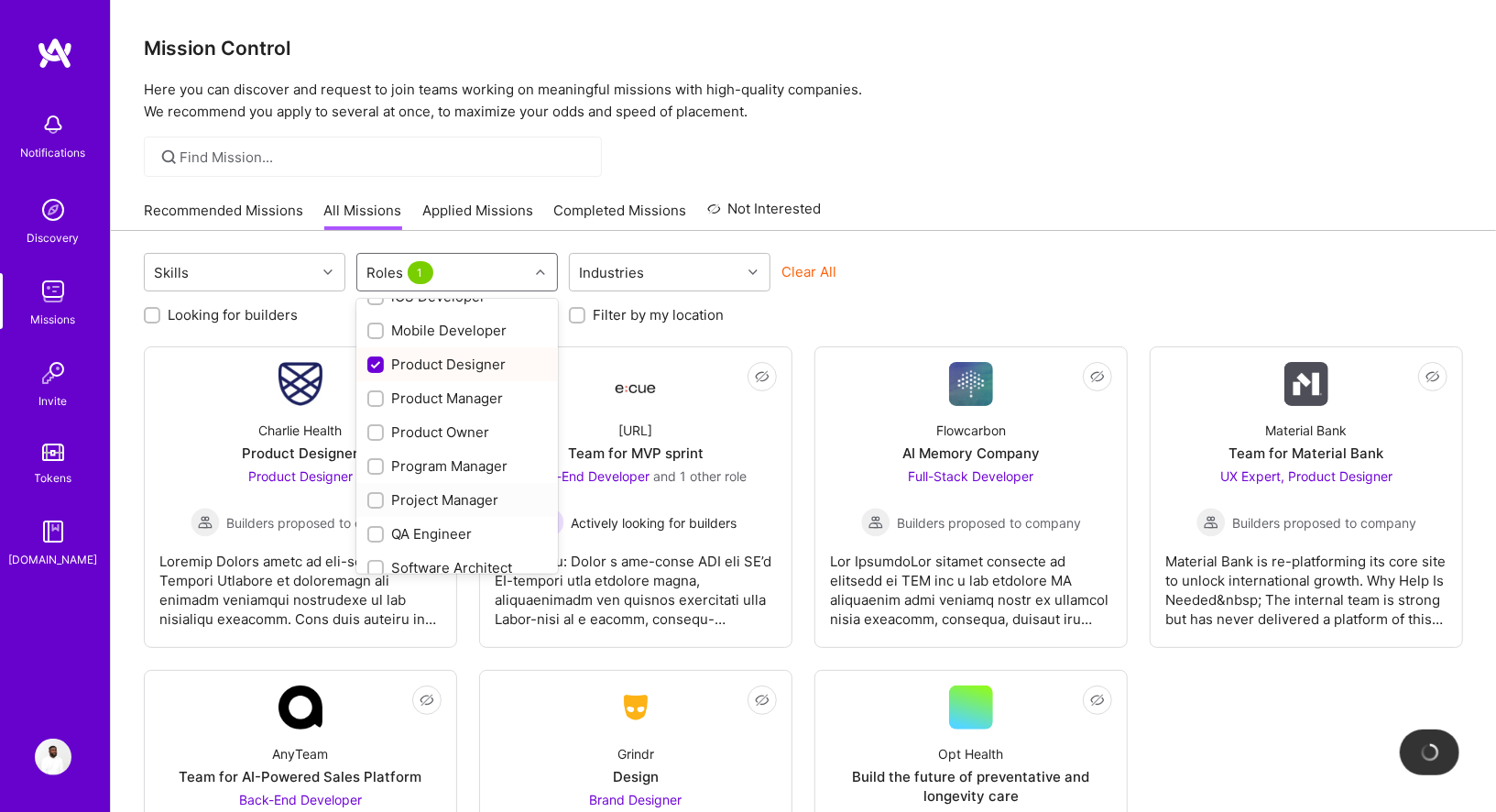
scroll to position [681, 0]
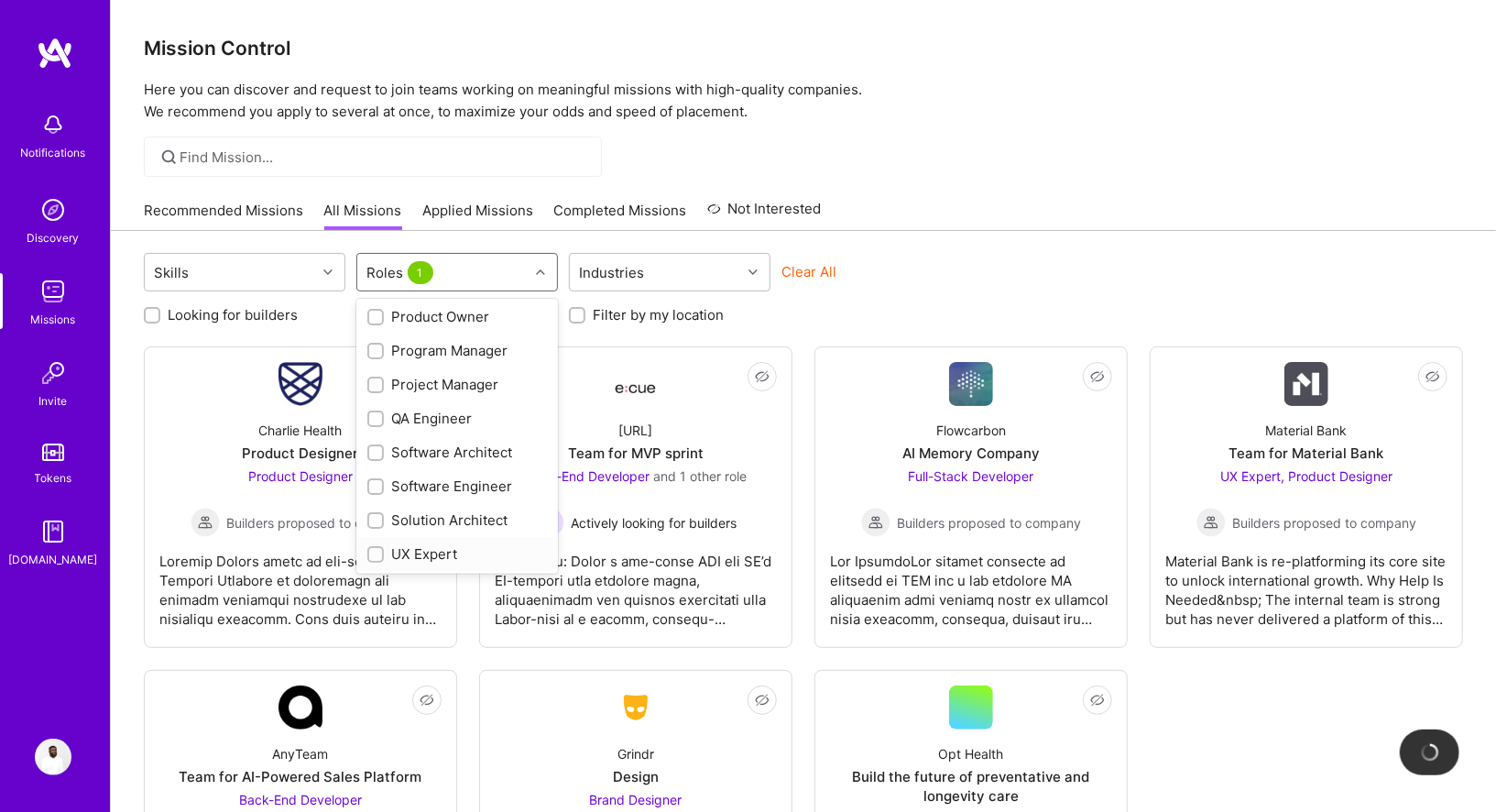
click at [436, 551] on div "UX Expert" at bounding box center [457, 554] width 179 height 19
checkbox input "true"
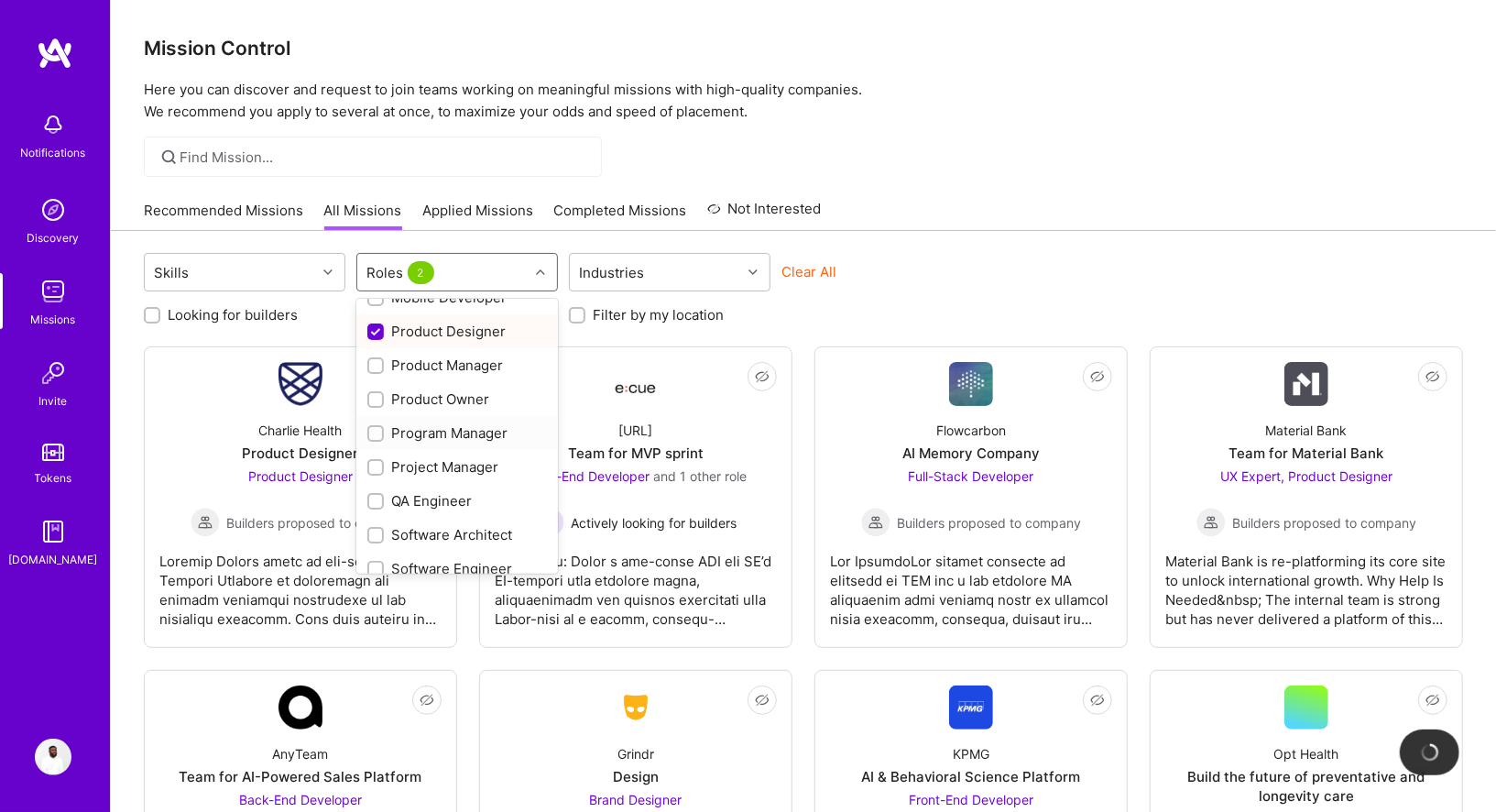
scroll to position [591, 0]
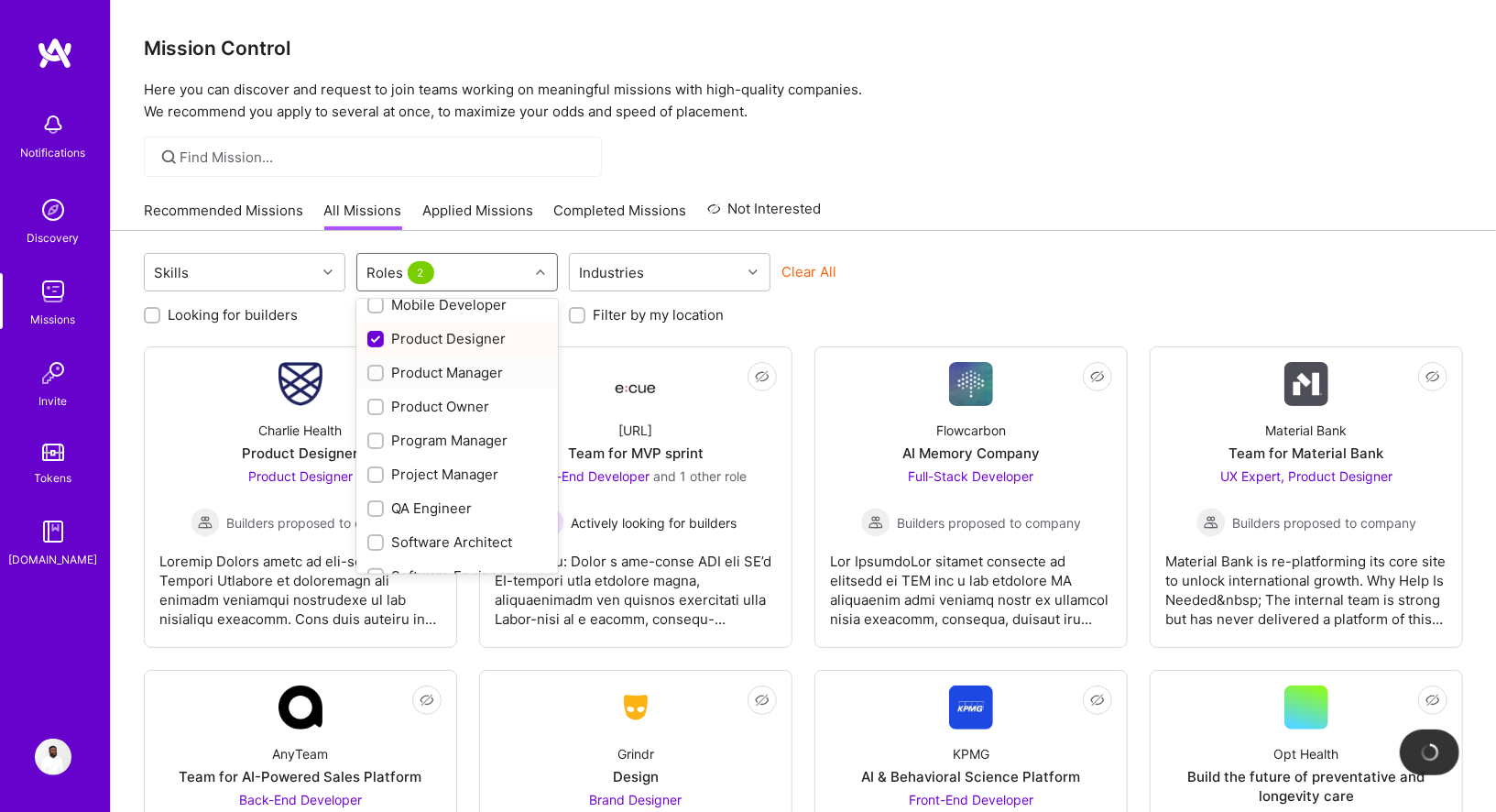
click at [452, 374] on div "Product Manager" at bounding box center [457, 373] width 179 height 19
checkbox input "true"
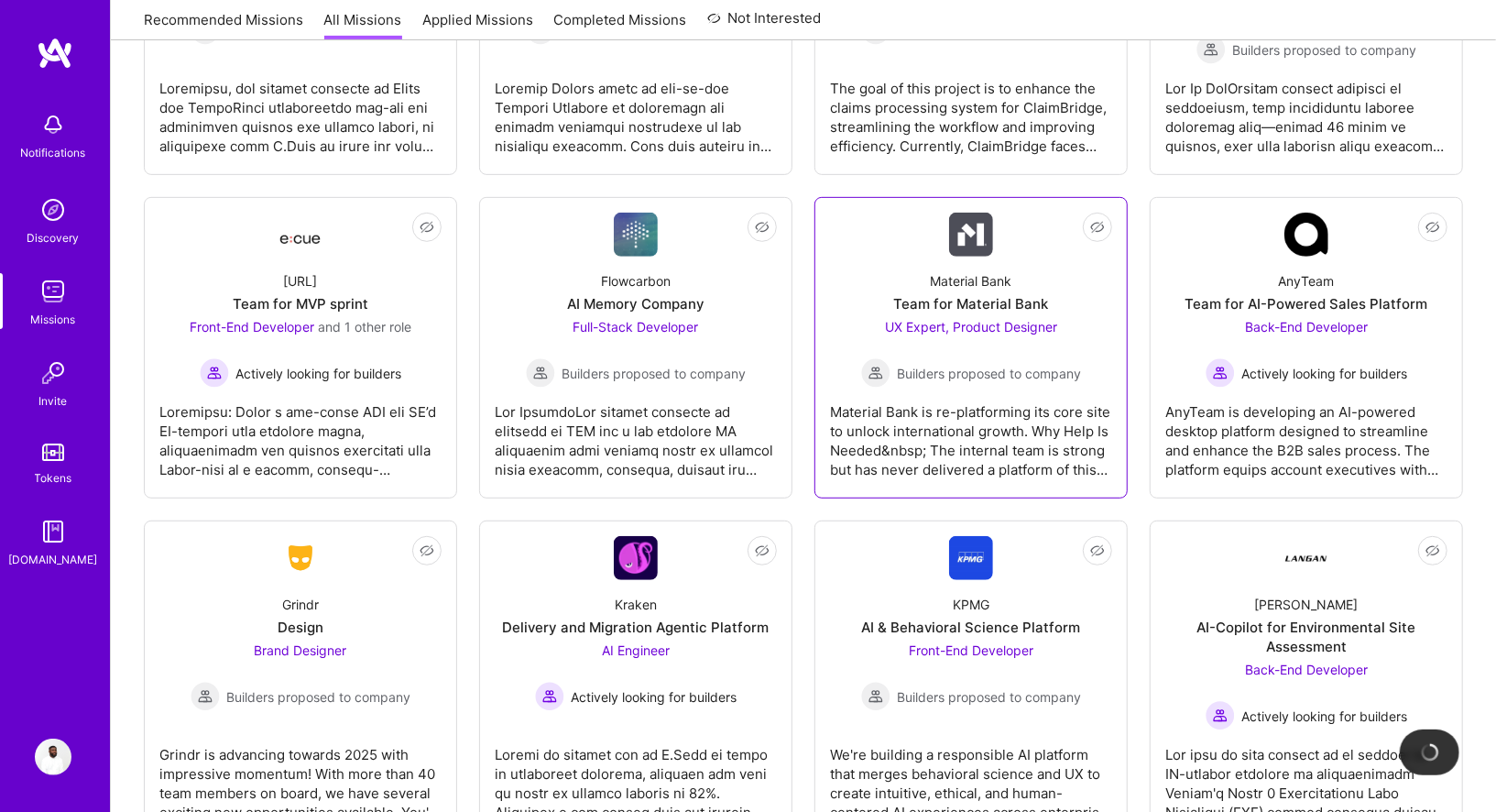
scroll to position [496, 0]
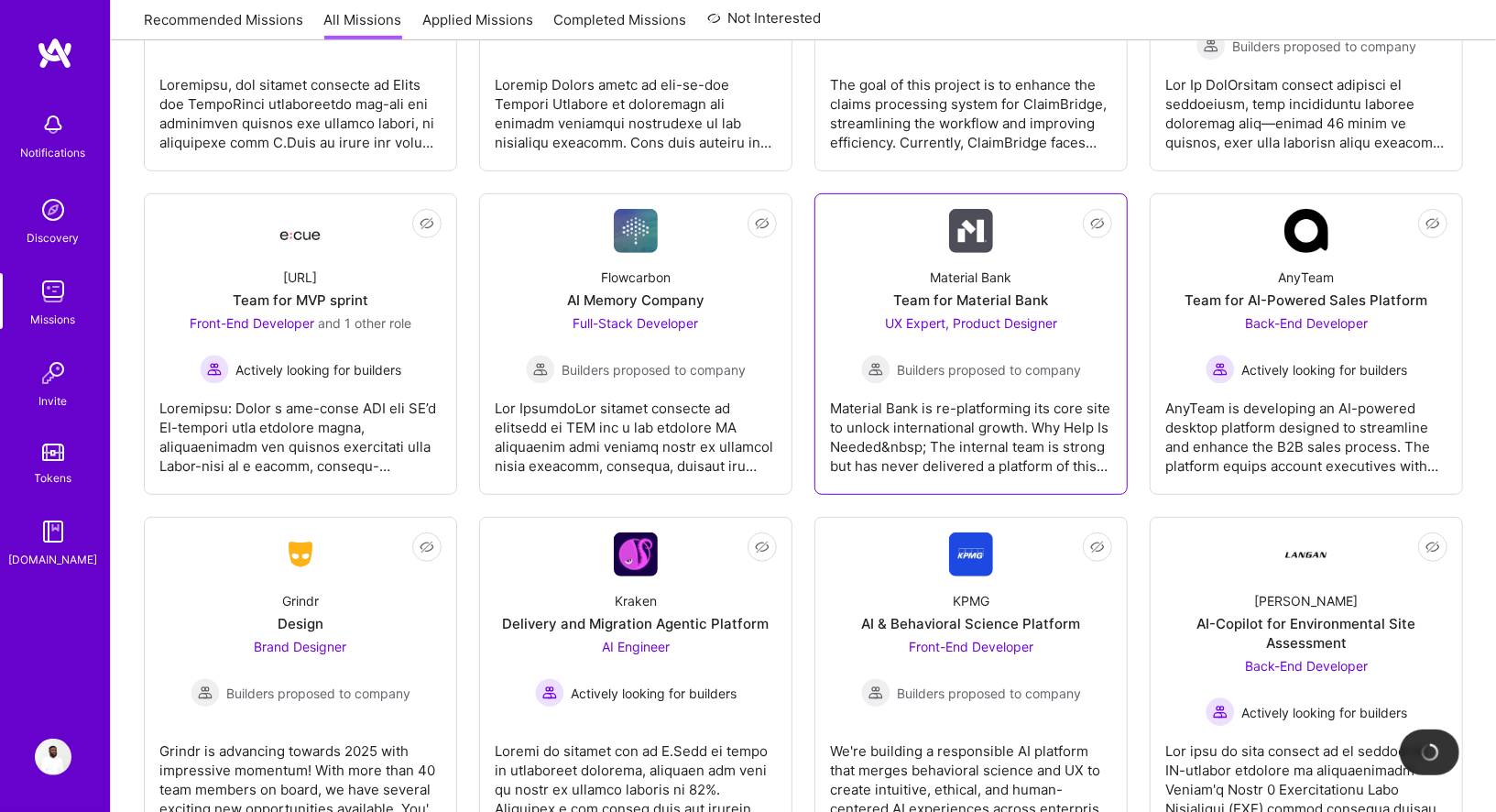
click at [891, 248] on link "Not Interested Material Bank Team for Material Bank UX Expert, Product Designer…" at bounding box center [970, 343] width 282 height 271
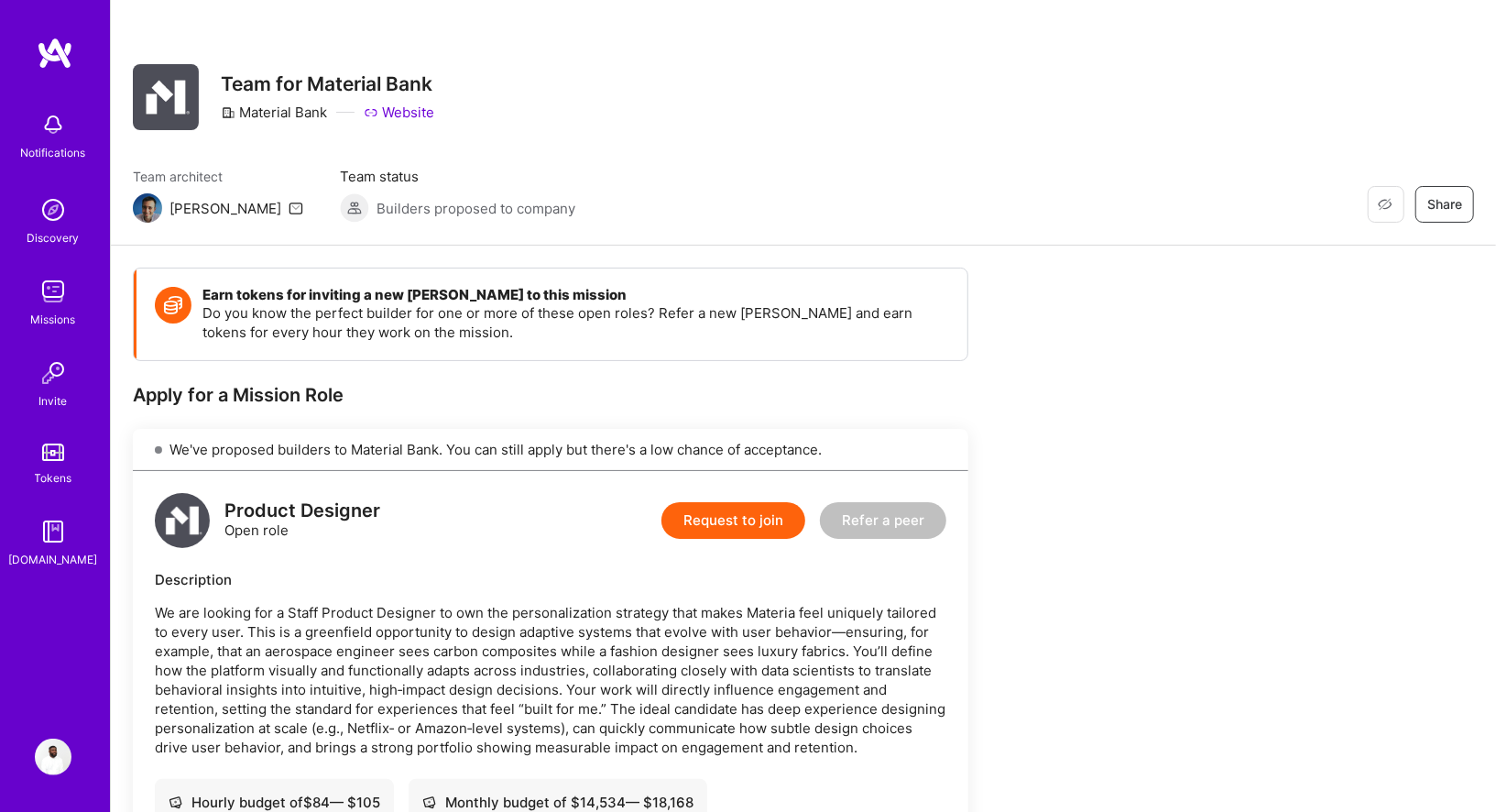
click at [419, 108] on link "Website" at bounding box center [399, 113] width 71 height 19
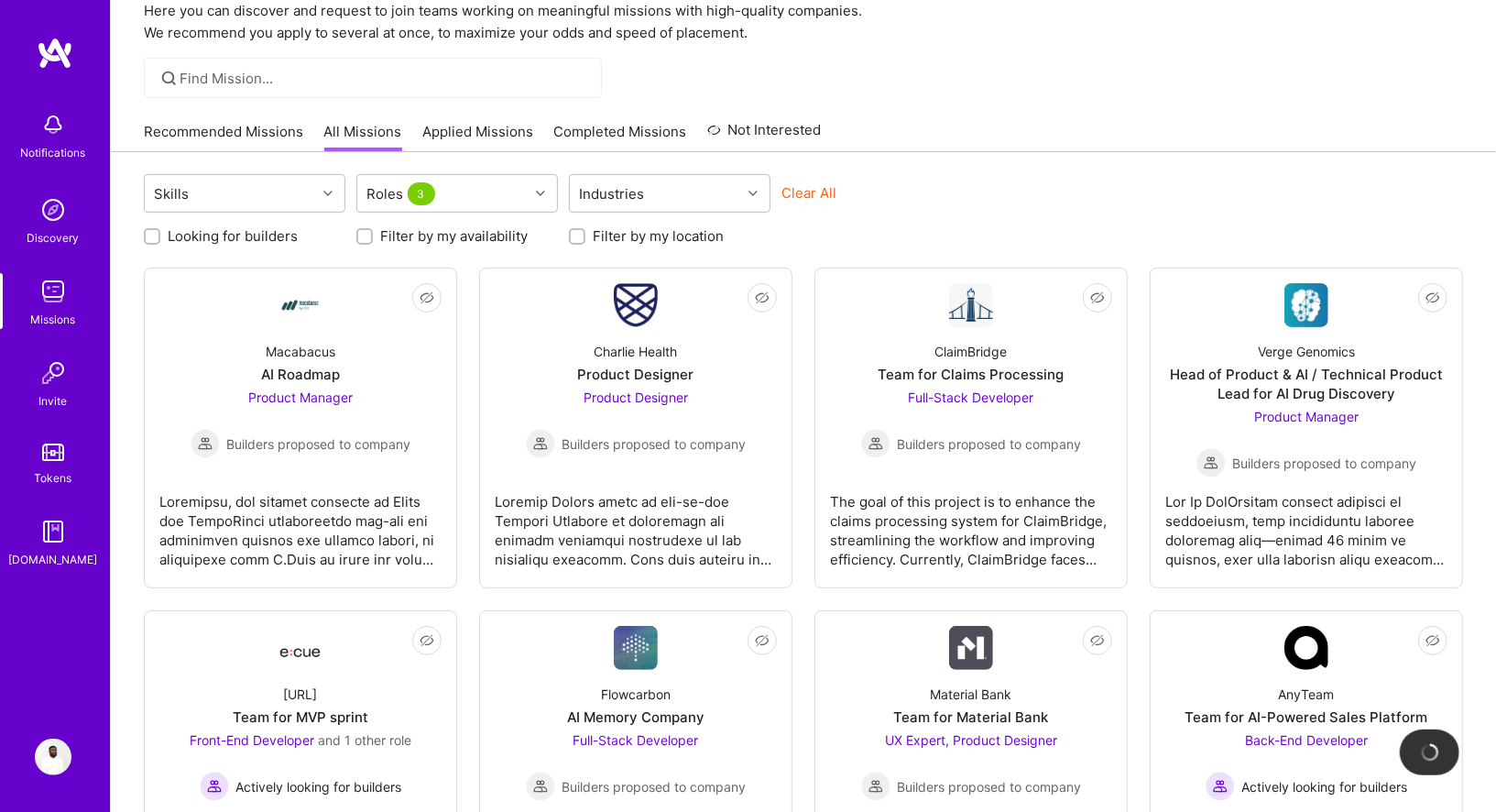
scroll to position [44, 0]
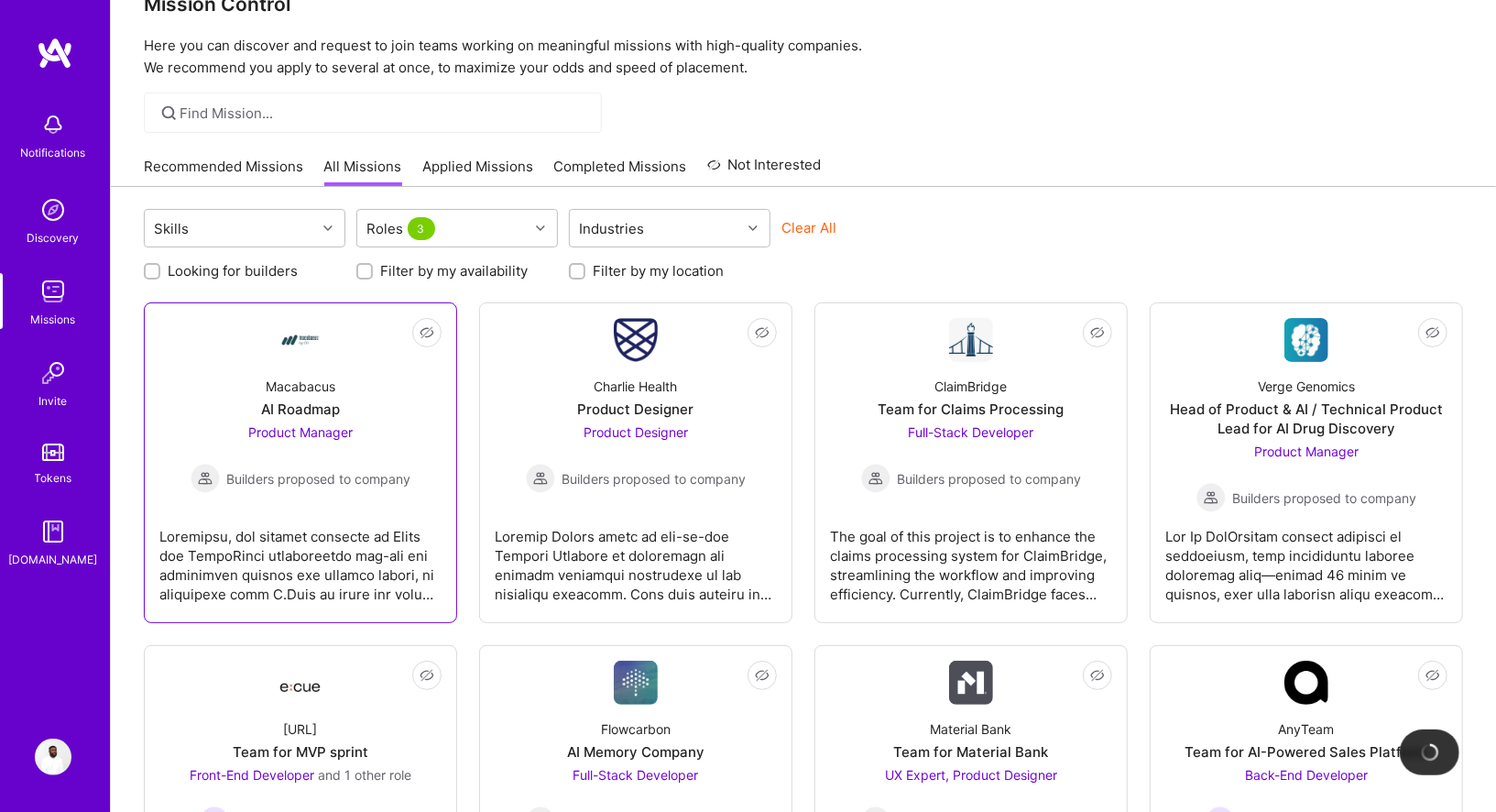
click at [382, 430] on div "Product Manager Builders proposed to company" at bounding box center [301, 457] width 221 height 71
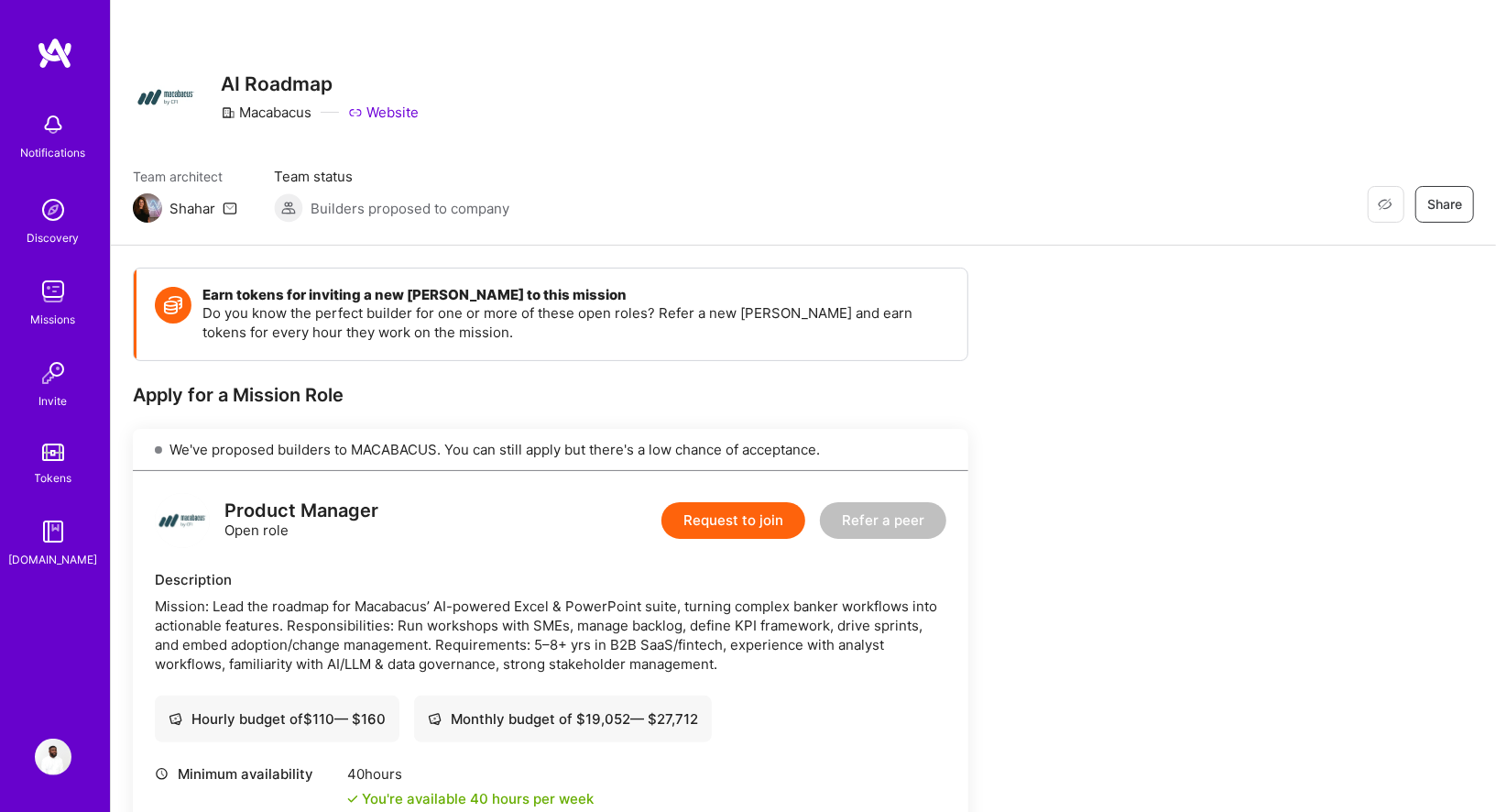
click at [177, 303] on img at bounding box center [174, 306] width 37 height 37
click at [276, 325] on p "Do you know the perfect builder for one or more of these open roles? Refer a ne…" at bounding box center [576, 323] width 747 height 39
click at [54, 469] on div "Tokens" at bounding box center [53, 478] width 38 height 19
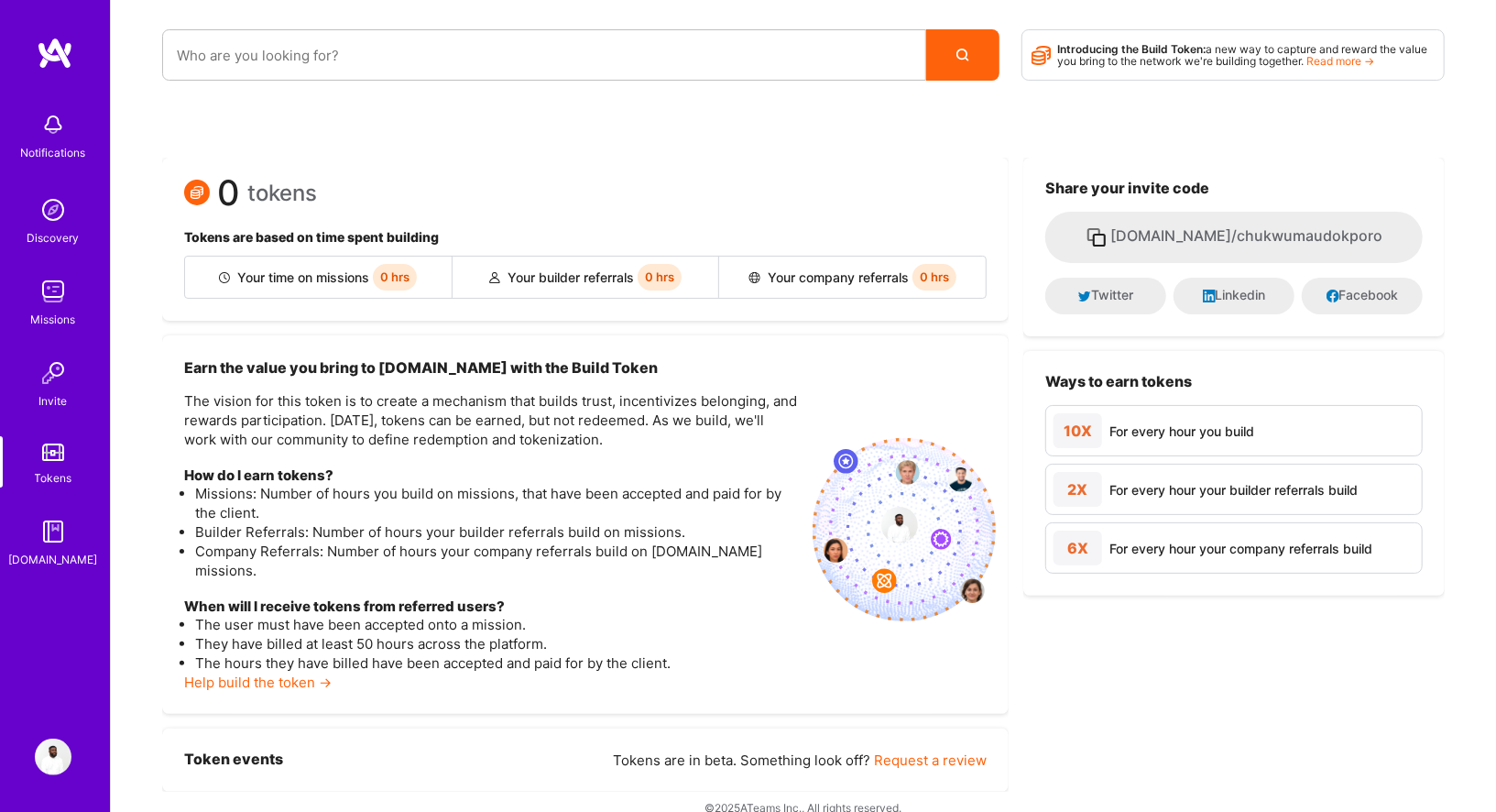
click at [50, 301] on img at bounding box center [53, 291] width 37 height 37
